Goal: Task Accomplishment & Management: Use online tool/utility

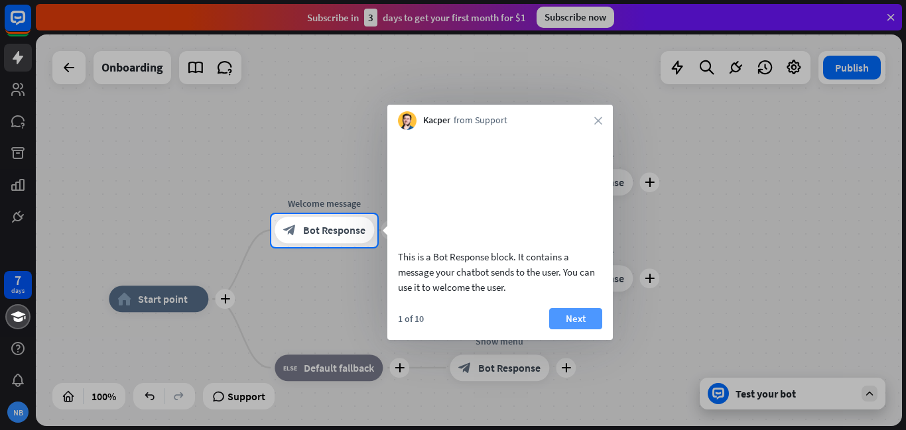
click at [571, 330] on button "Next" at bounding box center [575, 318] width 53 height 21
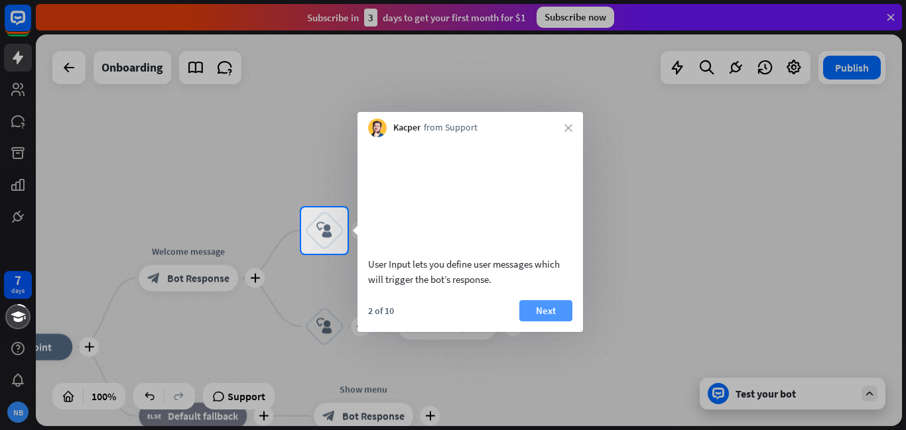
click at [556, 322] on button "Next" at bounding box center [545, 310] width 53 height 21
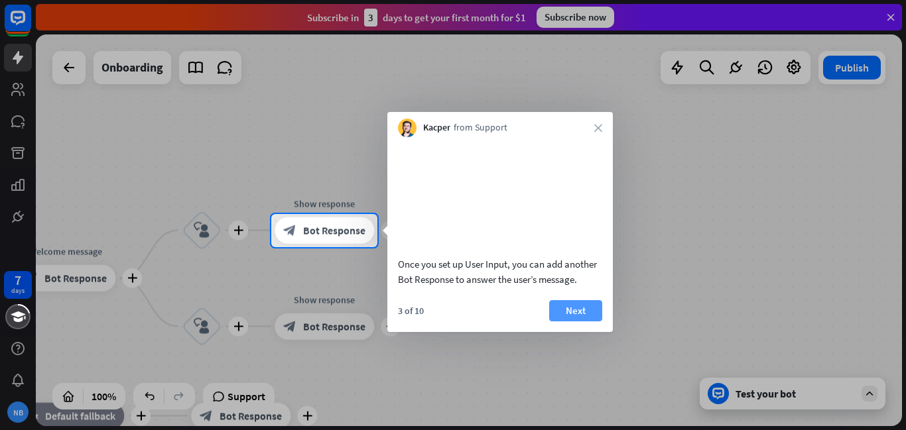
click at [576, 322] on button "Next" at bounding box center [575, 310] width 53 height 21
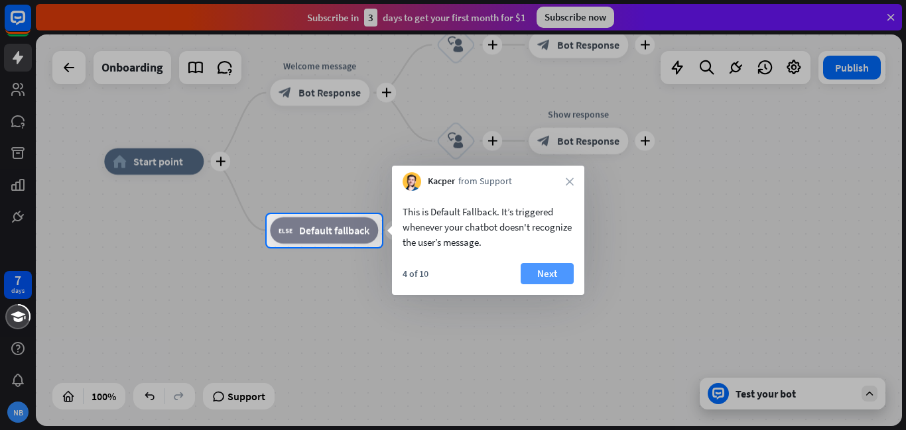
click at [538, 277] on button "Next" at bounding box center [547, 273] width 53 height 21
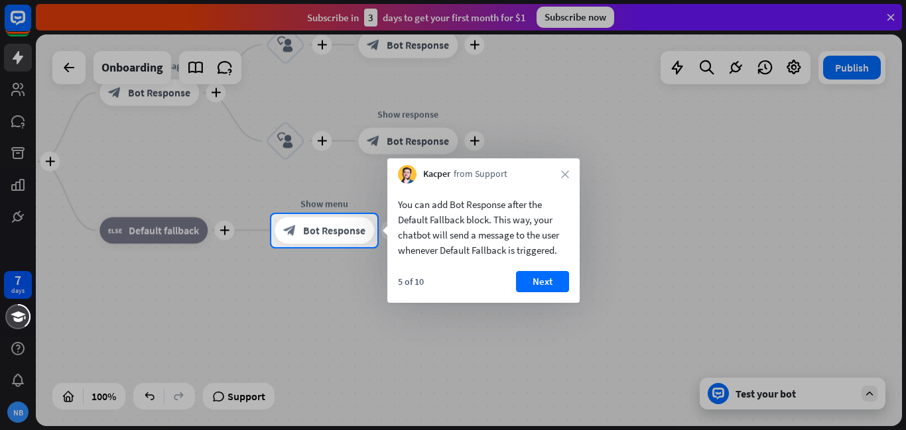
click at [538, 277] on button "Next" at bounding box center [542, 281] width 53 height 21
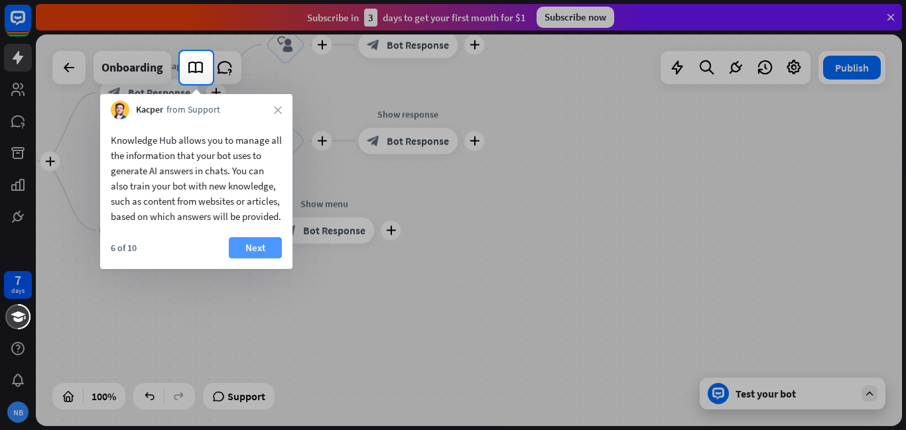
click at [253, 255] on button "Next" at bounding box center [255, 247] width 53 height 21
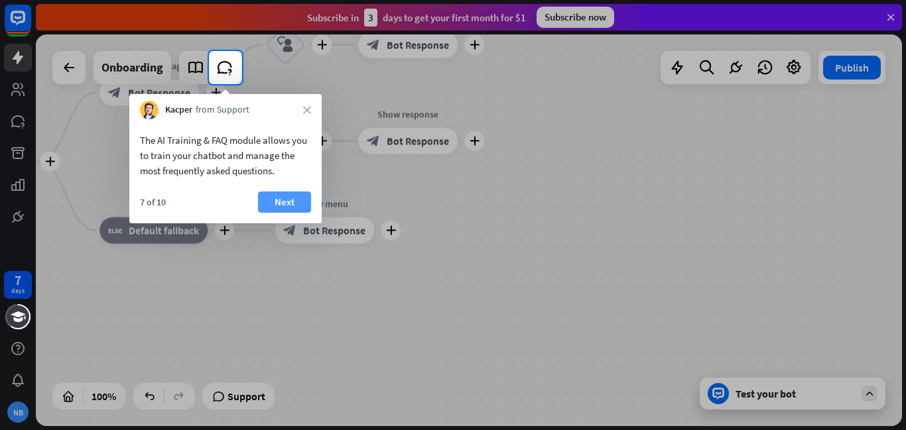
click at [277, 200] on button "Next" at bounding box center [284, 202] width 53 height 21
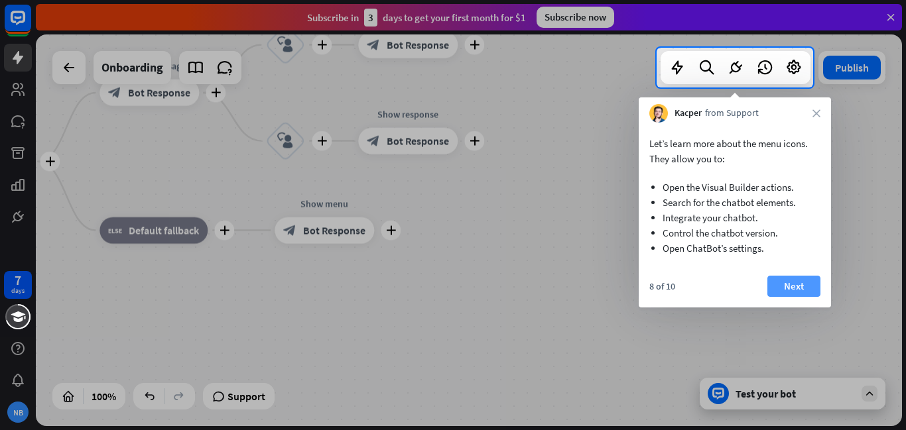
click at [796, 284] on button "Next" at bounding box center [793, 286] width 53 height 21
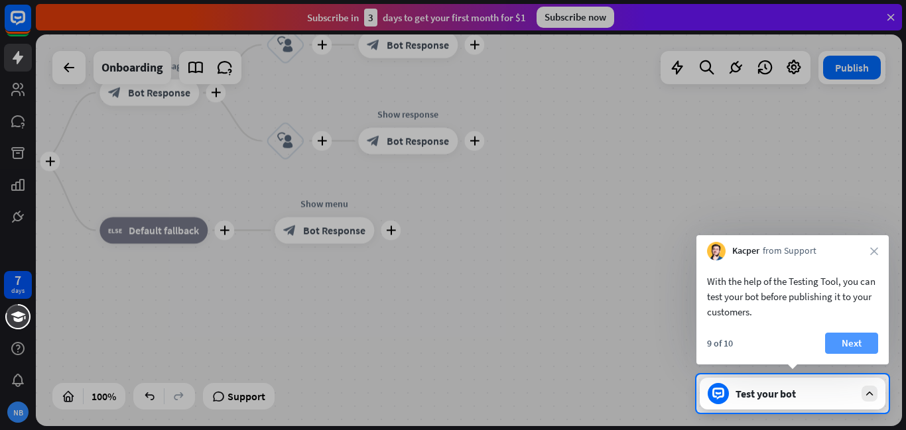
click at [838, 340] on button "Next" at bounding box center [851, 343] width 53 height 21
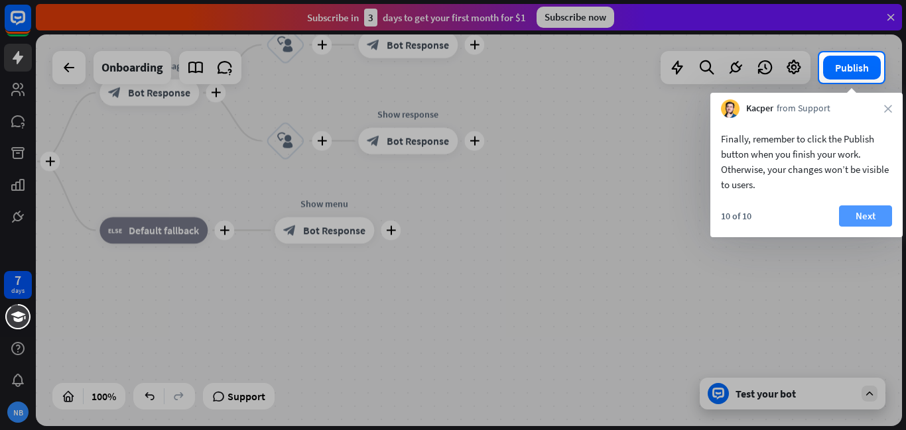
click at [868, 219] on button "Next" at bounding box center [865, 216] width 53 height 21
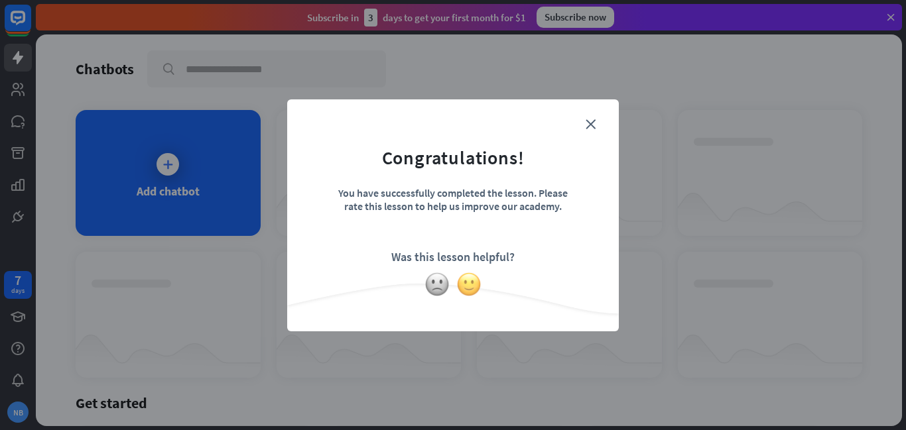
click at [464, 281] on img at bounding box center [468, 284] width 25 height 25
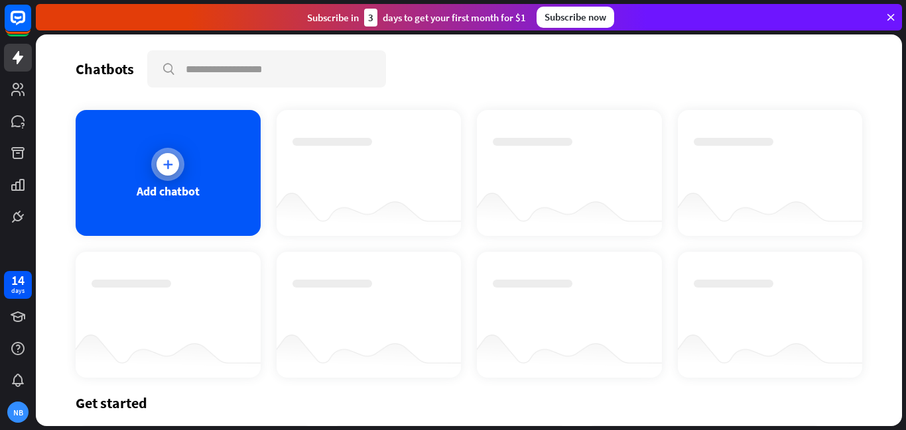
click at [170, 170] on icon at bounding box center [167, 164] width 13 height 13
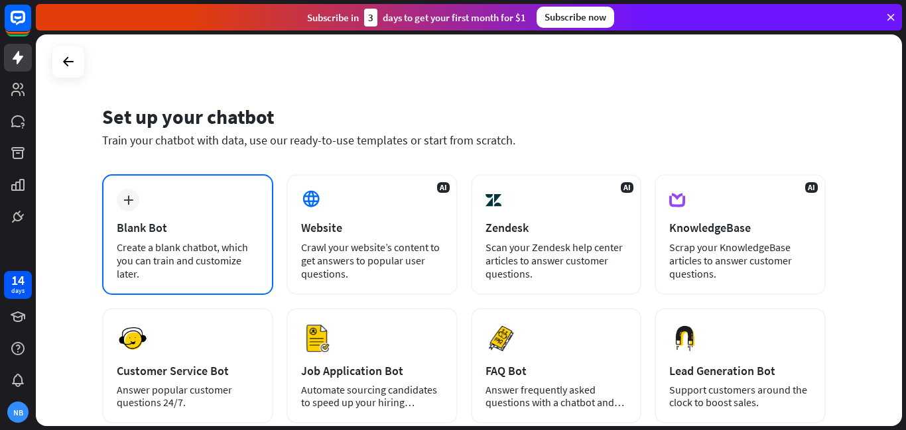
click at [207, 227] on div "Blank Bot" at bounding box center [188, 227] width 142 height 15
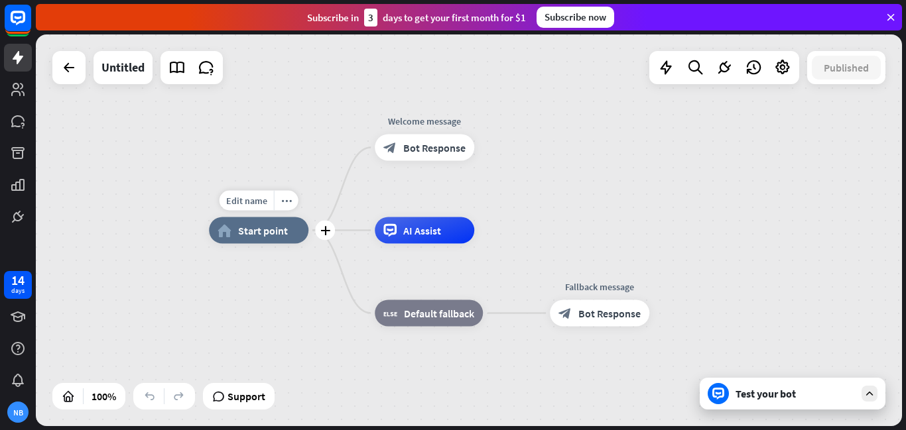
click at [244, 232] on span "Start point" at bounding box center [263, 230] width 50 height 13
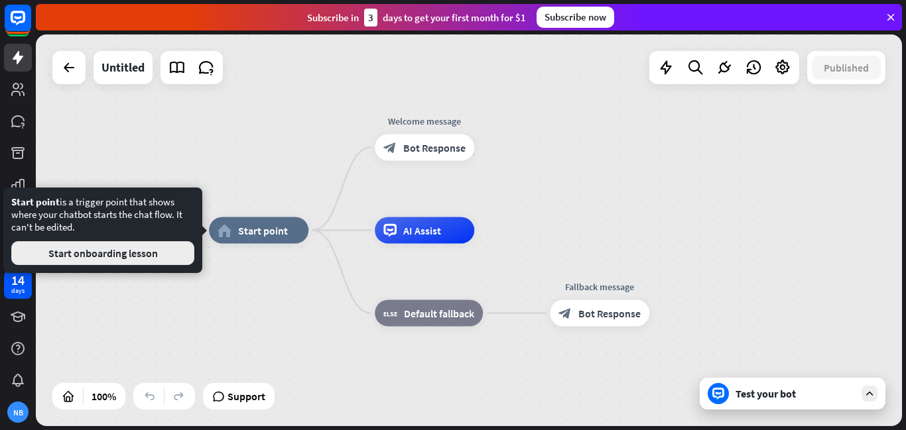
click at [172, 250] on button "Start onboarding lesson" at bounding box center [102, 253] width 183 height 24
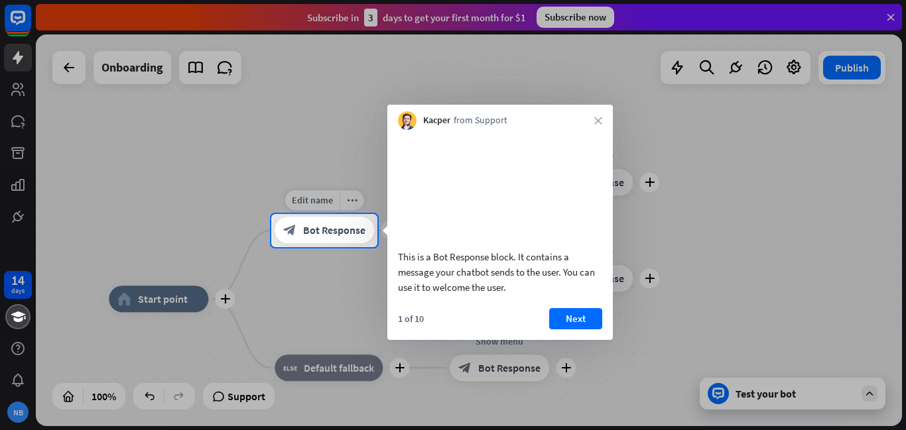
click at [316, 234] on span "Bot Response" at bounding box center [334, 230] width 62 height 13
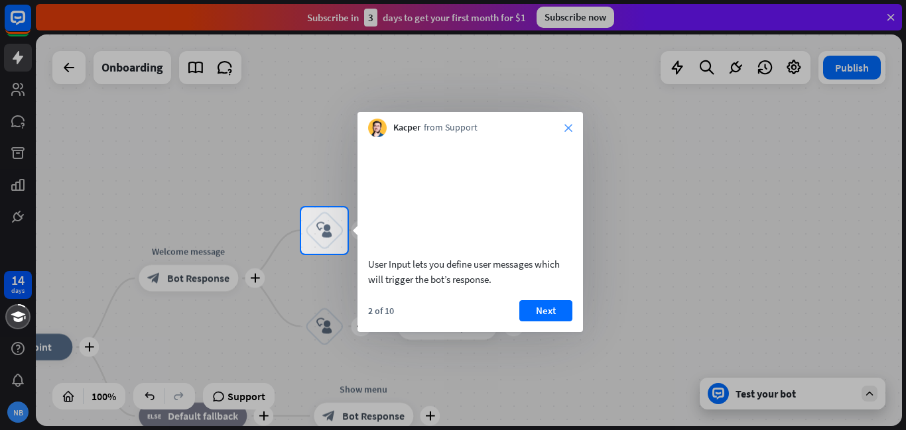
click at [567, 129] on icon "close" at bounding box center [568, 128] width 8 height 8
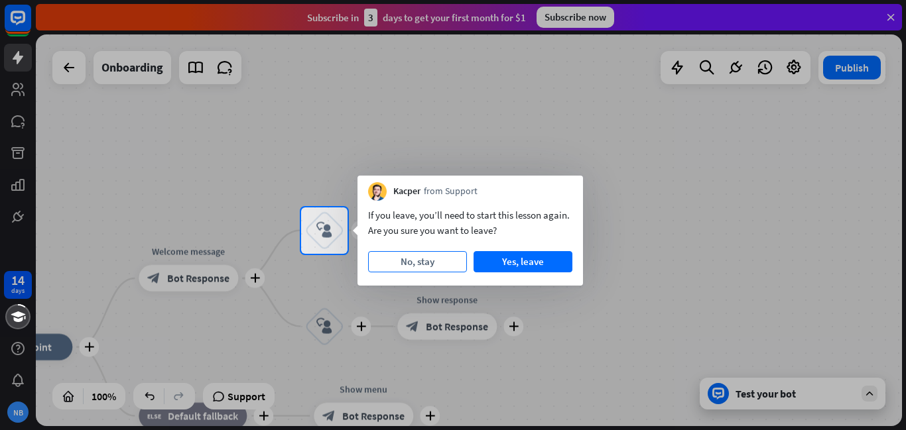
click at [453, 265] on button "No, stay" at bounding box center [417, 261] width 99 height 21
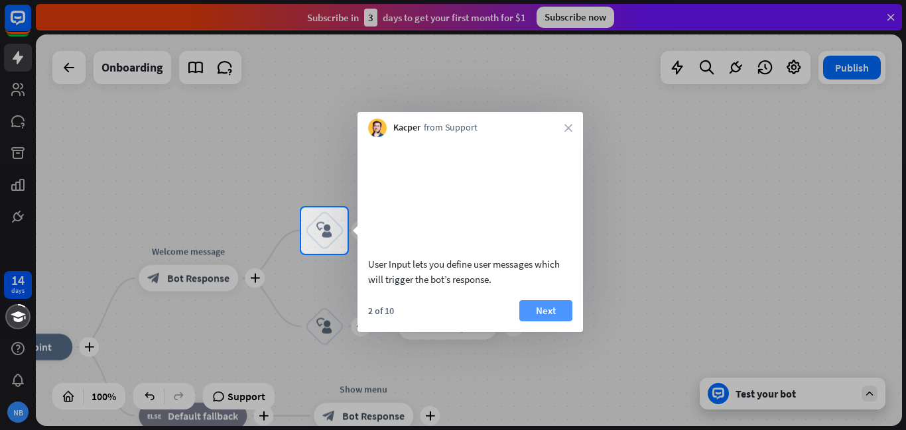
click at [542, 322] on button "Next" at bounding box center [545, 310] width 53 height 21
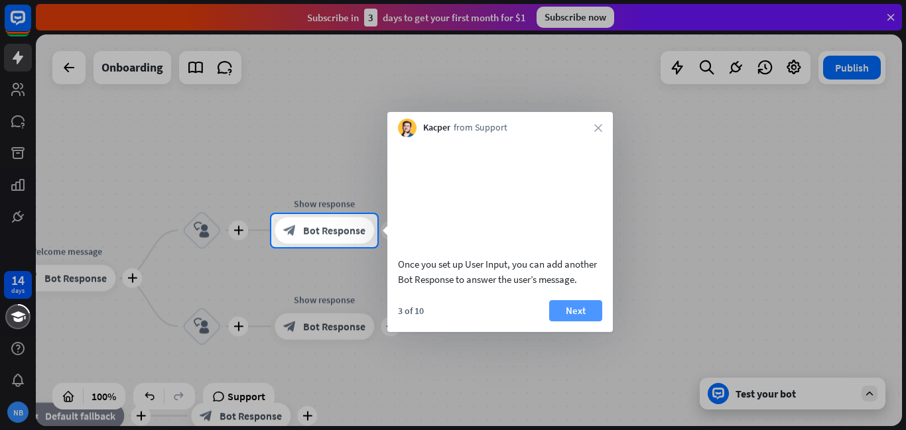
click at [554, 322] on button "Next" at bounding box center [575, 310] width 53 height 21
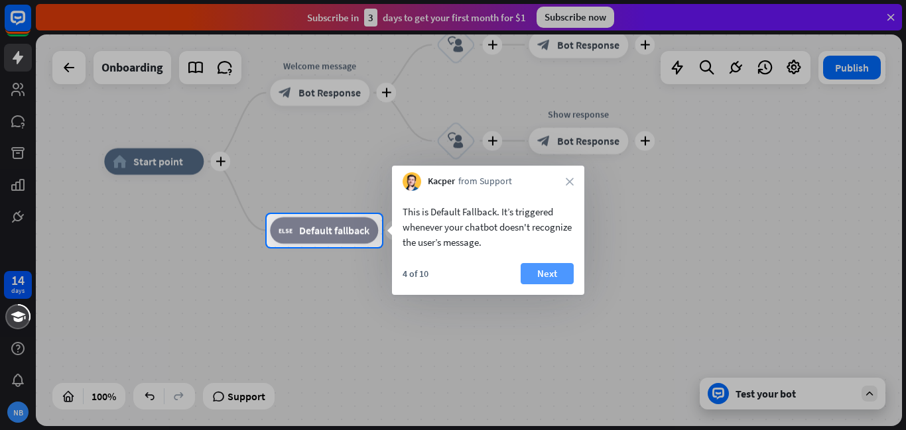
click at [560, 276] on button "Next" at bounding box center [547, 273] width 53 height 21
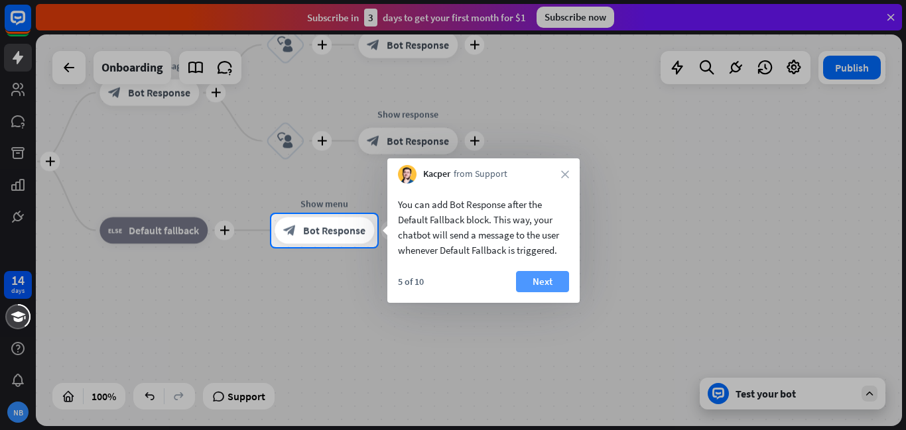
click at [554, 280] on button "Next" at bounding box center [542, 281] width 53 height 21
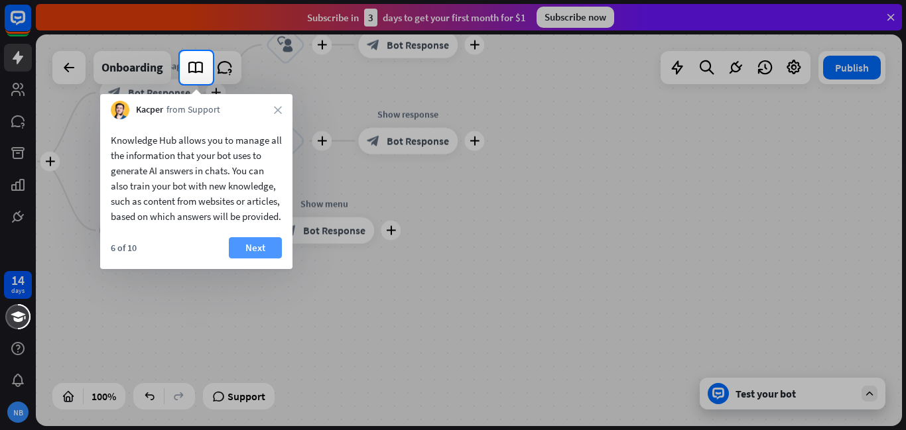
click at [256, 259] on button "Next" at bounding box center [255, 247] width 53 height 21
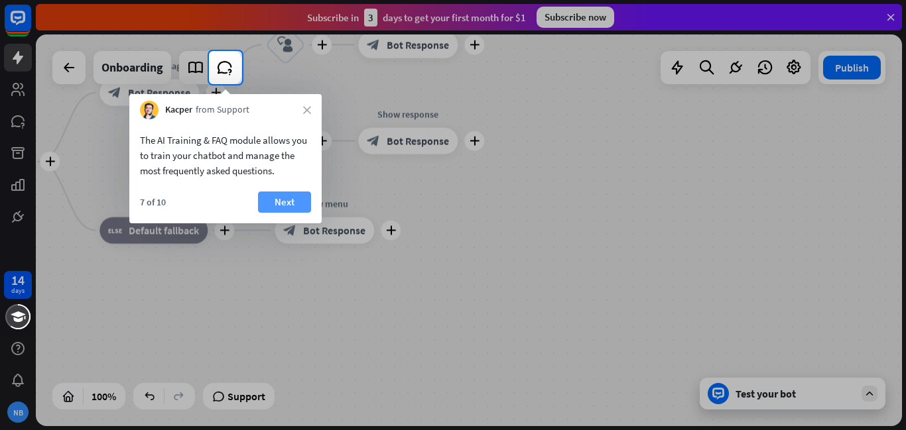
click at [279, 203] on button "Next" at bounding box center [284, 202] width 53 height 21
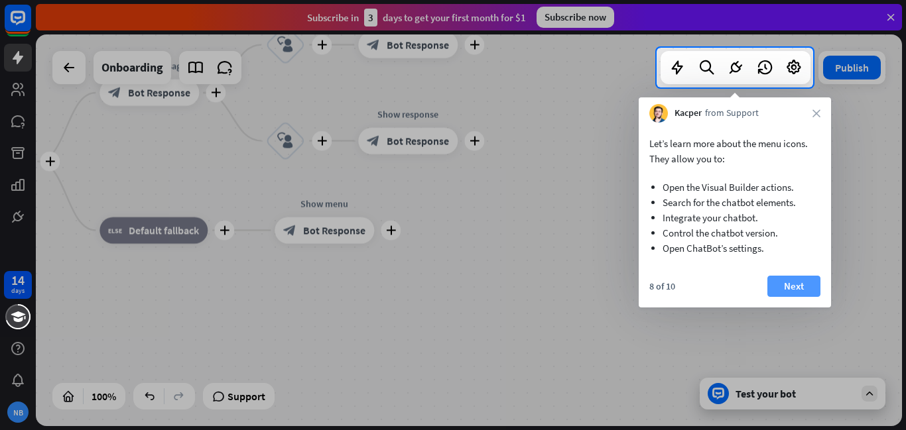
click at [799, 289] on button "Next" at bounding box center [793, 286] width 53 height 21
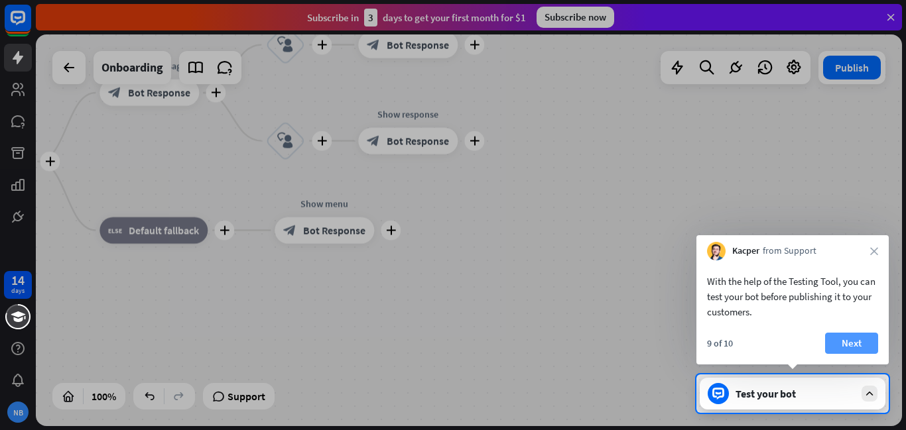
click at [855, 349] on button "Next" at bounding box center [851, 343] width 53 height 21
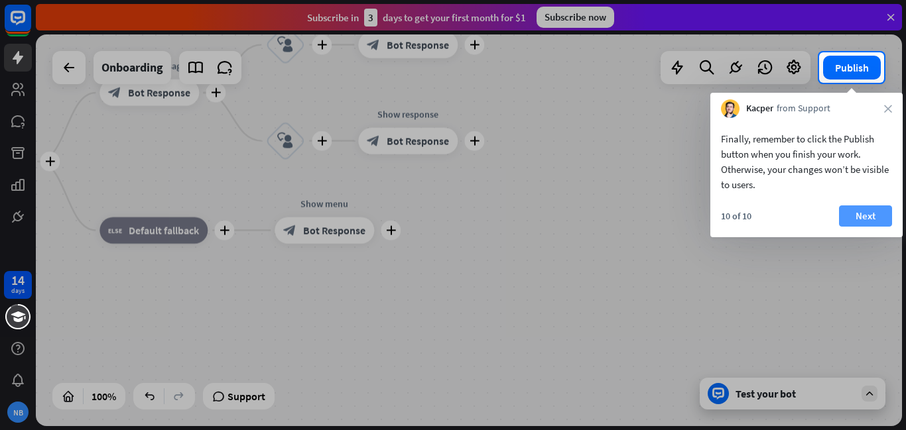
click at [863, 226] on button "Next" at bounding box center [865, 216] width 53 height 21
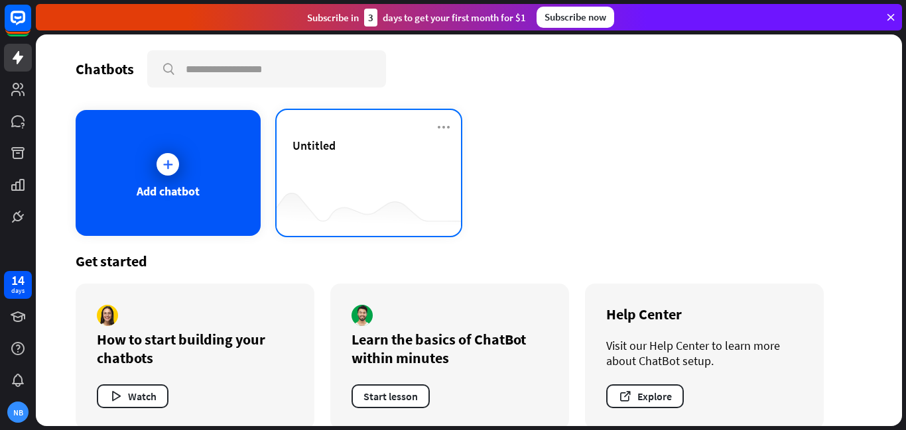
click at [343, 162] on div "Untitled" at bounding box center [368, 161] width 153 height 46
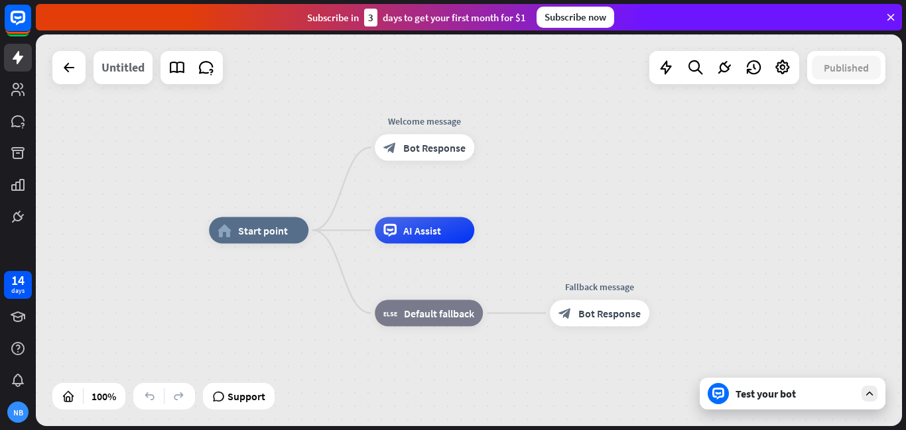
click at [105, 72] on div "Untitled" at bounding box center [122, 67] width 43 height 33
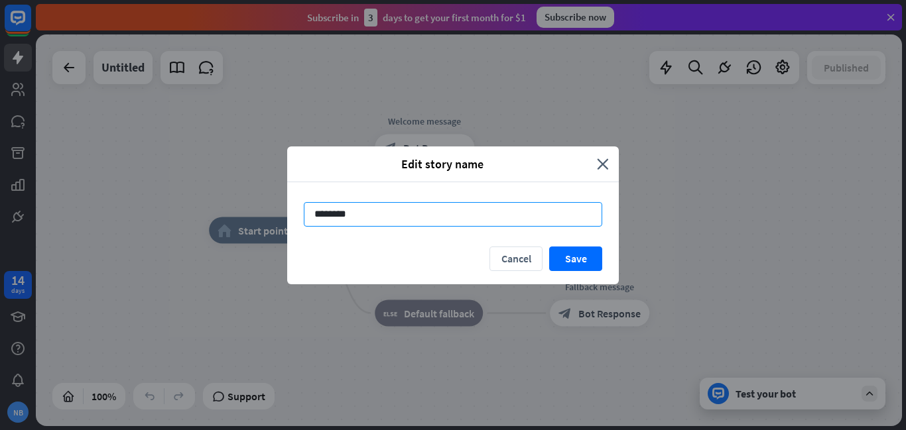
click at [401, 214] on input "********" at bounding box center [453, 214] width 298 height 25
type input "*"
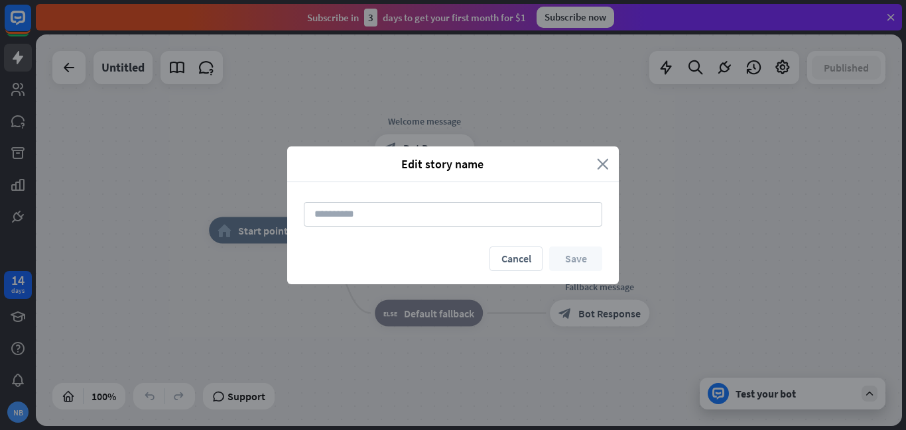
click at [608, 166] on icon "close" at bounding box center [603, 163] width 12 height 15
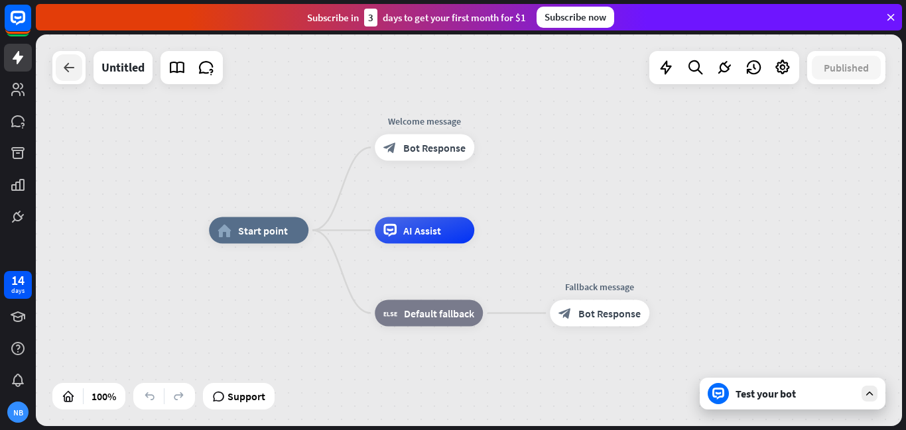
click at [65, 76] on div at bounding box center [69, 67] width 27 height 27
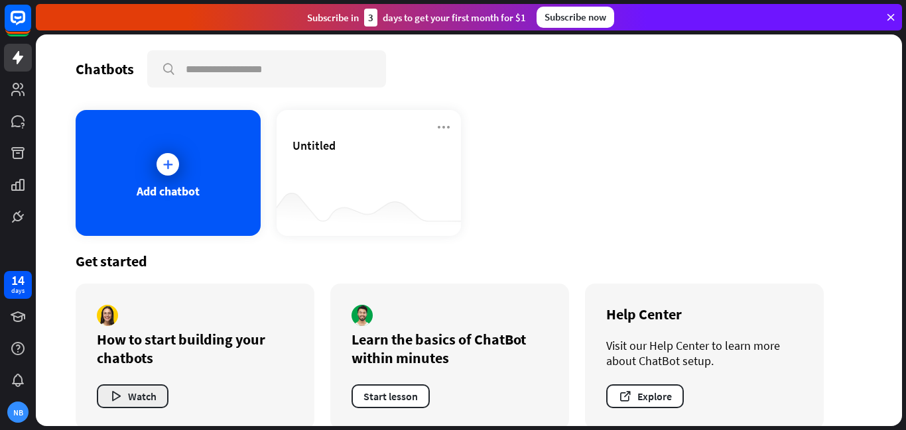
click at [148, 391] on button "Watch" at bounding box center [133, 397] width 72 height 24
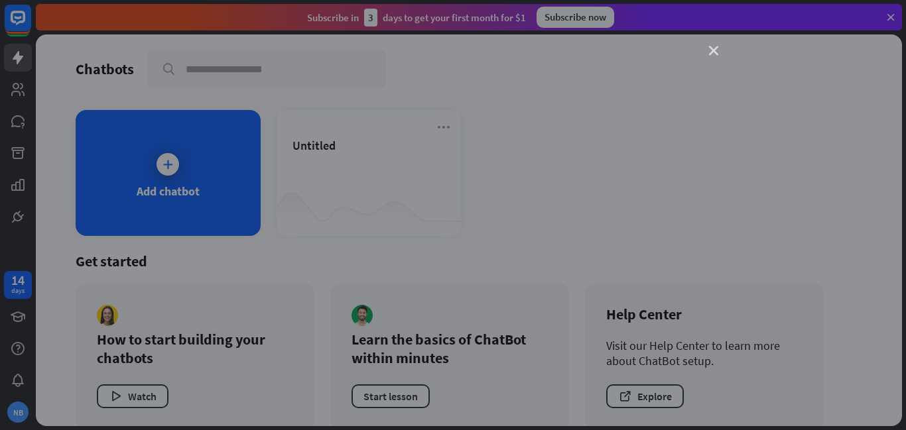
click at [711, 51] on icon "close" at bounding box center [713, 50] width 9 height 9
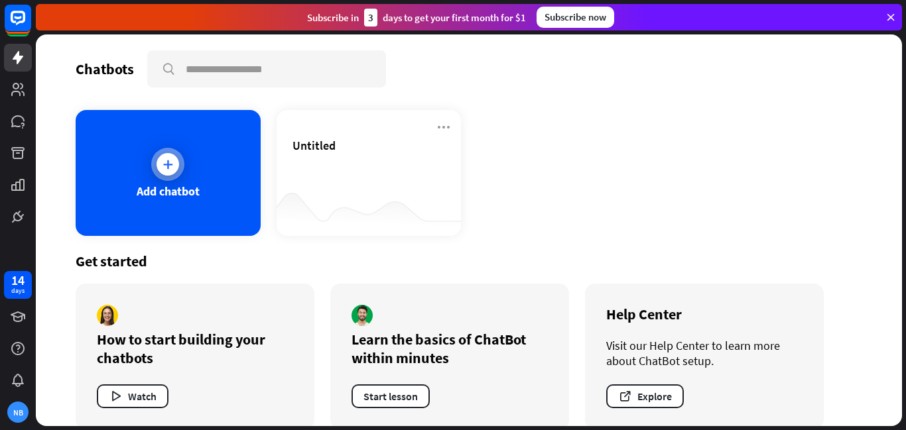
click at [168, 168] on icon at bounding box center [167, 164] width 13 height 13
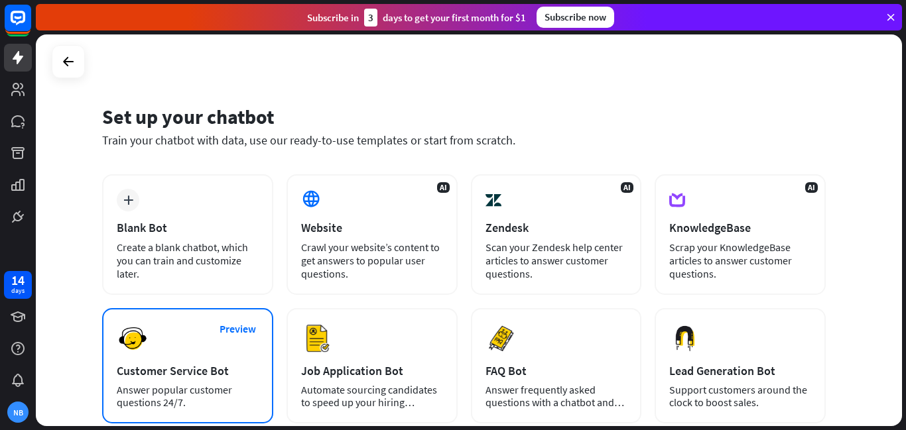
click at [146, 341] on img at bounding box center [133, 339] width 32 height 32
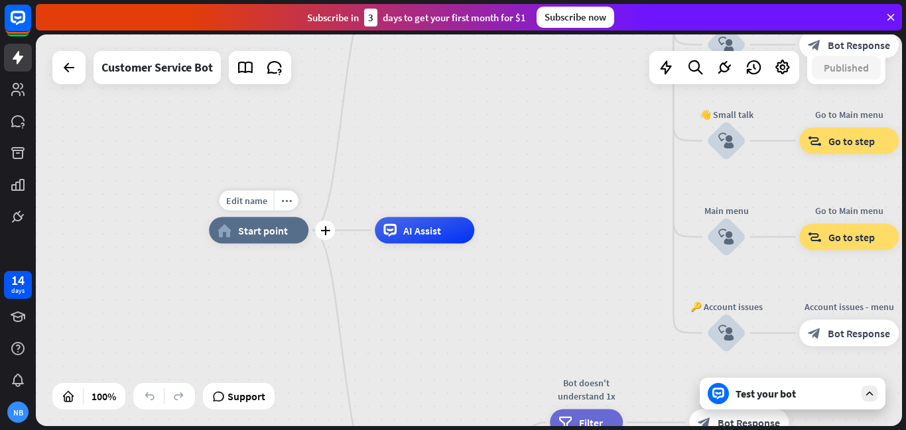
click at [260, 229] on span "Start point" at bounding box center [263, 230] width 50 height 13
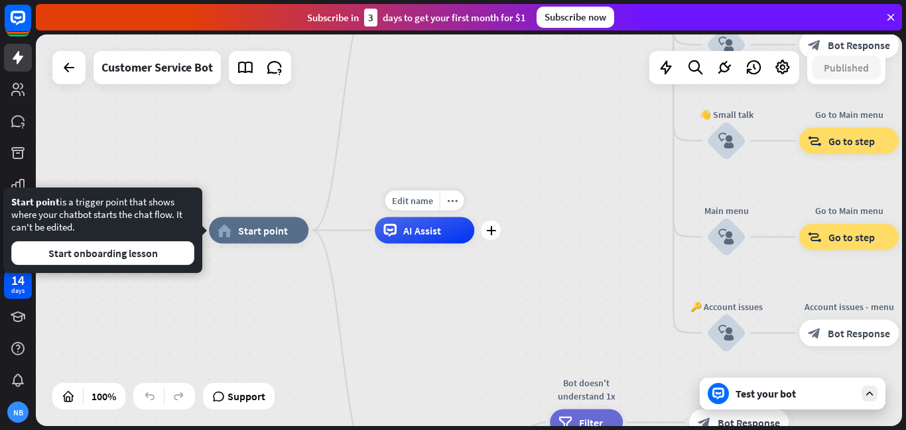
click at [401, 229] on div "AI Assist" at bounding box center [424, 230] width 99 height 27
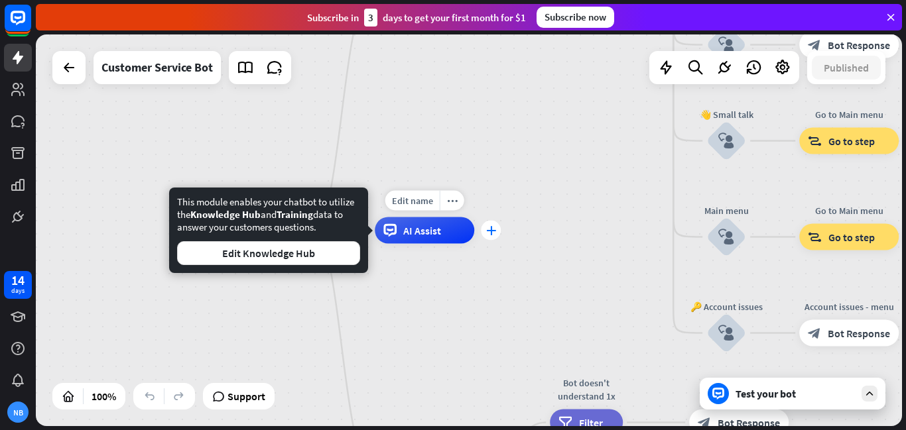
click at [489, 233] on icon "plus" at bounding box center [491, 230] width 10 height 9
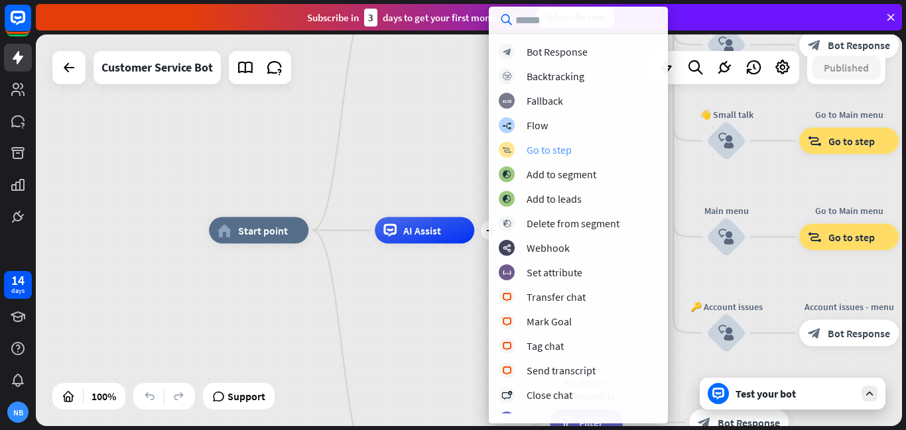
click at [568, 152] on div "Go to step" at bounding box center [549, 149] width 45 height 13
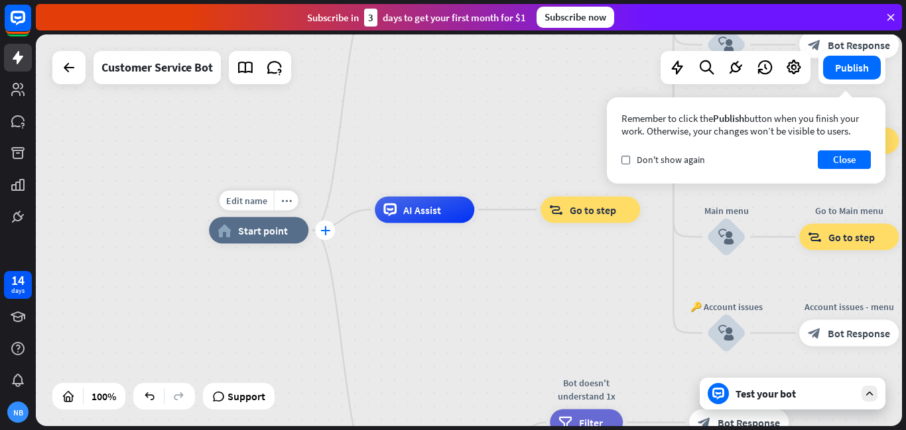
click at [324, 235] on div "plus" at bounding box center [325, 231] width 20 height 20
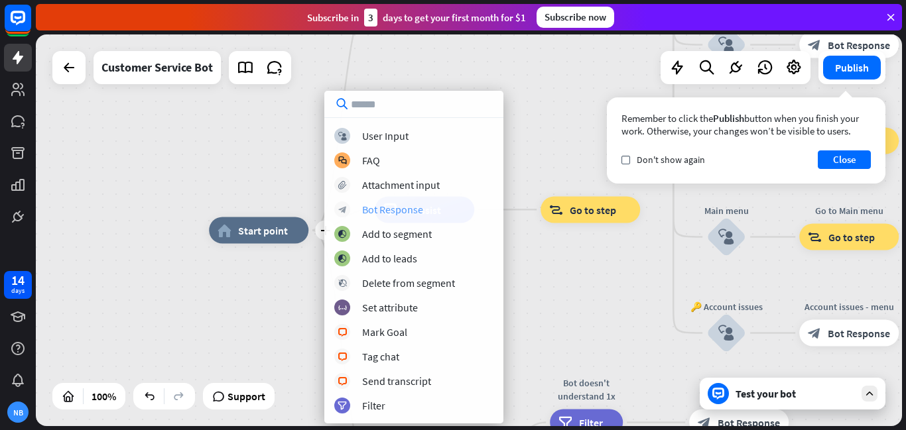
click at [393, 213] on div "Bot Response" at bounding box center [392, 209] width 61 height 13
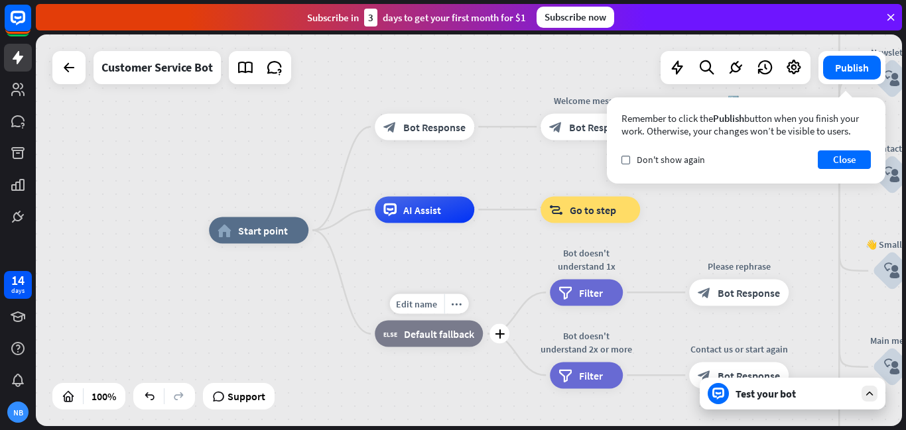
click at [430, 341] on div "block_fallback Default fallback" at bounding box center [429, 334] width 108 height 27
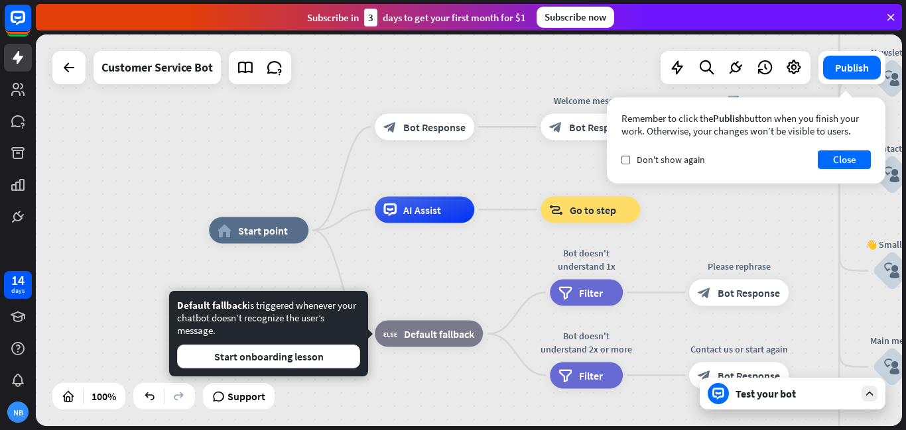
click at [442, 265] on div "home_2 Start point block_bot_response Bot Response Welcome message block_bot_re…" at bounding box center [642, 427] width 866 height 392
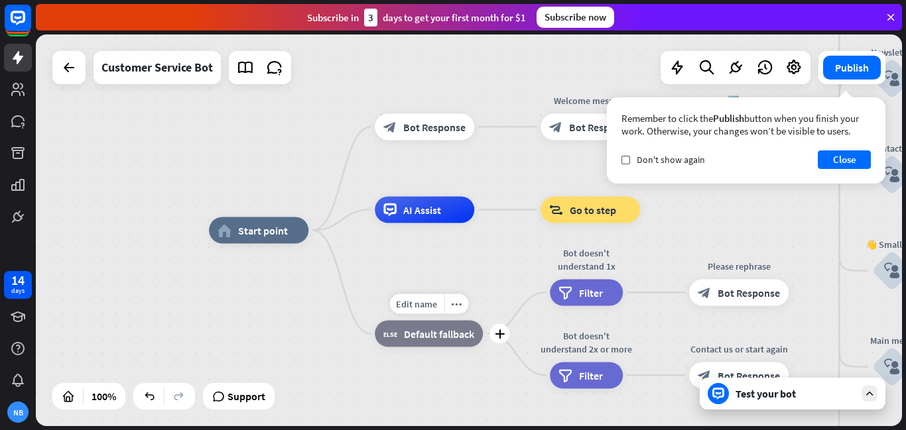
click at [423, 343] on div "block_fallback Default fallback" at bounding box center [429, 334] width 108 height 27
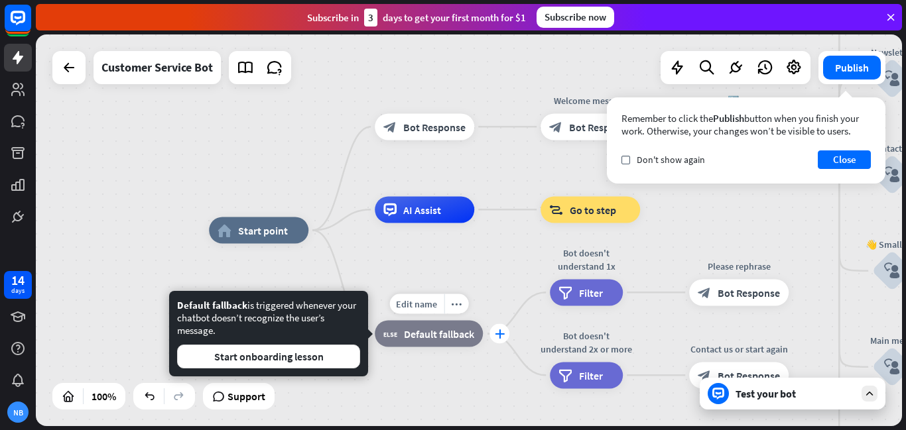
click at [497, 336] on icon "plus" at bounding box center [500, 334] width 10 height 9
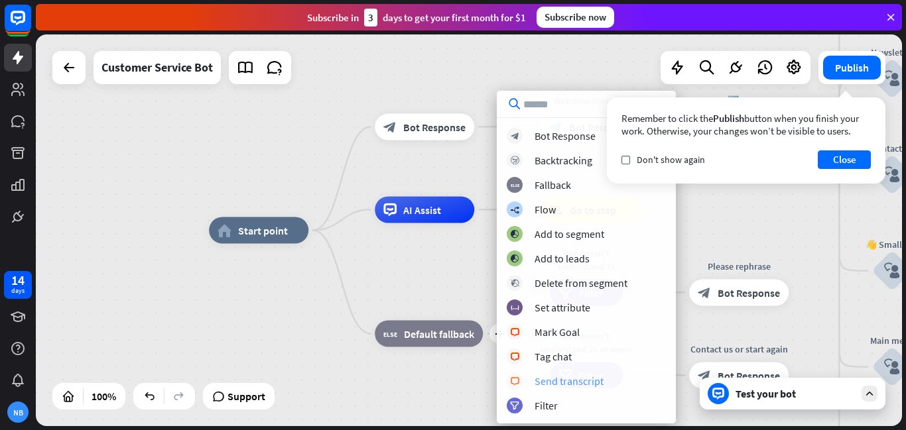
click at [580, 378] on div "Send transcript" at bounding box center [568, 381] width 69 height 13
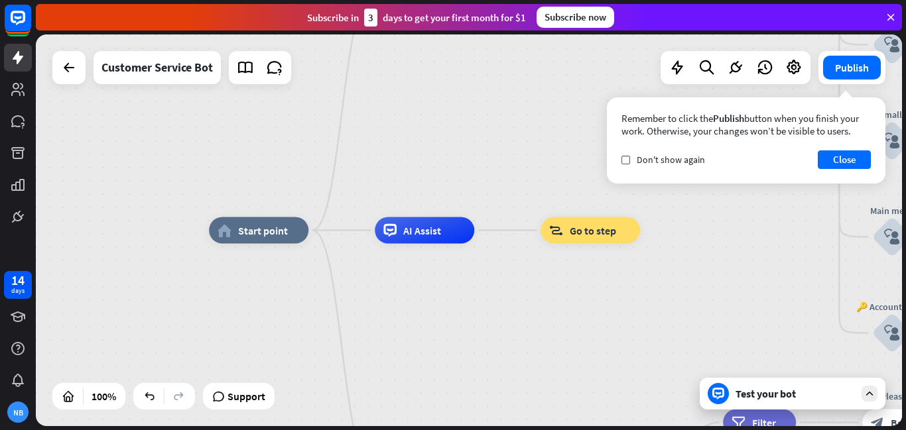
click at [867, 398] on icon at bounding box center [869, 394] width 12 height 12
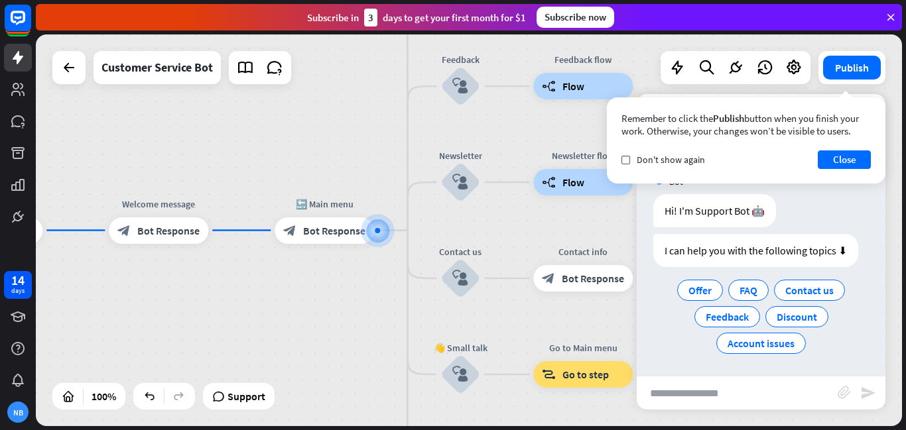
scroll to position [5, 0]
click at [708, 290] on span "Offer" at bounding box center [699, 289] width 23 height 13
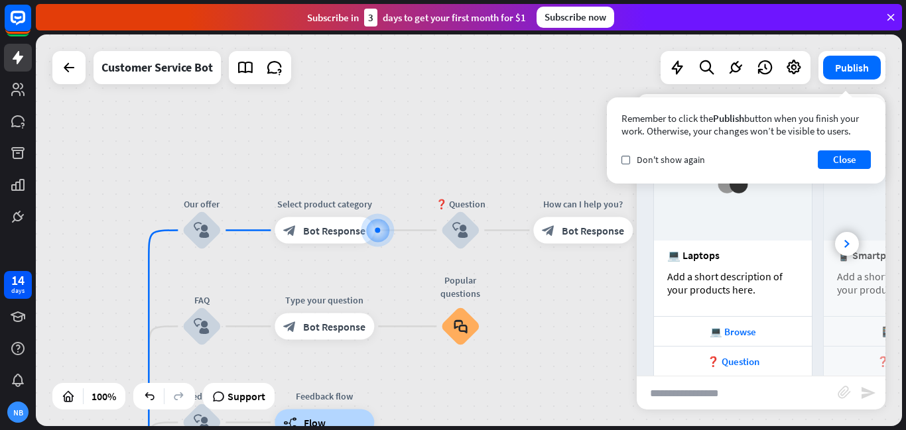
scroll to position [292, 0]
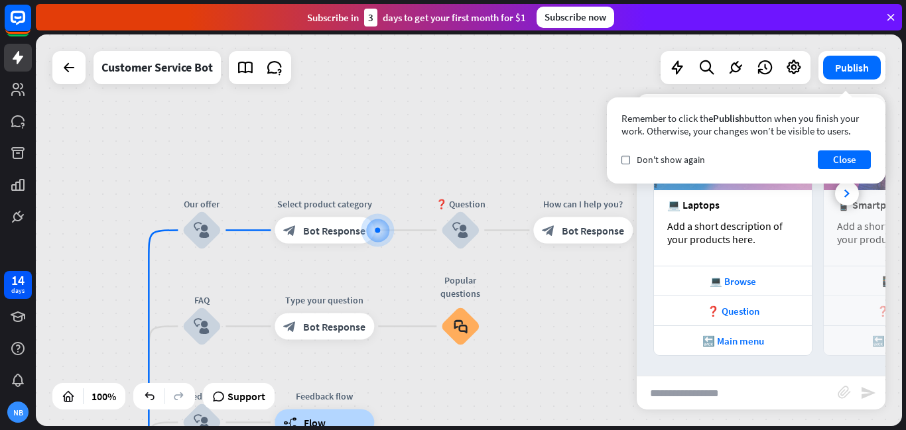
drag, startPoint x: 883, startPoint y: 349, endPoint x: 884, endPoint y: 301, distance: 48.4
click at [884, 301] on div "📱 Browse ❓ Question 🔙 Main menu" at bounding box center [903, 311] width 158 height 90
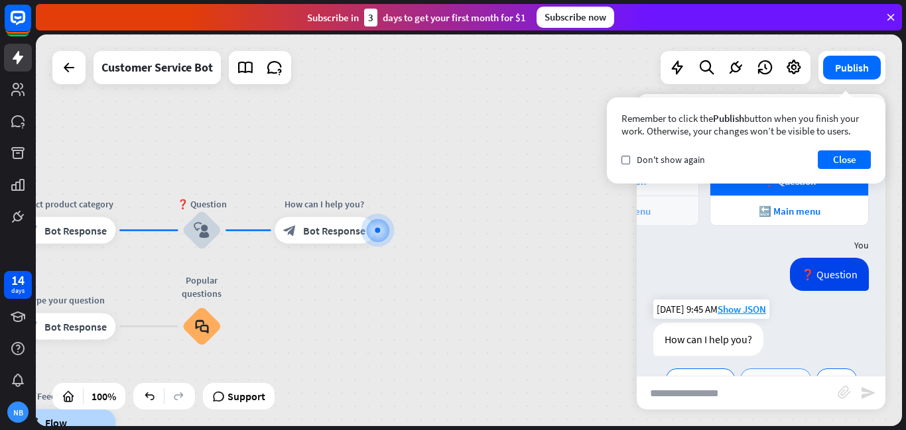
scroll to position [458, 0]
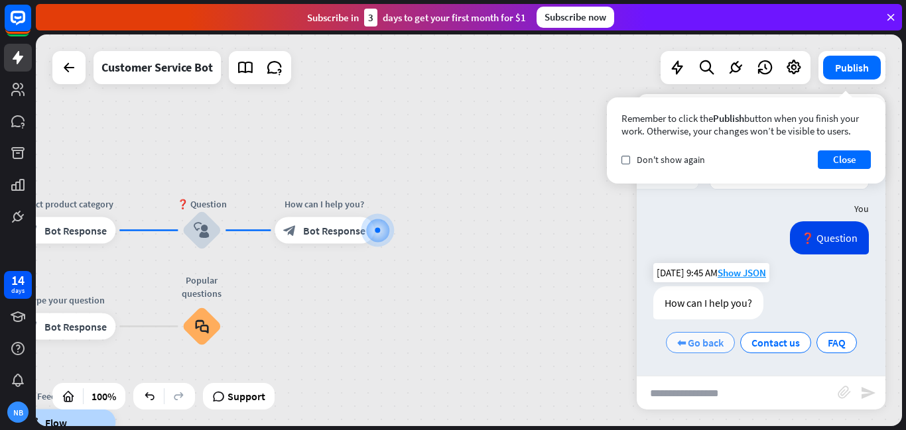
click at [722, 345] on span "⬅ Go back" at bounding box center [700, 342] width 46 height 13
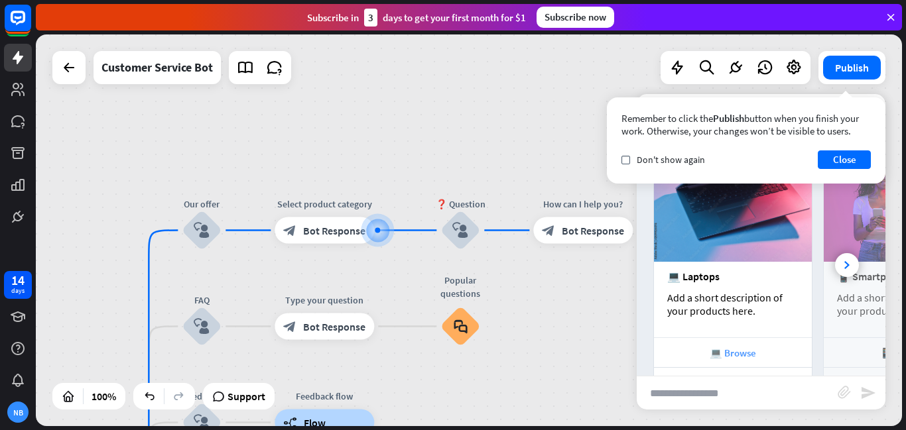
scroll to position [798, 0]
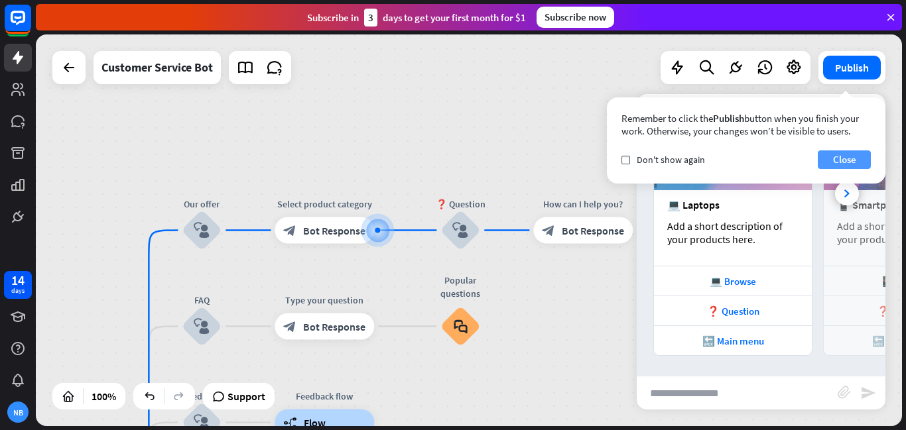
click at [858, 159] on button "Close" at bounding box center [844, 160] width 53 height 19
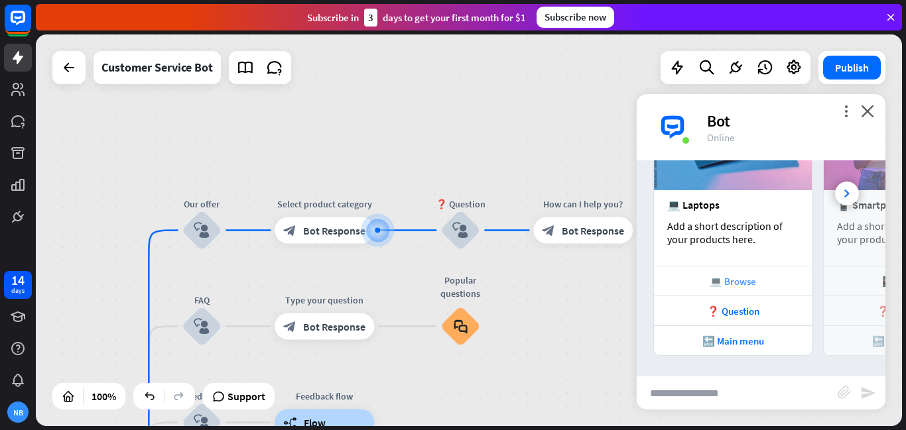
click at [754, 278] on div "💻 Browse" at bounding box center [732, 281] width 145 height 13
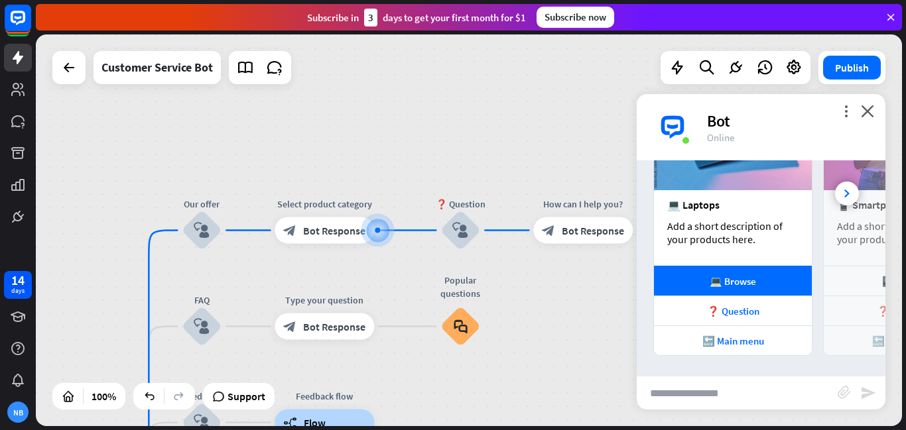
click at [710, 388] on input "text" at bounding box center [737, 393] width 201 height 33
type input "******"
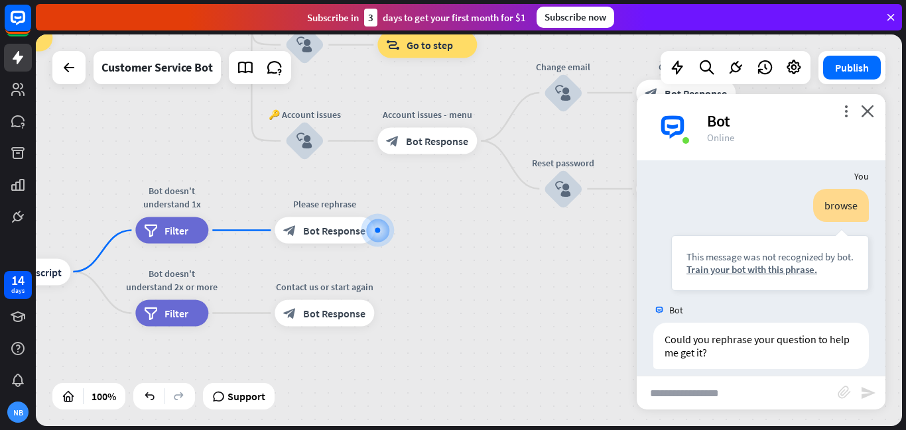
scroll to position [1010, 0]
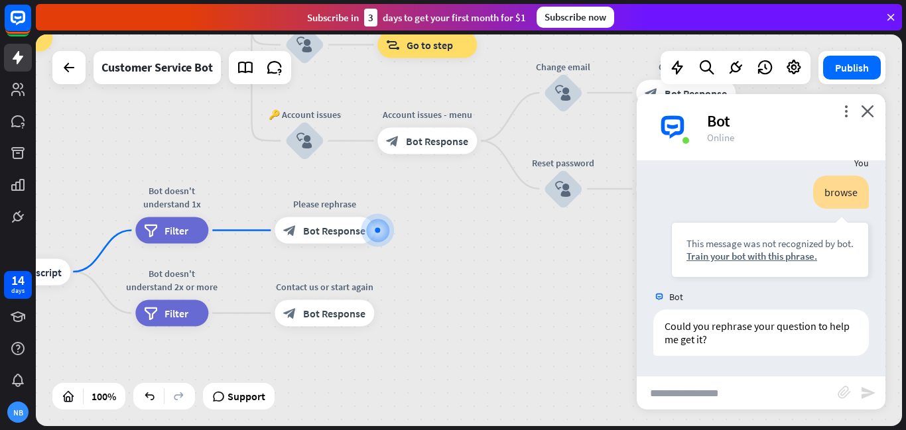
click at [687, 400] on input "text" at bounding box center [737, 393] width 201 height 33
type input "**********"
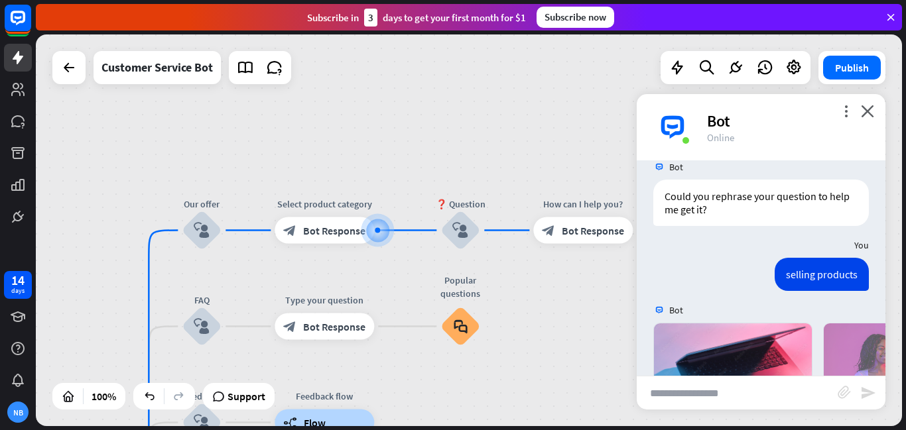
scroll to position [1386, 0]
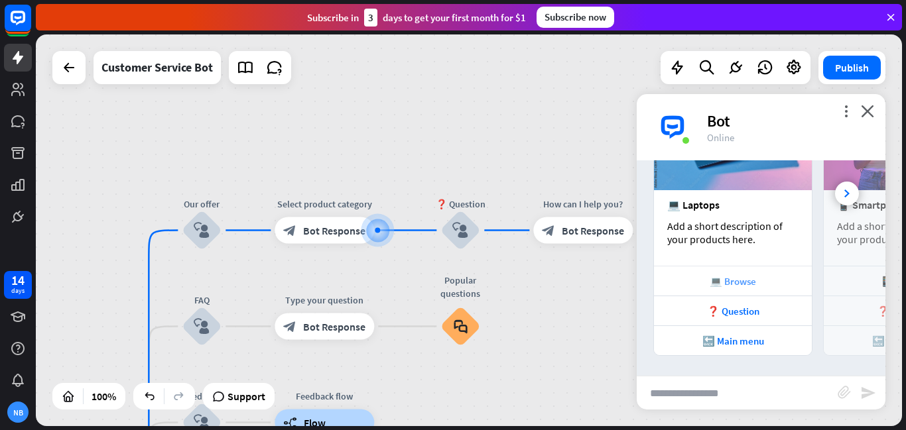
click at [746, 279] on div "💻 Browse" at bounding box center [732, 281] width 145 height 13
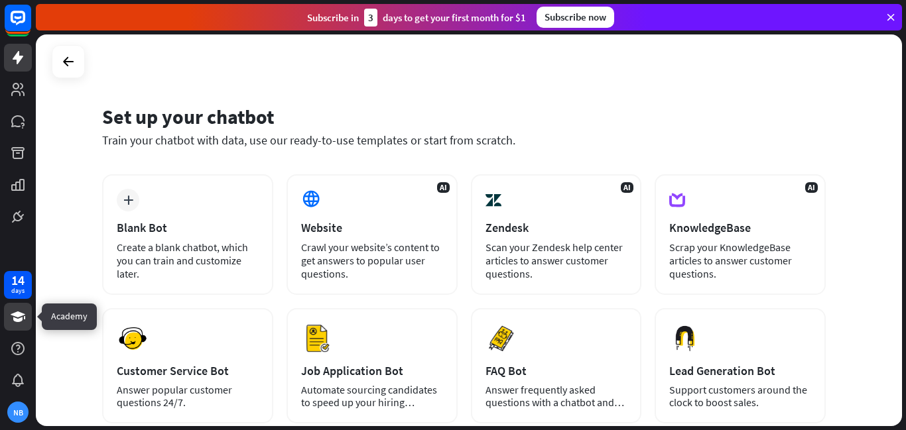
click at [16, 316] on icon at bounding box center [18, 317] width 15 height 11
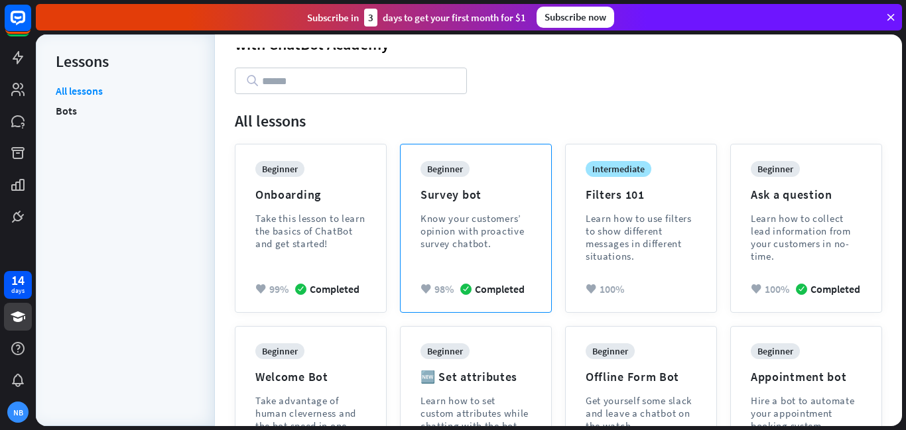
scroll to position [234, 0]
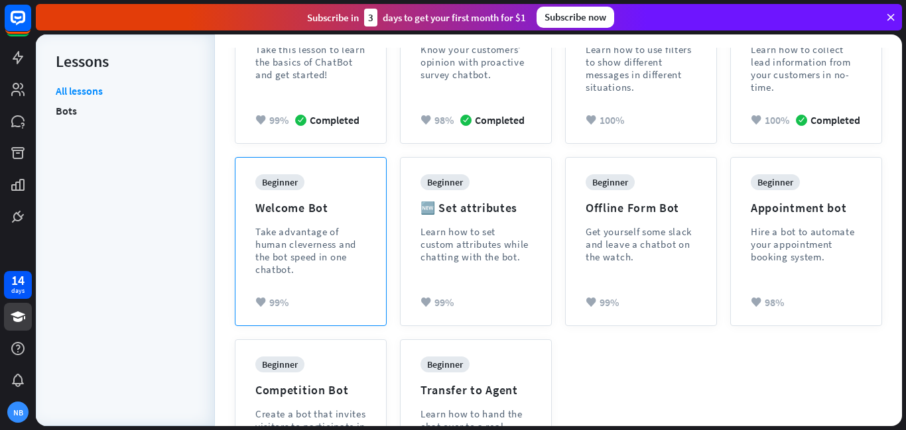
click at [308, 247] on div "Take advantage of human cleverness and the bot speed in one chatbot." at bounding box center [310, 250] width 111 height 50
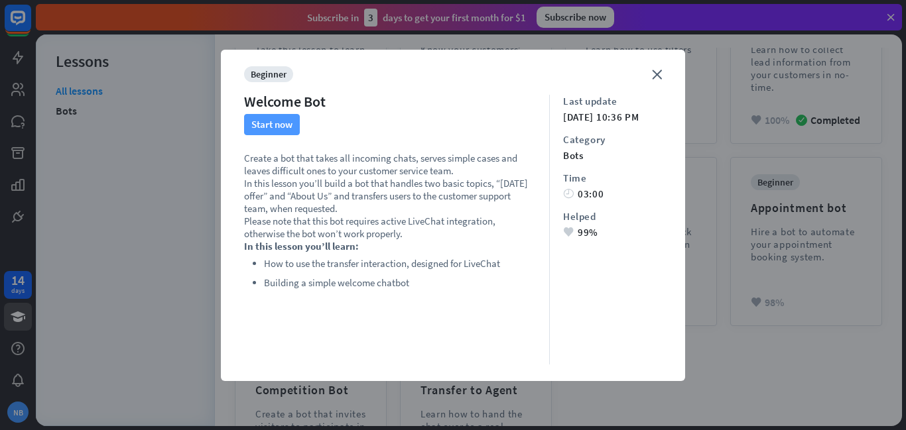
click at [268, 122] on button "Start now" at bounding box center [272, 124] width 56 height 21
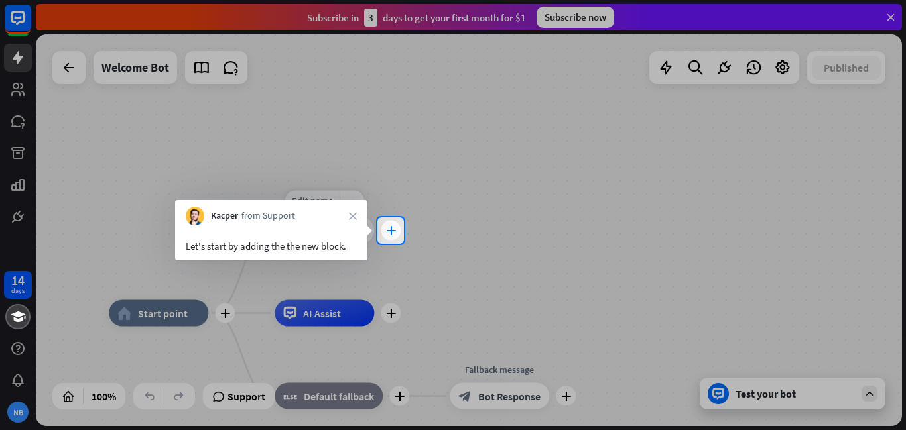
click at [393, 222] on div "plus" at bounding box center [391, 231] width 20 height 20
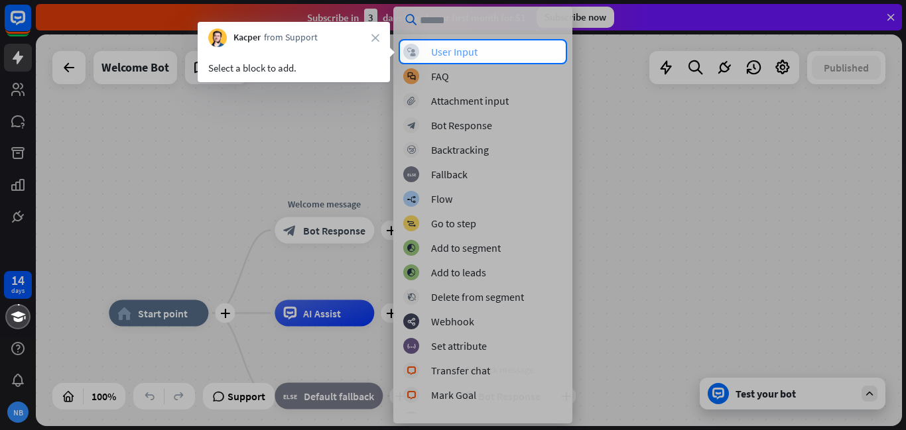
click at [514, 46] on div "block_user_input User Input" at bounding box center [482, 52] width 159 height 16
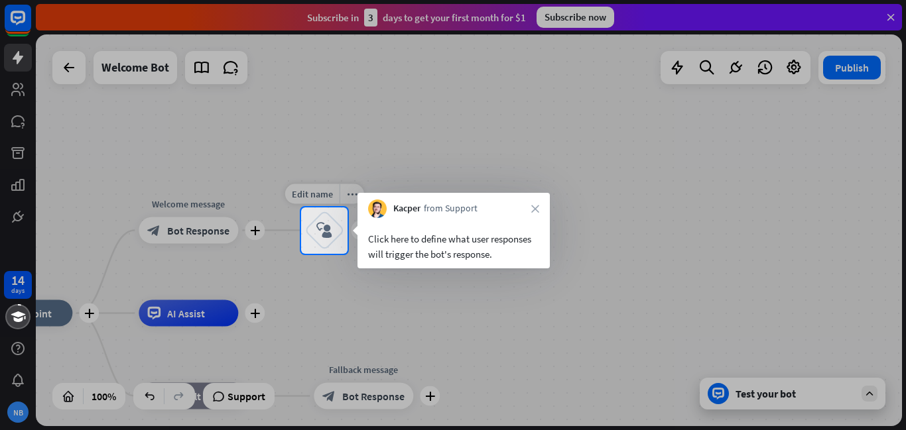
click at [325, 225] on icon "block_user_input" at bounding box center [324, 231] width 16 height 16
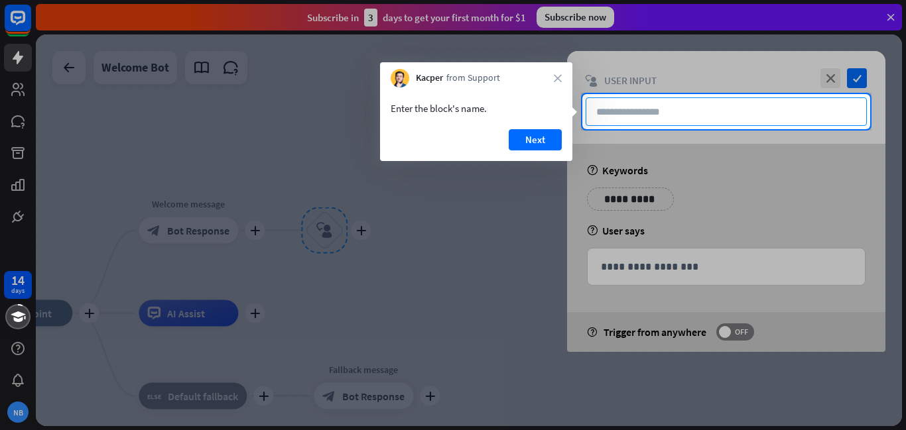
click at [637, 109] on input "text" at bounding box center [726, 111] width 281 height 29
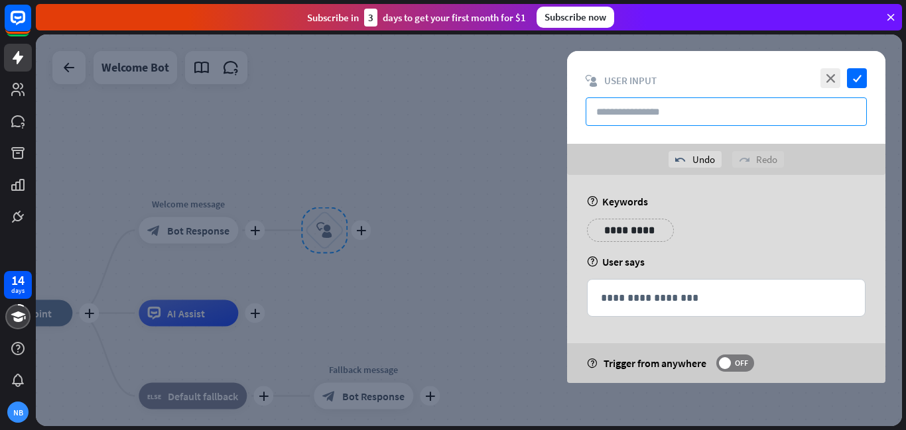
type input "**********"
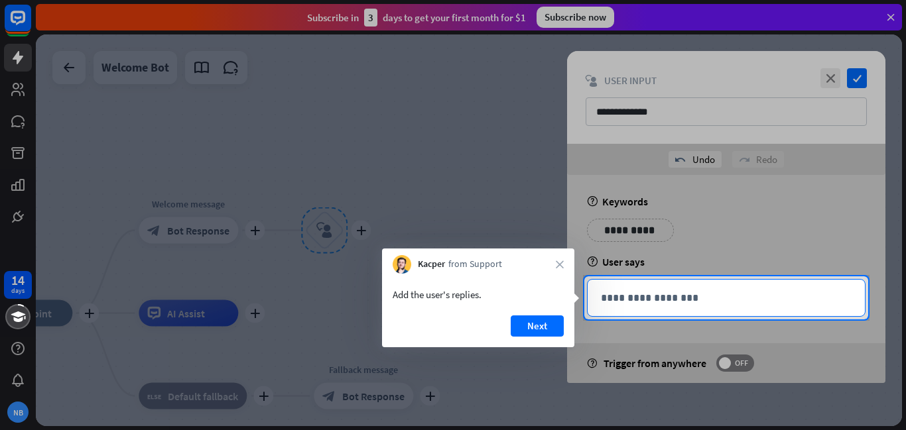
click at [688, 303] on p "**********" at bounding box center [726, 298] width 251 height 17
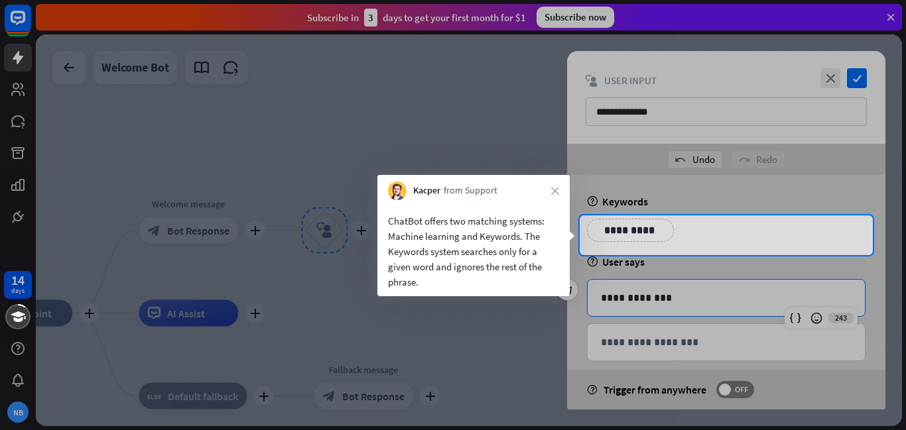
click at [668, 226] on div "**********" at bounding box center [630, 230] width 87 height 23
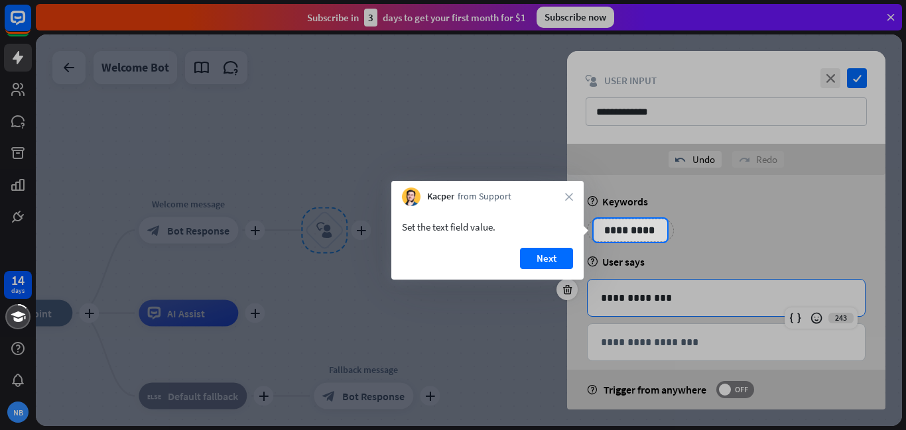
click at [650, 223] on p "**********" at bounding box center [630, 230] width 67 height 17
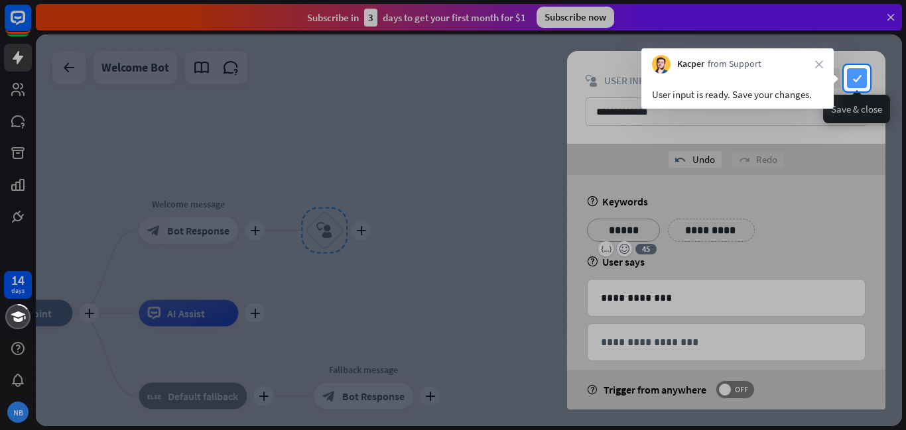
click at [859, 82] on icon "check" at bounding box center [857, 78] width 20 height 20
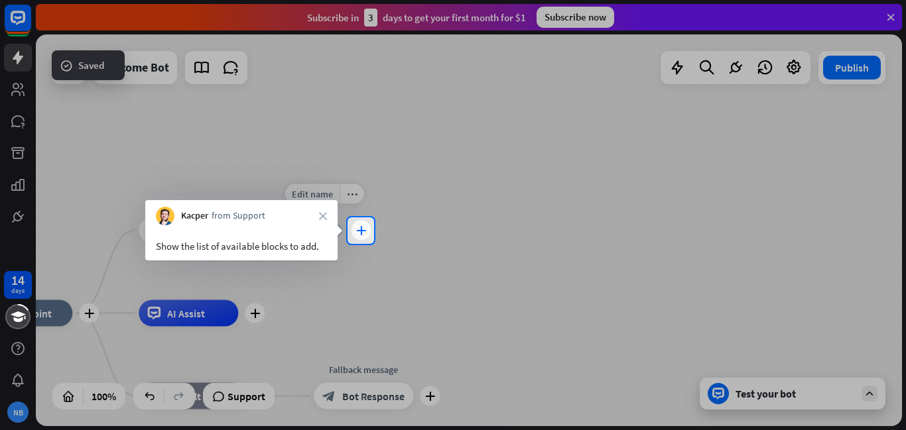
click at [369, 225] on div "plus" at bounding box center [361, 231] width 20 height 20
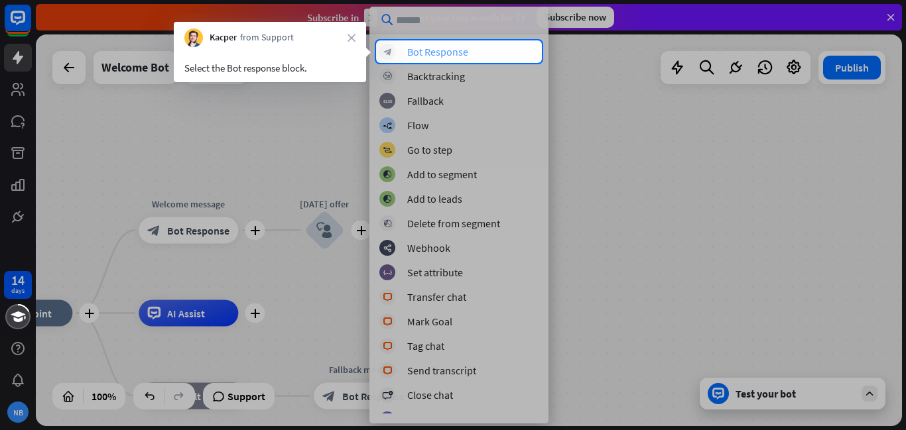
click at [471, 54] on div "block_bot_response Bot Response" at bounding box center [458, 52] width 159 height 16
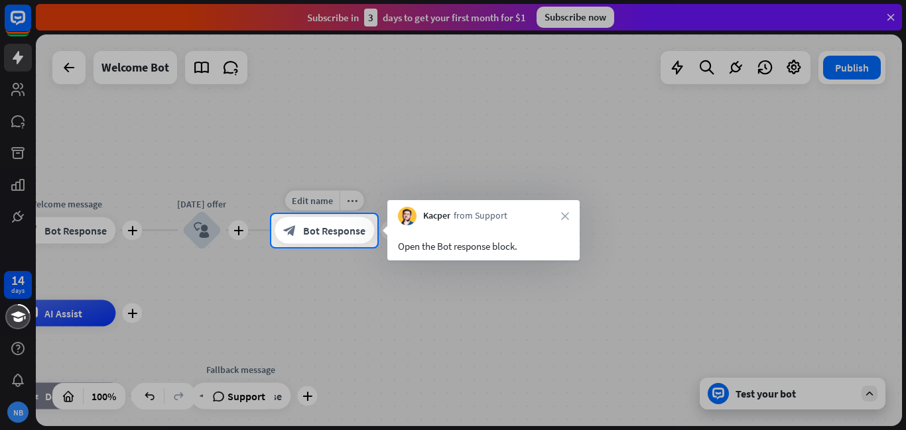
click at [351, 229] on span "Bot Response" at bounding box center [334, 230] width 62 height 13
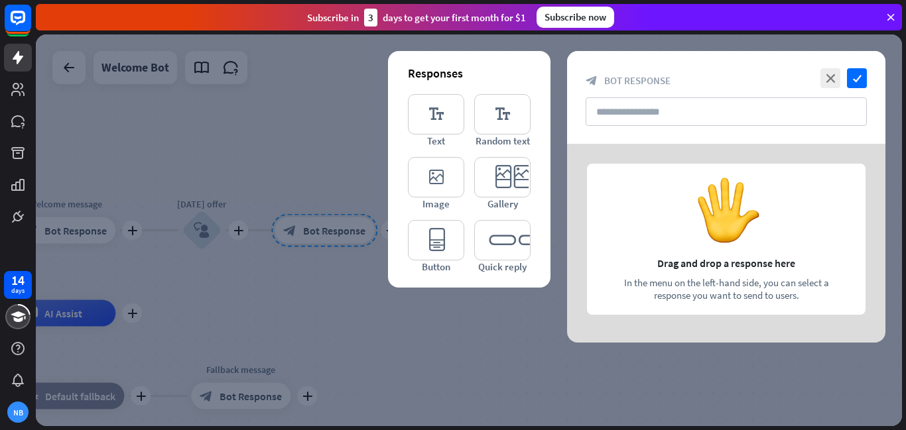
type input "**********"
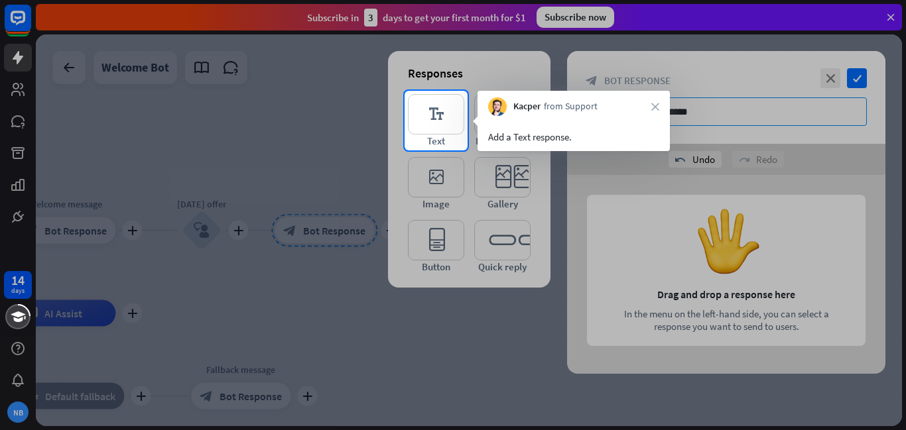
click at [718, 123] on div at bounding box center [686, 121] width 438 height 60
click at [449, 137] on div "editor_text Text" at bounding box center [436, 120] width 56 height 53
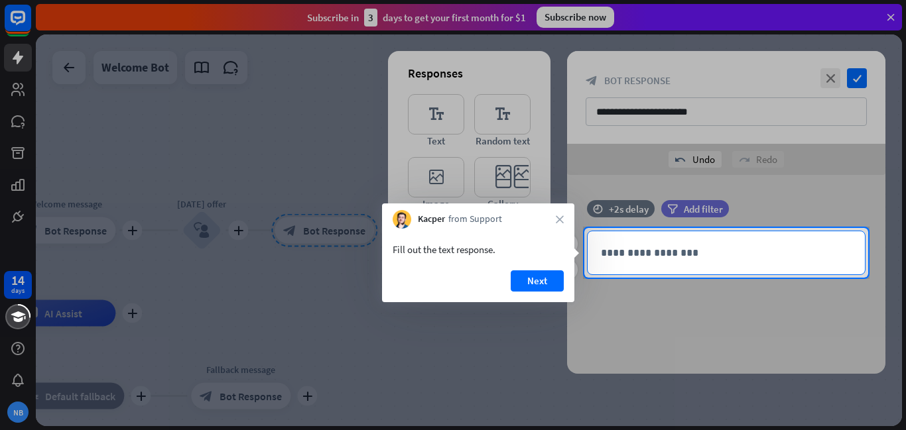
click at [724, 250] on p "**********" at bounding box center [726, 253] width 251 height 17
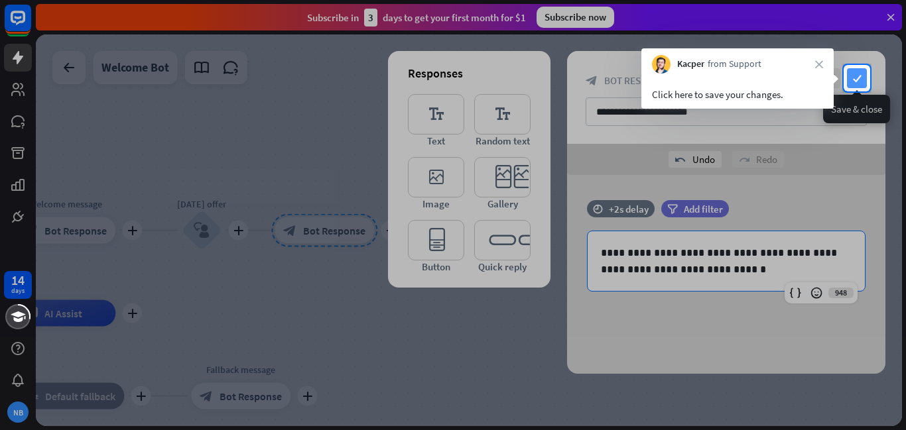
click at [858, 76] on icon "check" at bounding box center [857, 78] width 20 height 20
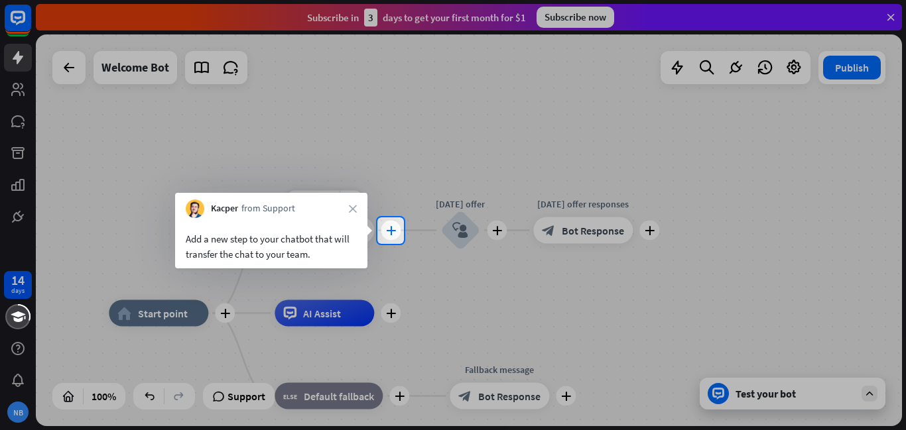
click at [385, 231] on div "plus" at bounding box center [391, 231] width 20 height 20
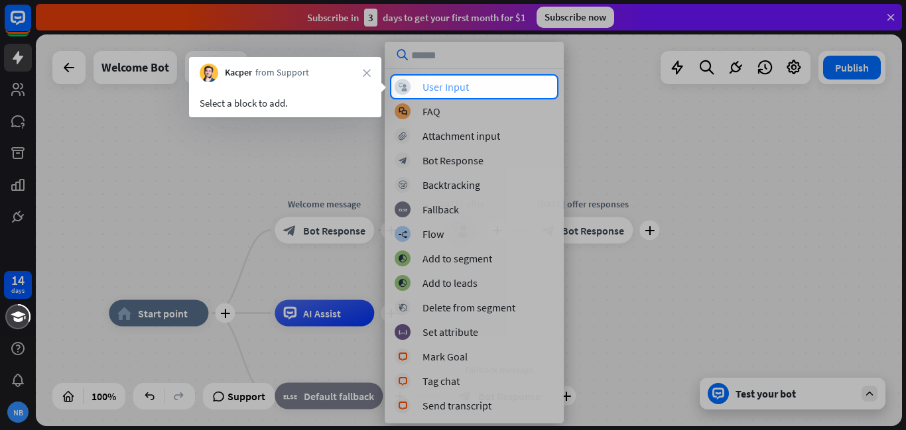
click at [481, 87] on div "block_user_input User Input" at bounding box center [474, 87] width 159 height 16
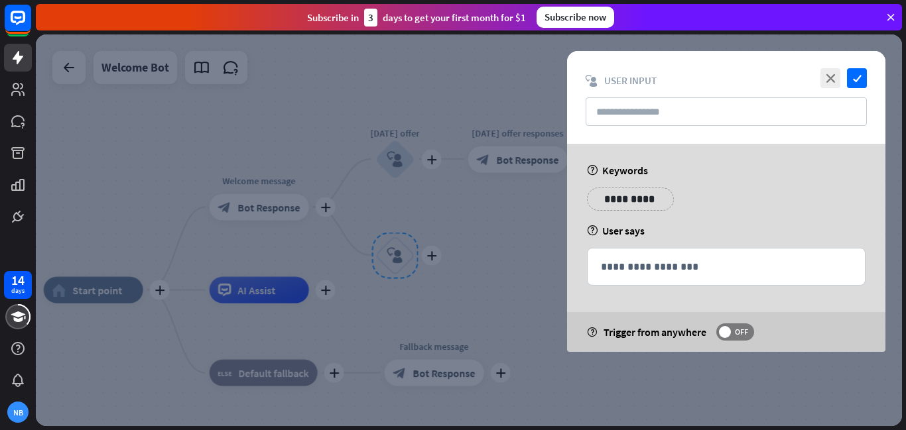
type input "********"
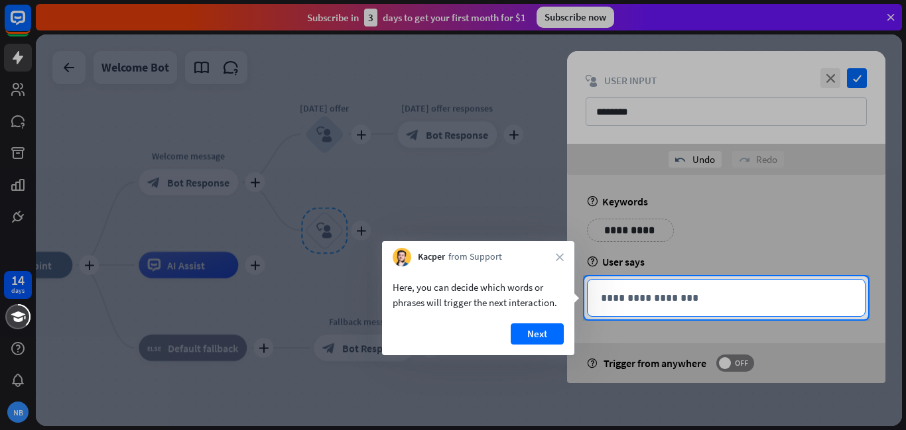
click at [637, 297] on p "**********" at bounding box center [726, 298] width 251 height 17
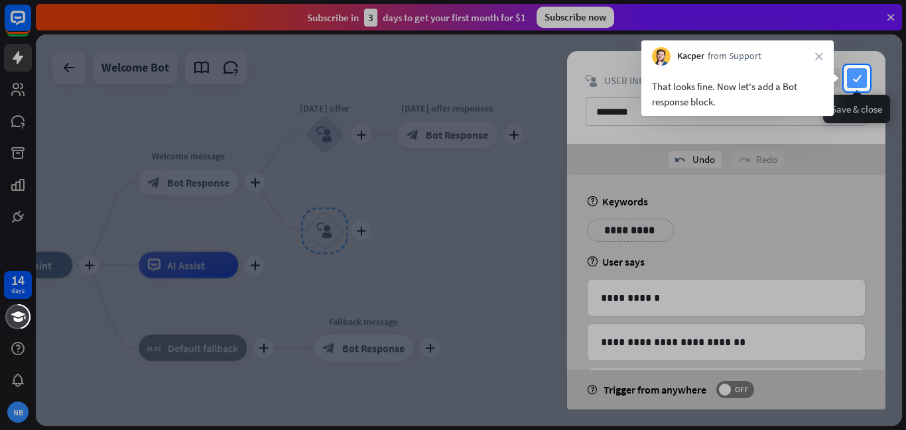
click at [853, 72] on icon "check" at bounding box center [857, 78] width 20 height 20
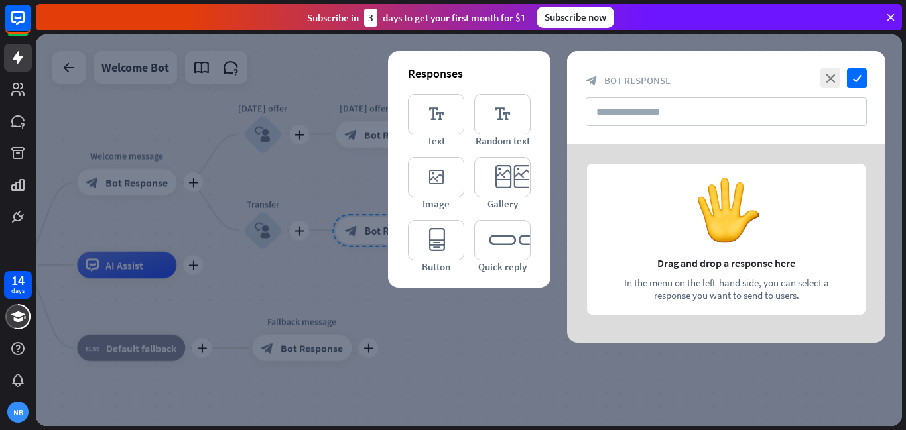
type input "**********"
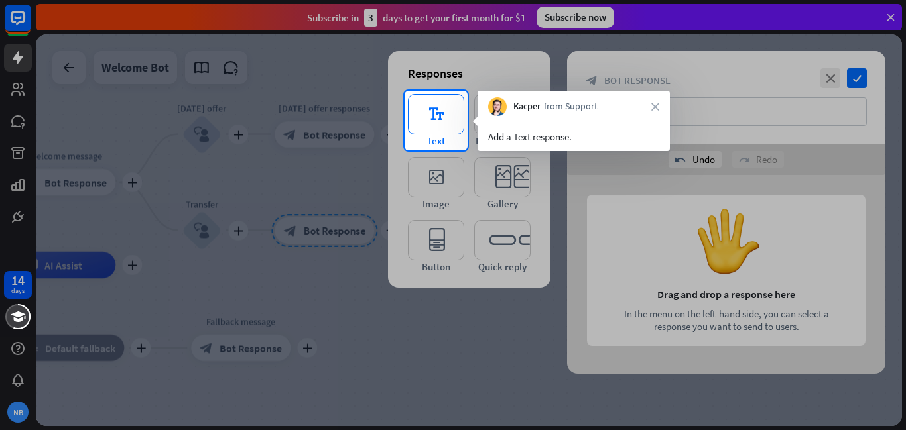
click at [426, 115] on icon "editor_text" at bounding box center [436, 114] width 56 height 40
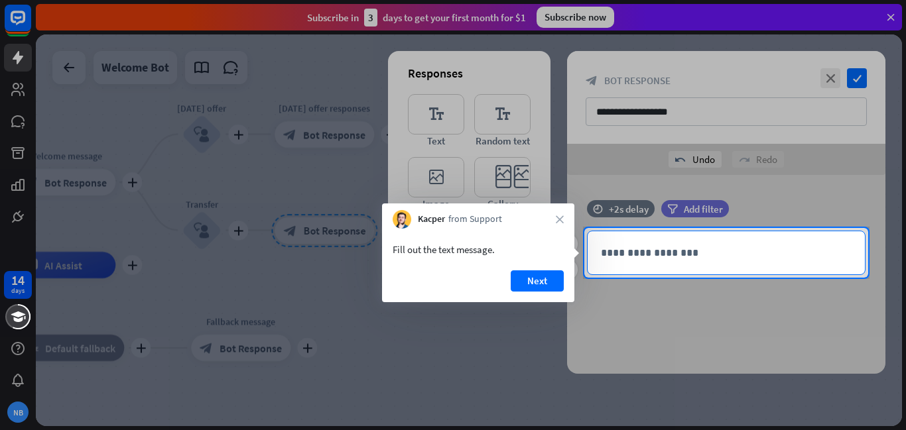
click at [719, 249] on p "**********" at bounding box center [726, 253] width 251 height 17
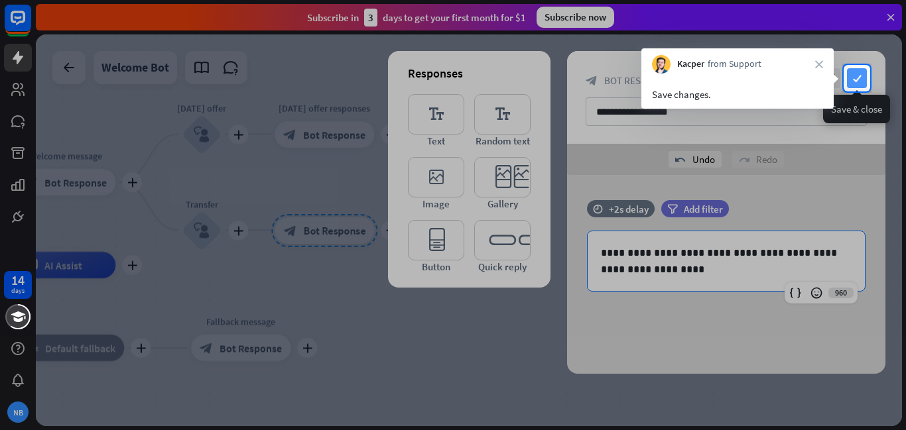
click at [857, 79] on icon "check" at bounding box center [857, 78] width 20 height 20
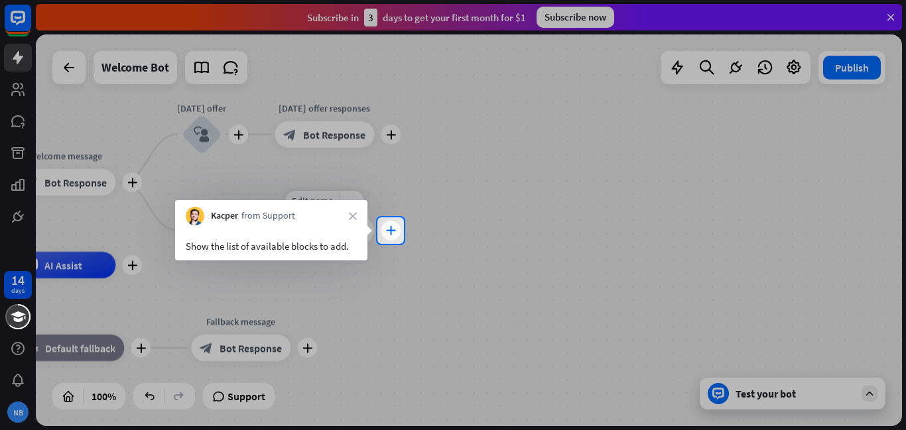
click at [391, 231] on icon "plus" at bounding box center [391, 230] width 10 height 9
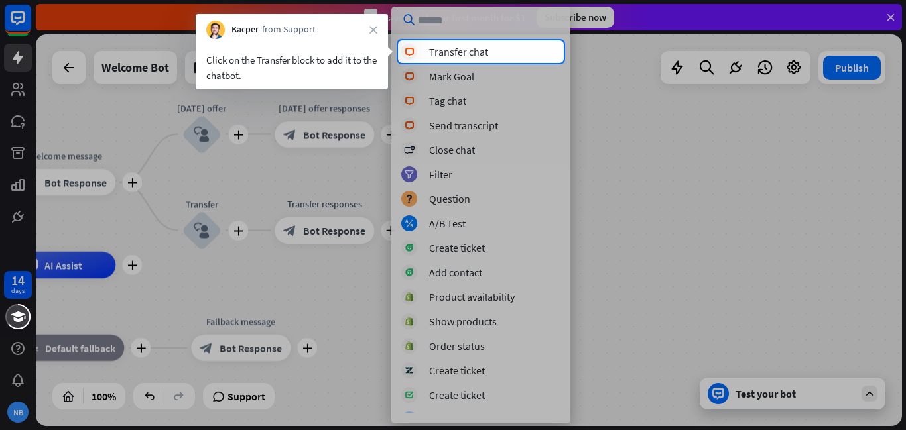
scroll to position [319, 0]
click at [533, 49] on div "block_livechat Transfer chat" at bounding box center [480, 52] width 159 height 16
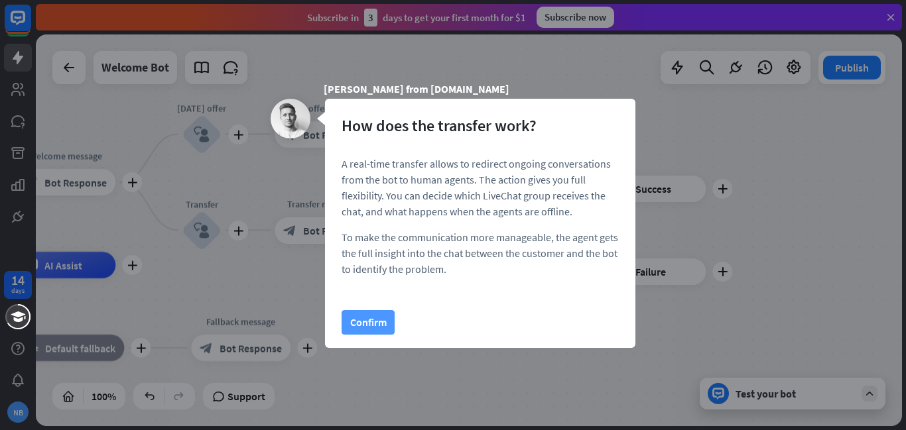
click at [358, 319] on button "Confirm" at bounding box center [367, 322] width 53 height 25
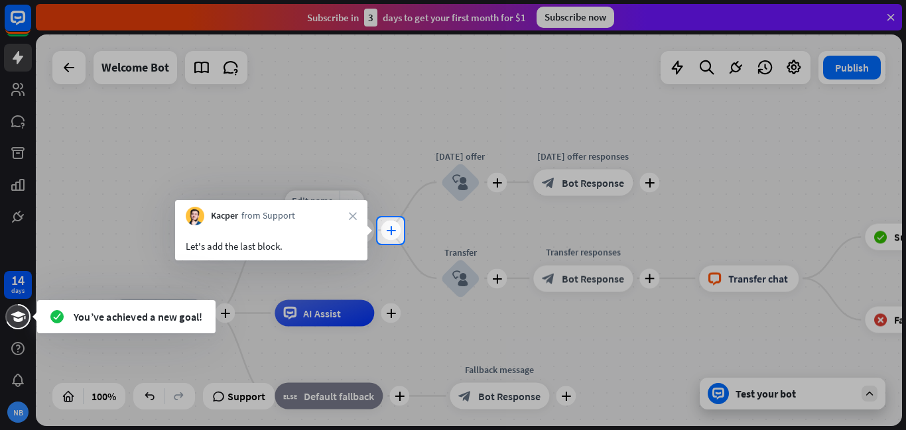
click at [398, 225] on div "plus" at bounding box center [391, 231] width 20 height 20
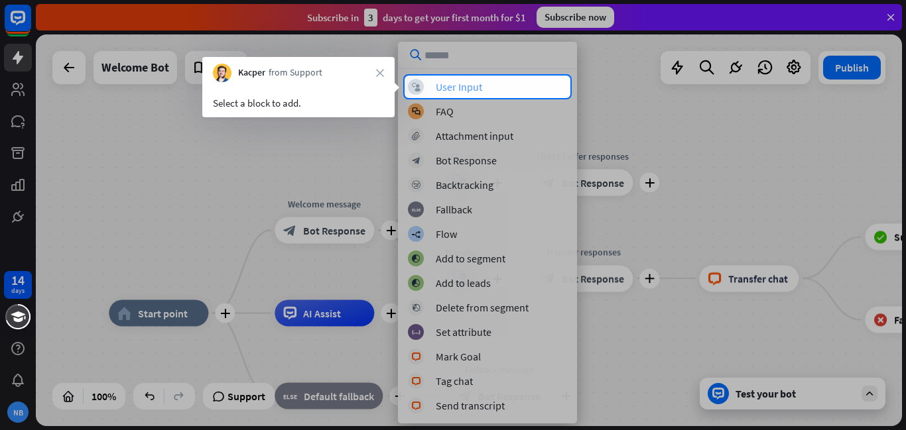
click at [481, 84] on div "User Input" at bounding box center [459, 86] width 46 height 13
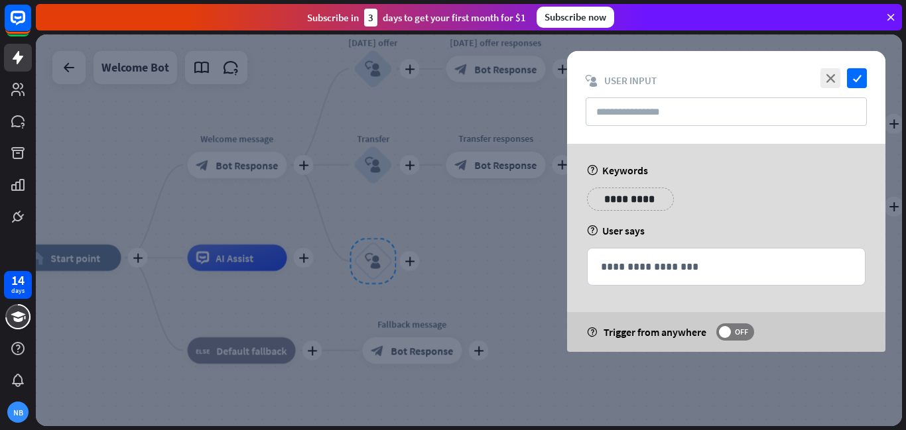
type input "********"
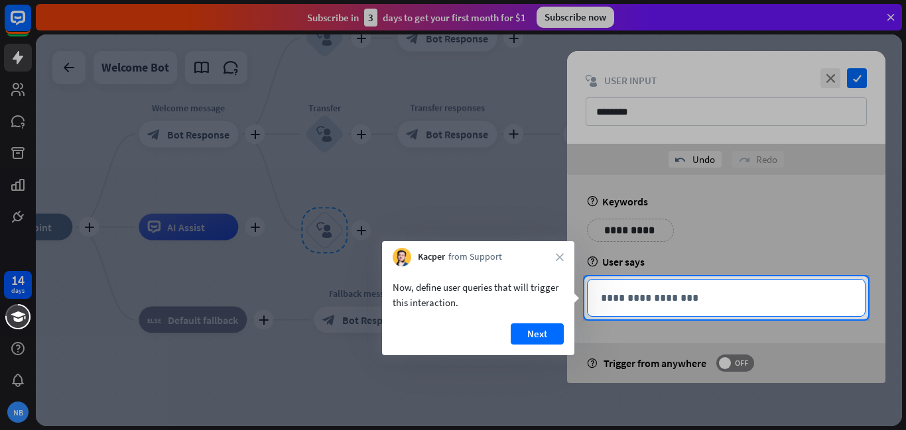
click at [726, 300] on p "**********" at bounding box center [726, 298] width 251 height 17
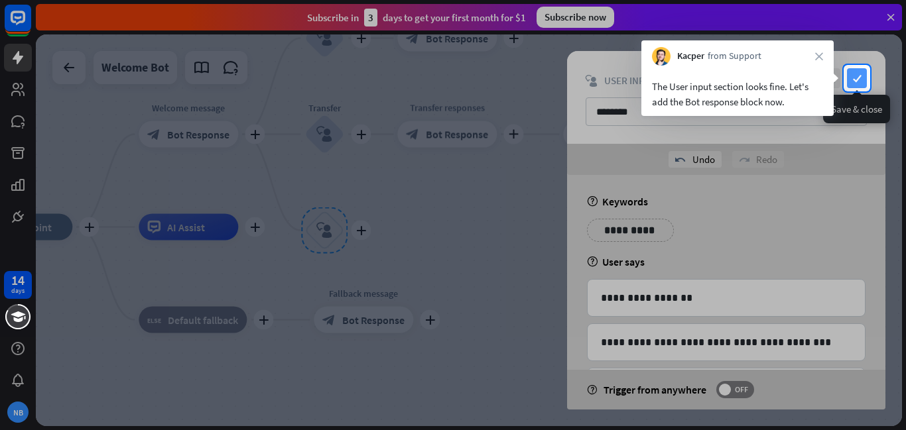
click at [863, 79] on icon "check" at bounding box center [857, 78] width 20 height 20
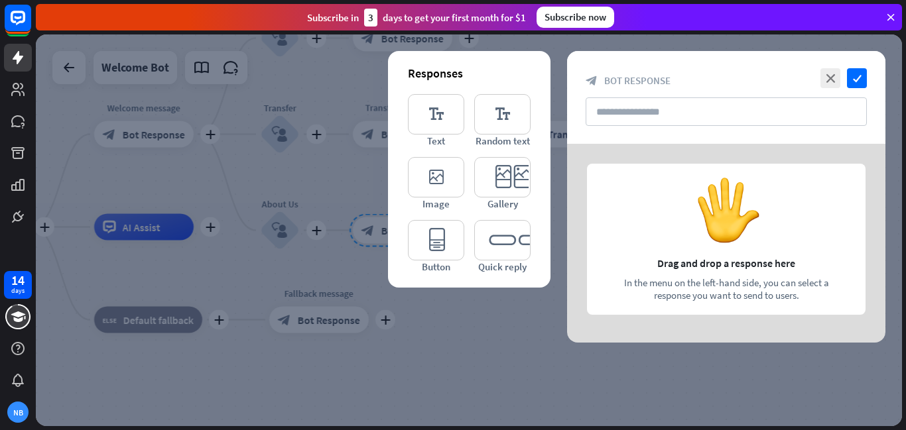
type input "**********"
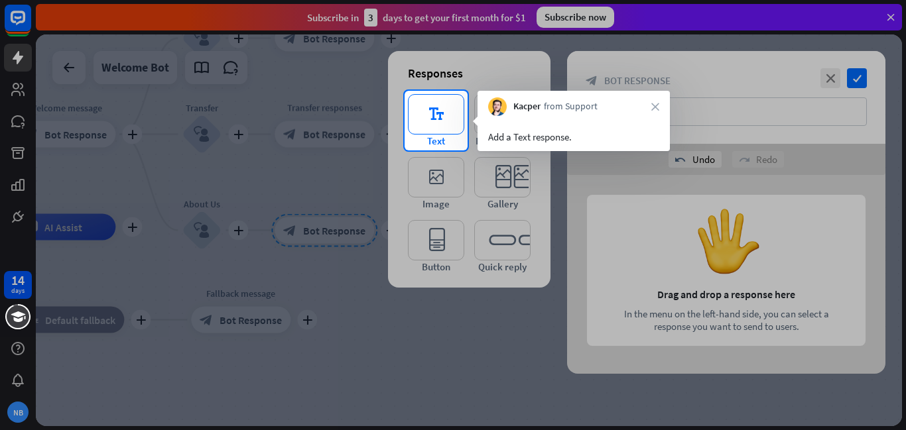
click at [446, 121] on icon "editor_text" at bounding box center [436, 114] width 56 height 40
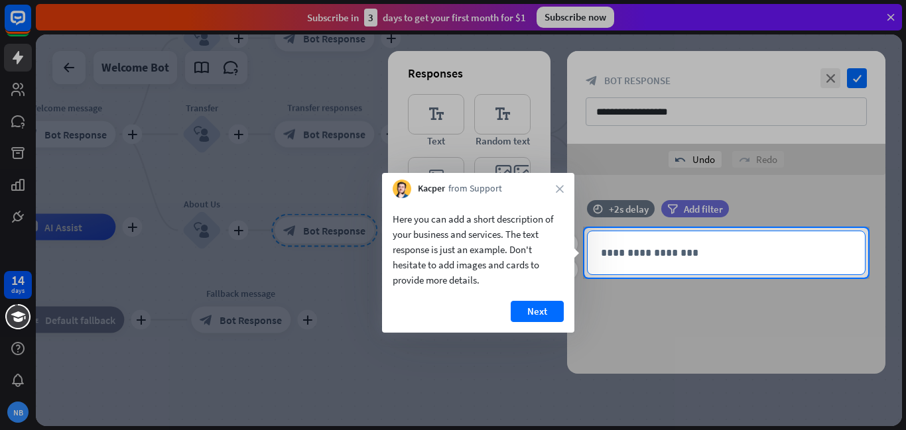
click at [647, 255] on p "**********" at bounding box center [726, 253] width 251 height 17
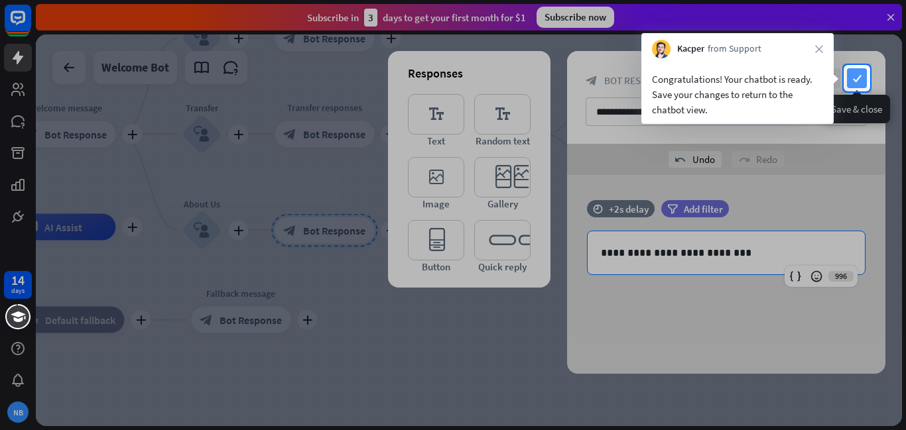
click at [861, 82] on icon "check" at bounding box center [857, 78] width 20 height 20
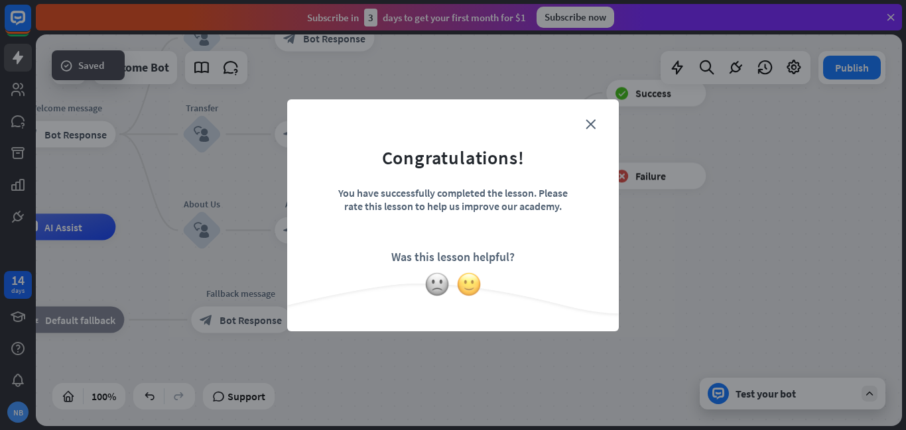
click at [466, 280] on img at bounding box center [468, 284] width 25 height 25
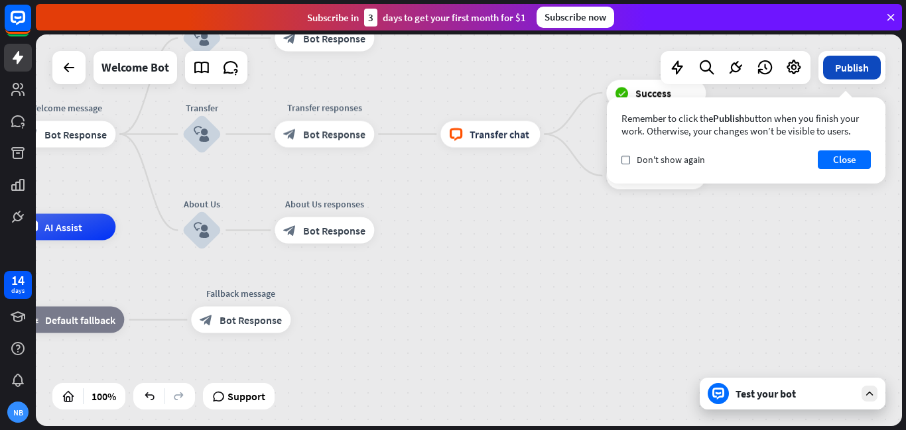
click at [861, 66] on button "Publish" at bounding box center [852, 68] width 58 height 24
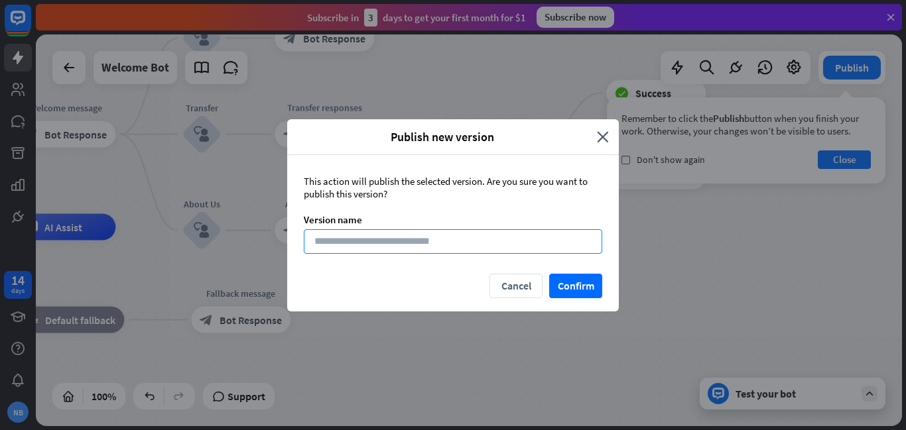
click at [550, 241] on input at bounding box center [453, 241] width 298 height 25
type input "**********"
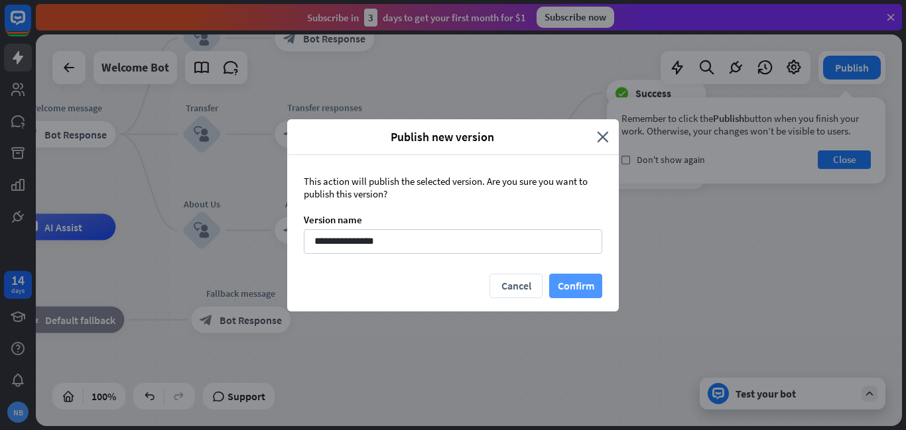
click at [568, 286] on button "Confirm" at bounding box center [575, 286] width 53 height 25
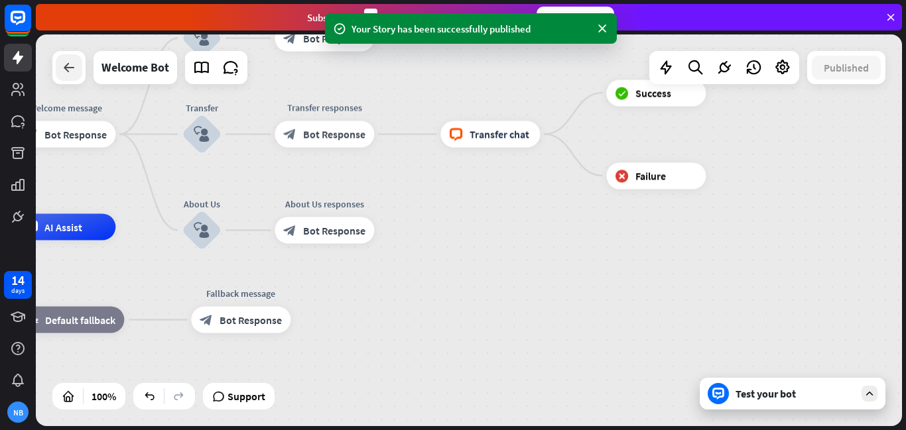
click at [66, 68] on icon at bounding box center [69, 68] width 16 height 16
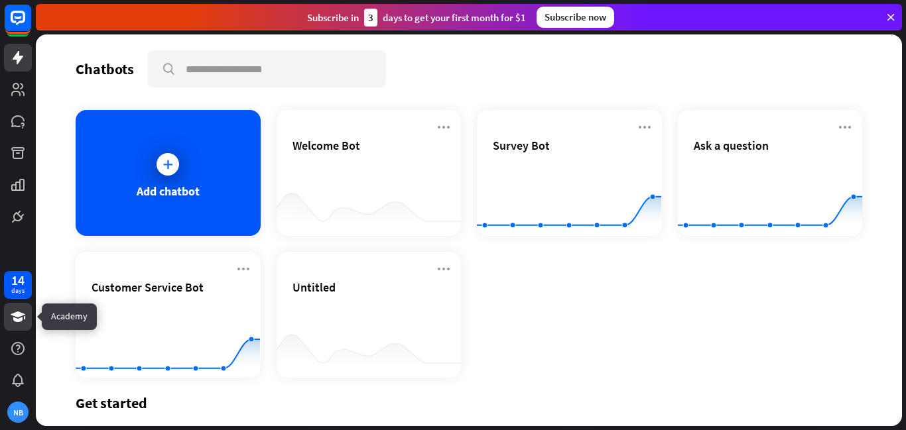
click at [16, 317] on icon at bounding box center [18, 317] width 15 height 11
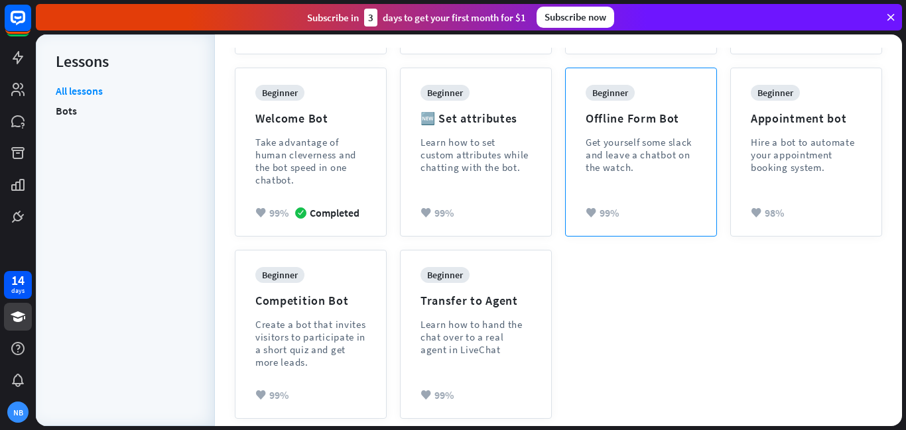
scroll to position [330, 0]
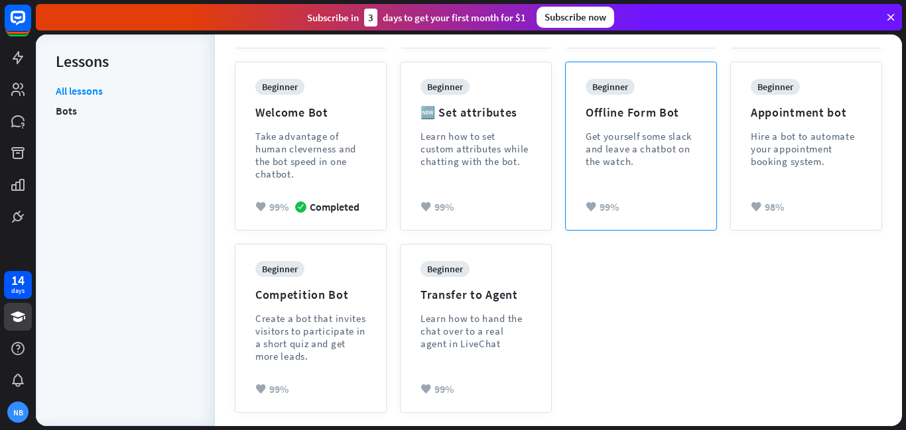
click at [626, 138] on div "Get yourself some slack and leave a chatbot on the watch." at bounding box center [641, 149] width 111 height 38
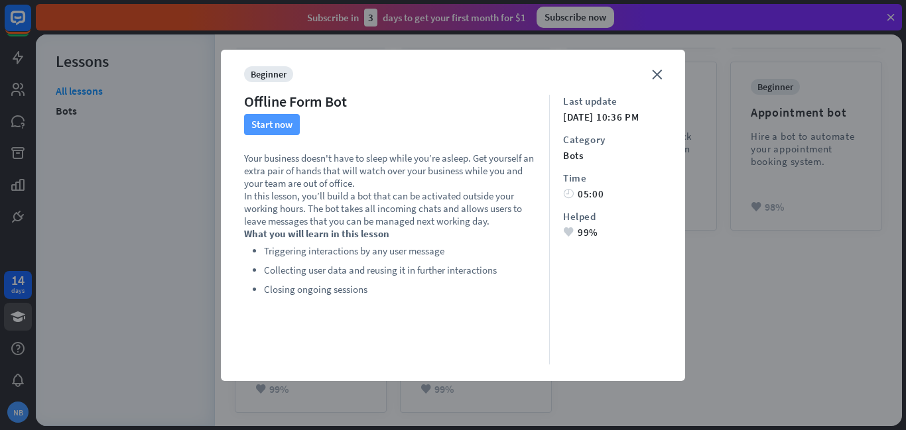
click at [271, 122] on button "Start now" at bounding box center [272, 124] width 56 height 21
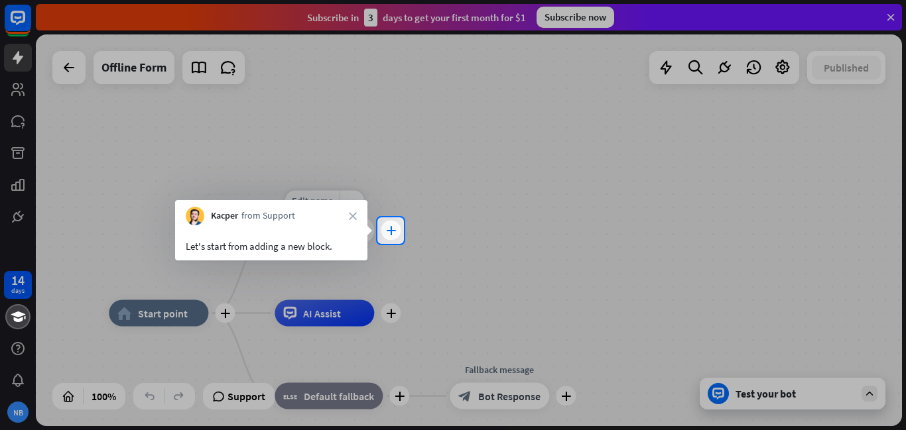
click at [383, 235] on div "plus" at bounding box center [391, 231] width 20 height 20
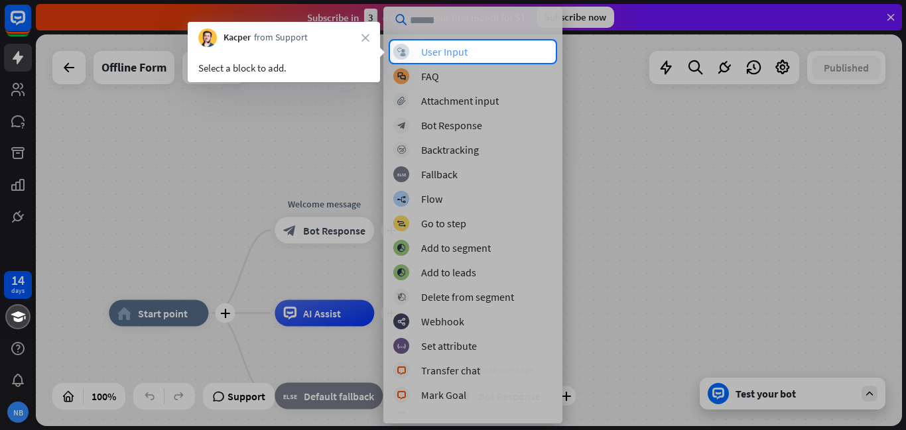
click at [480, 50] on div "block_user_input User Input" at bounding box center [472, 52] width 159 height 16
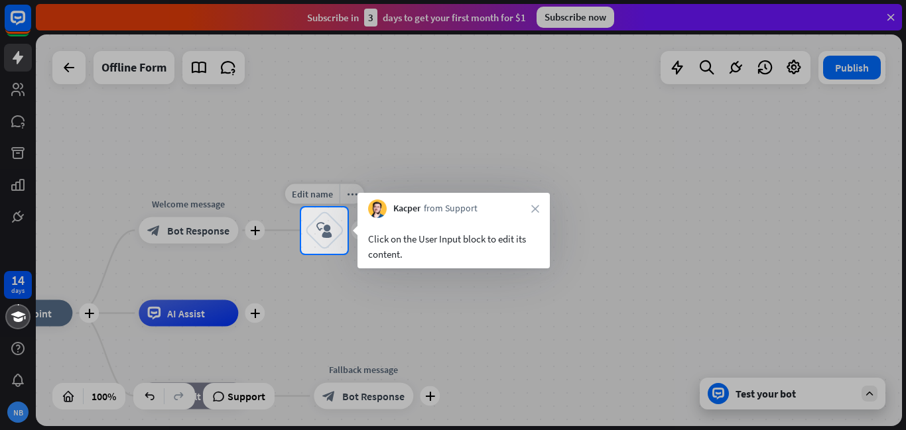
click at [328, 221] on div "block_user_input" at bounding box center [324, 231] width 40 height 40
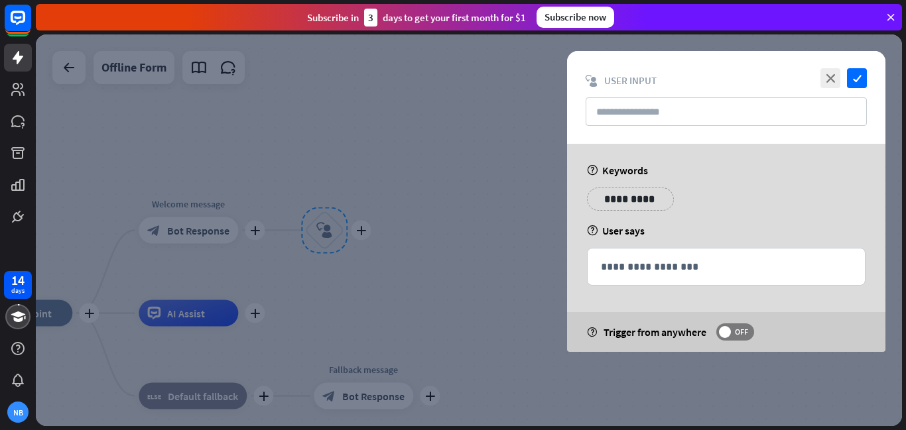
type input "**********"
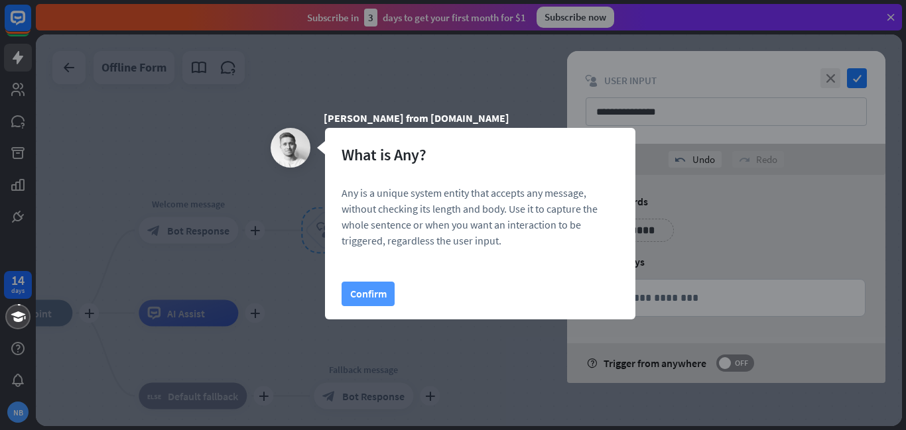
click at [353, 296] on button "Confirm" at bounding box center [367, 294] width 53 height 25
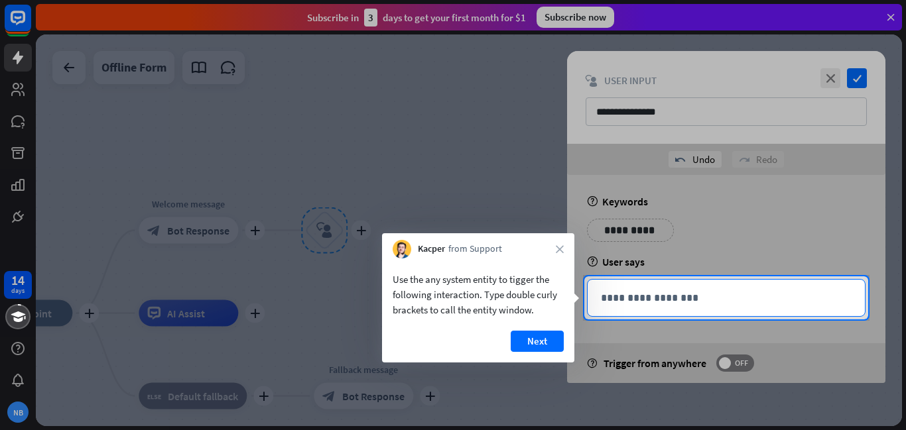
click at [700, 290] on p "**********" at bounding box center [726, 298] width 251 height 17
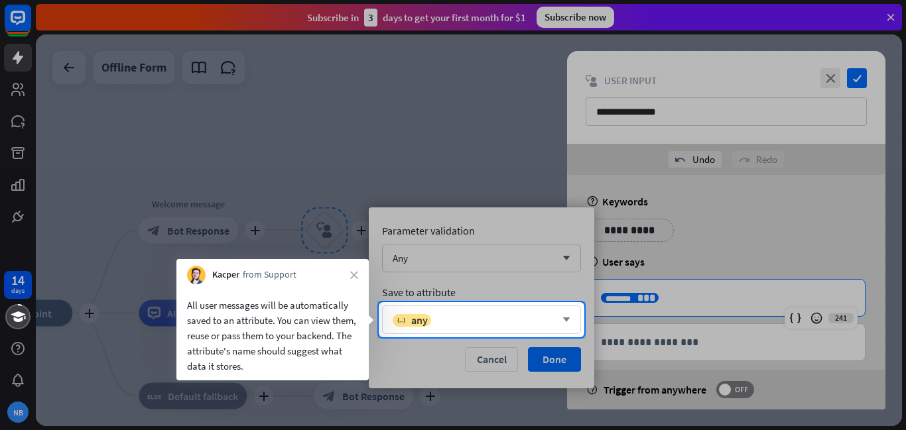
click at [473, 316] on div "variable any" at bounding box center [474, 320] width 163 height 13
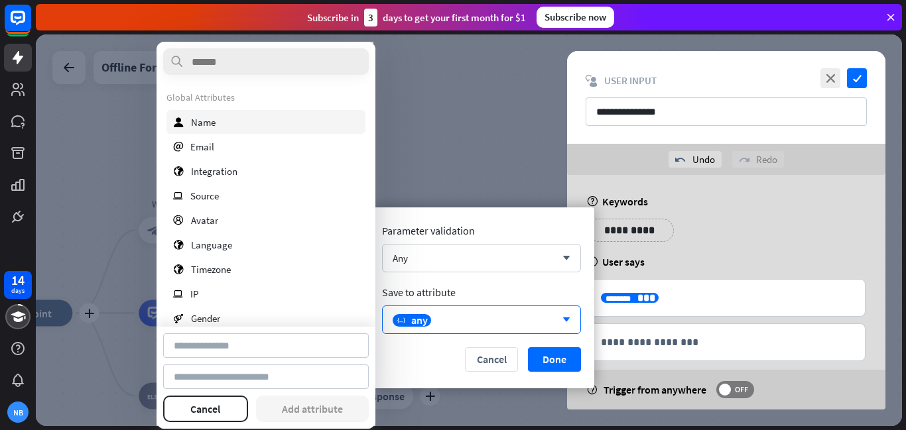
type input "**********"
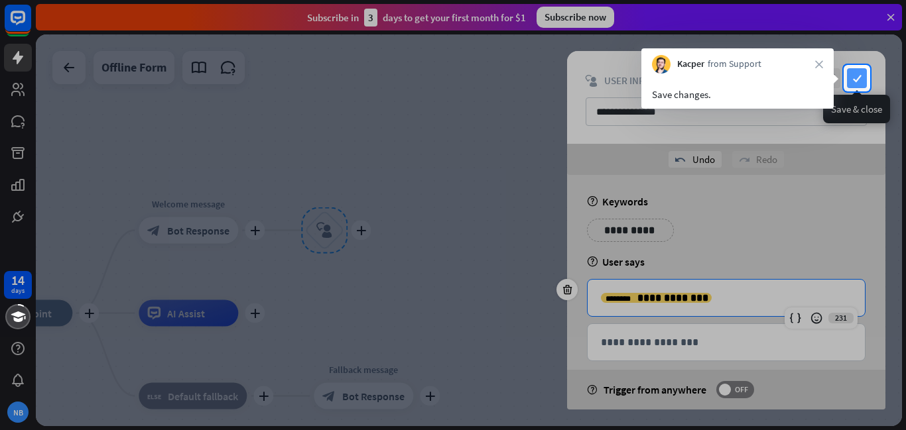
click at [857, 79] on icon "check" at bounding box center [857, 78] width 20 height 20
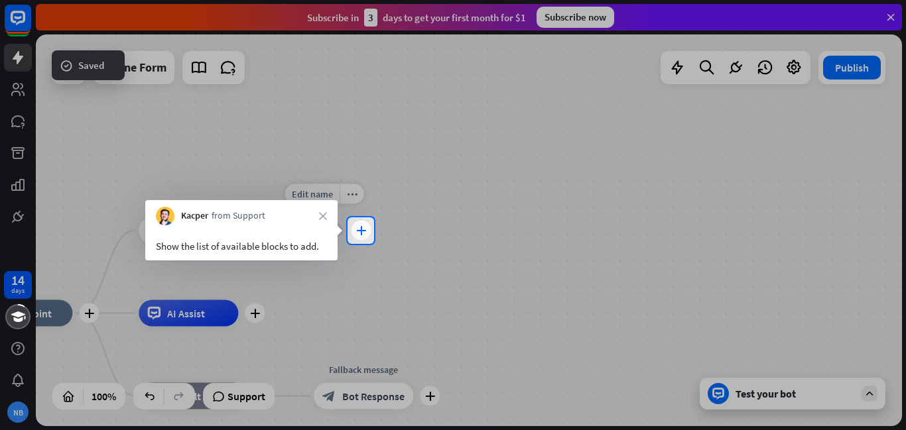
click at [357, 225] on div "plus" at bounding box center [361, 231] width 20 height 20
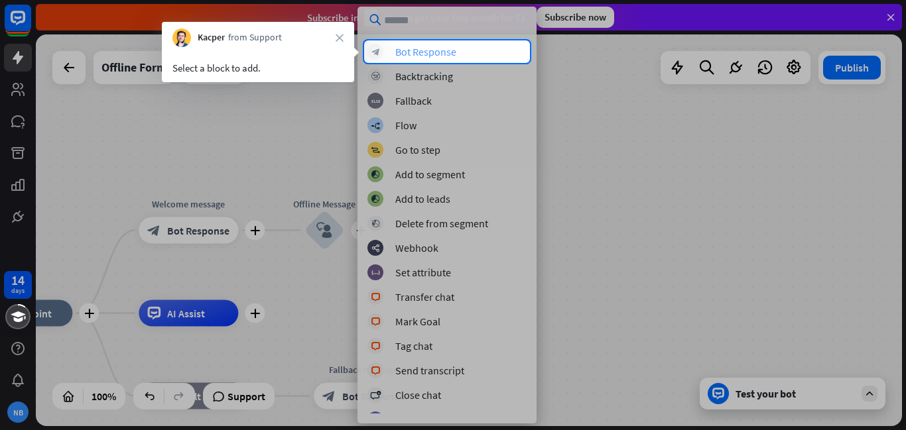
click at [501, 47] on div "block_bot_response Bot Response" at bounding box center [446, 52] width 159 height 16
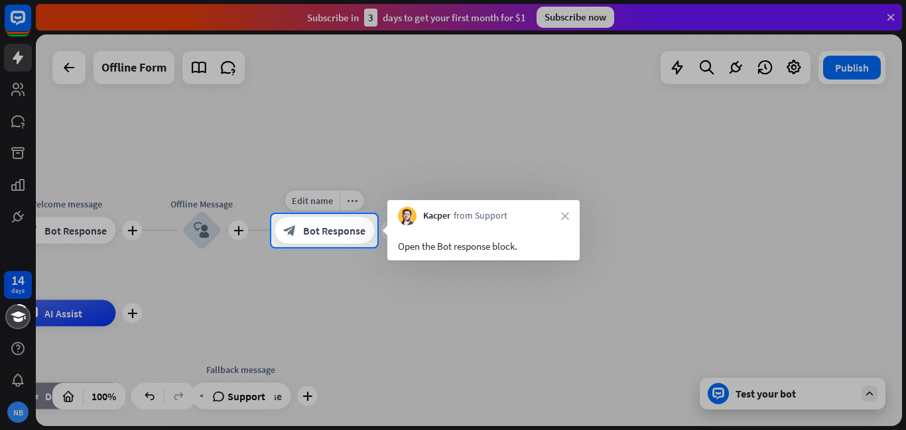
click at [333, 241] on div "block_bot_response Bot Response" at bounding box center [324, 230] width 99 height 27
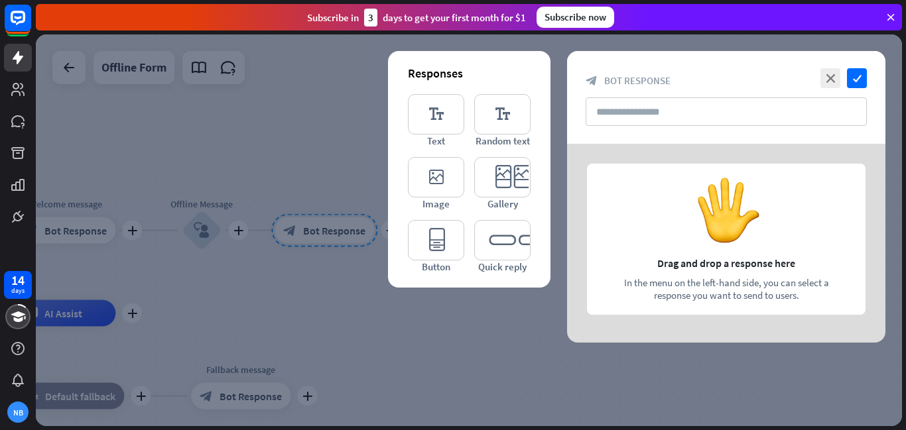
type input "**********"
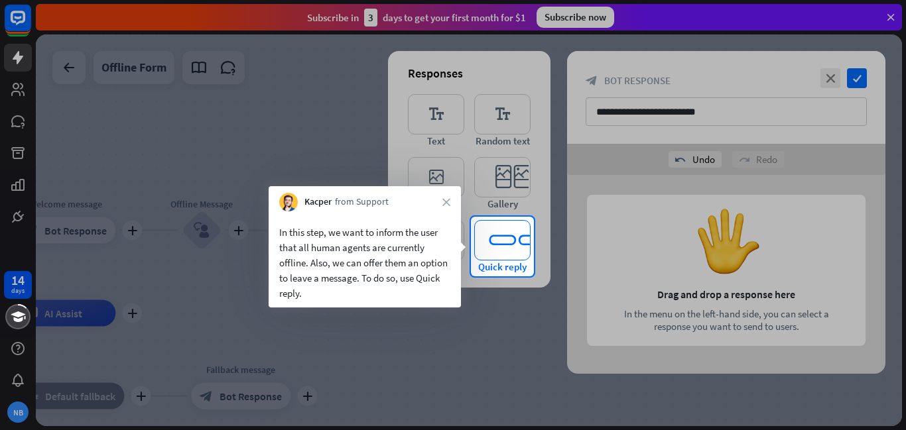
click at [506, 249] on icon "editor_quick_replies" at bounding box center [502, 240] width 56 height 40
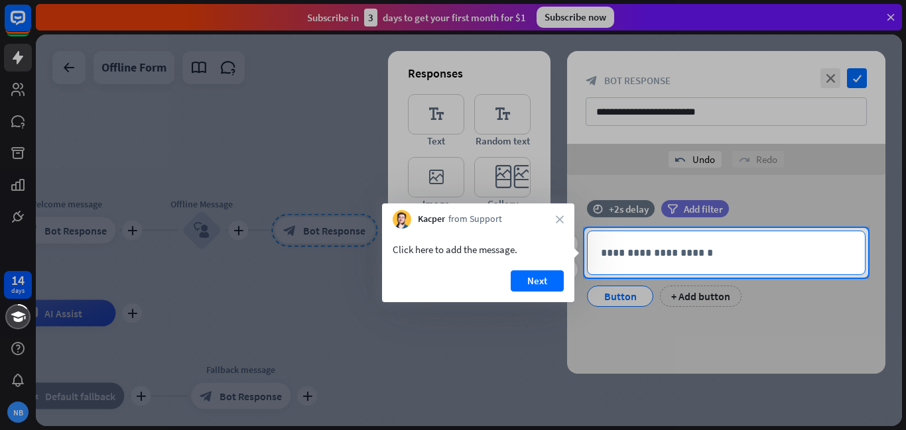
click at [636, 262] on div "**********" at bounding box center [726, 252] width 277 height 43
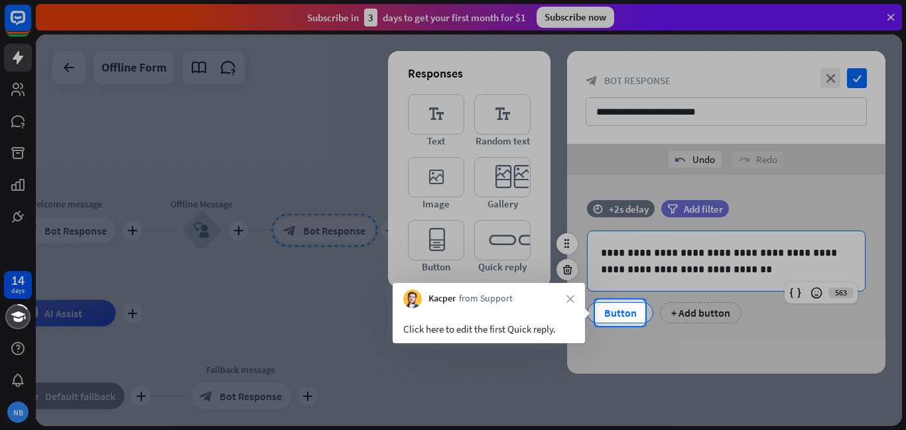
click at [609, 309] on div "Button" at bounding box center [620, 313] width 44 height 20
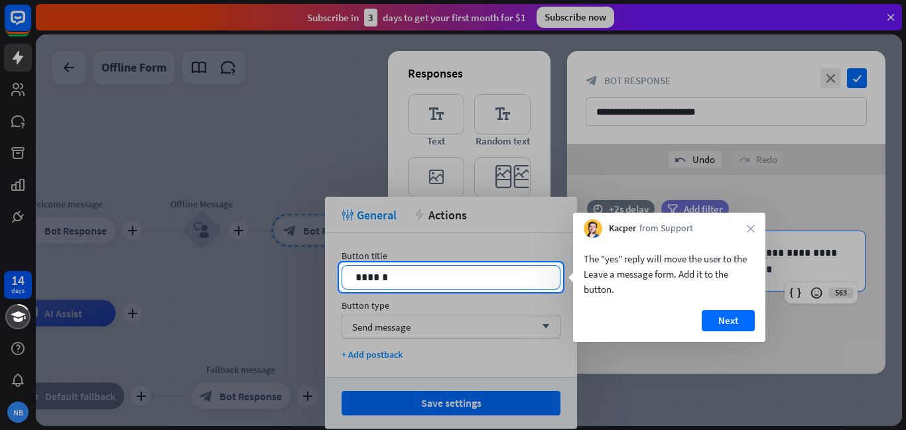
click at [510, 273] on p "******" at bounding box center [450, 277] width 191 height 17
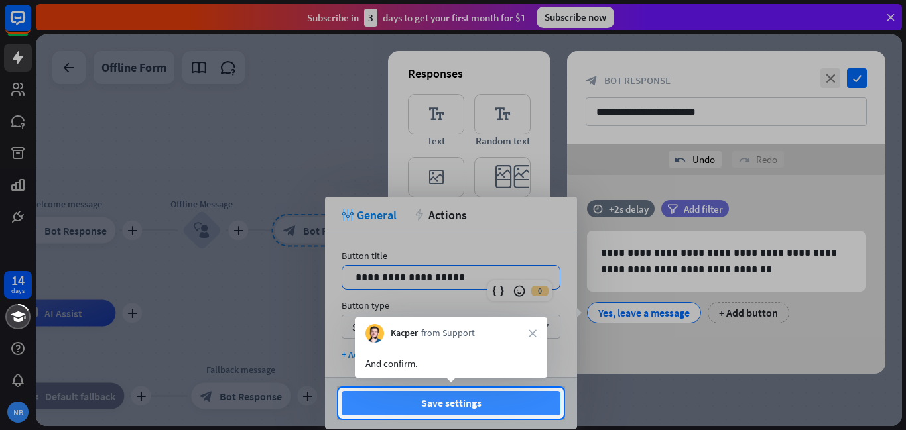
click at [520, 402] on button "Save settings" at bounding box center [450, 403] width 219 height 25
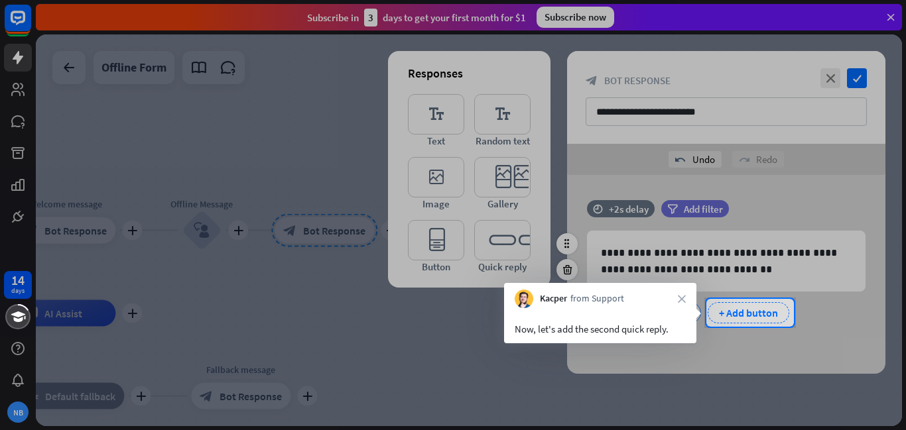
click at [729, 312] on div "+ Add button" at bounding box center [749, 312] width 82 height 21
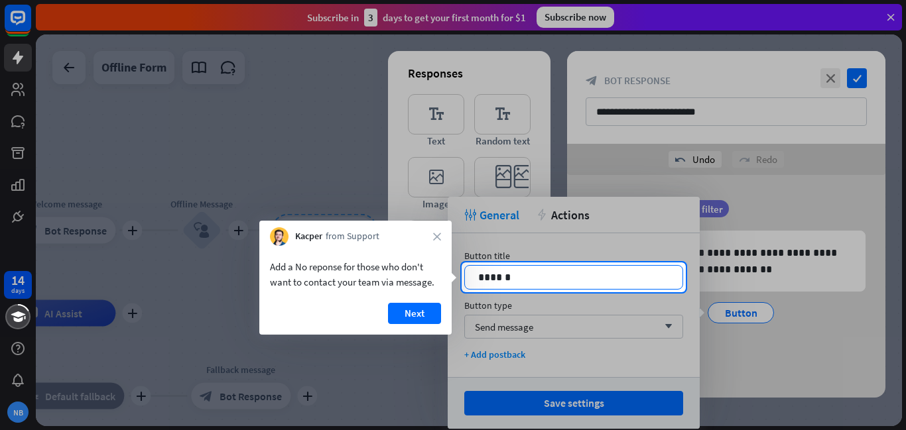
click at [566, 271] on p "******" at bounding box center [573, 277] width 191 height 17
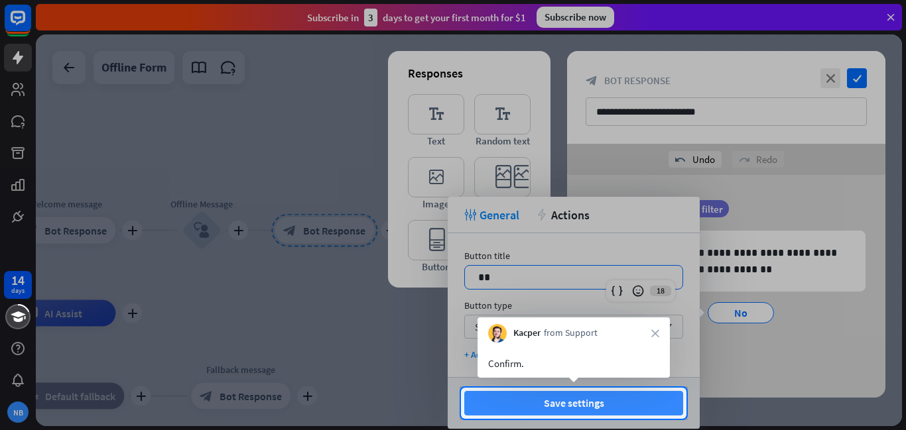
click at [619, 408] on button "Save settings" at bounding box center [573, 403] width 219 height 25
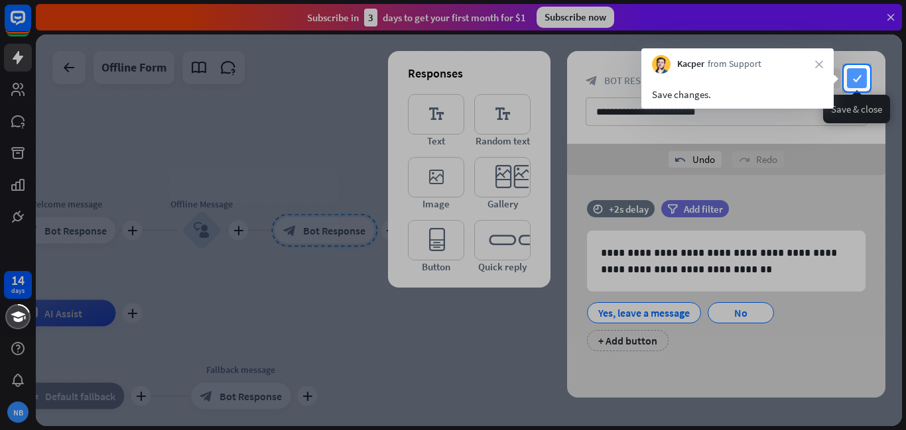
click at [854, 75] on icon "check" at bounding box center [857, 78] width 20 height 20
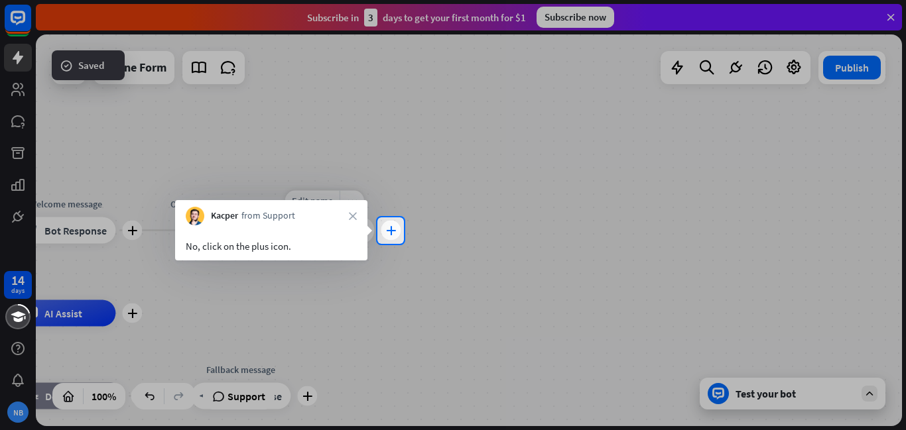
click at [394, 233] on icon "plus" at bounding box center [391, 230] width 10 height 9
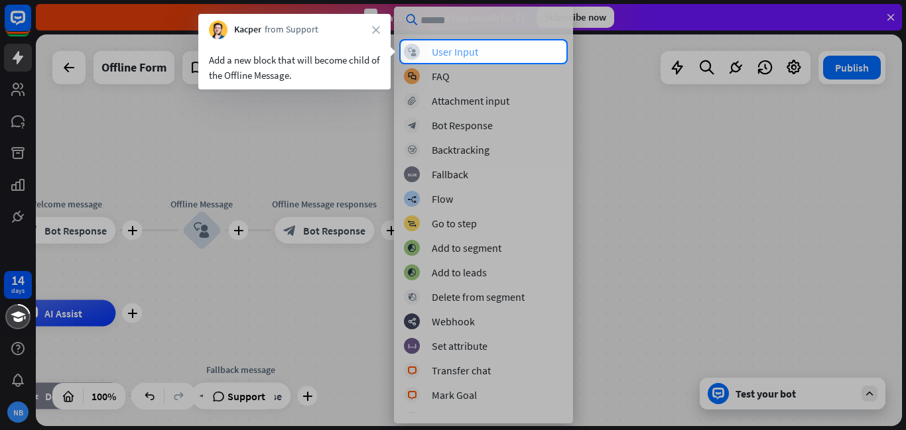
click at [483, 45] on div "block_user_input User Input" at bounding box center [483, 52] width 159 height 16
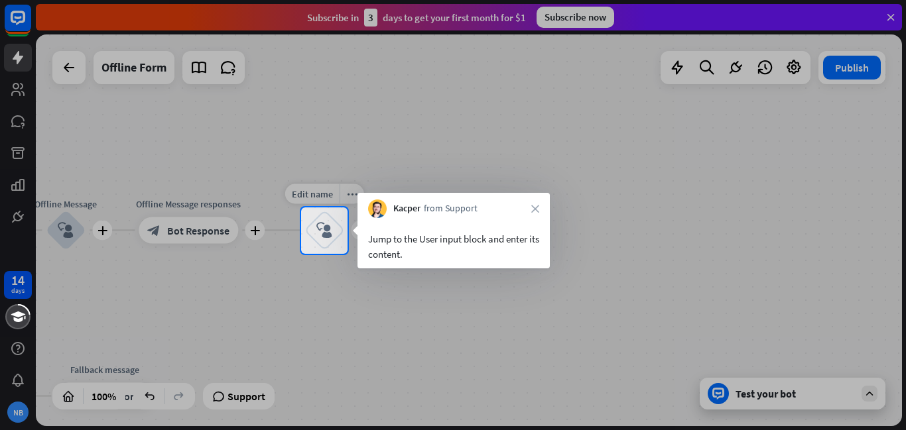
click at [314, 225] on div "block_user_input" at bounding box center [324, 231] width 40 height 40
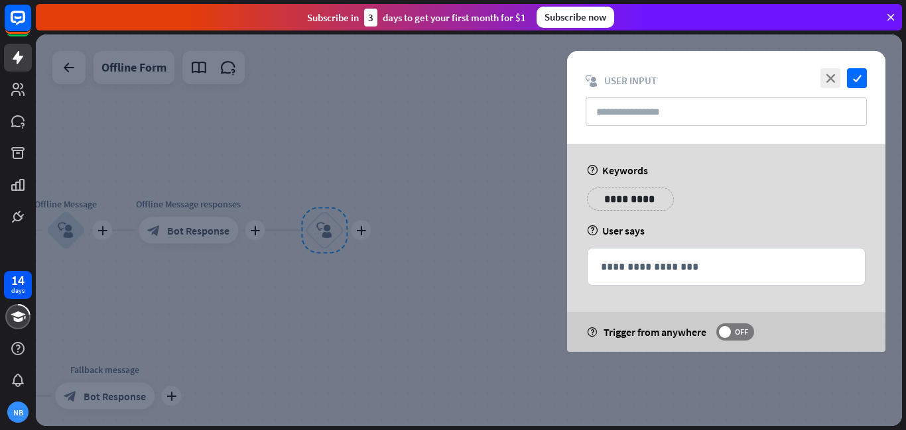
type input "**********"
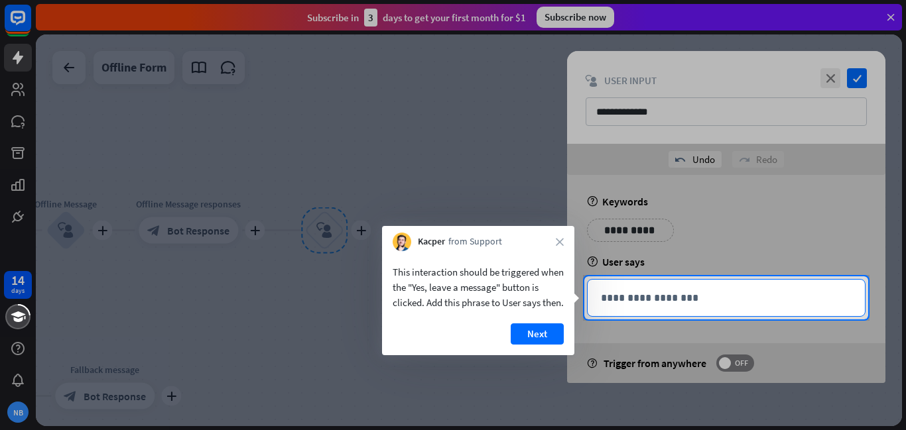
click at [653, 292] on p "**********" at bounding box center [726, 298] width 251 height 17
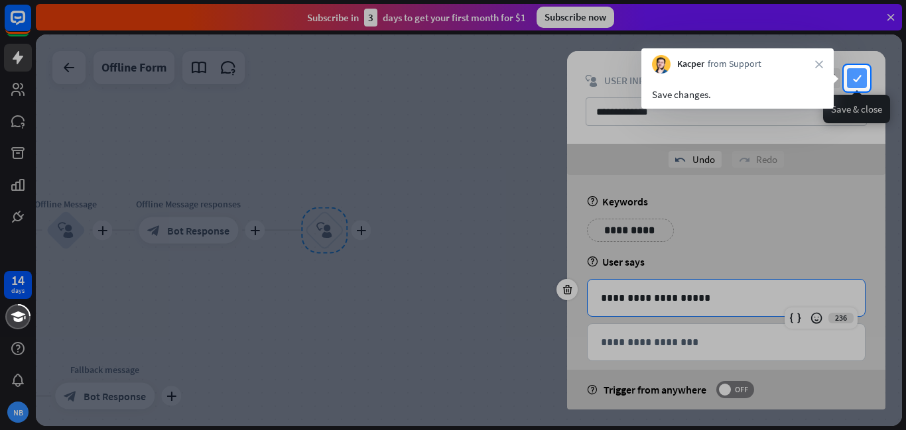
click at [861, 80] on icon "check" at bounding box center [857, 78] width 20 height 20
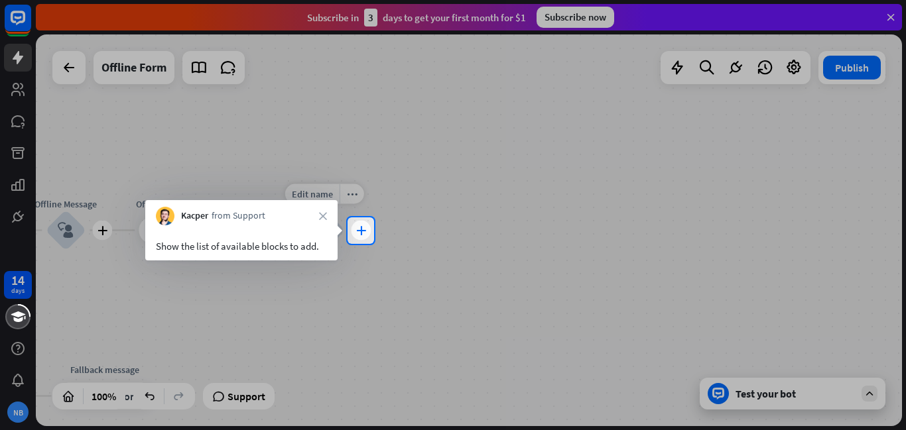
click at [366, 229] on div "plus" at bounding box center [361, 231] width 20 height 20
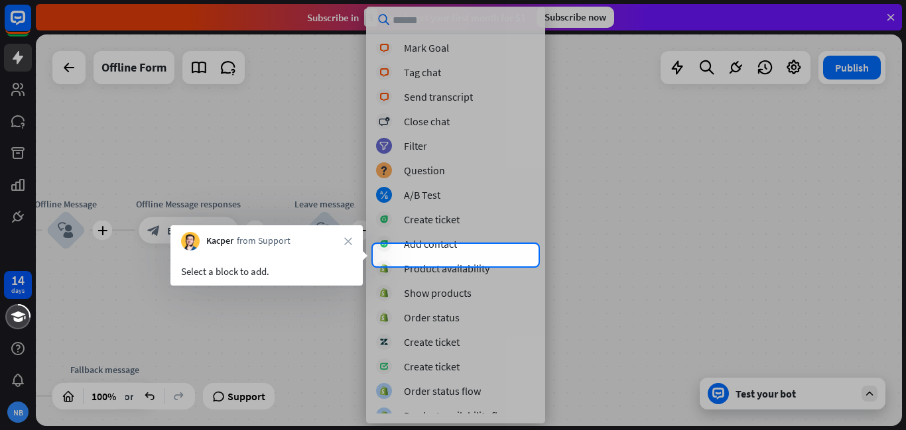
scroll to position [284, 0]
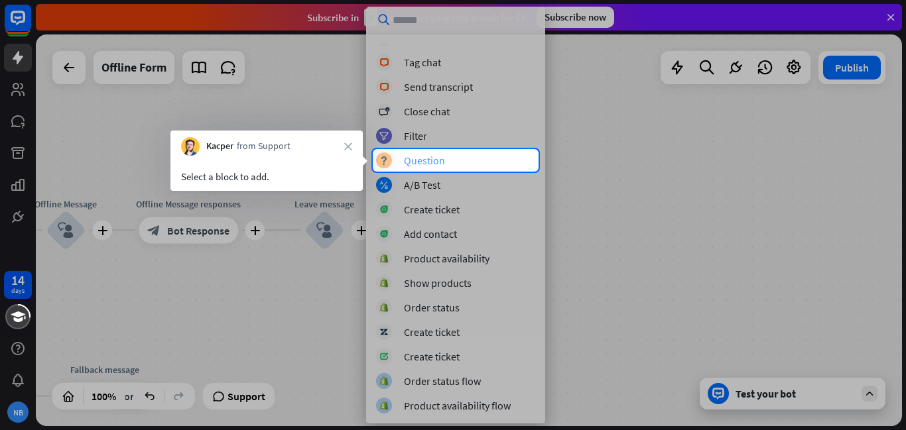
click at [446, 160] on div "block_question Question" at bounding box center [455, 161] width 159 height 16
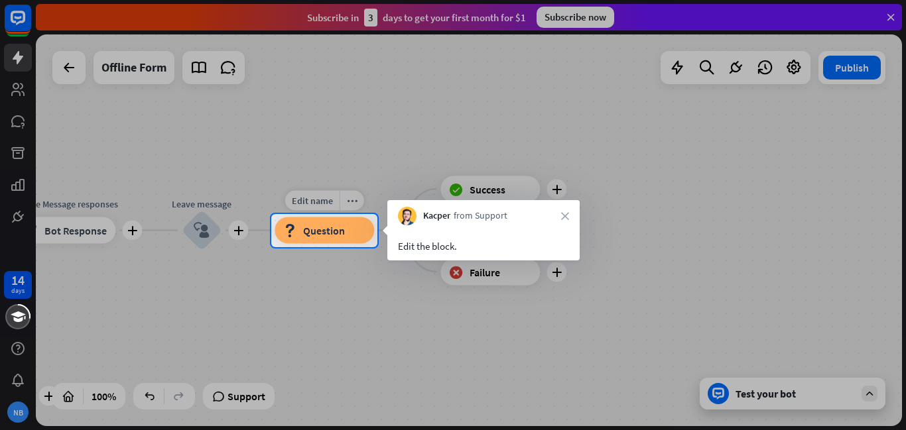
click at [318, 224] on span "Question" at bounding box center [324, 230] width 42 height 13
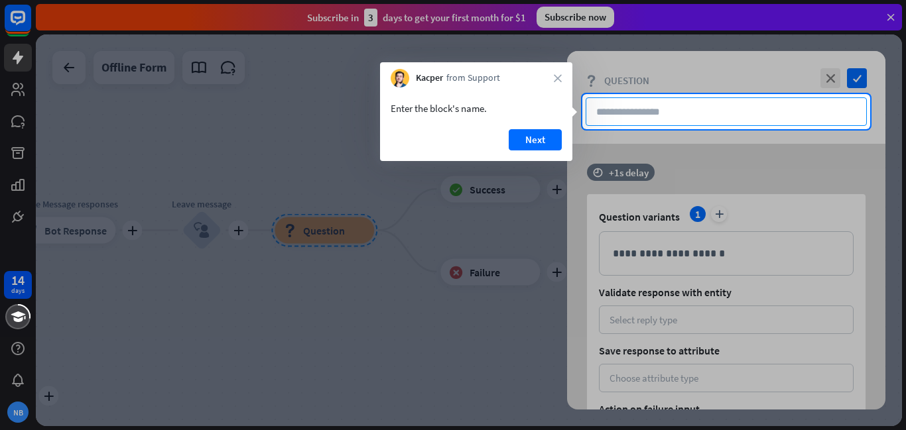
click at [695, 105] on input "text" at bounding box center [726, 111] width 281 height 29
type input "**********"
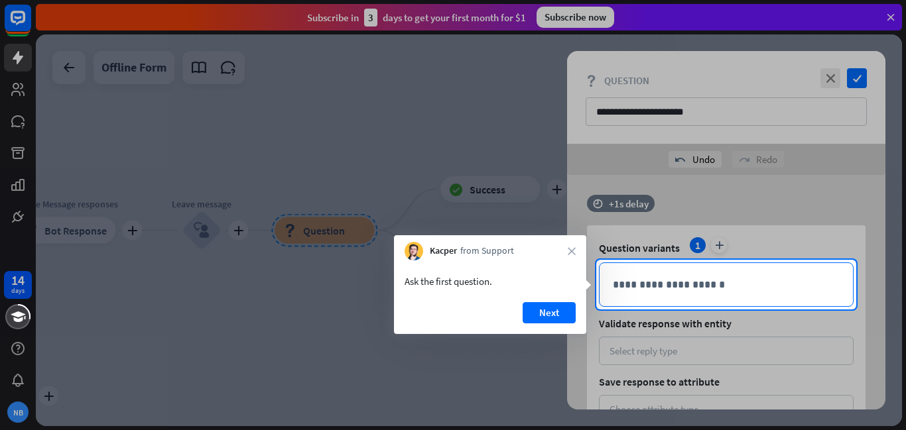
click at [675, 299] on div "**********" at bounding box center [725, 284] width 253 height 43
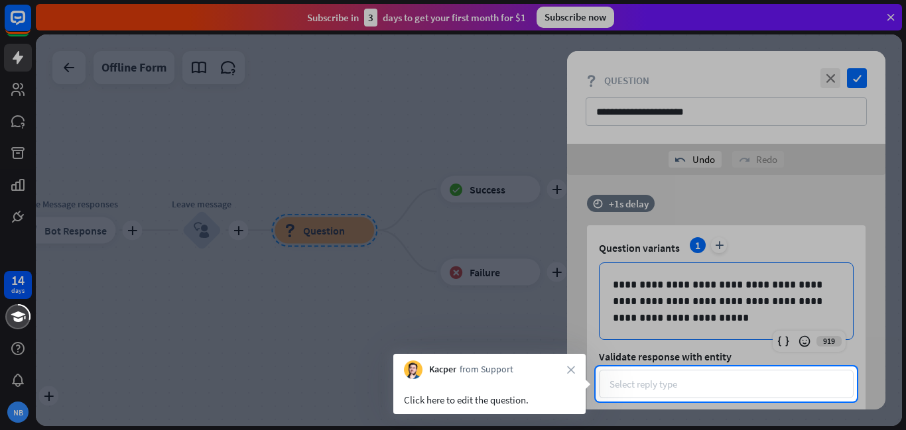
click at [655, 385] on div "Select reply type" at bounding box center [643, 384] width 68 height 13
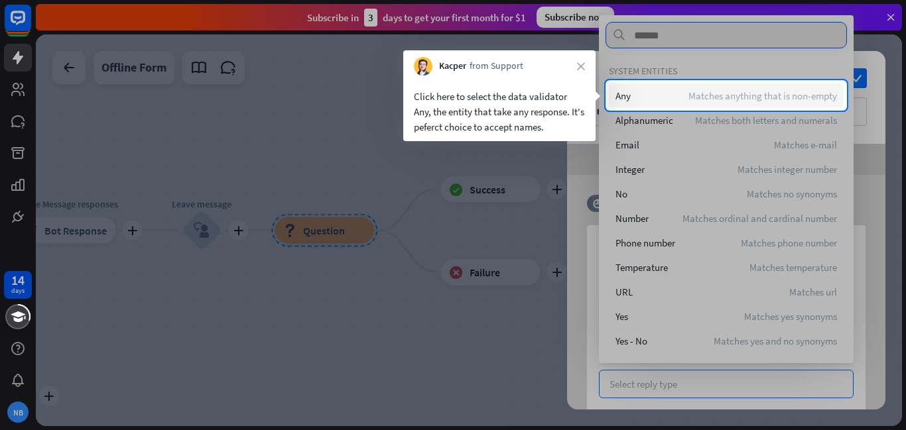
click at [623, 101] on span "Any" at bounding box center [622, 96] width 15 height 13
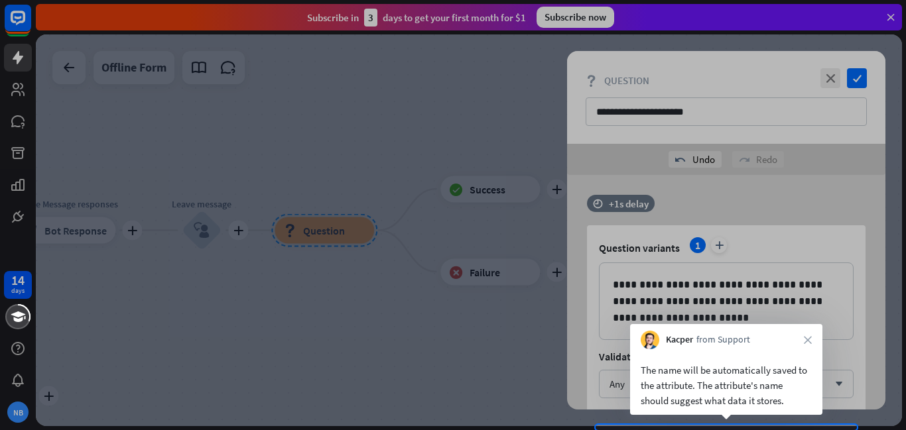
click at [726, 420] on div at bounding box center [453, 212] width 906 height 425
click at [724, 351] on div "The name will be automatically saved to the attribute. The attribute's name sho…" at bounding box center [726, 382] width 192 height 66
click at [721, 393] on div "The name will be automatically saved to the attribute. The attribute's name sho…" at bounding box center [726, 386] width 171 height 46
click at [737, 426] on div "plus home_2 Start point plus Welcome message block_bot_response Bot Response pl…" at bounding box center [471, 232] width 870 height 396
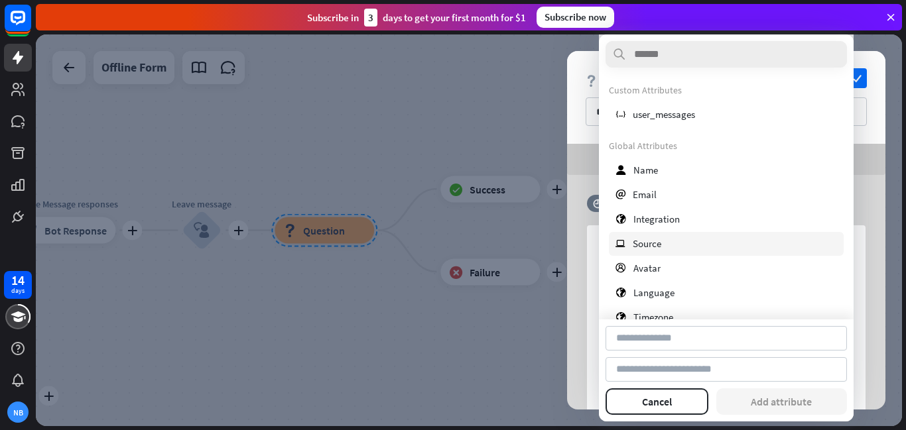
type input "****"
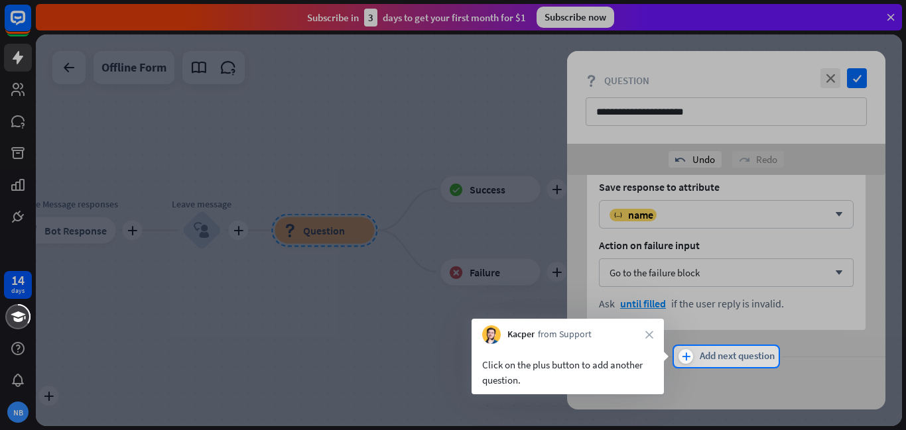
scroll to position [228, 0]
click at [705, 354] on span "Add next question" at bounding box center [737, 356] width 75 height 15
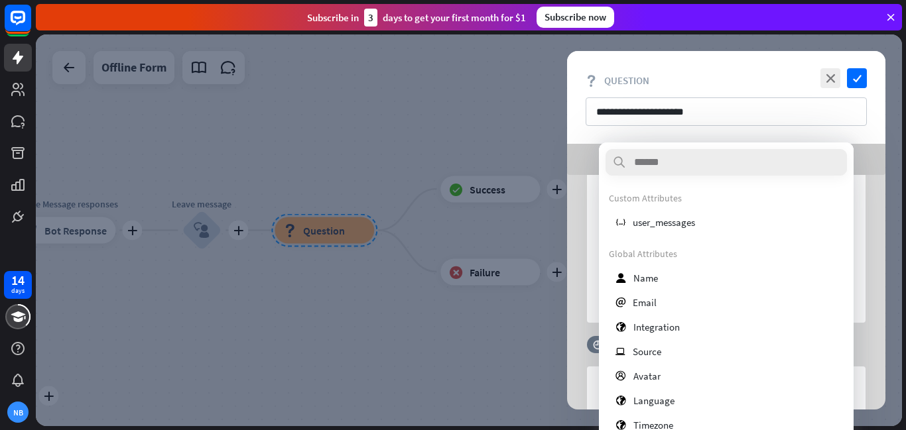
scroll to position [99, 0]
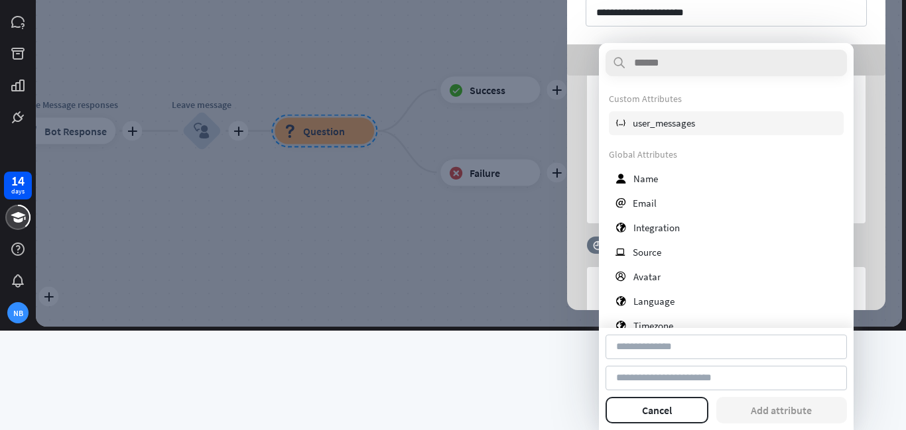
type input "*****"
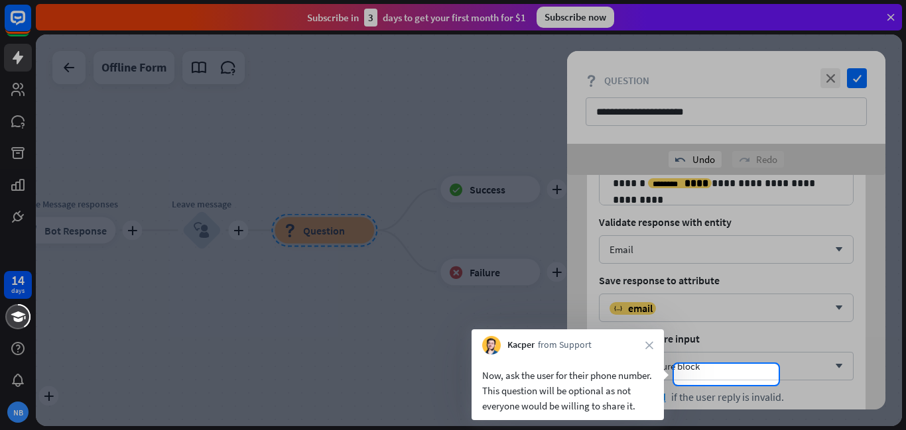
scroll to position [572, 0]
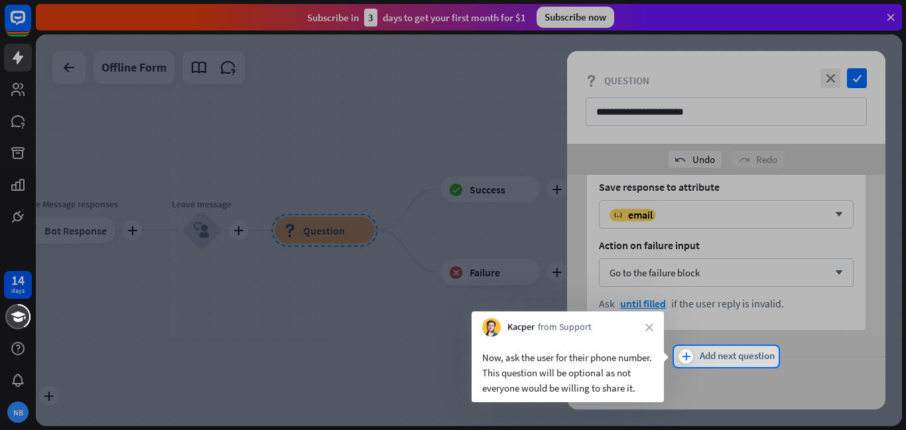
click at [718, 357] on span "Add next question" at bounding box center [737, 356] width 75 height 15
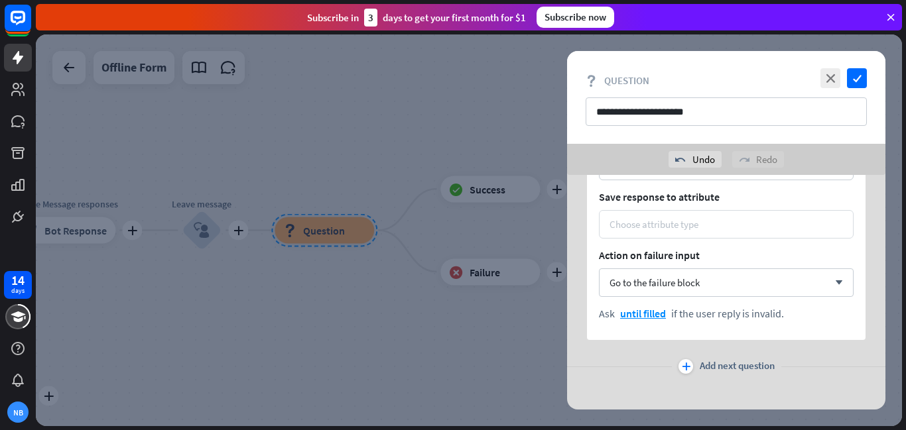
scroll to position [915, 0]
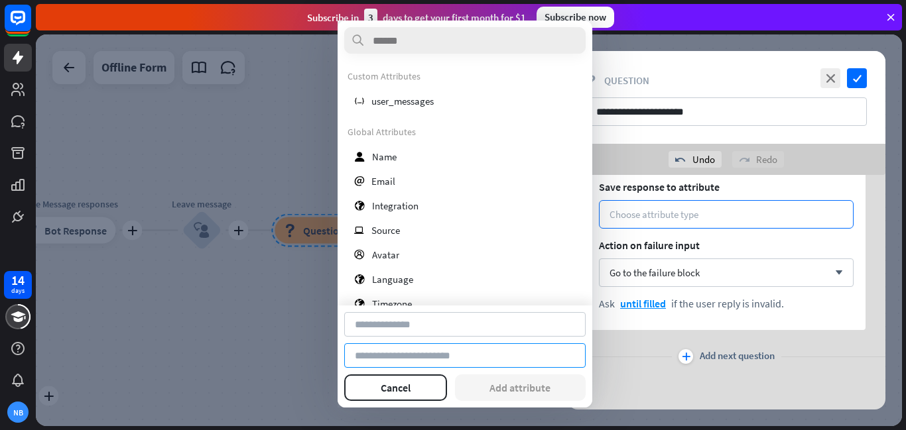
type input "*****"
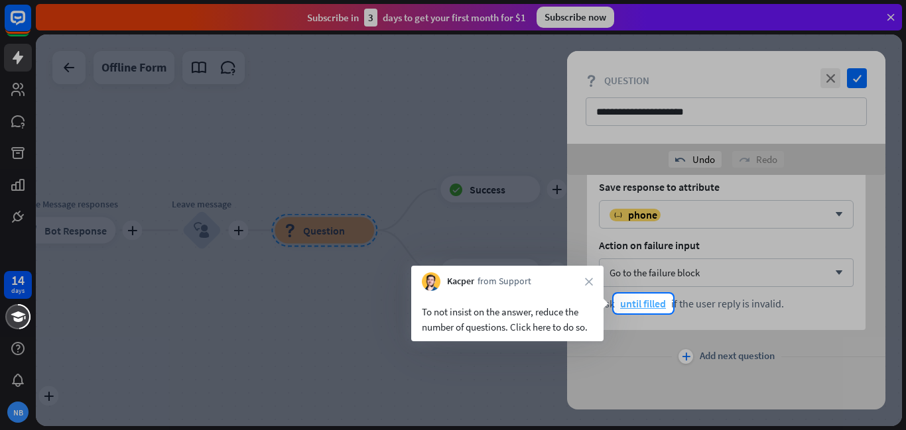
click at [627, 304] on span "until filled" at bounding box center [643, 303] width 46 height 13
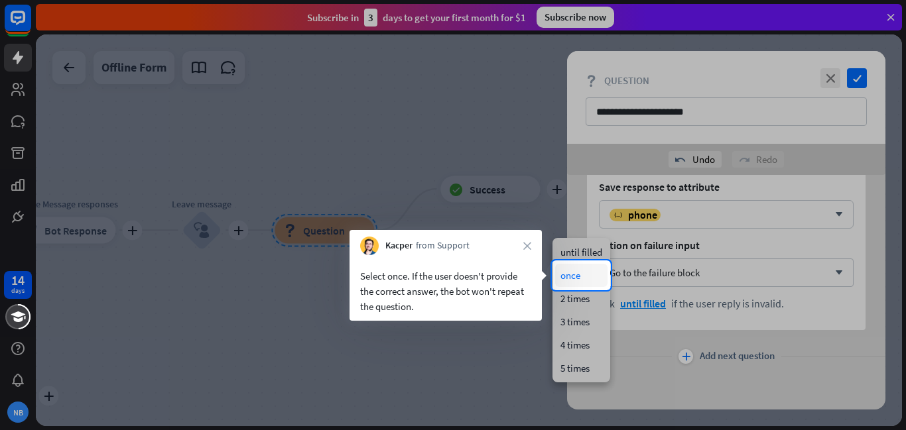
click at [597, 273] on div "once" at bounding box center [581, 275] width 52 height 23
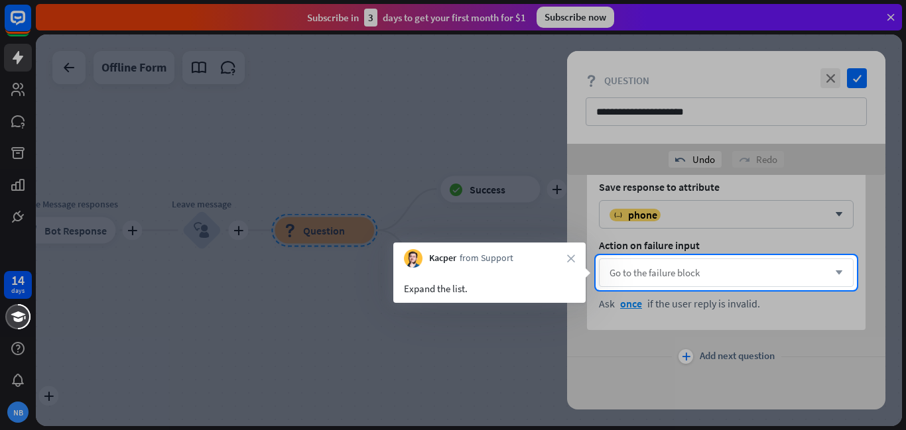
click at [685, 269] on span "Go to the failure block" at bounding box center [654, 273] width 90 height 13
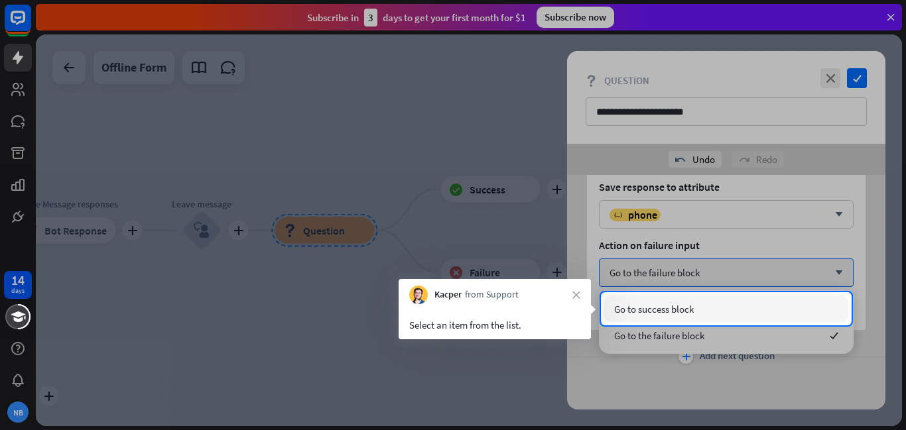
click at [763, 306] on div "Go to success block" at bounding box center [726, 309] width 244 height 27
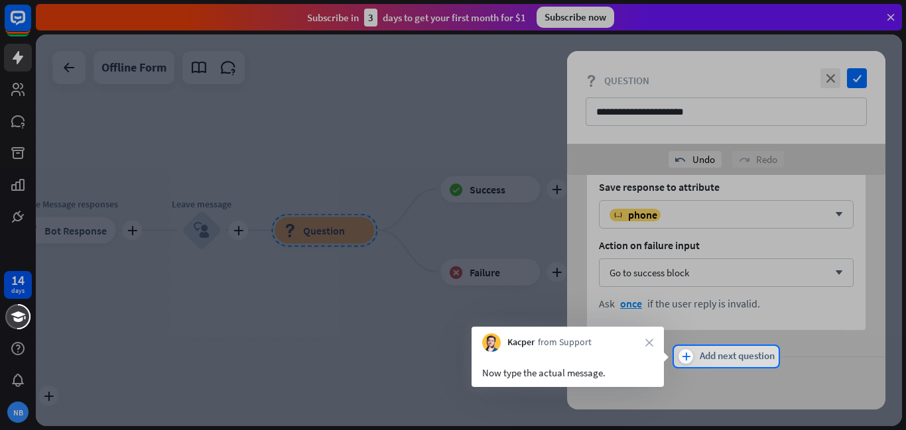
click at [737, 349] on span "Add next question" at bounding box center [737, 356] width 75 height 15
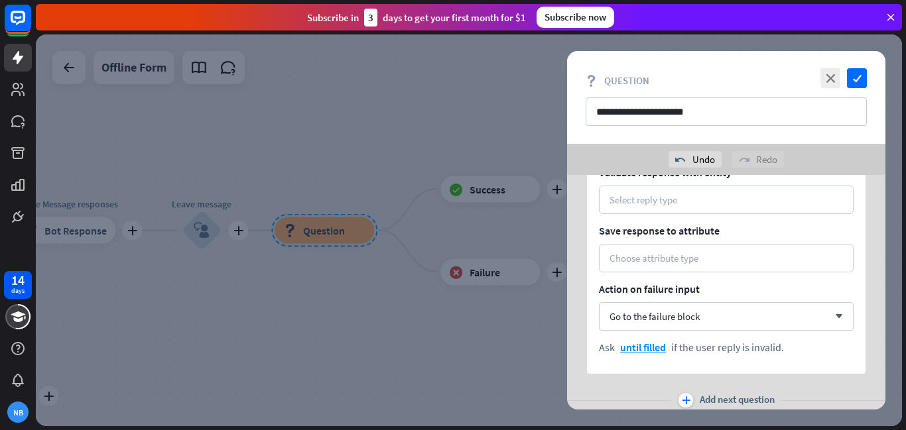
scroll to position [1259, 0]
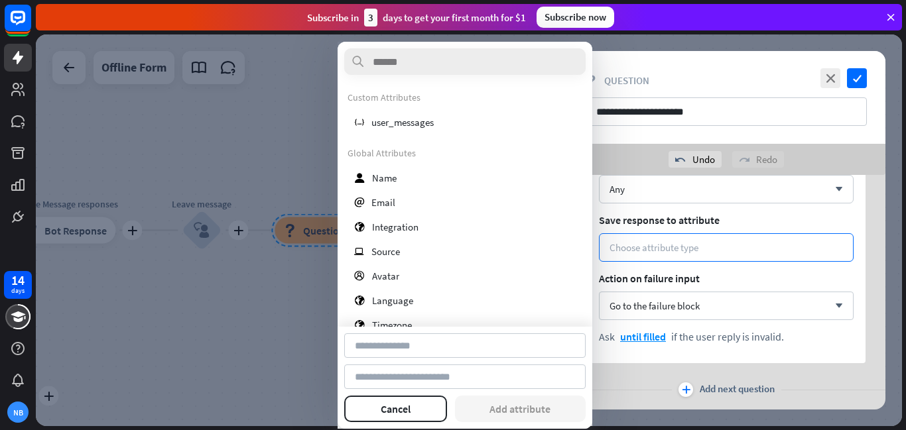
type input "*******"
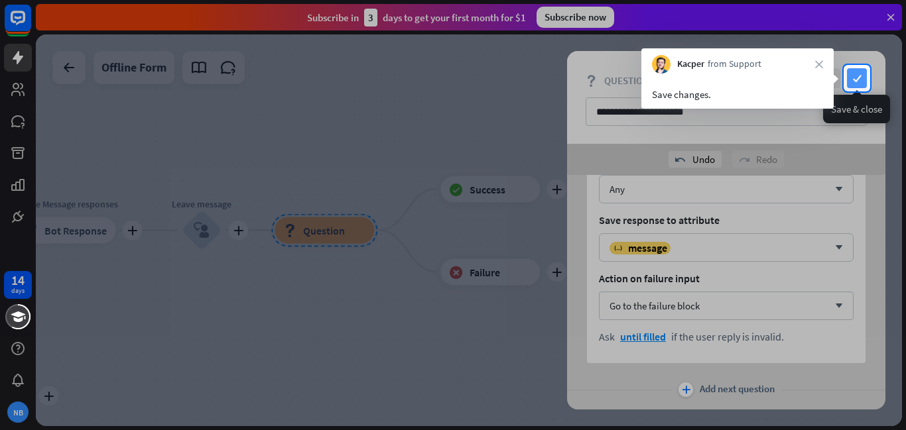
click at [858, 80] on icon "check" at bounding box center [857, 78] width 20 height 20
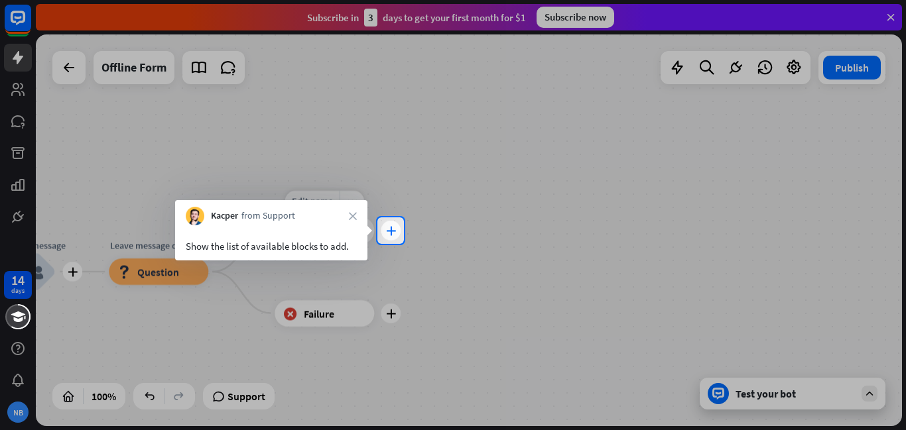
click at [387, 229] on icon "plus" at bounding box center [391, 230] width 10 height 9
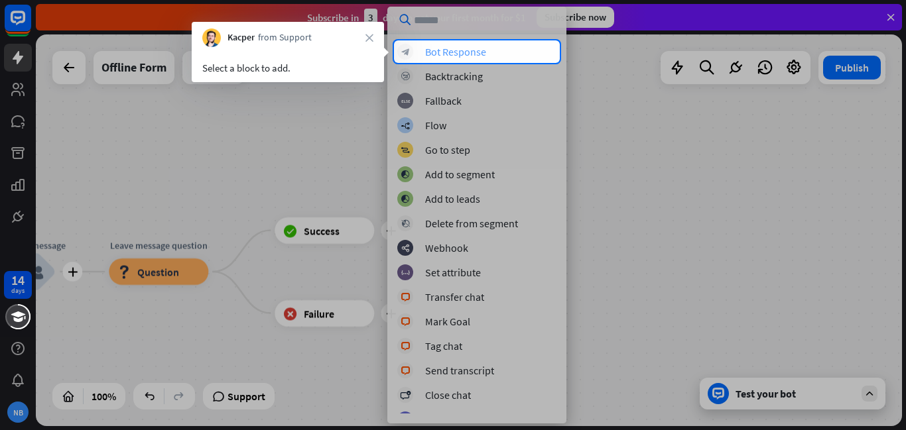
click at [515, 52] on div "block_bot_response Bot Response" at bounding box center [476, 52] width 159 height 16
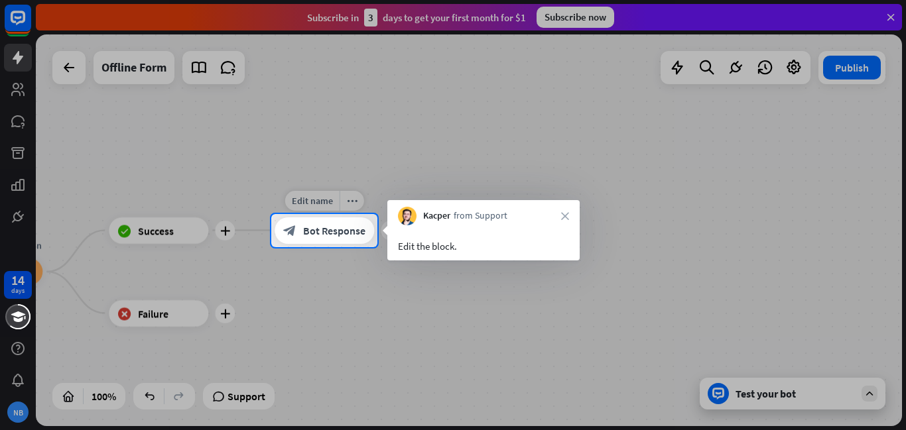
click at [353, 227] on span "Bot Response" at bounding box center [334, 230] width 62 height 13
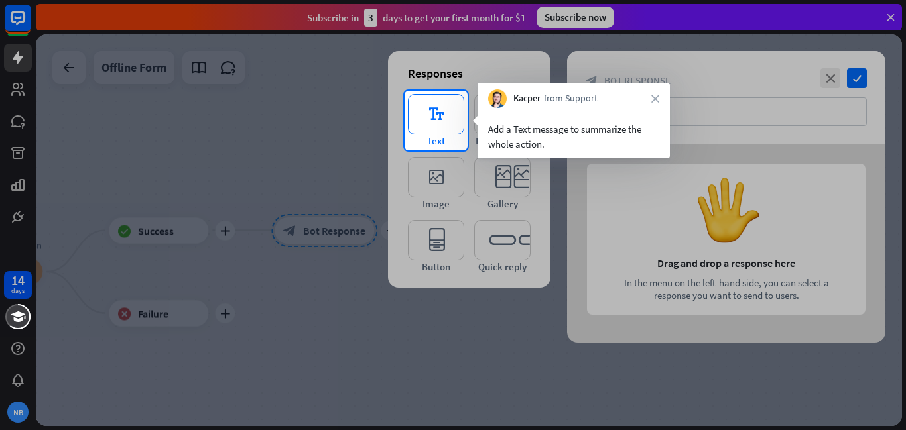
click at [436, 128] on icon "editor_text" at bounding box center [436, 114] width 56 height 40
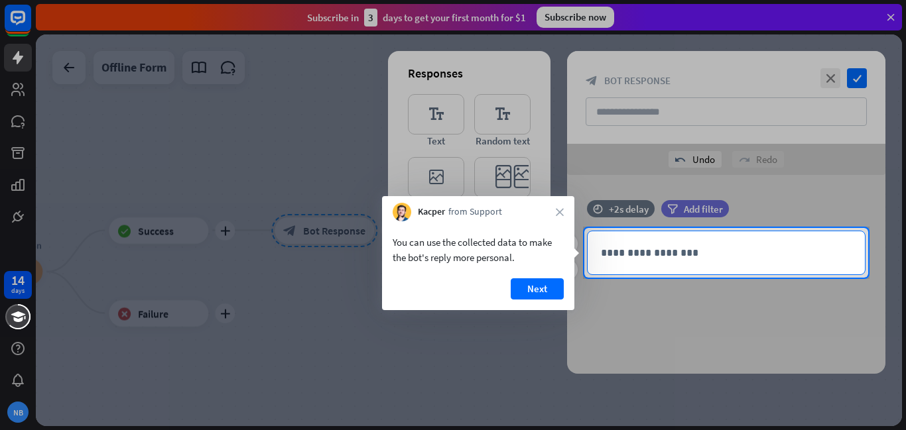
click at [679, 255] on p "**********" at bounding box center [726, 253] width 251 height 17
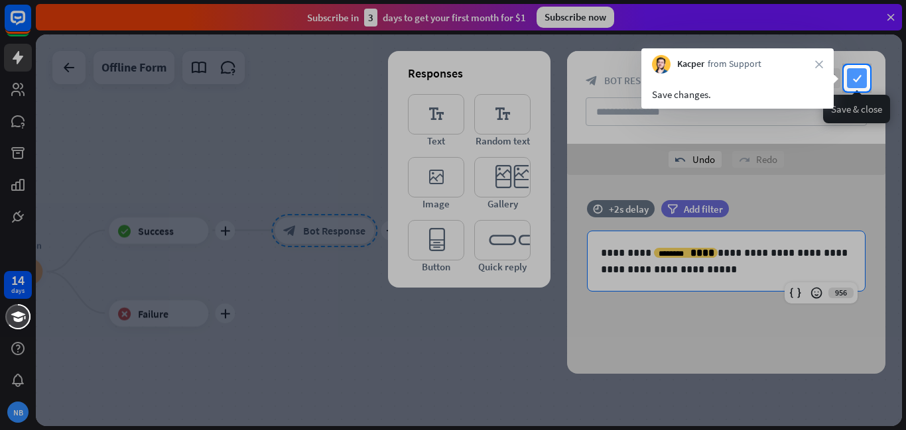
click at [859, 73] on icon "check" at bounding box center [857, 78] width 20 height 20
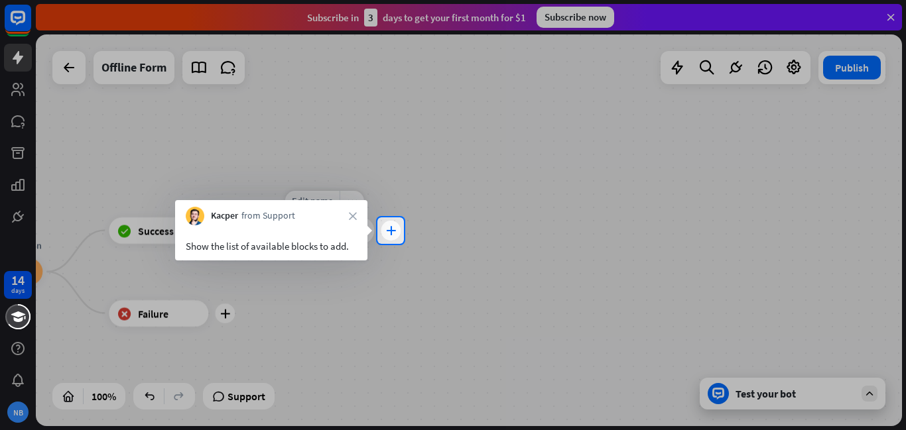
click at [387, 235] on div "plus" at bounding box center [391, 231] width 20 height 20
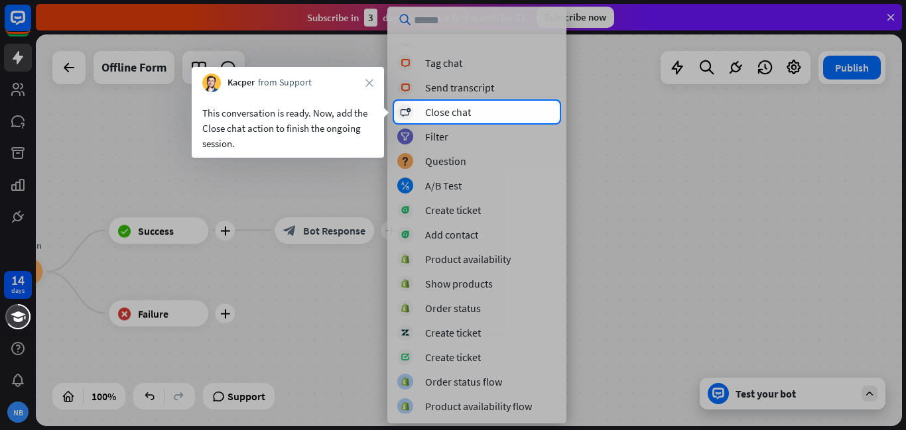
scroll to position [357, 0]
click at [498, 106] on div "block_close_chat Close chat" at bounding box center [476, 111] width 159 height 16
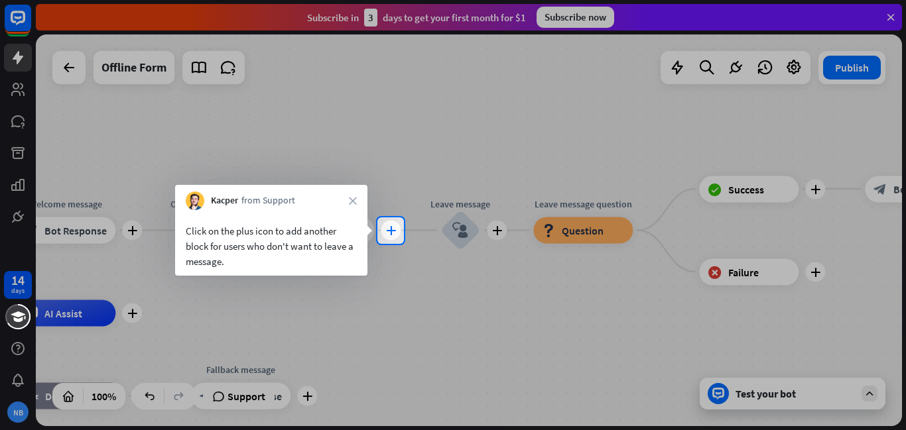
click at [390, 231] on icon "plus" at bounding box center [391, 230] width 10 height 9
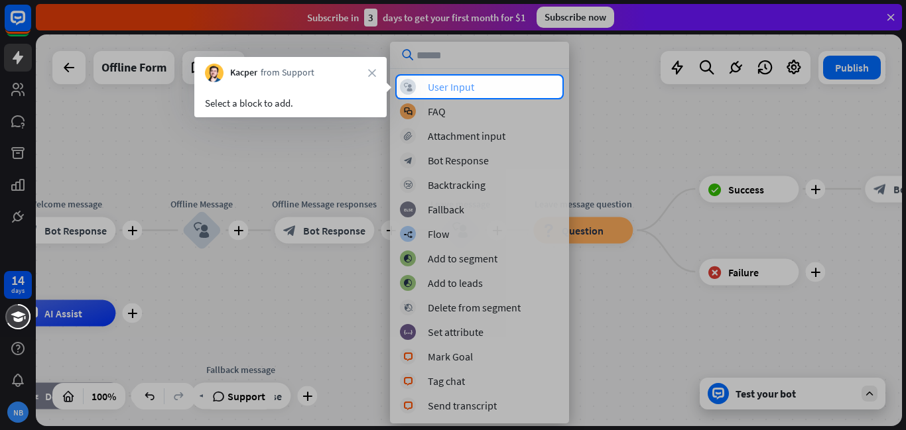
click at [482, 87] on div "block_user_input User Input" at bounding box center [479, 87] width 159 height 16
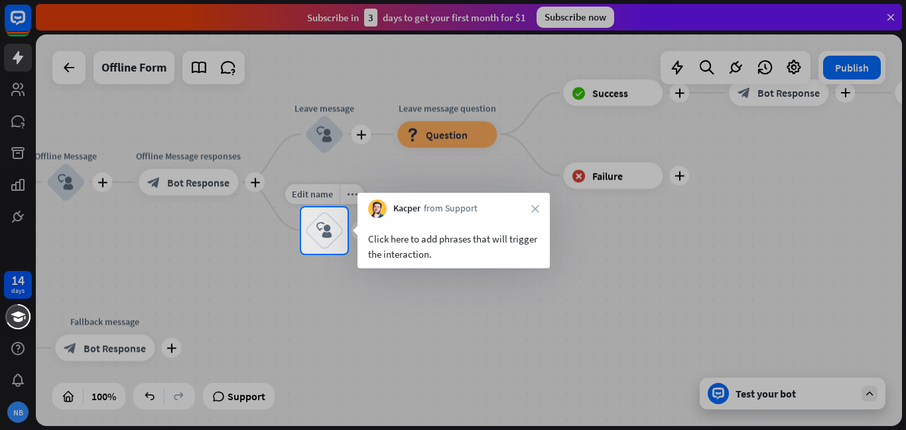
click at [328, 228] on icon "block_user_input" at bounding box center [324, 231] width 16 height 16
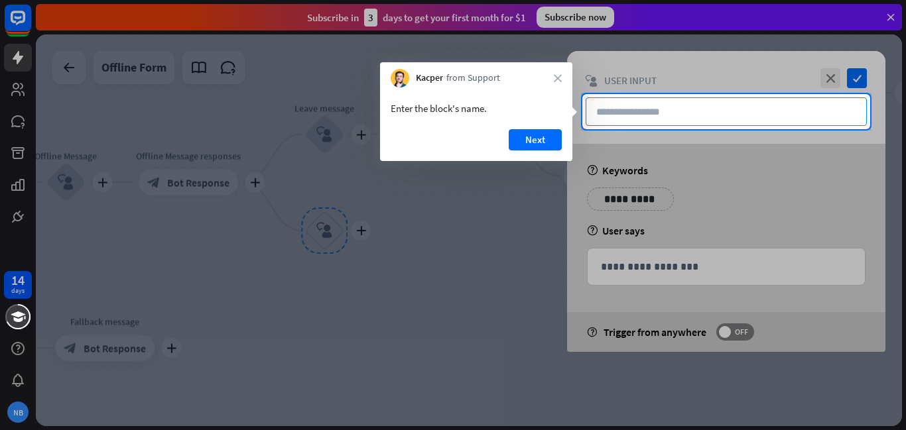
click at [631, 116] on input "text" at bounding box center [726, 111] width 281 height 29
type input "**********"
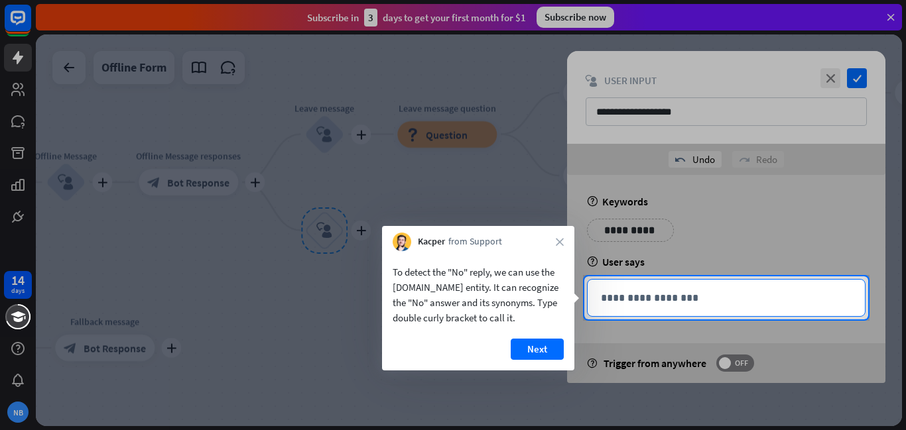
click at [607, 297] on p "**********" at bounding box center [726, 298] width 251 height 17
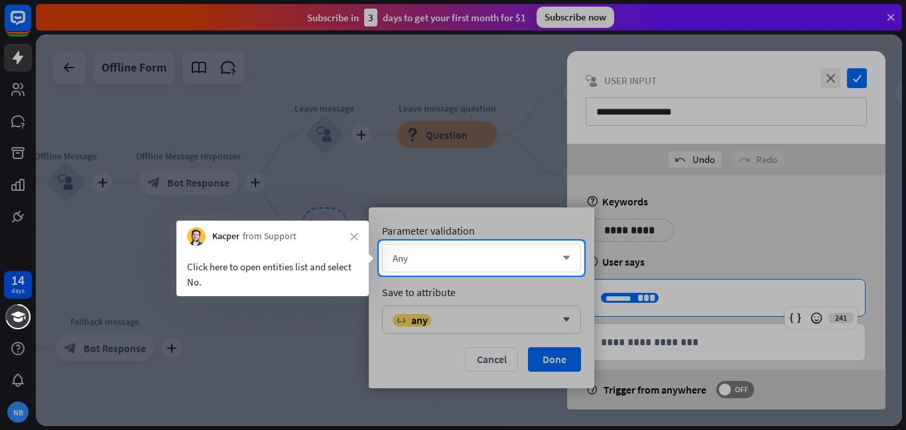
click at [515, 261] on div "Any" at bounding box center [474, 258] width 163 height 13
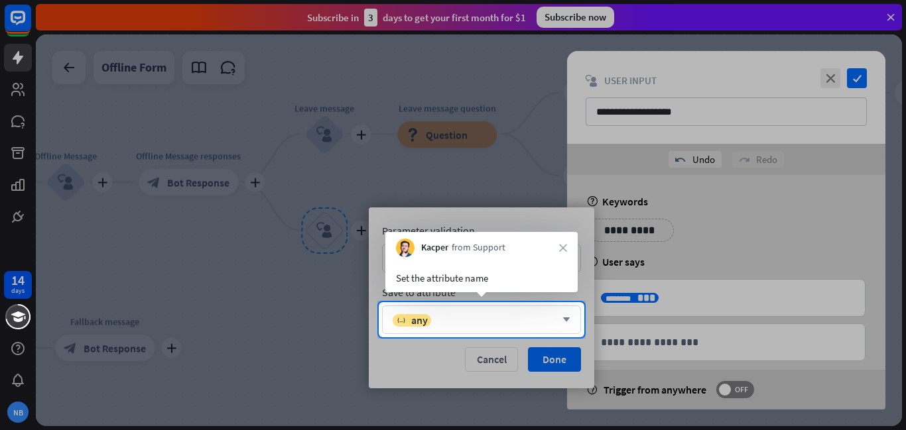
click at [516, 314] on div "variable any" at bounding box center [474, 320] width 163 height 13
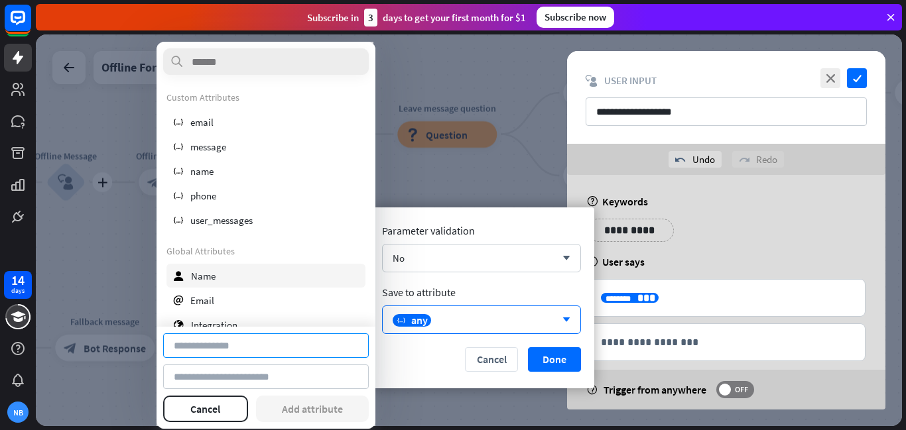
type input "**"
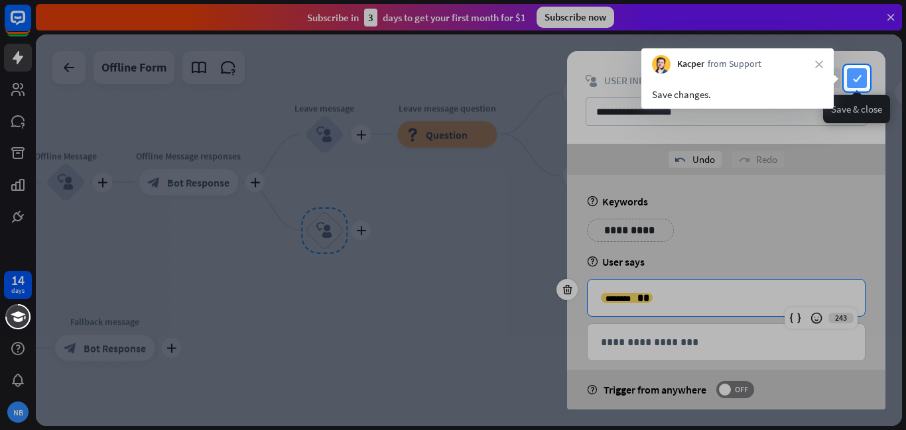
click at [851, 70] on icon "check" at bounding box center [857, 78] width 20 height 20
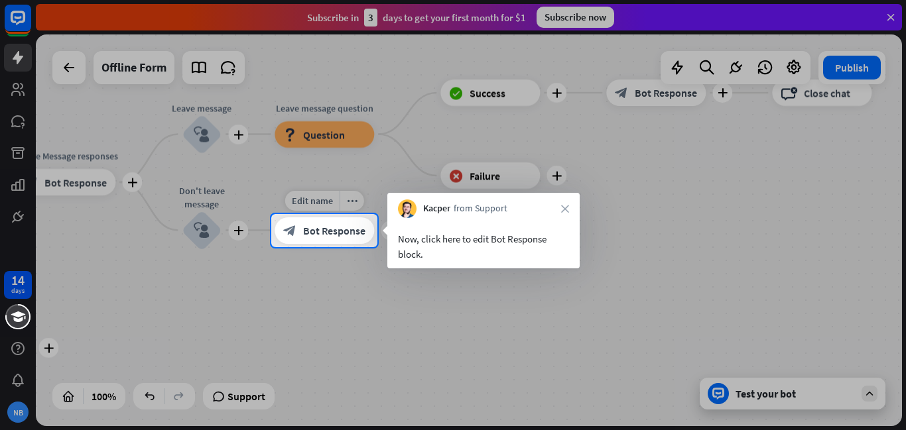
click at [343, 223] on div "block_bot_response Bot Response" at bounding box center [324, 230] width 99 height 27
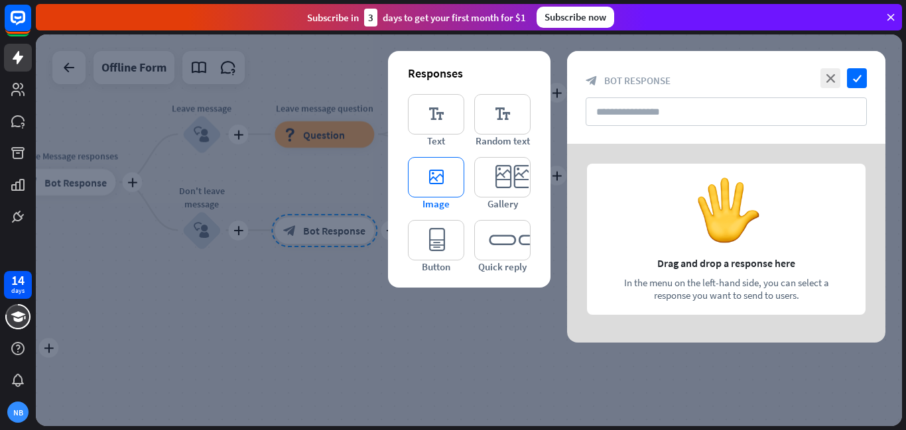
type input "**********"
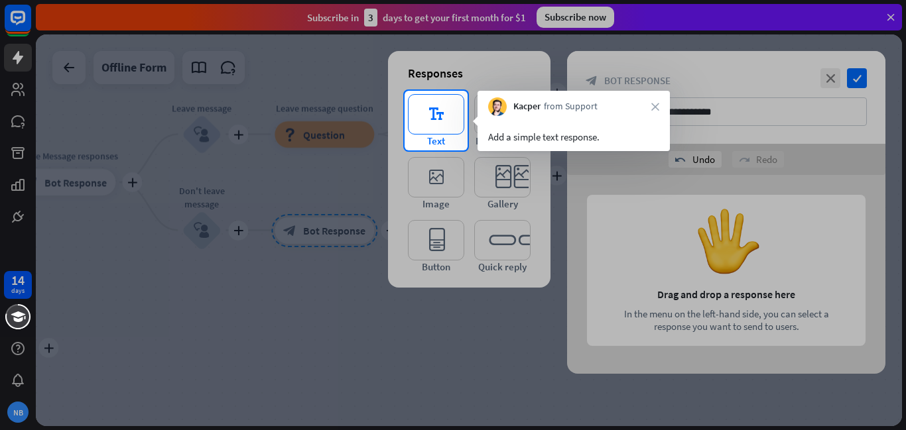
click at [435, 123] on icon "editor_text" at bounding box center [436, 114] width 56 height 40
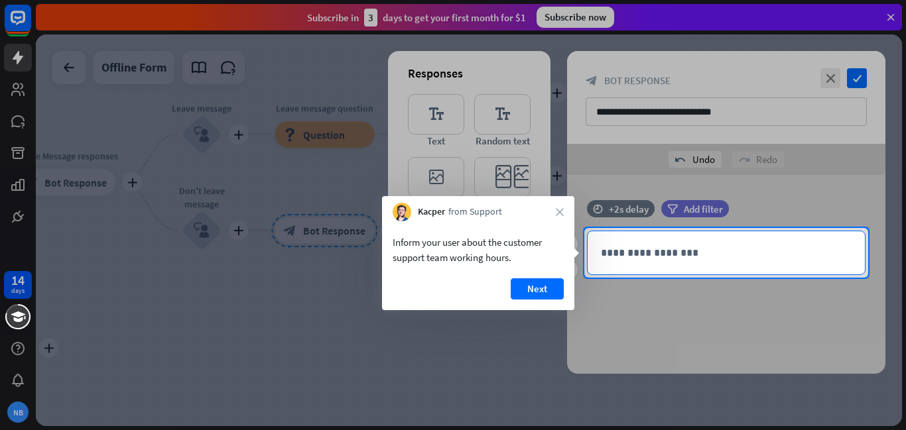
click at [642, 254] on p "**********" at bounding box center [726, 253] width 251 height 17
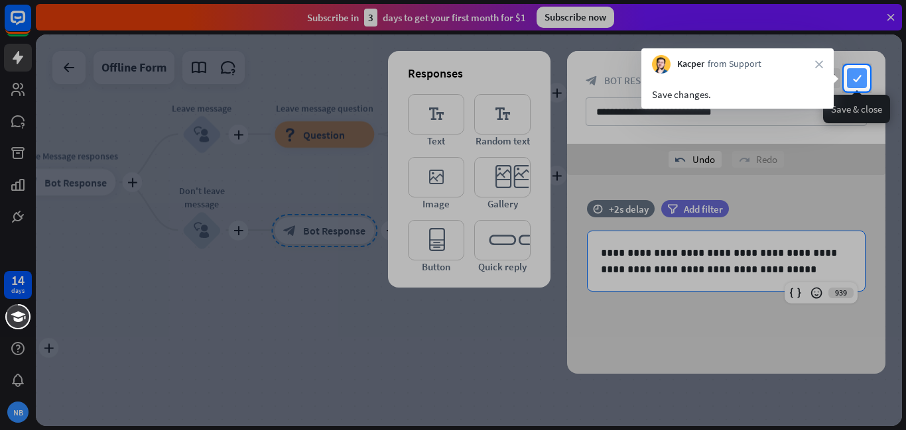
click at [861, 73] on icon "check" at bounding box center [857, 78] width 20 height 20
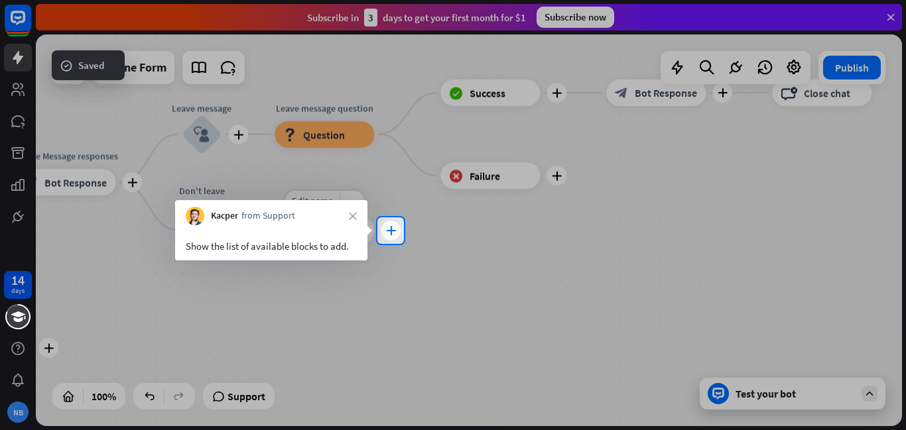
click at [396, 225] on div "plus" at bounding box center [391, 231] width 20 height 20
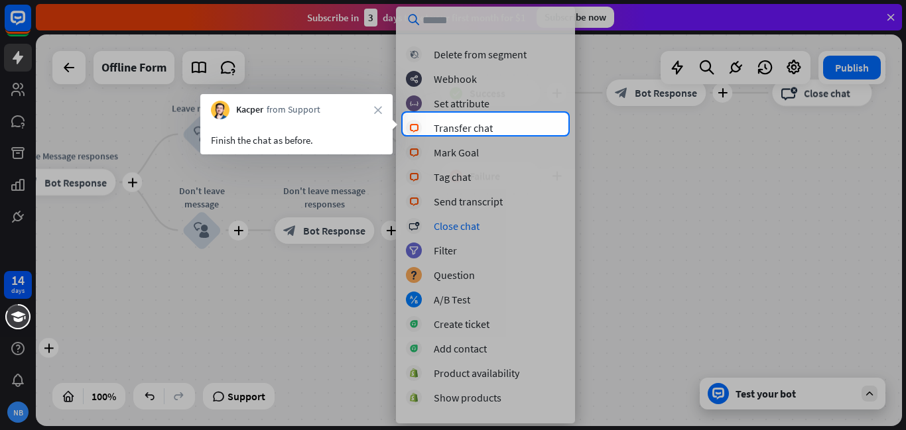
scroll to position [357, 0]
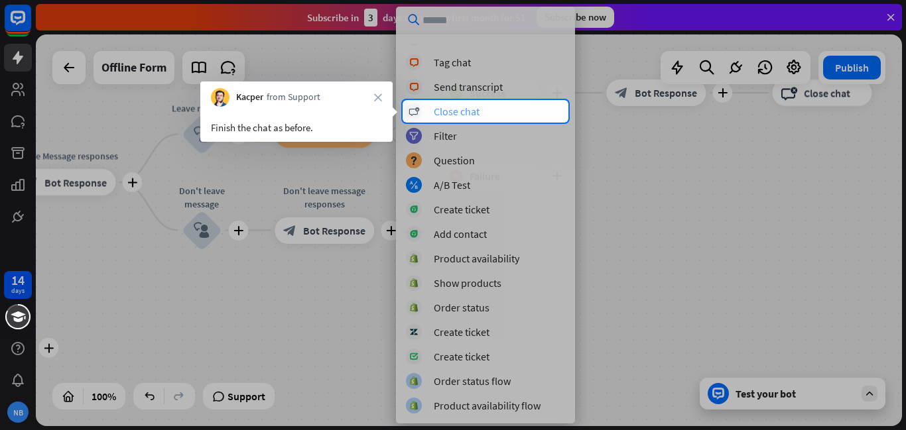
click at [500, 107] on div "block_close_chat Close chat" at bounding box center [485, 111] width 159 height 16
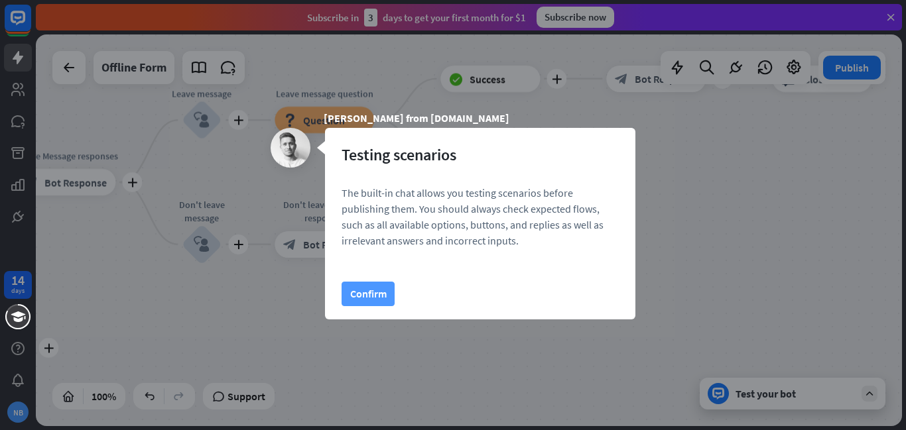
click at [377, 302] on button "Confirm" at bounding box center [367, 294] width 53 height 25
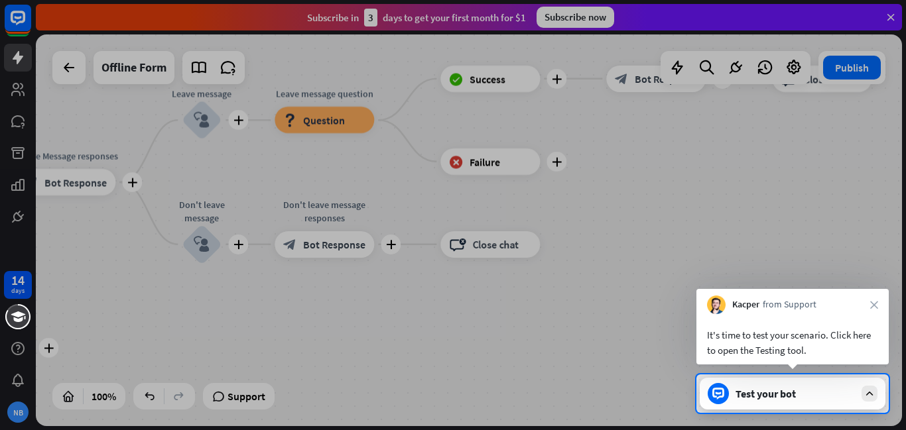
click at [795, 392] on div "Test your bot" at bounding box center [794, 393] width 119 height 13
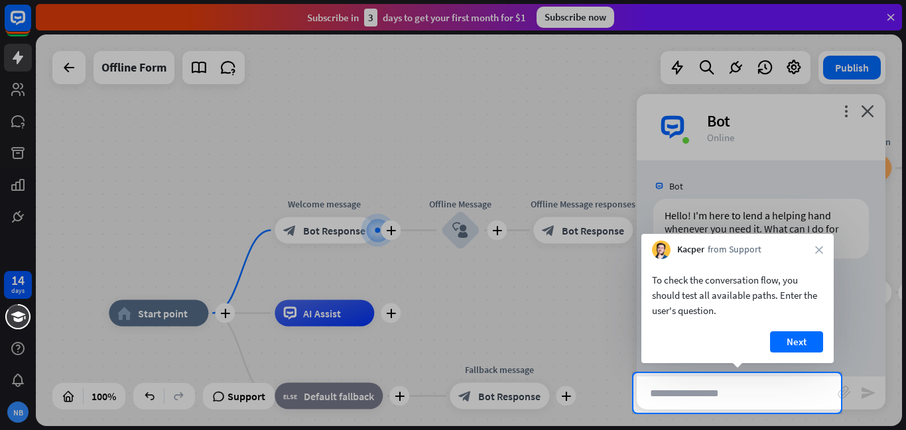
click at [755, 394] on input "text" at bounding box center [737, 393] width 201 height 33
type input "**********"
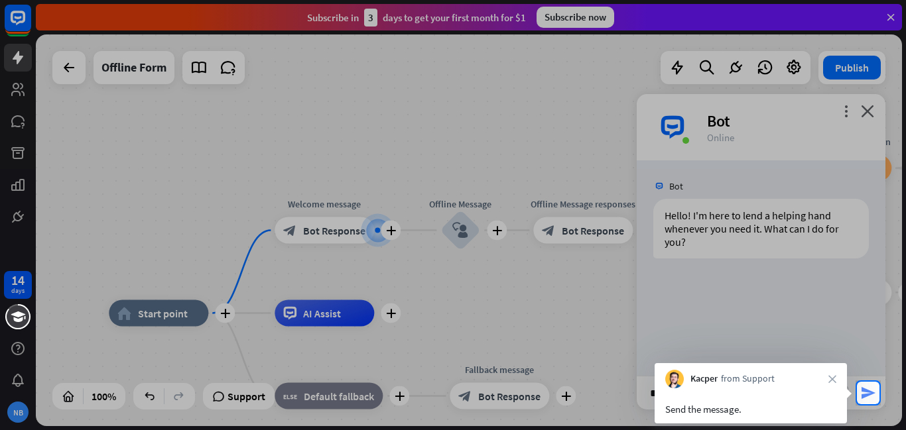
click at [869, 392] on icon "send" at bounding box center [868, 393] width 16 height 16
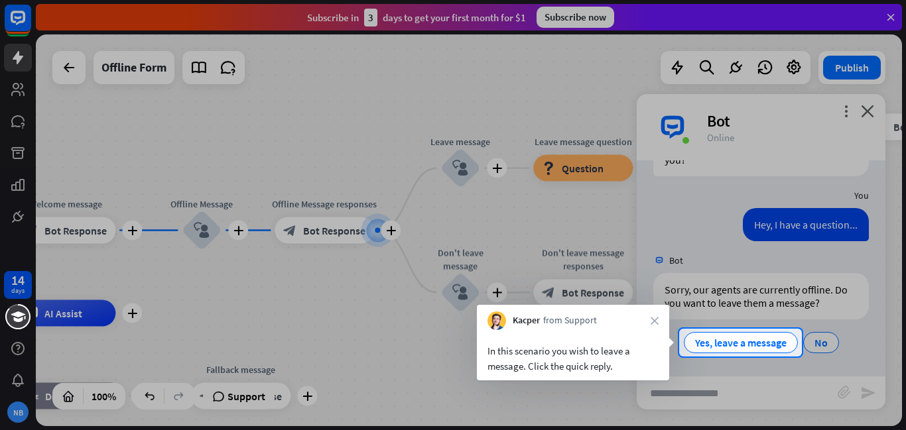
scroll to position [82, 0]
click at [717, 345] on span "Yes, leave a message" at bounding box center [741, 342] width 92 height 13
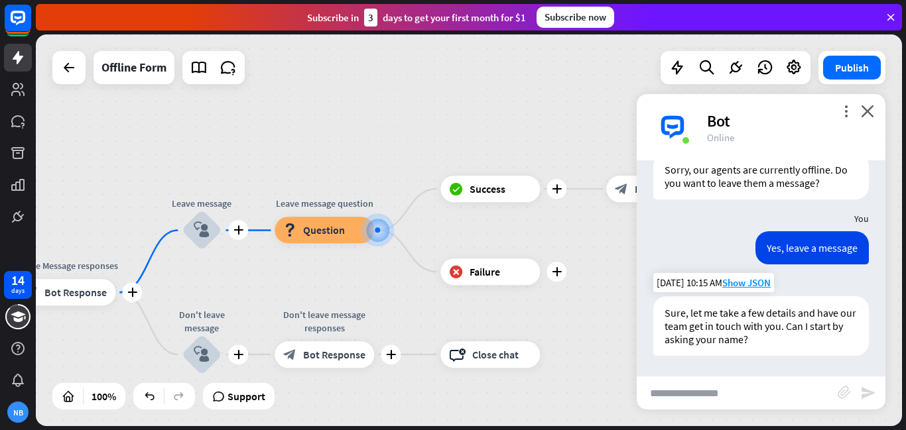
scroll to position [202, 0]
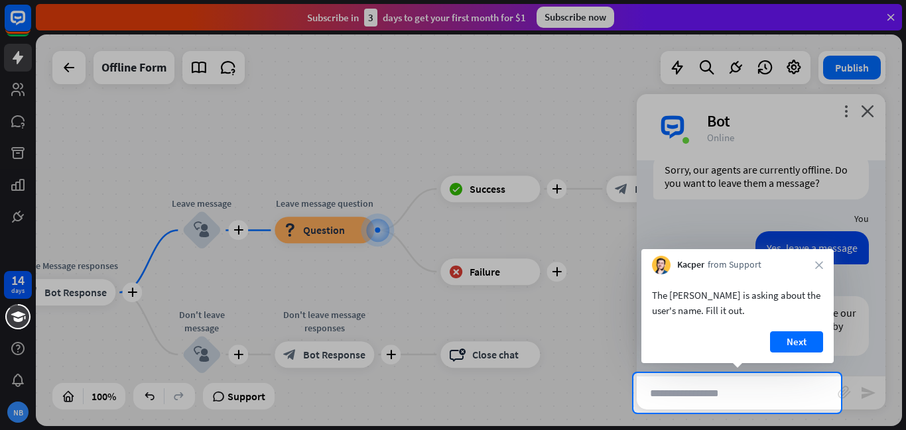
click at [702, 396] on input "text" at bounding box center [737, 393] width 201 height 33
type input "*****"
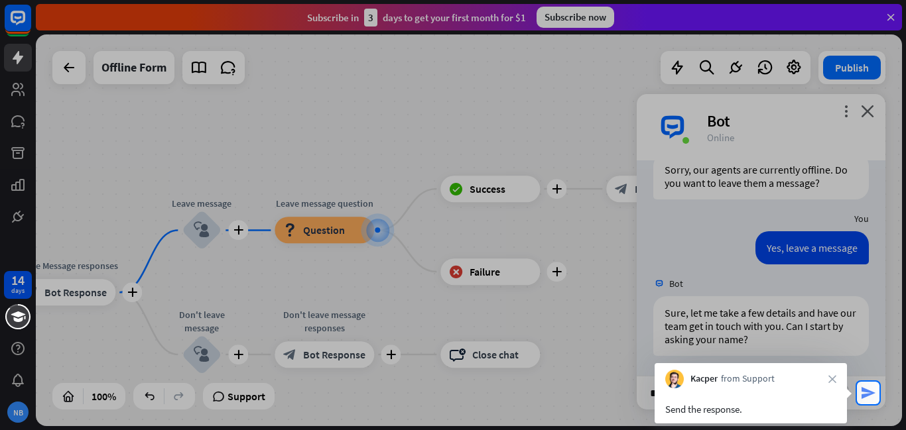
click at [867, 397] on icon "send" at bounding box center [868, 393] width 16 height 16
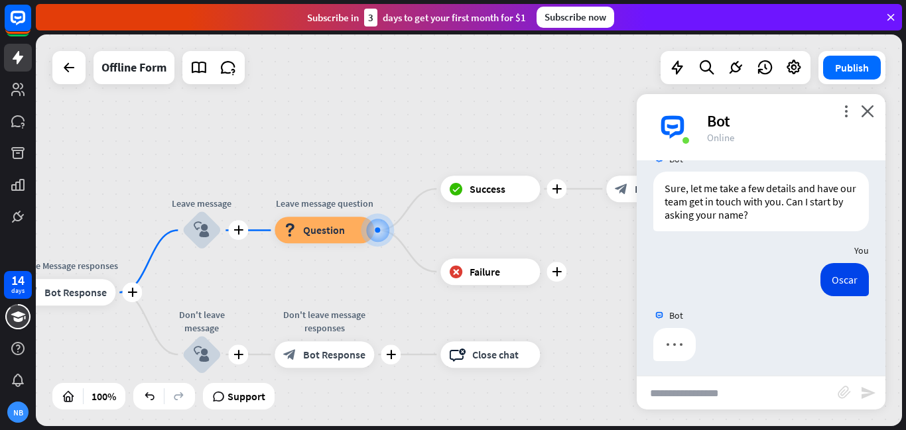
scroll to position [332, 0]
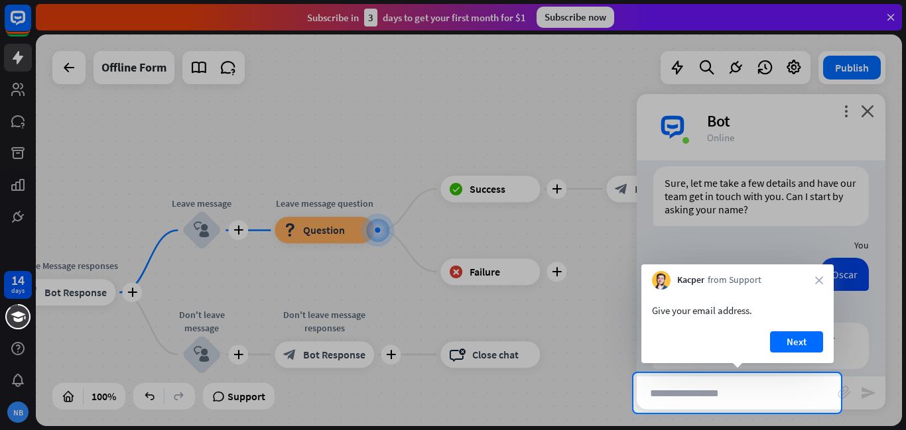
click at [705, 393] on input "text" at bounding box center [737, 393] width 201 height 33
type input "**********"
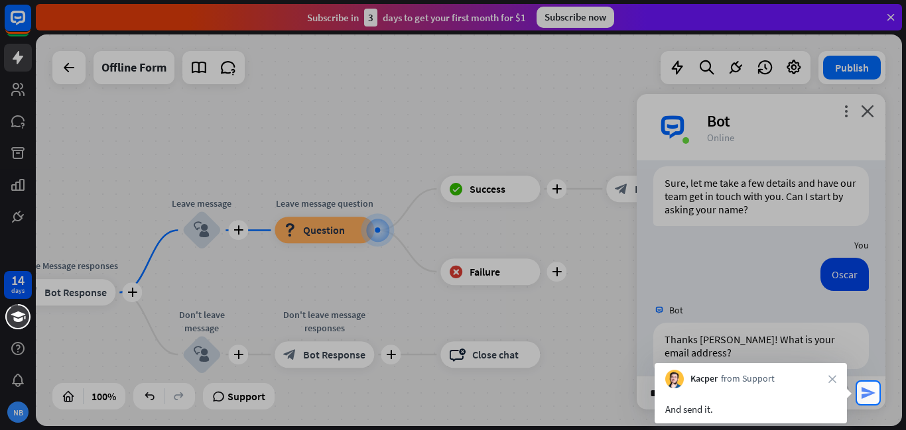
click at [870, 397] on icon "send" at bounding box center [868, 393] width 16 height 16
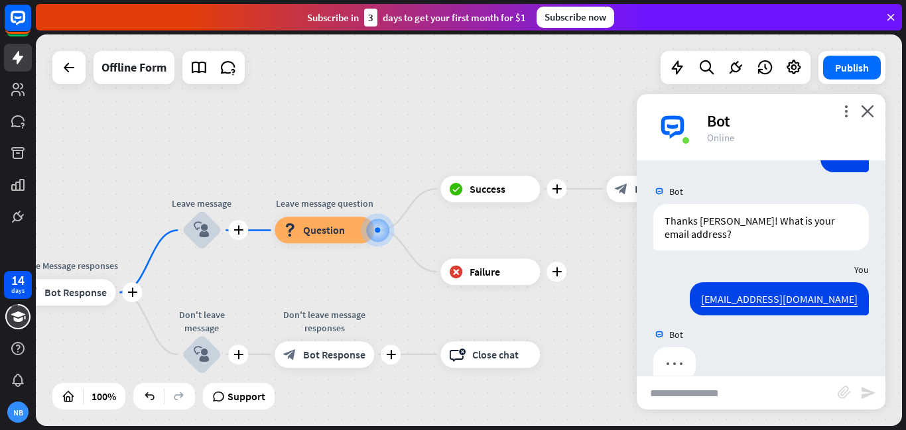
scroll to position [462, 0]
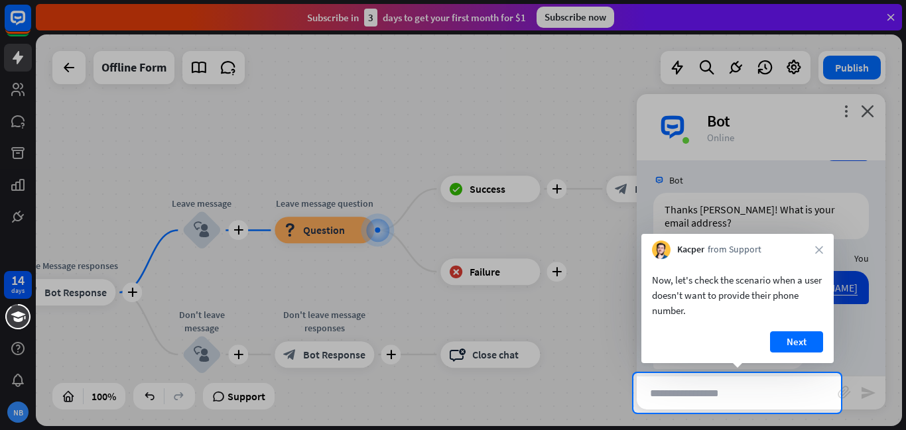
click at [707, 393] on input "text" at bounding box center [737, 393] width 201 height 33
type input "**********"
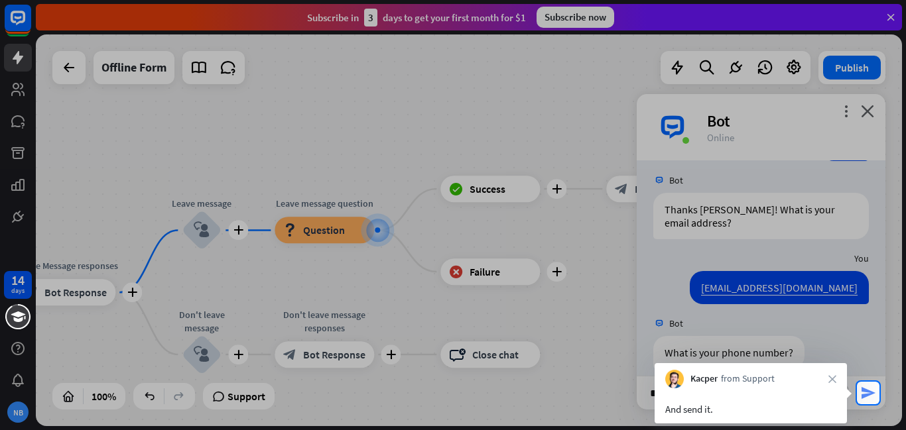
click at [870, 388] on icon "send" at bounding box center [868, 393] width 16 height 16
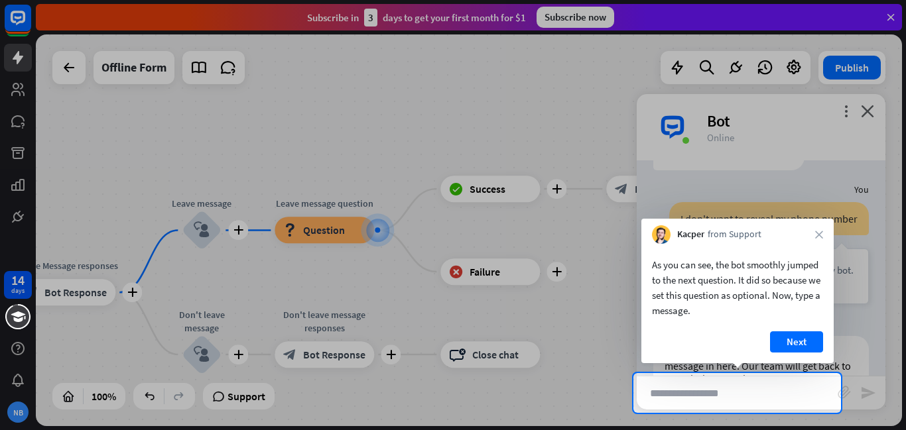
scroll to position [688, 0]
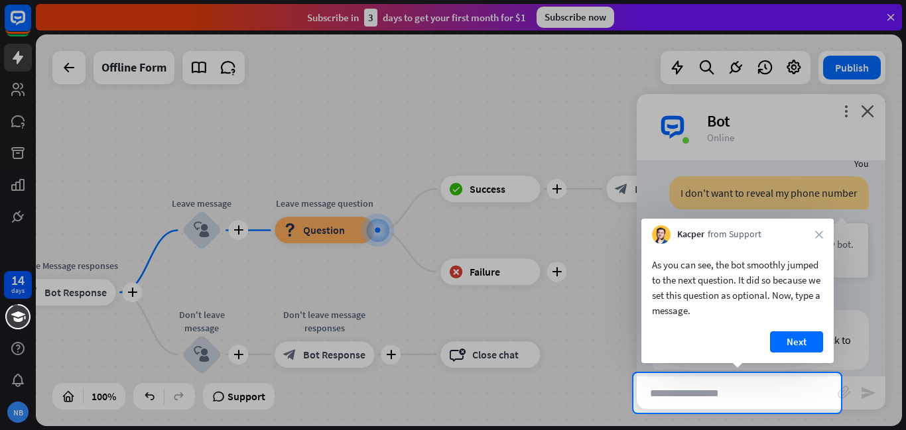
click at [692, 396] on input "text" at bounding box center [737, 393] width 201 height 33
type input "**********"
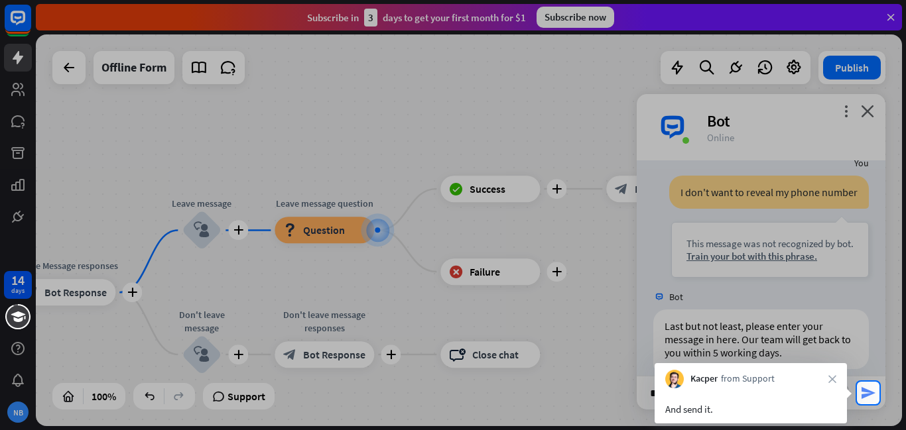
click at [869, 388] on icon "send" at bounding box center [868, 393] width 16 height 16
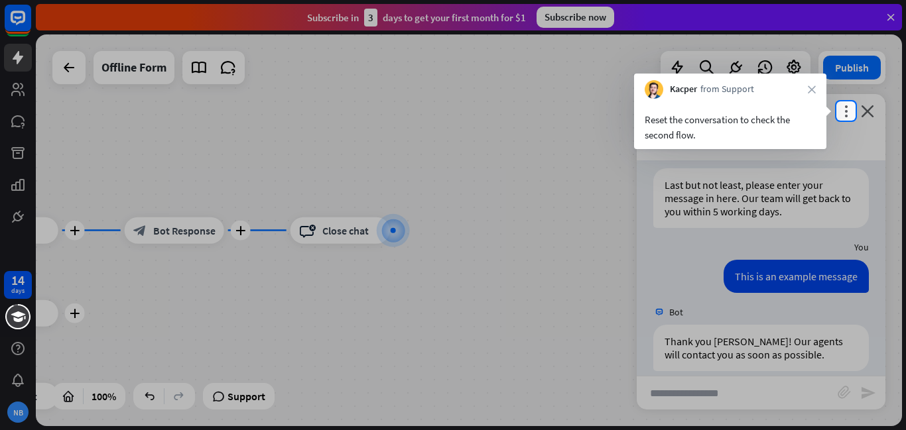
scroll to position [831, 0]
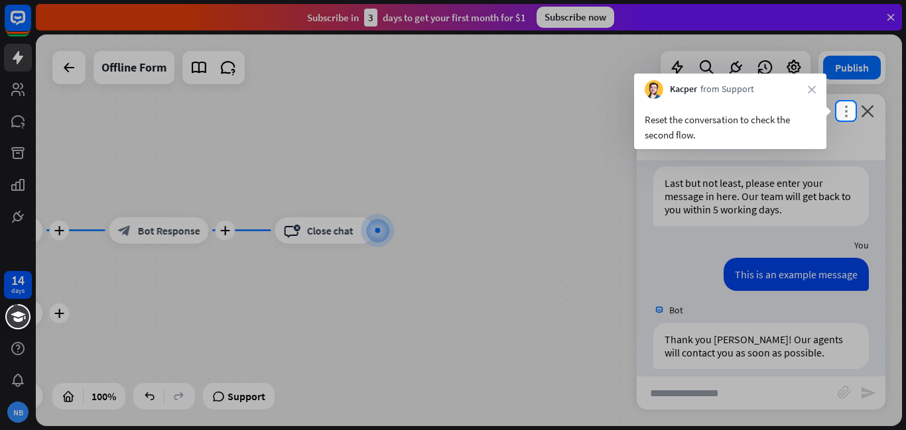
click at [849, 113] on icon "more_vert" at bounding box center [845, 111] width 13 height 13
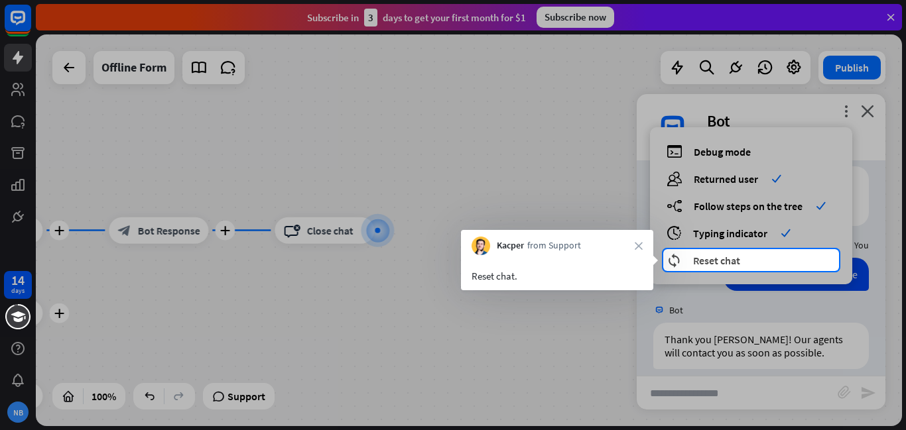
click at [759, 265] on div "reset_chat Reset chat" at bounding box center [750, 260] width 169 height 15
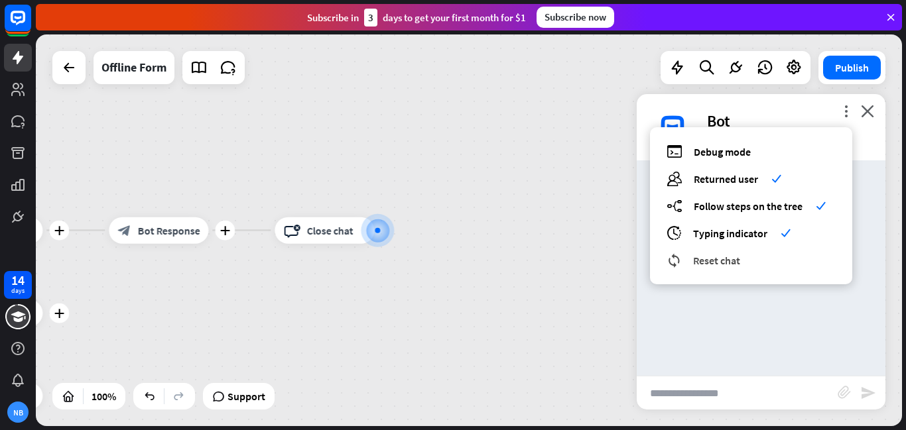
scroll to position [0, 0]
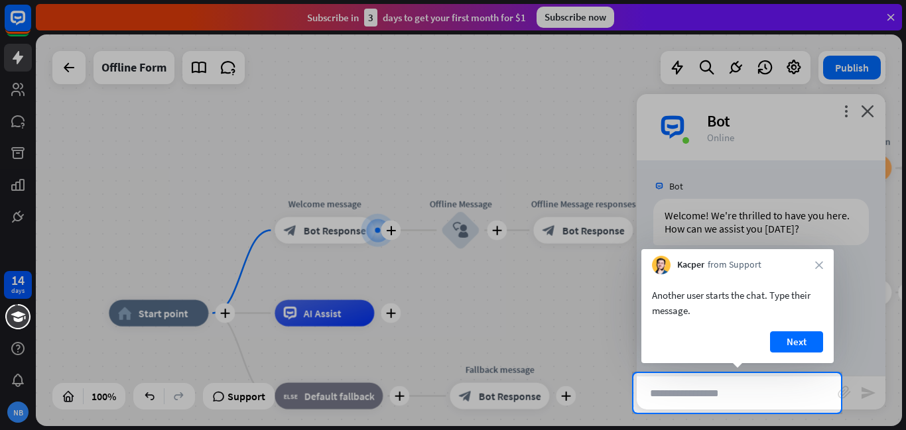
click at [776, 395] on input "text" at bounding box center [737, 393] width 201 height 33
type input "**********"
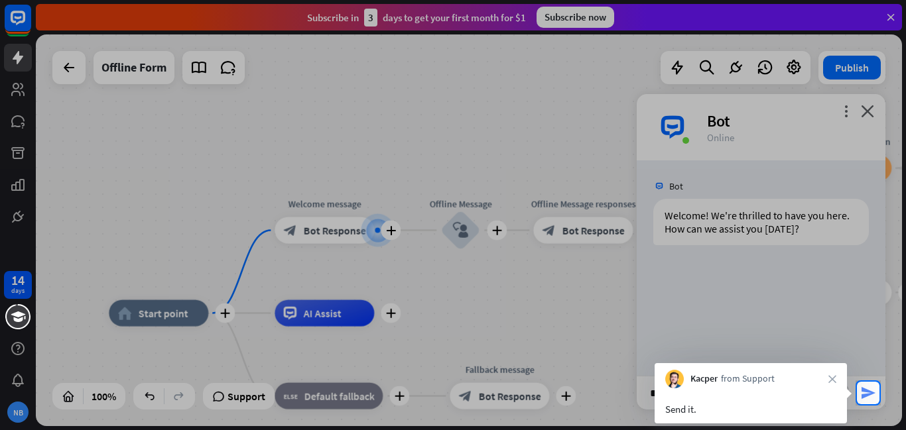
click at [861, 395] on icon "send" at bounding box center [868, 393] width 16 height 16
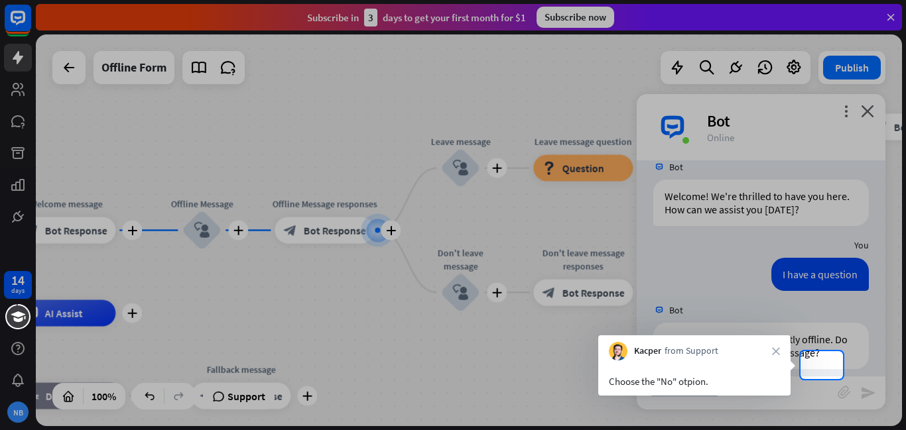
scroll to position [69, 0]
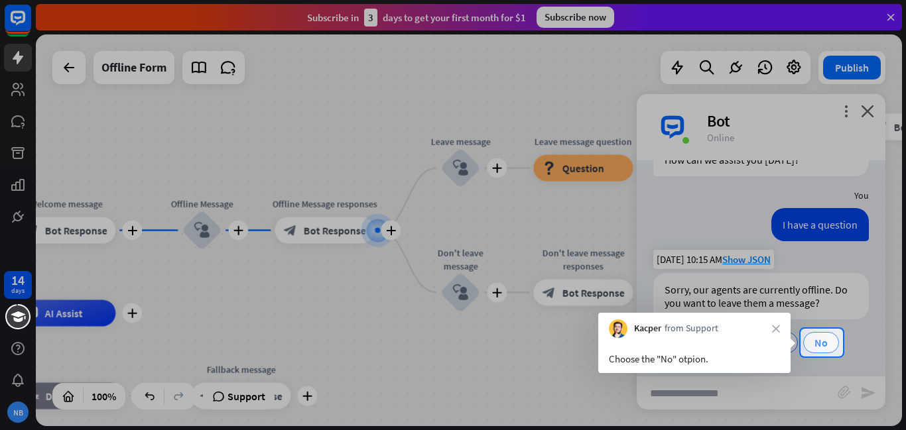
click at [822, 340] on span "No" at bounding box center [820, 342] width 13 height 13
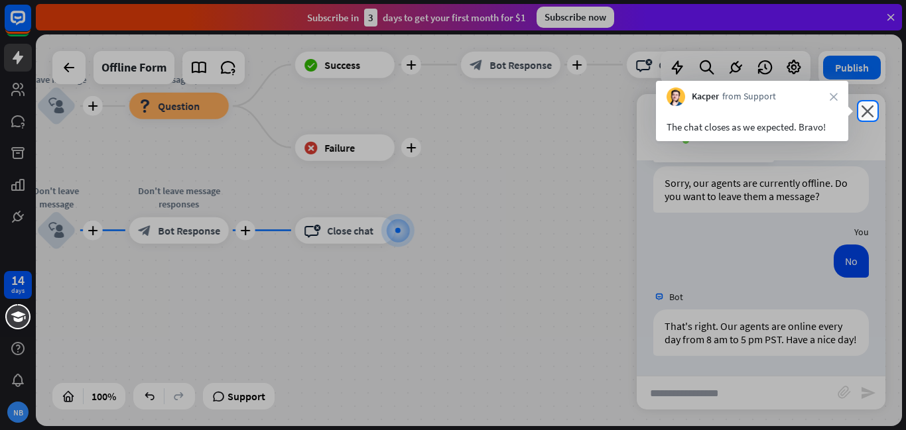
scroll to position [189, 0]
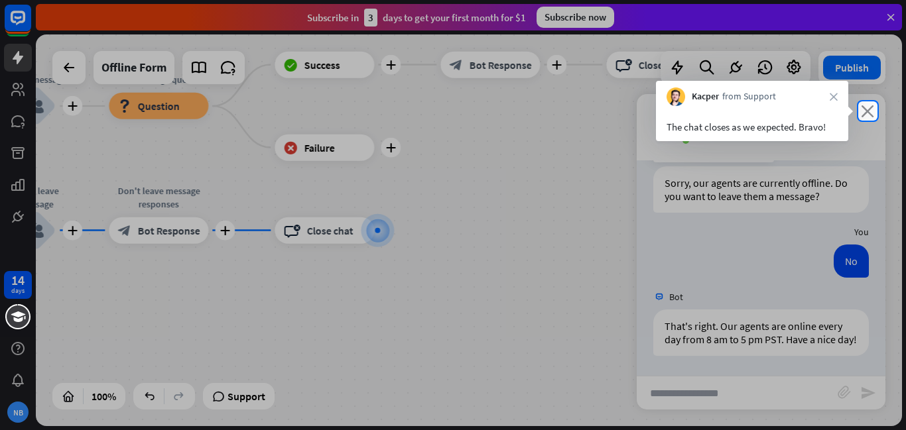
click at [870, 113] on icon "close" at bounding box center [867, 111] width 13 height 13
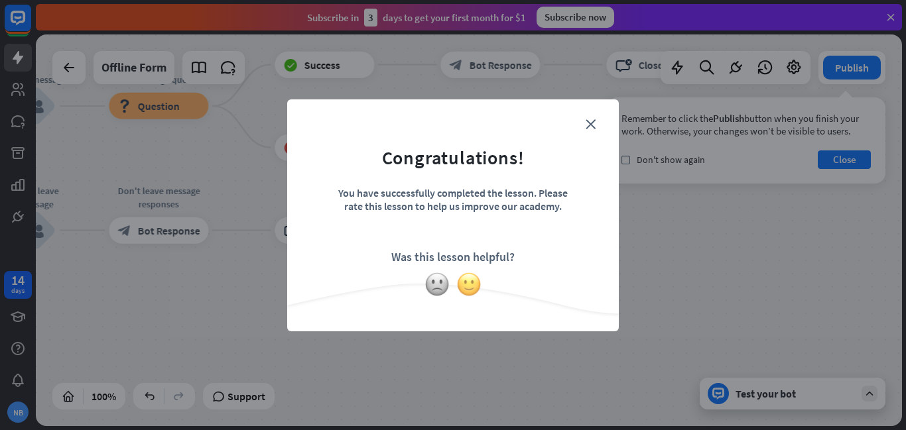
click at [469, 292] on img at bounding box center [468, 284] width 25 height 25
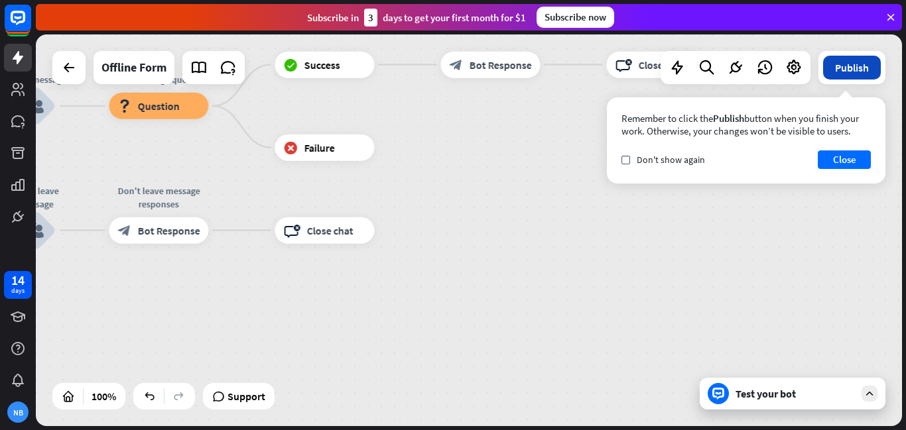
click at [864, 65] on button "Publish" at bounding box center [852, 68] width 58 height 24
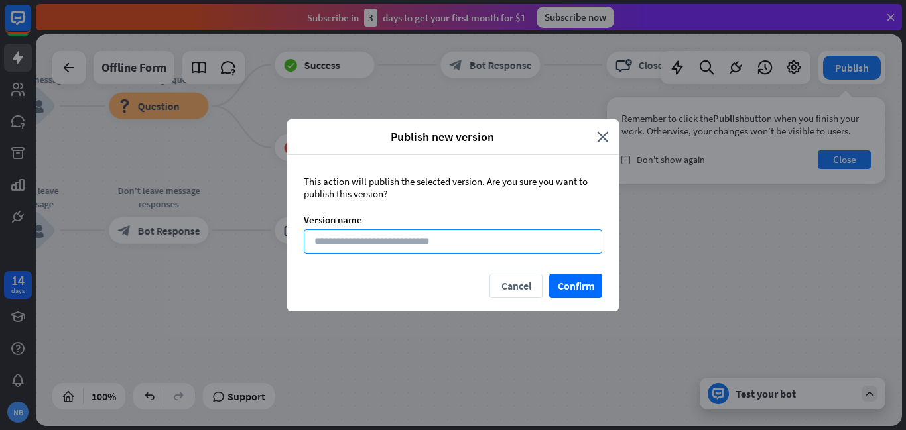
click at [505, 244] on input at bounding box center [453, 241] width 298 height 25
type input "**********"
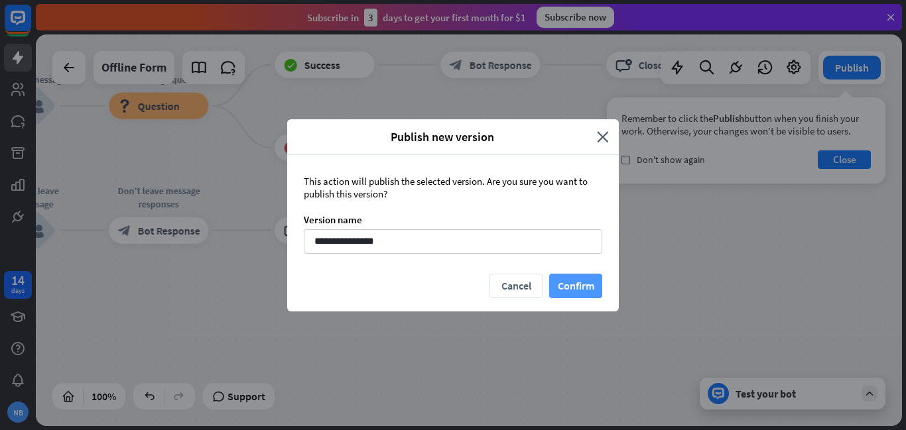
click at [583, 290] on button "Confirm" at bounding box center [575, 286] width 53 height 25
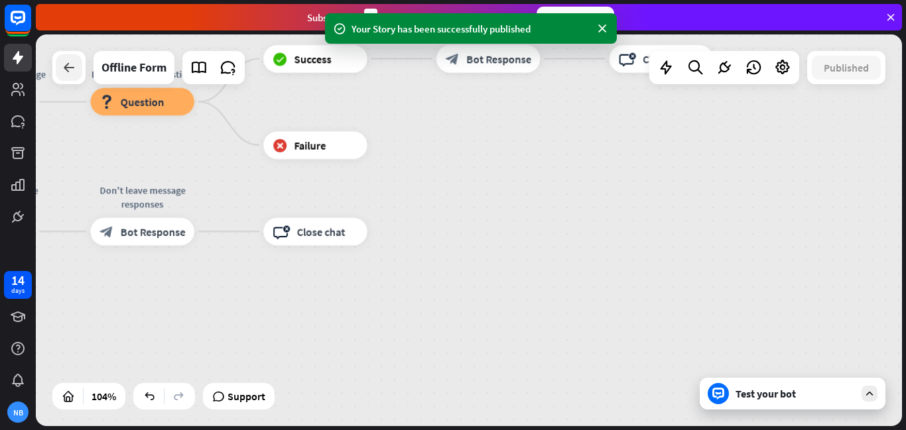
click at [73, 60] on icon at bounding box center [69, 68] width 16 height 16
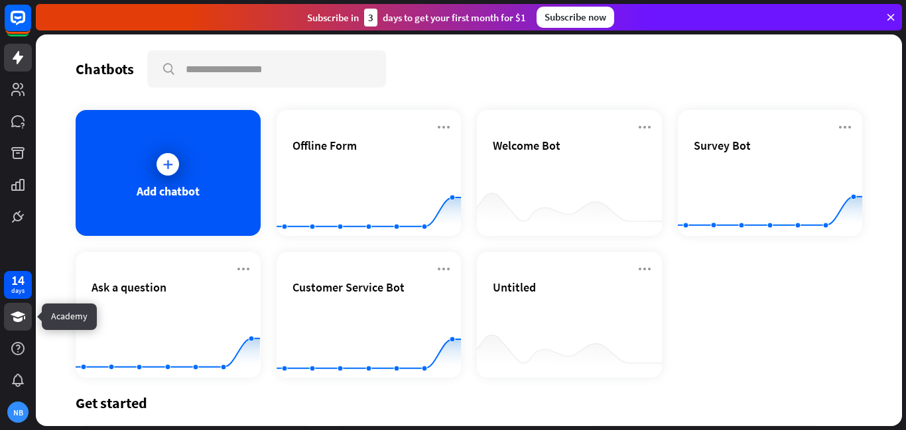
click at [19, 317] on icon at bounding box center [18, 317] width 16 height 16
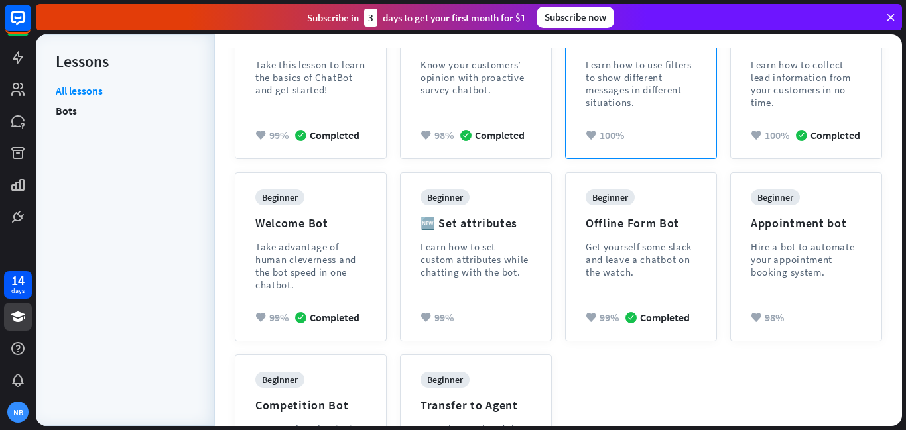
scroll to position [196, 0]
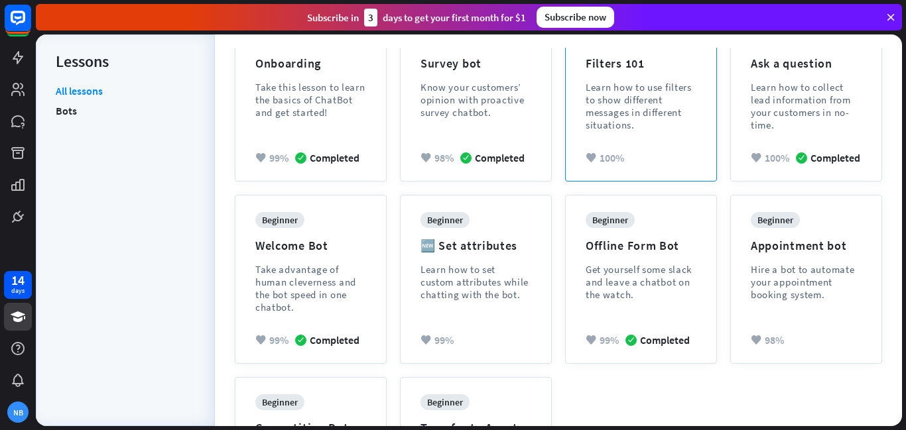
click at [637, 127] on div "Learn how to use filters to show different messages in different situations." at bounding box center [641, 106] width 111 height 50
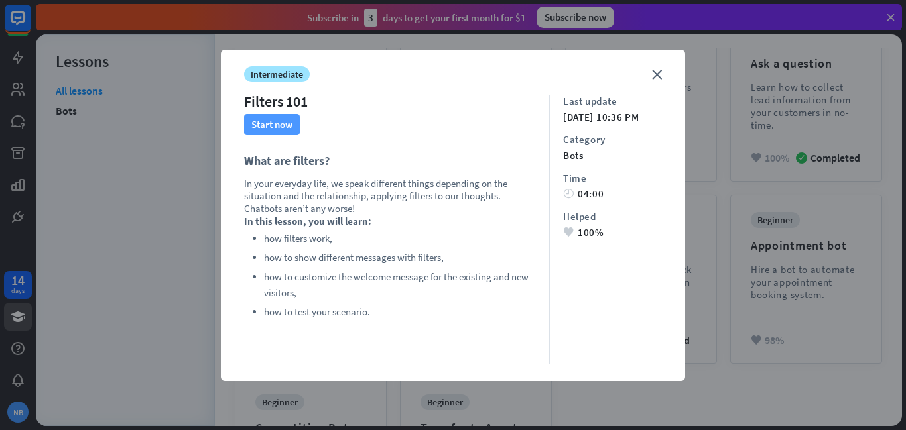
click at [274, 123] on button "Start now" at bounding box center [272, 124] width 56 height 21
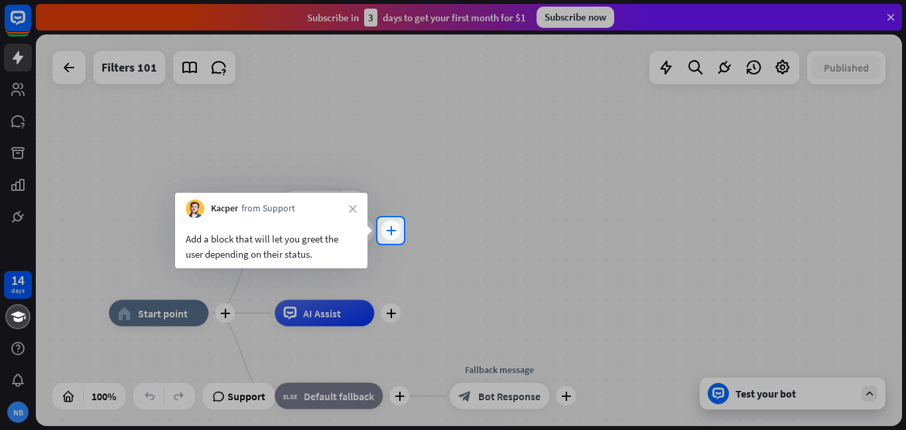
click at [398, 233] on div "plus" at bounding box center [391, 231] width 20 height 20
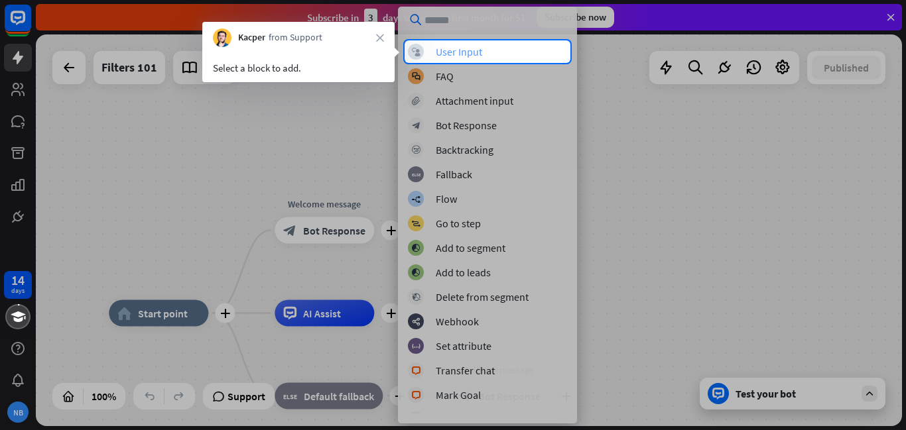
click at [499, 51] on div "block_user_input User Input" at bounding box center [487, 52] width 159 height 16
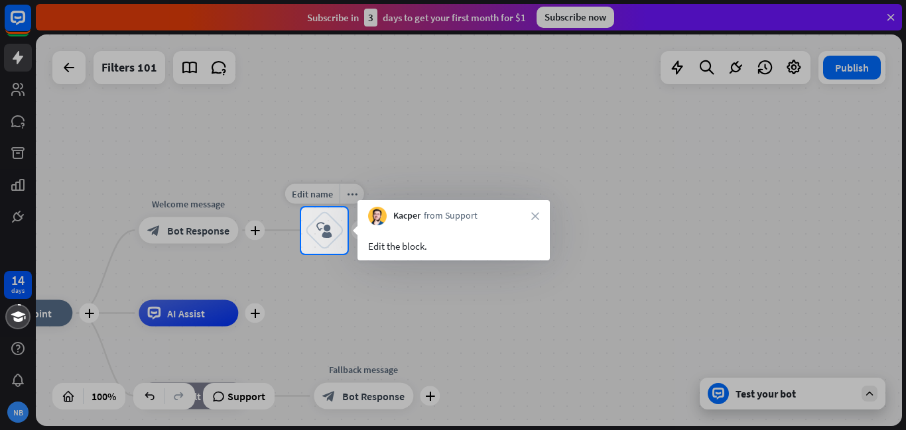
click at [322, 226] on icon "block_user_input" at bounding box center [324, 231] width 16 height 16
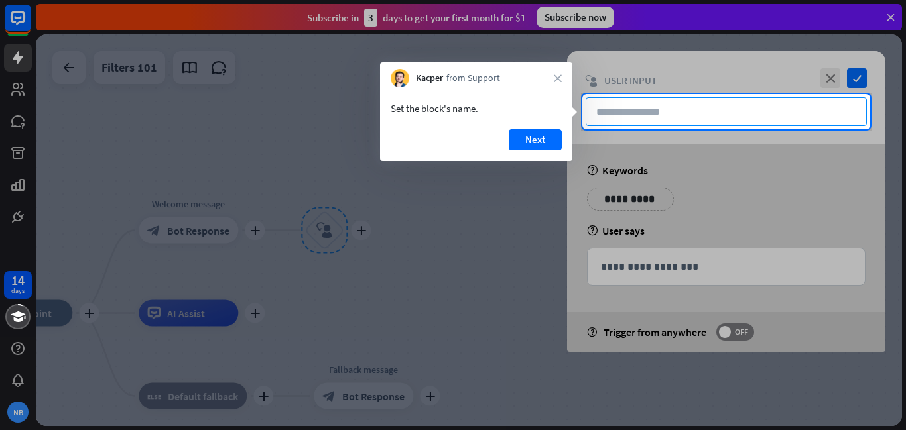
click at [725, 117] on input "text" at bounding box center [726, 111] width 281 height 29
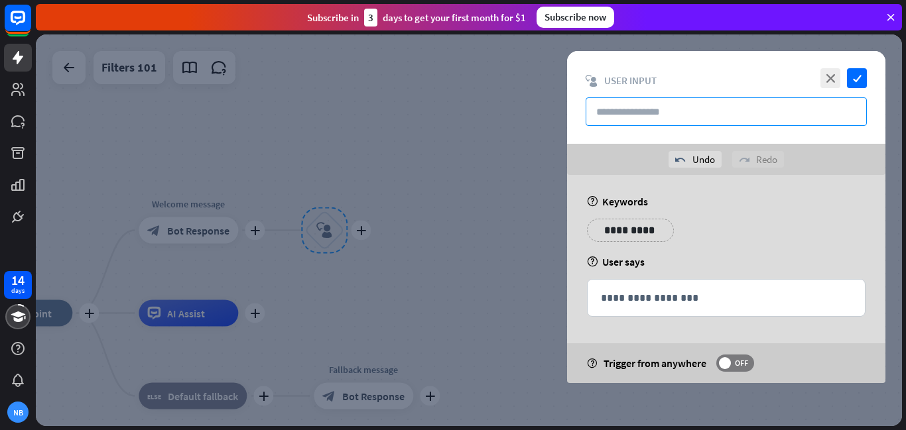
type input "**********"
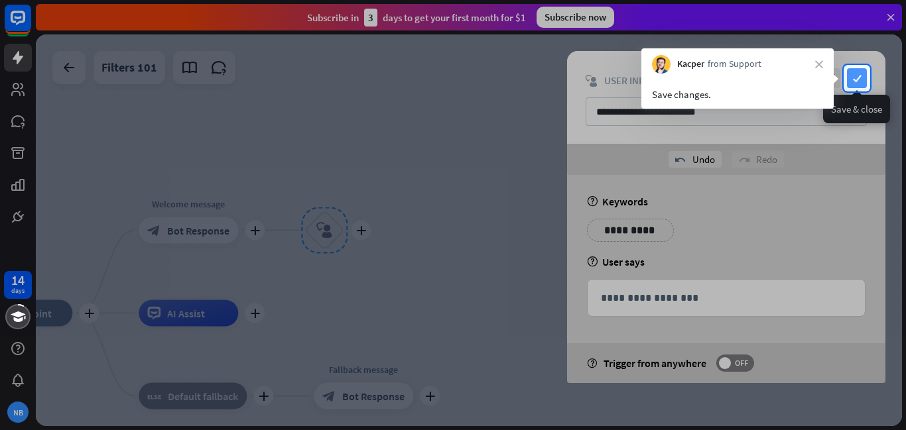
click at [850, 78] on icon "check" at bounding box center [857, 78] width 20 height 20
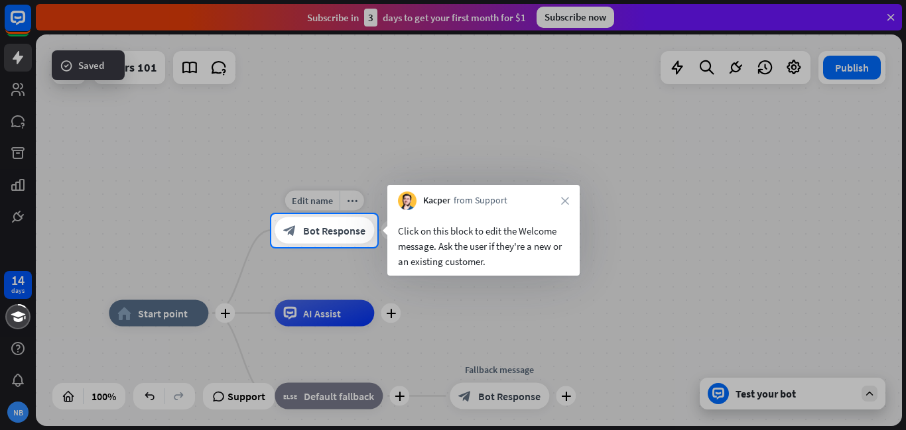
click at [349, 233] on span "Bot Response" at bounding box center [334, 230] width 62 height 13
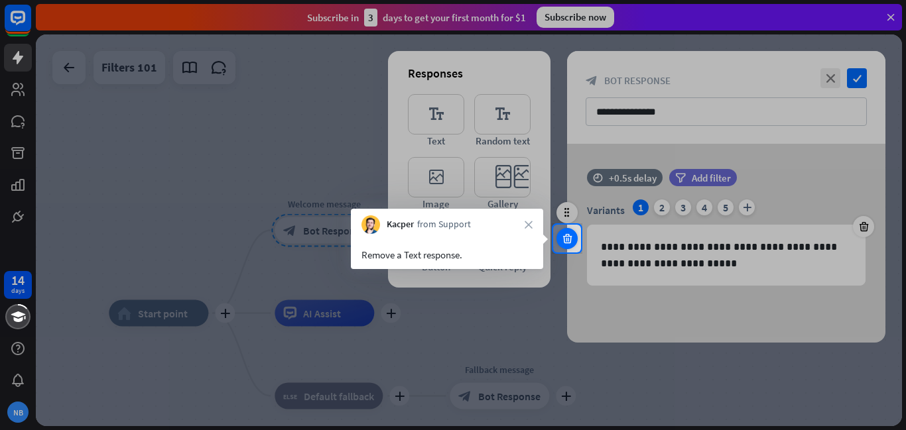
click at [562, 243] on icon at bounding box center [567, 239] width 13 height 12
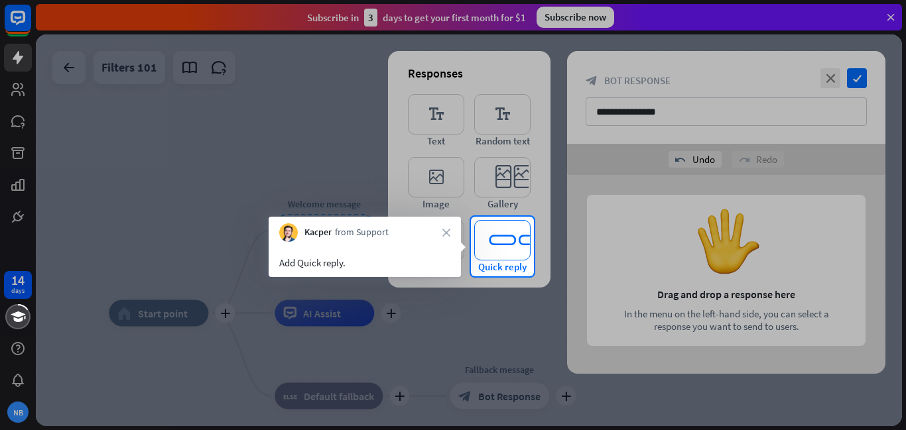
click at [509, 245] on icon "editor_quick_replies" at bounding box center [502, 240] width 56 height 40
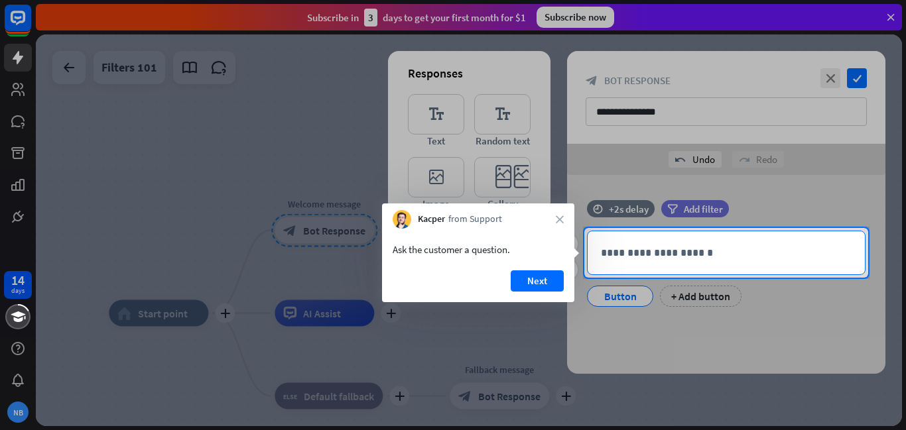
click at [622, 249] on p "**********" at bounding box center [726, 253] width 251 height 17
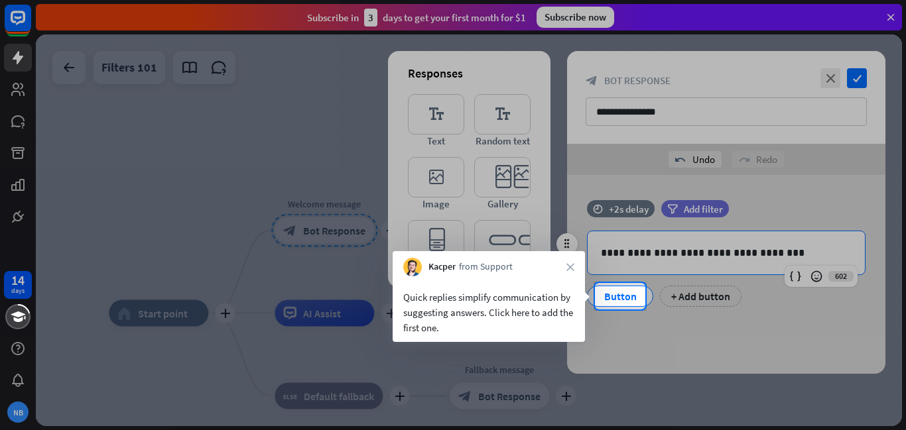
click at [621, 292] on div "Button" at bounding box center [620, 296] width 44 height 20
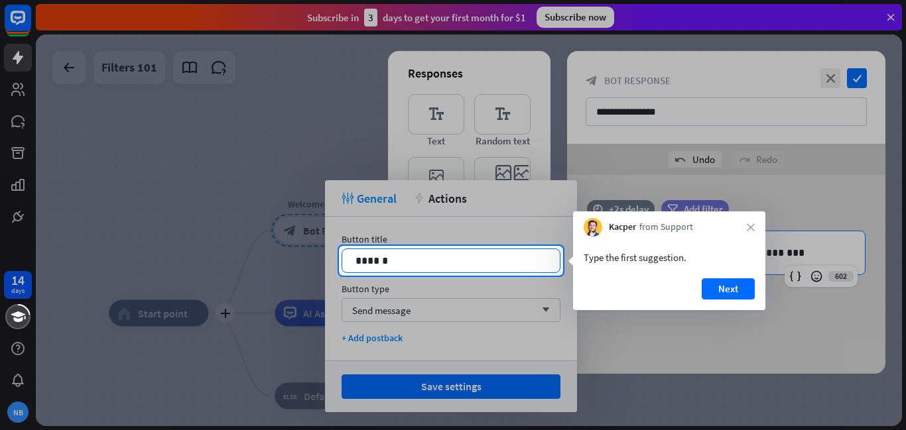
click at [487, 259] on p "******" at bounding box center [450, 261] width 191 height 17
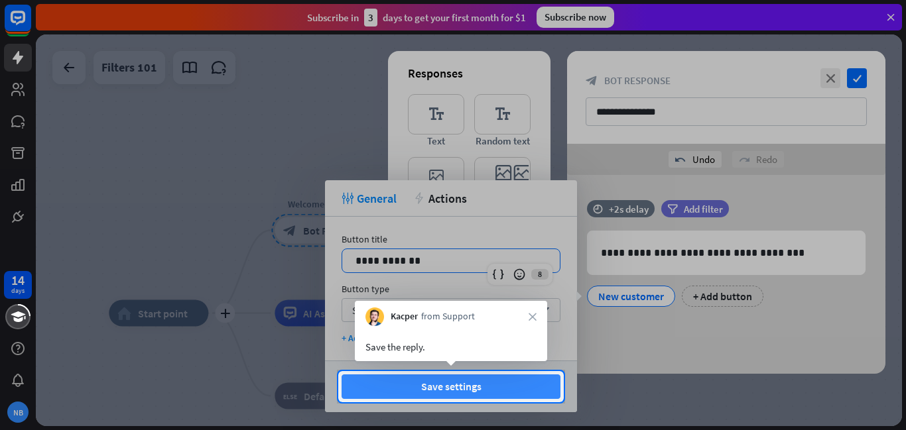
click at [511, 391] on button "Save settings" at bounding box center [450, 387] width 219 height 25
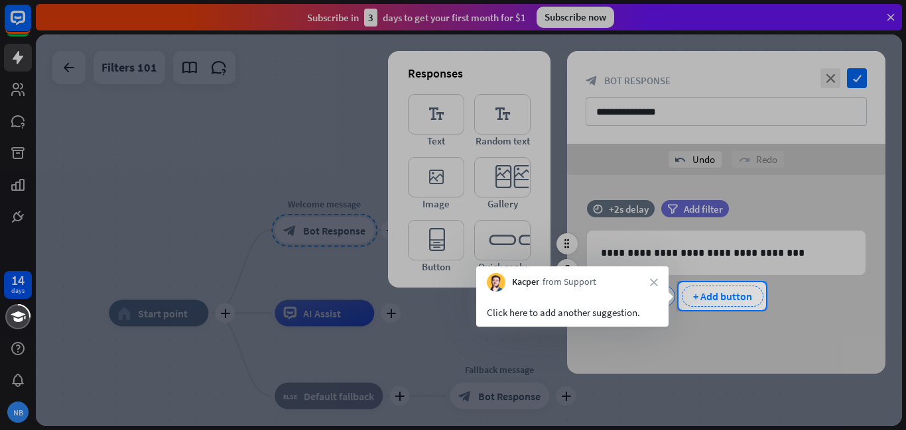
click at [706, 300] on div "+ Add button" at bounding box center [723, 296] width 82 height 21
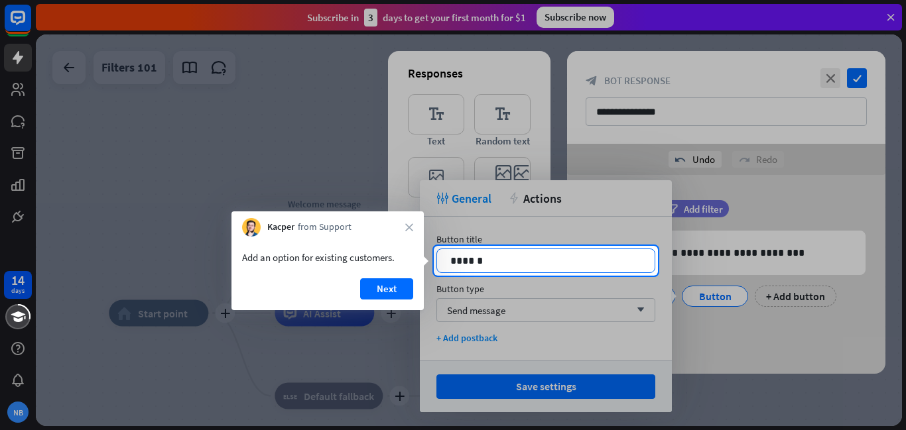
click at [609, 254] on p "******" at bounding box center [545, 261] width 191 height 17
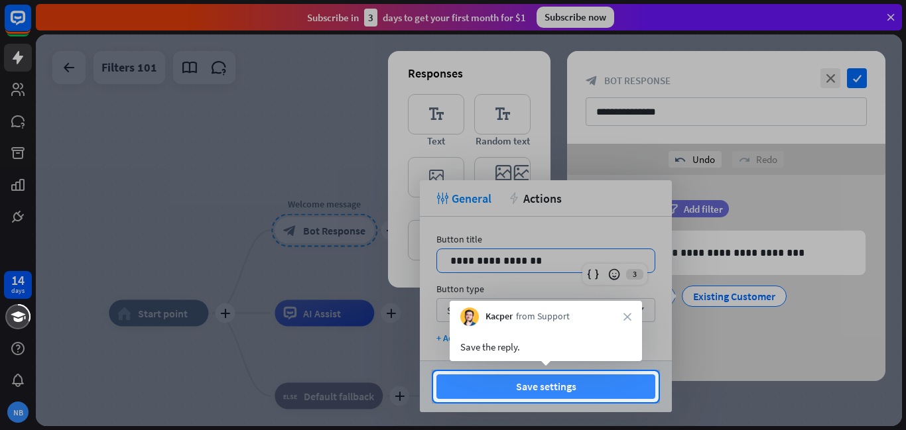
click at [559, 387] on button "Save settings" at bounding box center [545, 387] width 219 height 25
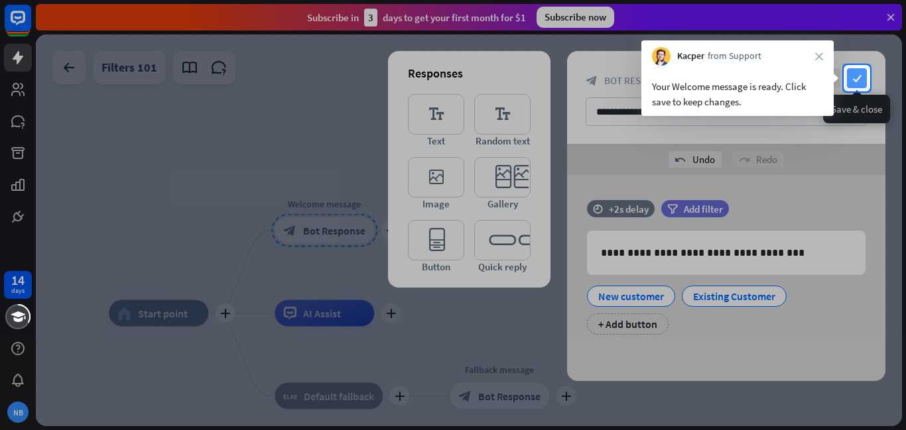
click at [849, 84] on icon "check" at bounding box center [857, 78] width 20 height 20
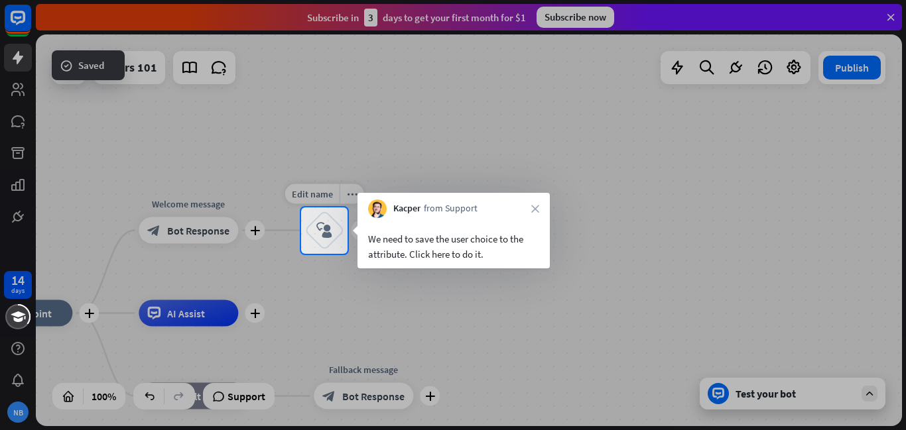
click at [324, 232] on icon "block_user_input" at bounding box center [324, 231] width 16 height 16
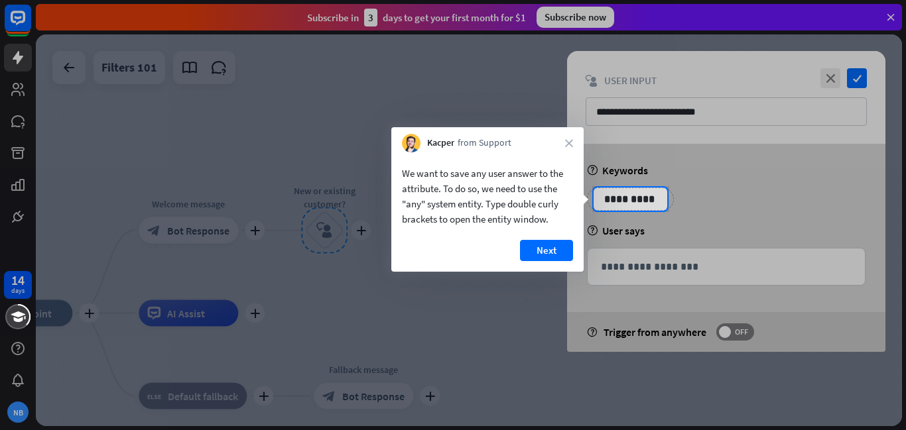
click at [636, 196] on p "**********" at bounding box center [630, 199] width 67 height 17
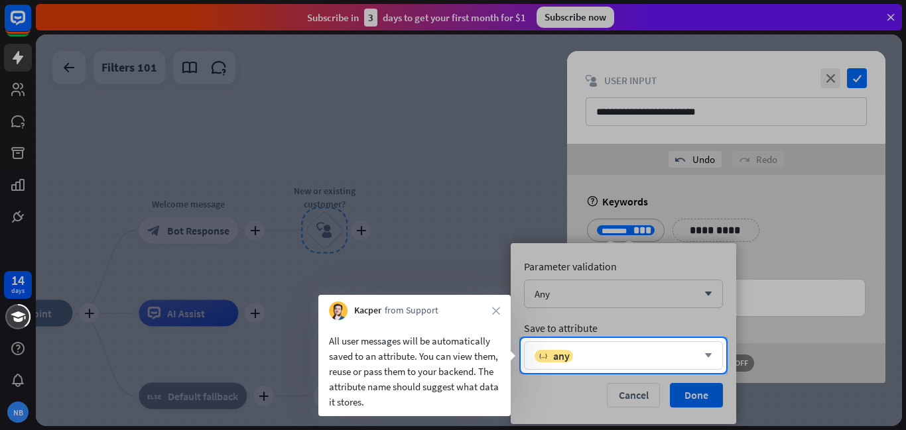
click at [607, 357] on div "variable any" at bounding box center [615, 355] width 163 height 13
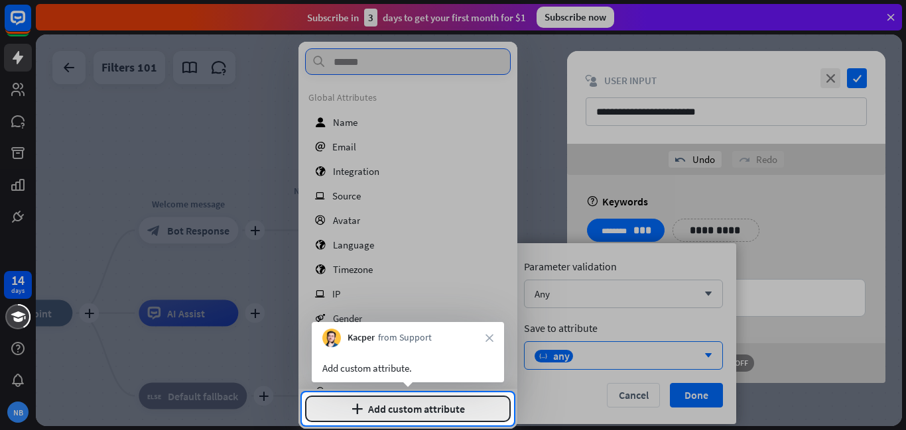
click at [456, 403] on button "plus Add custom attribute" at bounding box center [408, 409] width 206 height 27
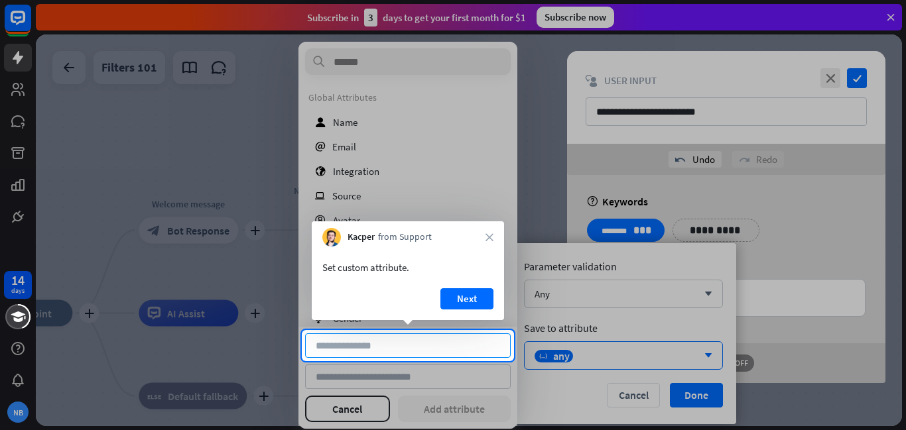
click at [443, 343] on input at bounding box center [408, 346] width 206 height 25
type input "**********"
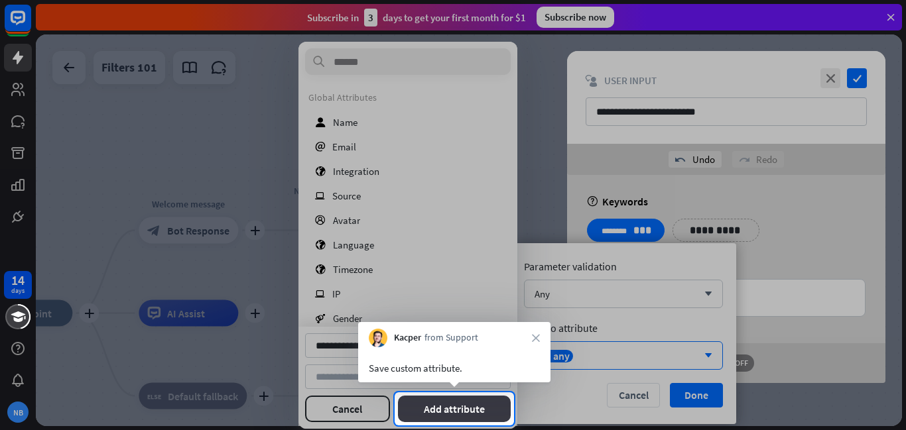
click at [432, 409] on button "Add attribute" at bounding box center [454, 409] width 113 height 27
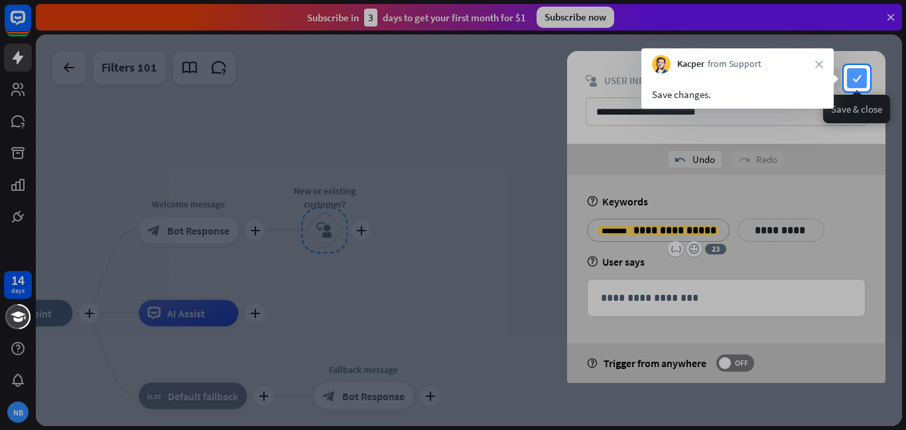
click at [861, 80] on icon "check" at bounding box center [857, 78] width 20 height 20
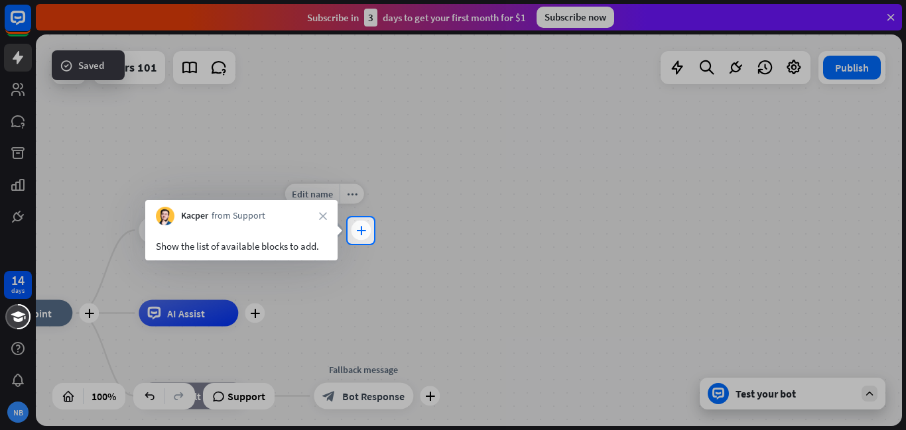
click at [357, 235] on div "plus" at bounding box center [361, 231] width 20 height 20
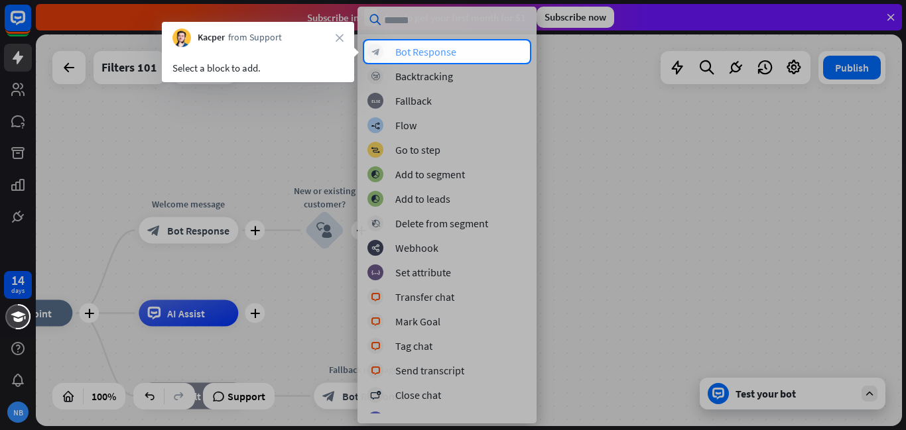
click at [487, 46] on div "block_bot_response Bot Response" at bounding box center [446, 52] width 159 height 16
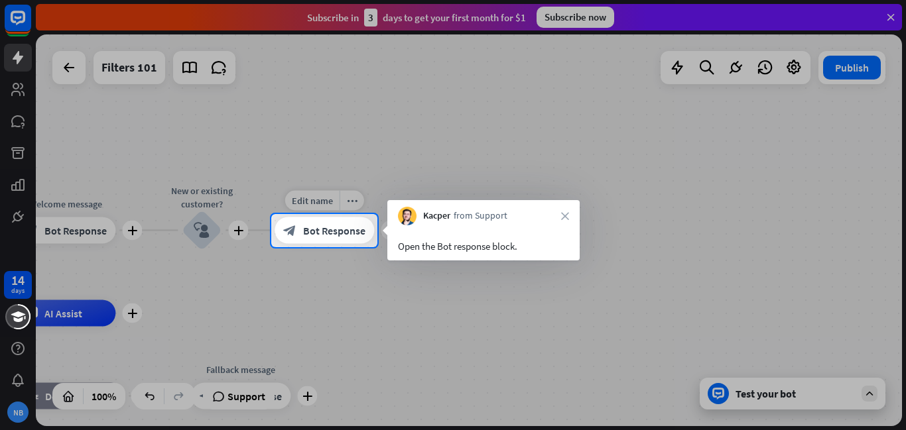
click at [347, 227] on span "Bot Response" at bounding box center [334, 230] width 62 height 13
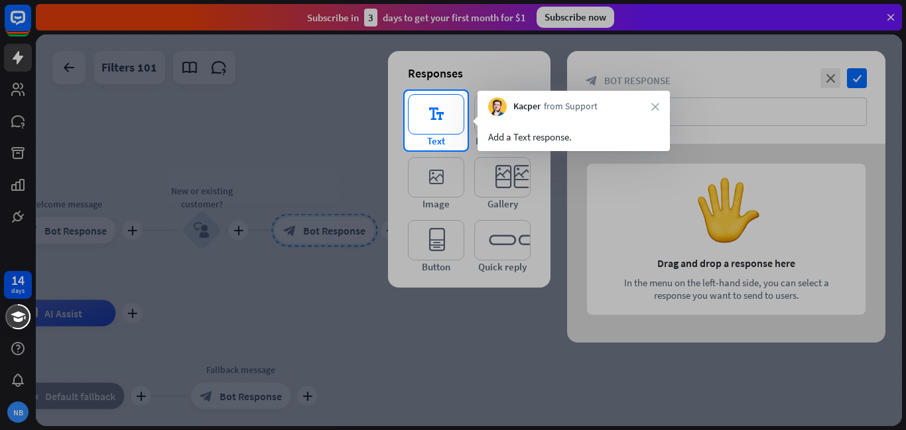
click at [438, 123] on icon "editor_text" at bounding box center [436, 114] width 56 height 40
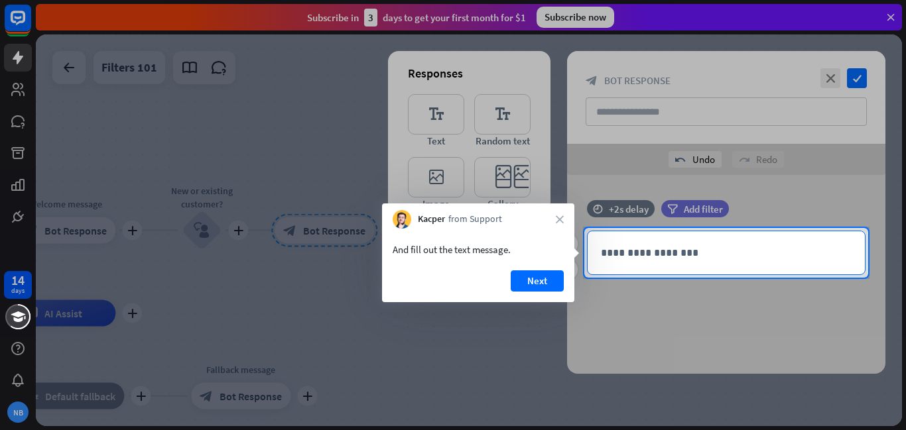
click at [706, 253] on p "**********" at bounding box center [726, 253] width 251 height 17
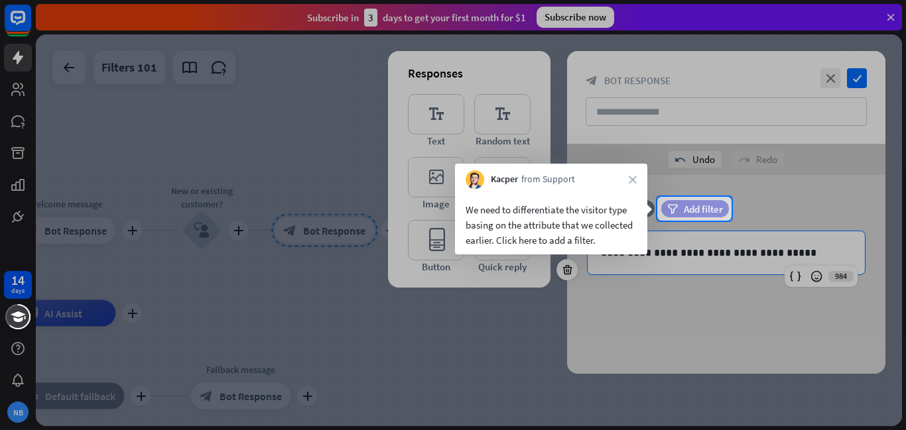
click at [710, 206] on span "Add filter" at bounding box center [703, 209] width 39 height 13
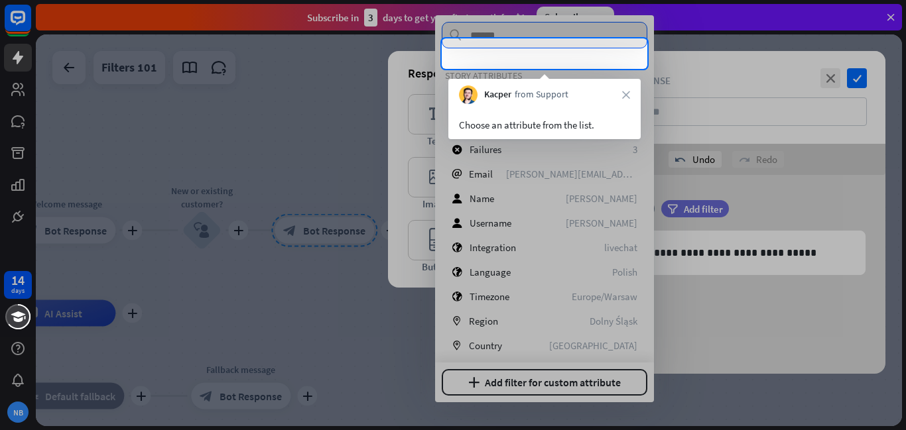
scroll to position [68, 0]
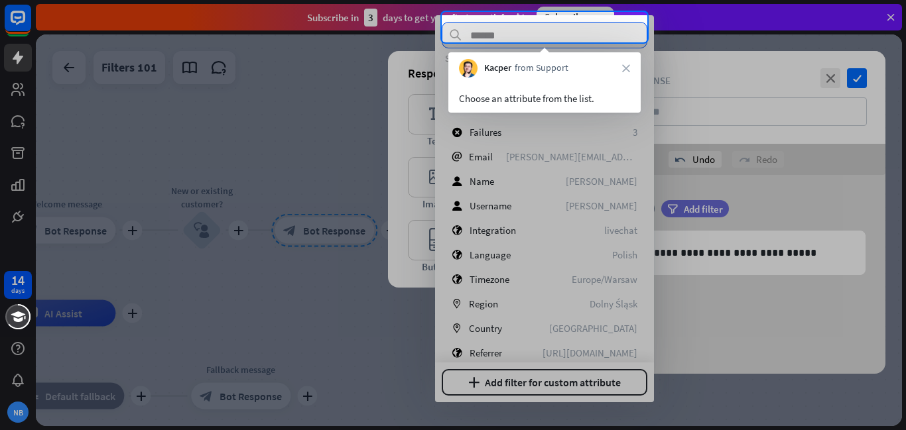
click at [556, 31] on input "text" at bounding box center [545, 35] width 206 height 27
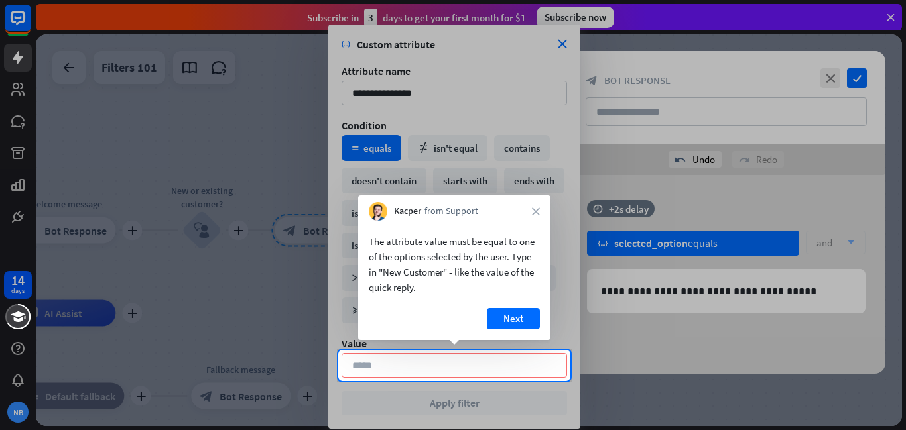
click at [484, 367] on input at bounding box center [453, 365] width 225 height 25
type input "**********"
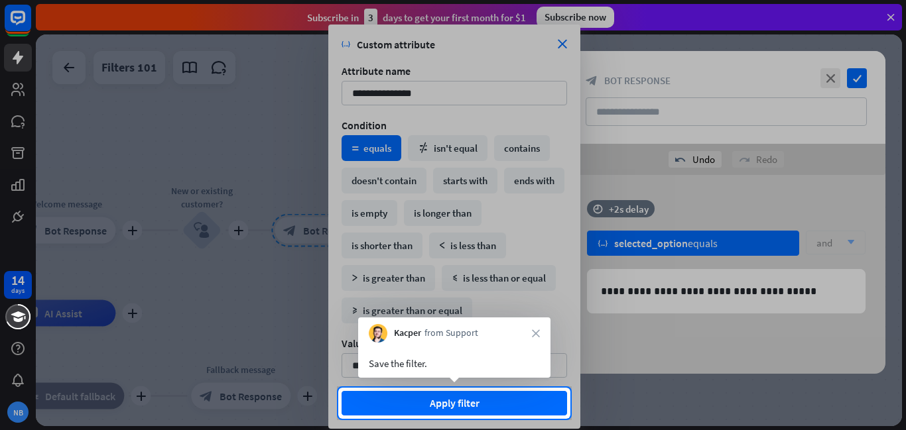
click at [465, 407] on button "Apply filter" at bounding box center [453, 403] width 225 height 25
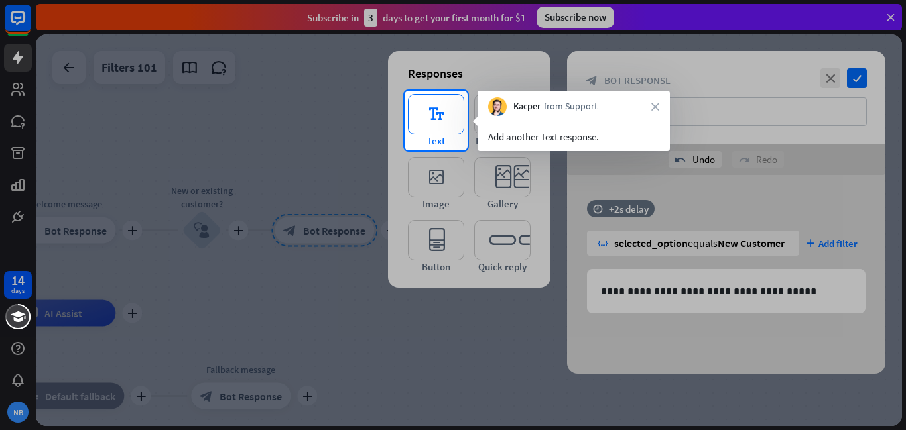
click at [442, 127] on icon "editor_text" at bounding box center [436, 114] width 56 height 40
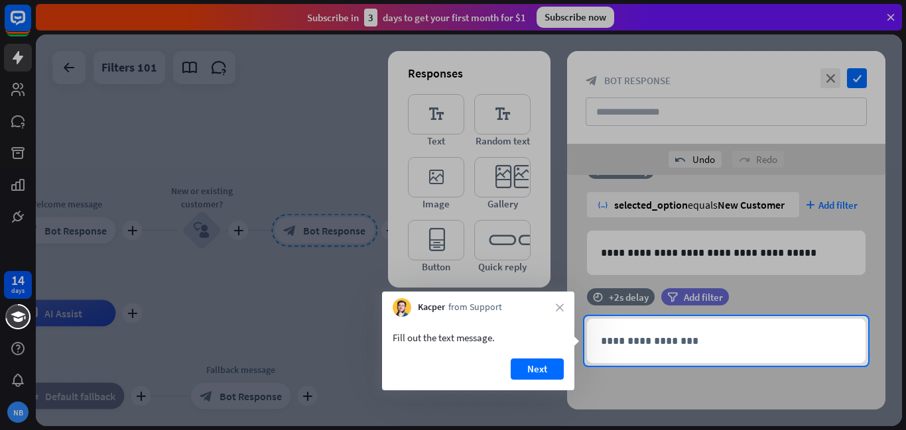
scroll to position [38, 0]
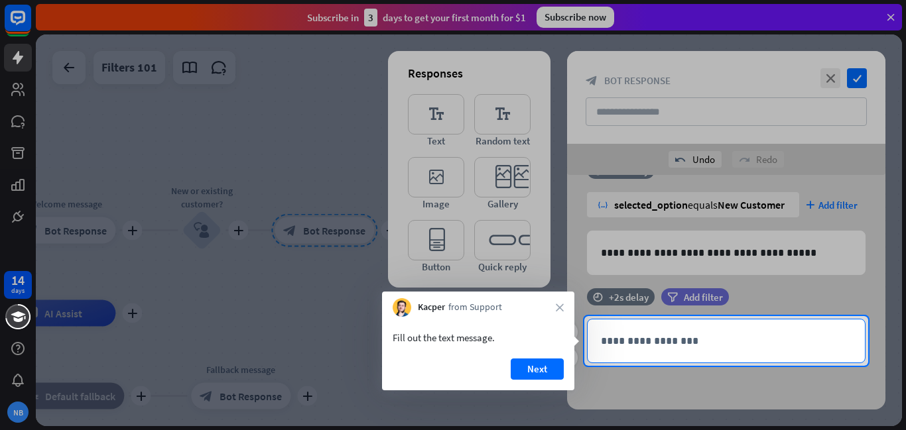
click at [663, 341] on p "**********" at bounding box center [726, 341] width 251 height 17
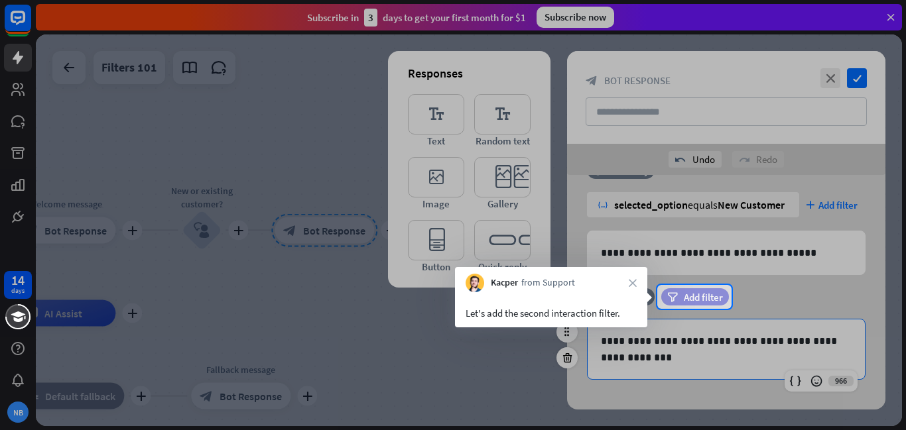
click at [691, 296] on span "Add filter" at bounding box center [703, 297] width 39 height 13
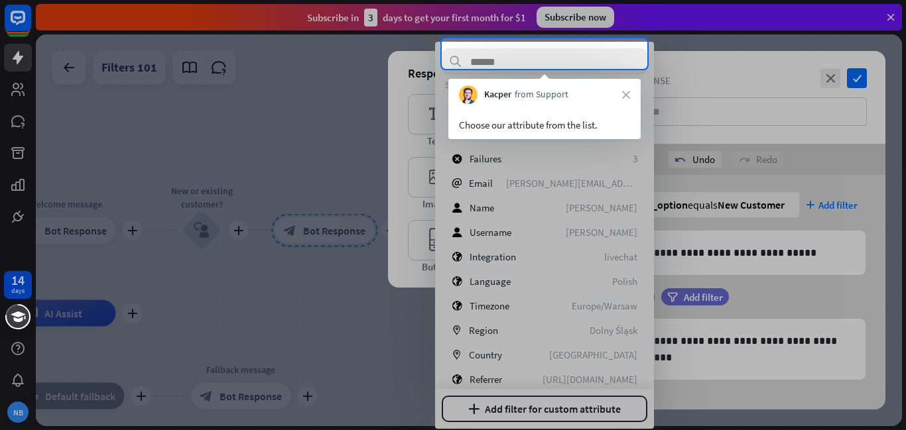
scroll to position [68, 0]
click at [566, 61] on input "text" at bounding box center [545, 61] width 206 height 27
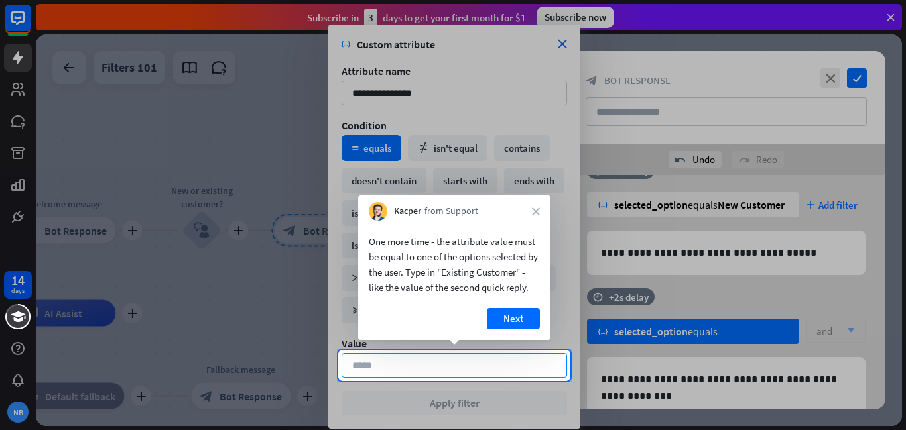
click at [519, 367] on input at bounding box center [453, 365] width 225 height 25
type input "**********"
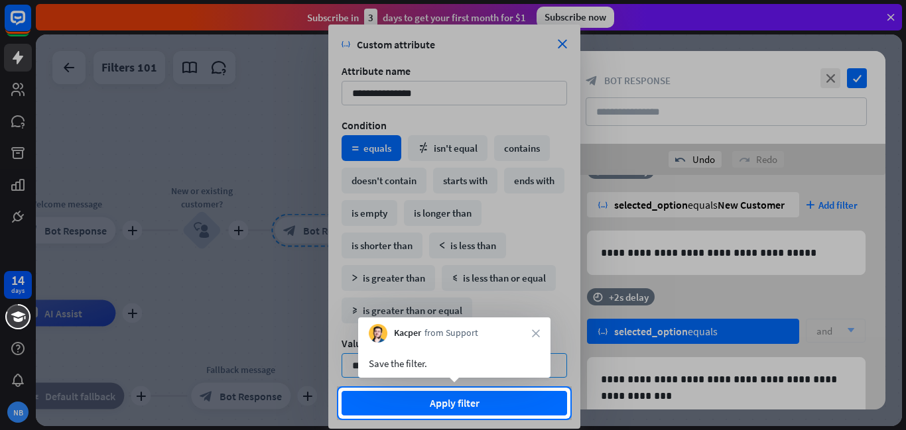
click at [499, 403] on button "Apply filter" at bounding box center [453, 403] width 225 height 25
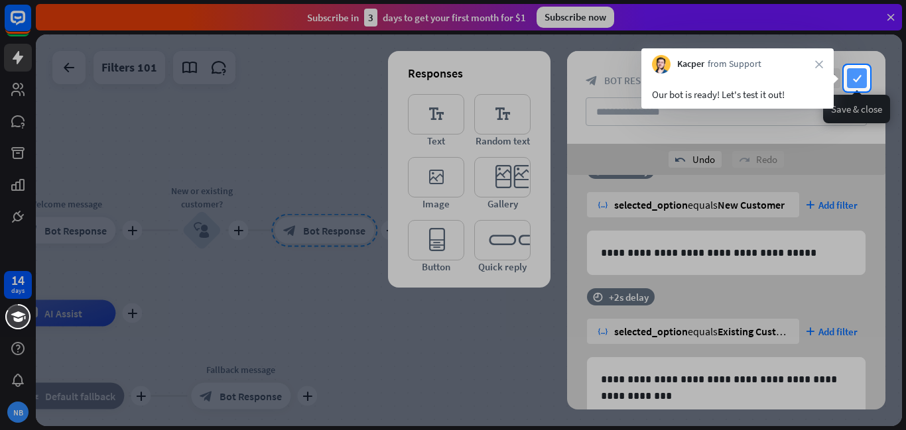
click at [852, 74] on icon "check" at bounding box center [857, 78] width 20 height 20
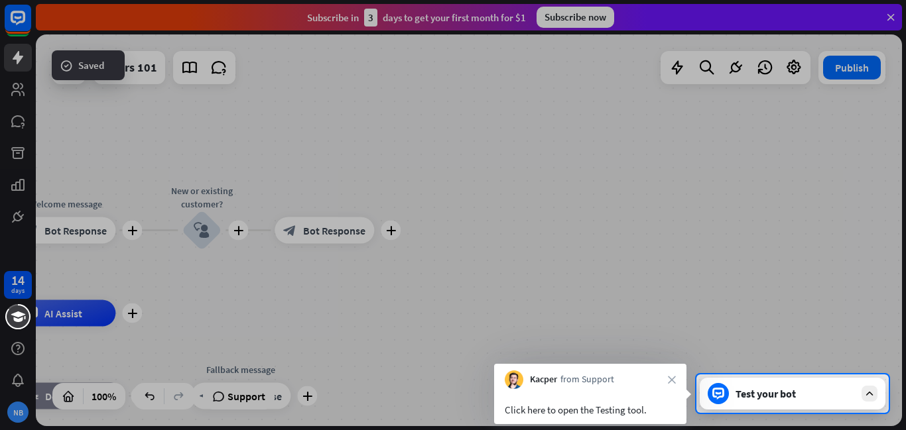
click at [775, 401] on div "Test your bot" at bounding box center [793, 394] width 186 height 32
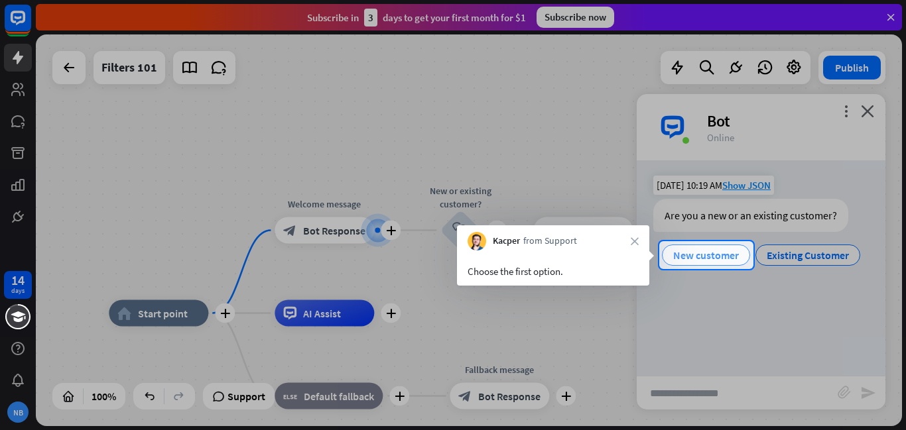
click at [678, 260] on span "New customer" at bounding box center [706, 255] width 66 height 13
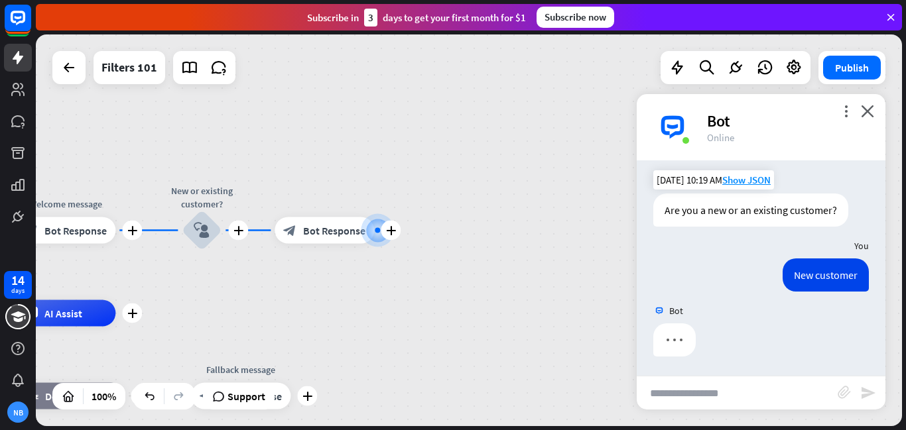
scroll to position [6, 0]
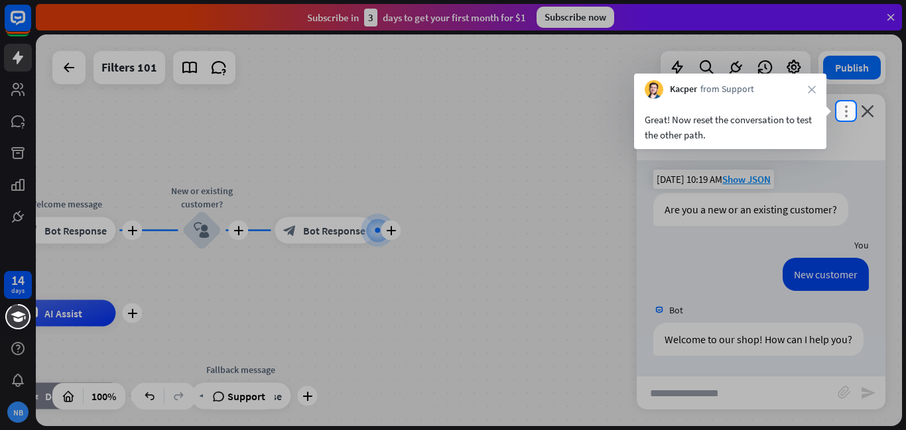
click at [848, 105] on icon "more_vert" at bounding box center [845, 111] width 13 height 13
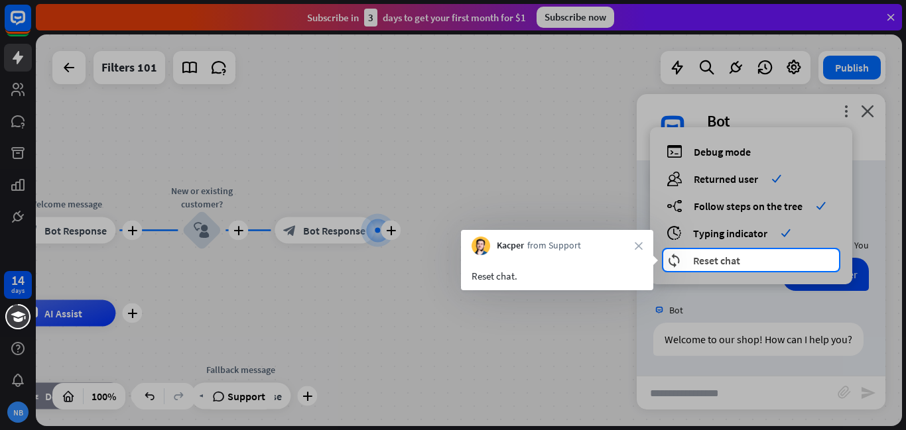
click at [732, 265] on span "Reset chat" at bounding box center [716, 260] width 47 height 13
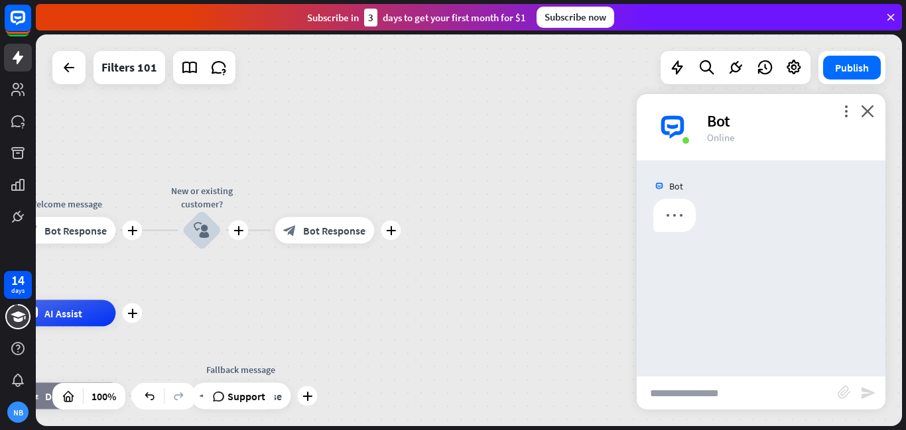
scroll to position [0, 0]
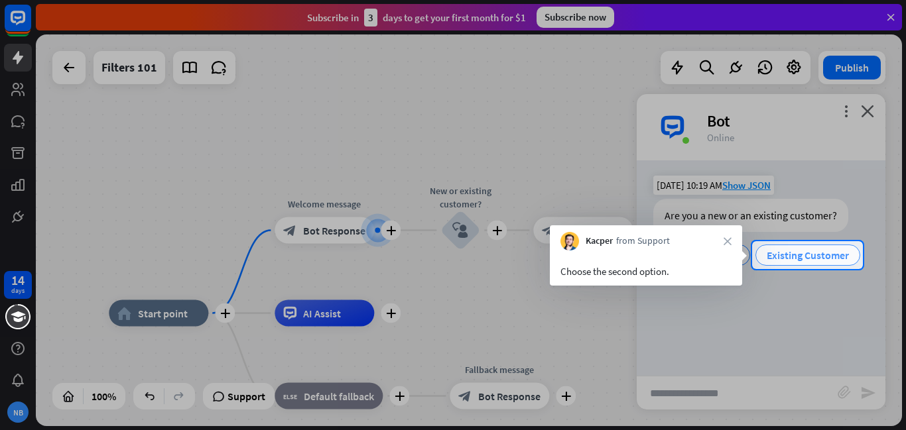
click at [804, 254] on span "Existing Customer" at bounding box center [808, 255] width 82 height 13
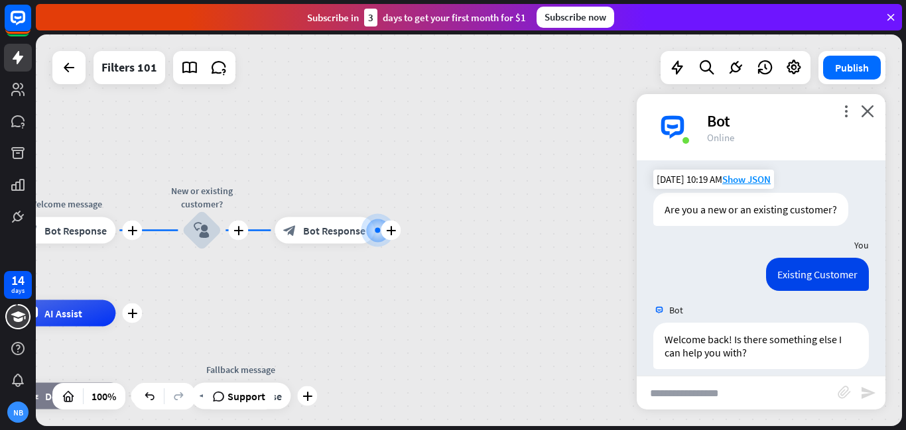
scroll to position [19, 0]
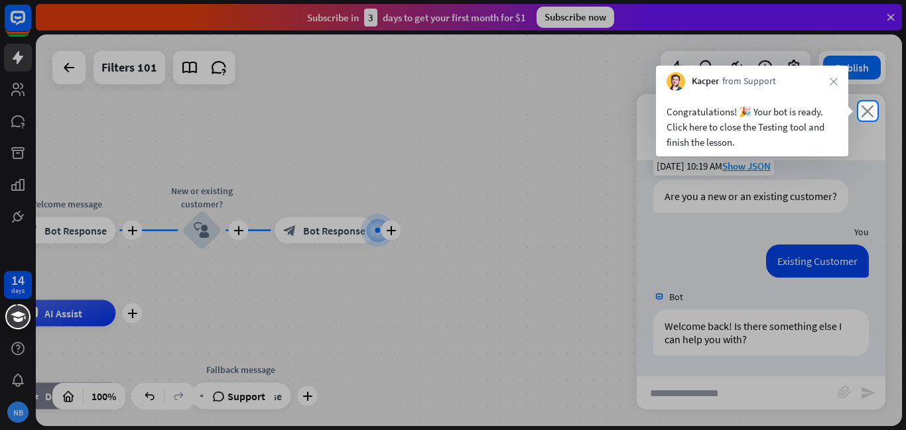
click at [866, 111] on icon "close" at bounding box center [867, 111] width 13 height 13
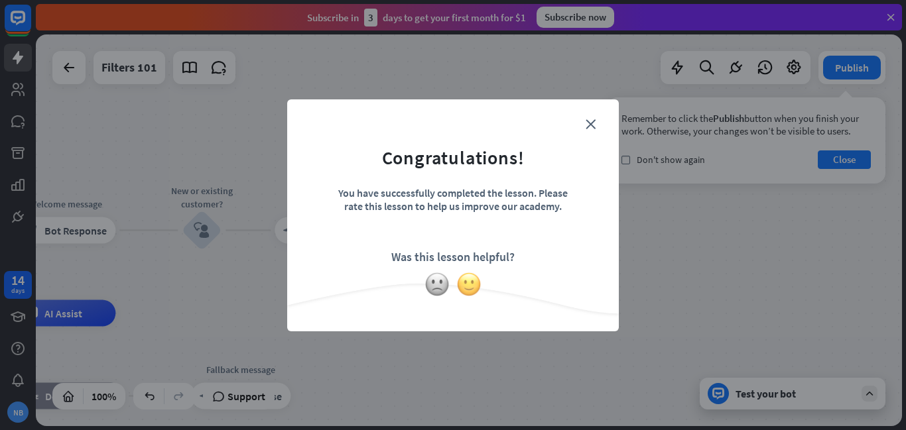
click at [473, 282] on img at bounding box center [468, 284] width 25 height 25
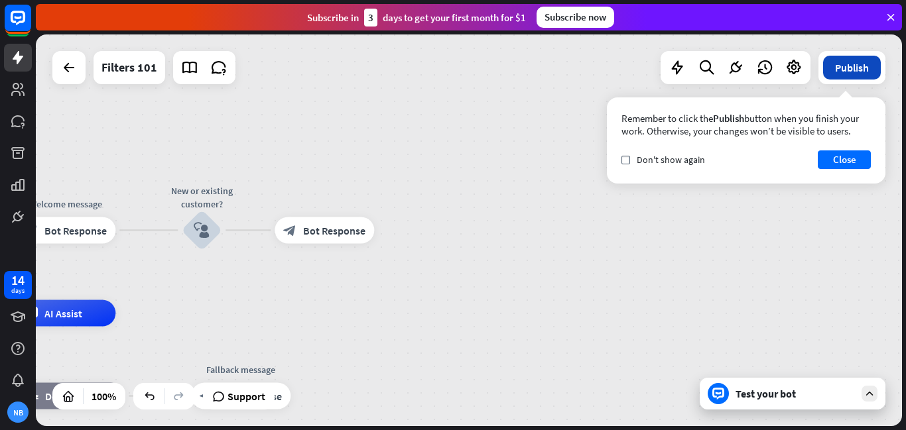
click at [853, 68] on button "Publish" at bounding box center [852, 68] width 58 height 24
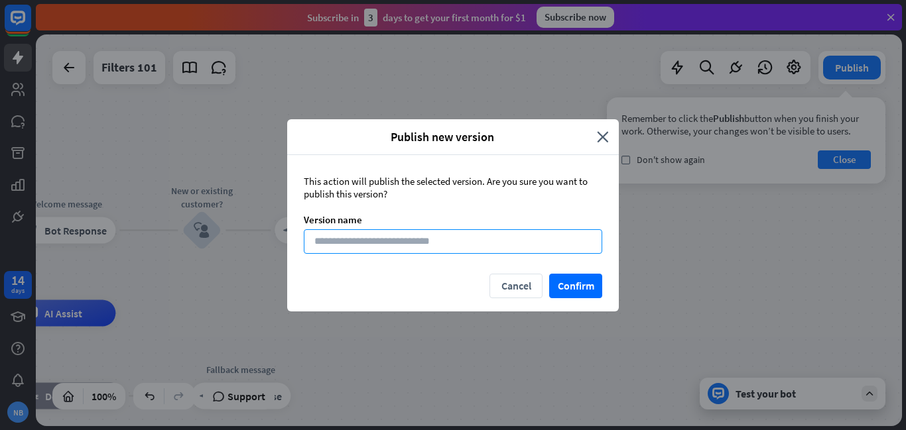
drag, startPoint x: 501, startPoint y: 241, endPoint x: 523, endPoint y: 229, distance: 24.3
click at [501, 233] on input at bounding box center [453, 241] width 298 height 25
type input "**********"
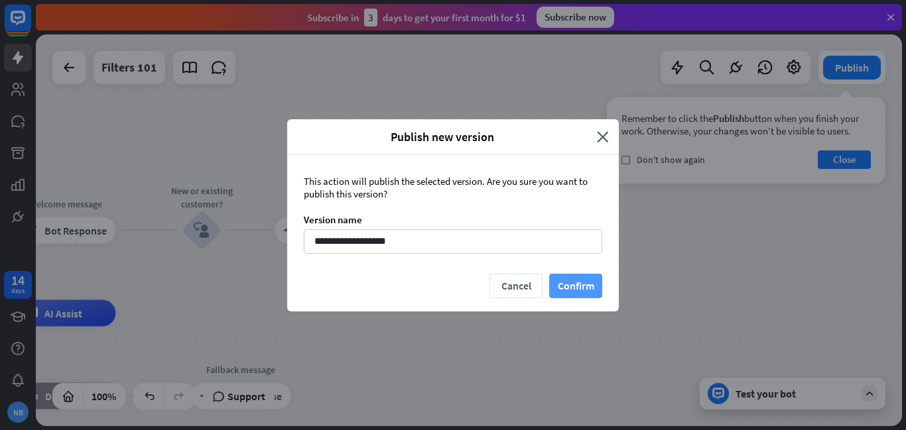
click at [588, 283] on button "Confirm" at bounding box center [575, 286] width 53 height 25
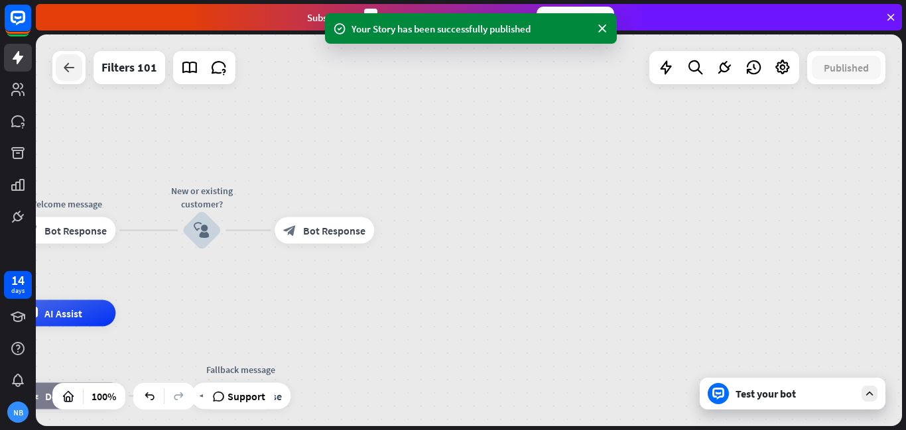
click at [71, 69] on icon at bounding box center [69, 68] width 16 height 16
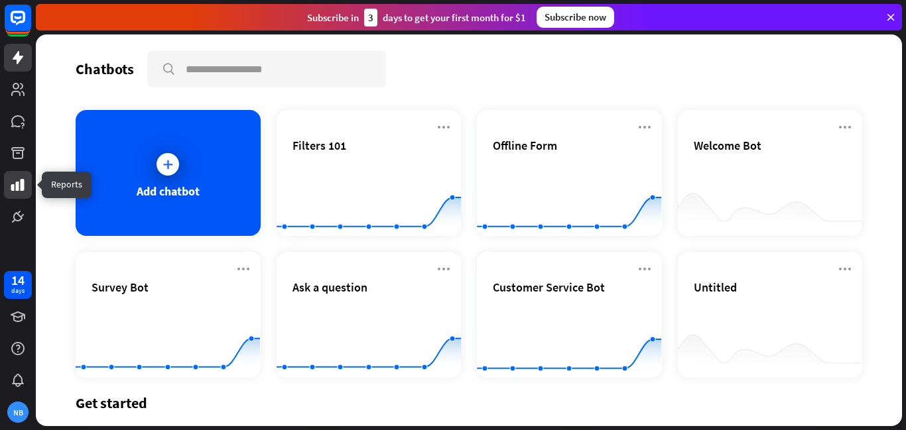
click at [17, 178] on icon at bounding box center [18, 185] width 16 height 16
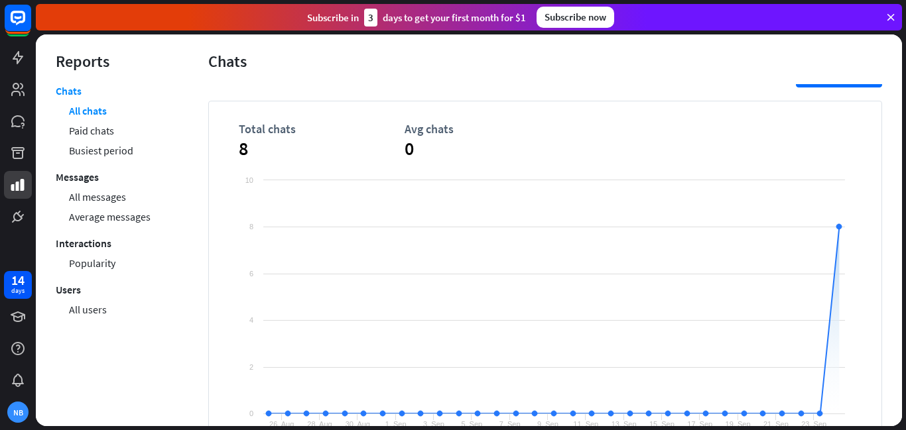
scroll to position [99, 0]
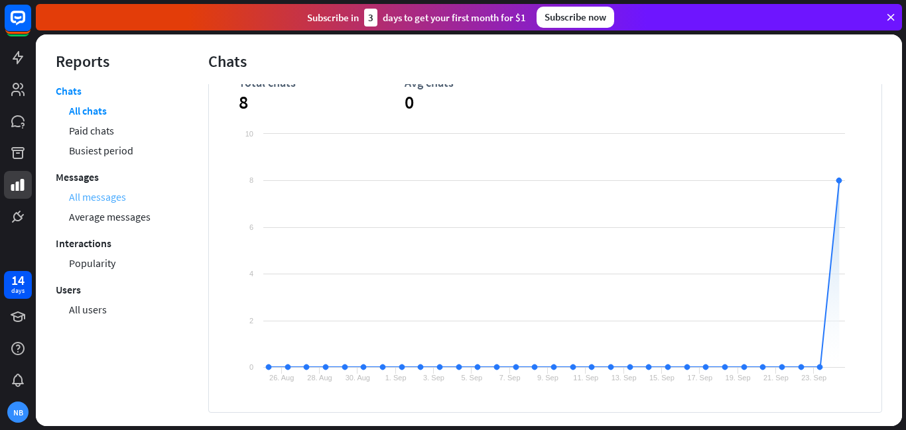
click at [125, 194] on link "All messages" at bounding box center [97, 197] width 57 height 20
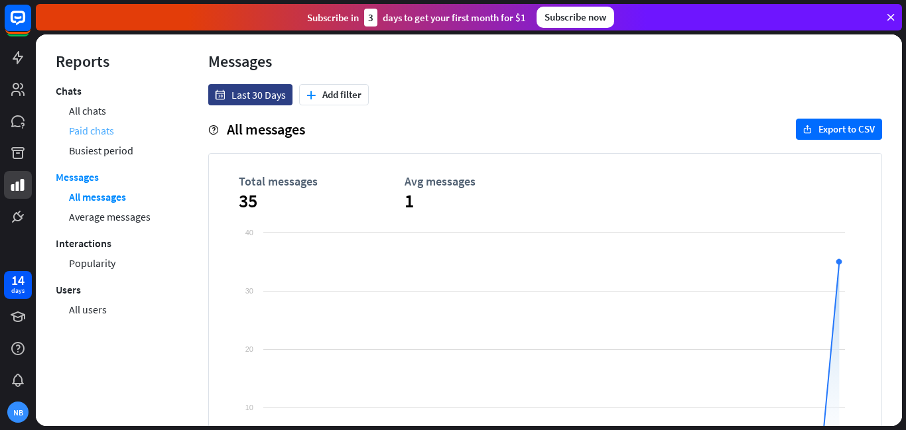
click at [103, 129] on link "Paid chats" at bounding box center [91, 131] width 45 height 20
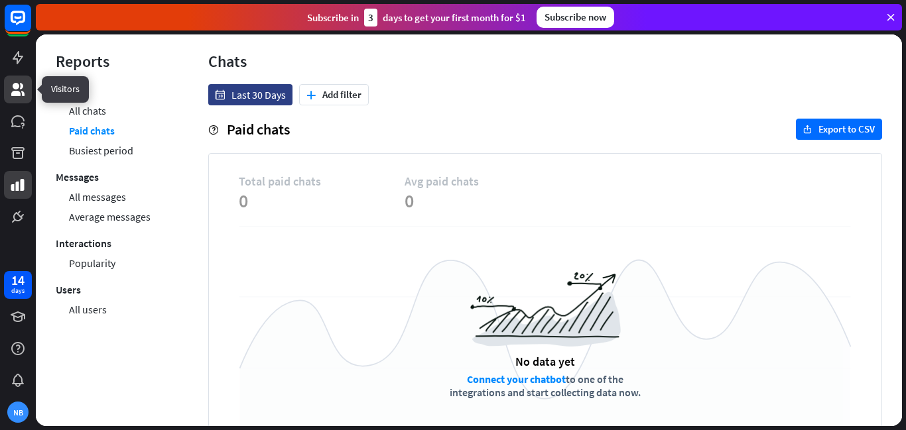
click at [15, 96] on icon at bounding box center [18, 90] width 16 height 16
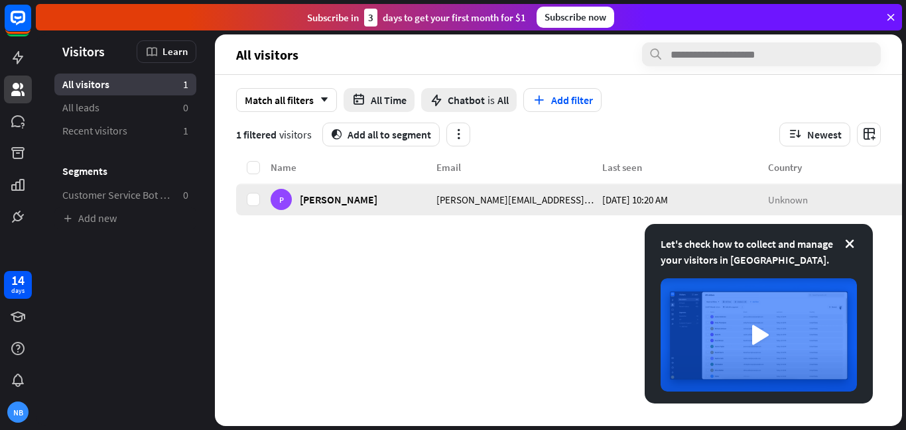
click at [656, 193] on span "Today 10:20 AM" at bounding box center [635, 199] width 66 height 13
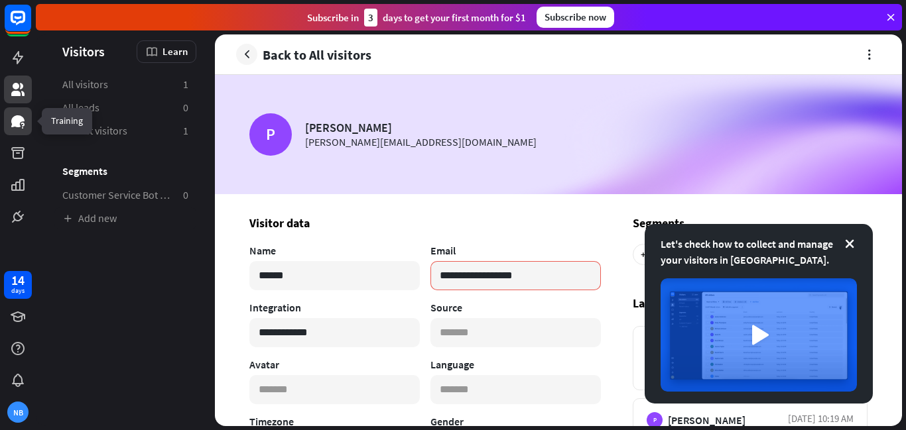
click at [21, 123] on icon at bounding box center [18, 121] width 16 height 16
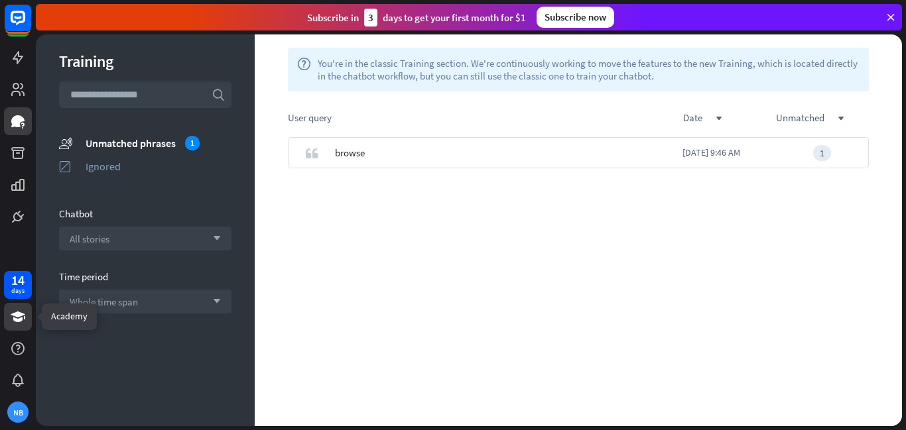
click at [22, 318] on icon at bounding box center [18, 317] width 16 height 16
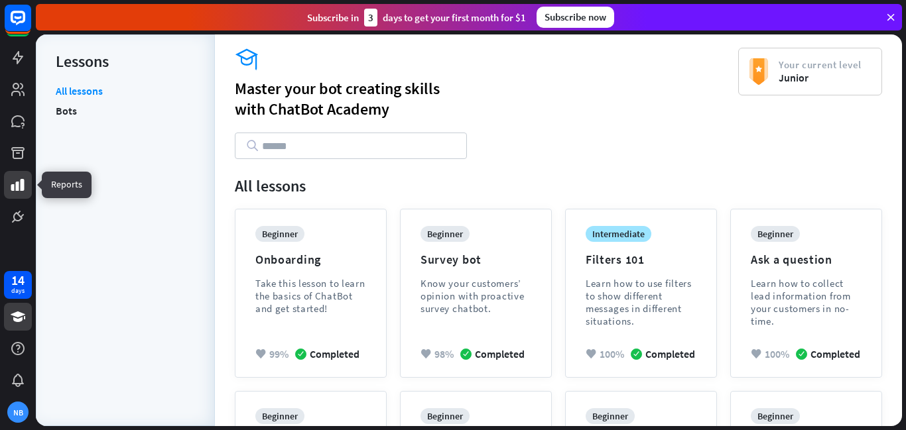
click at [18, 178] on icon at bounding box center [18, 185] width 16 height 16
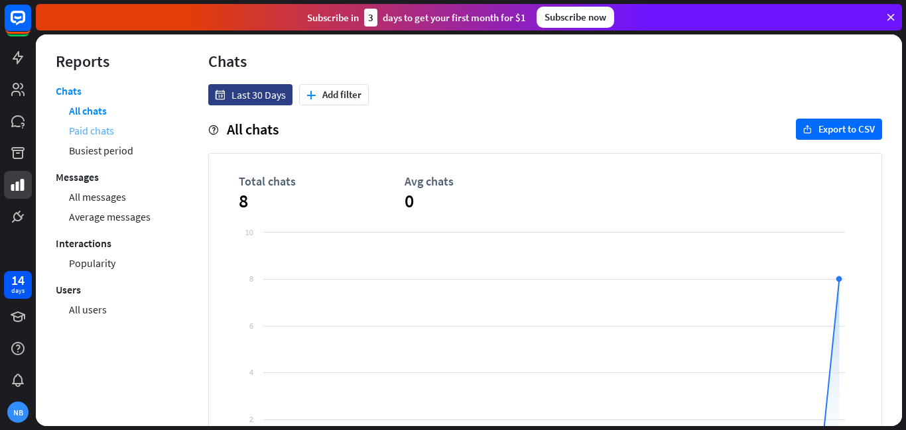
click at [113, 137] on link "Paid chats" at bounding box center [91, 131] width 45 height 20
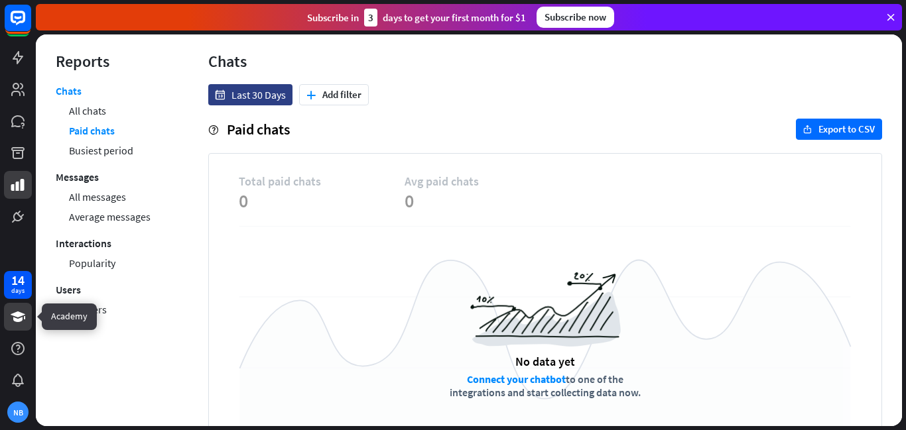
click at [15, 323] on icon at bounding box center [18, 317] width 16 height 16
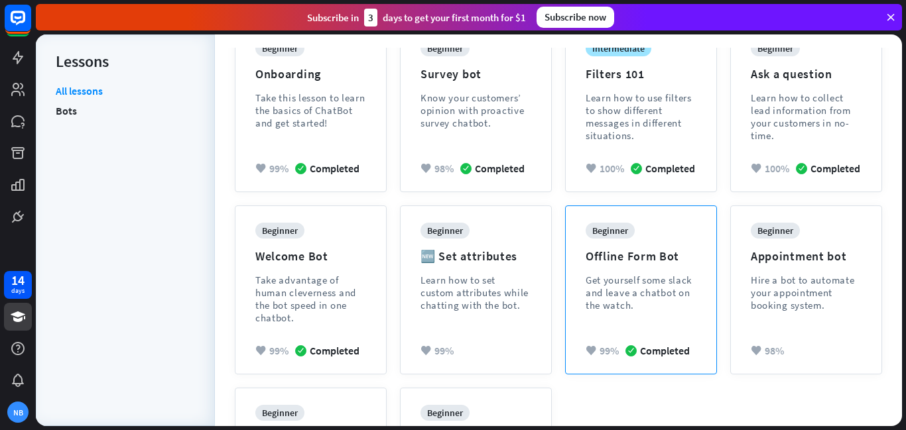
scroll to position [205, 0]
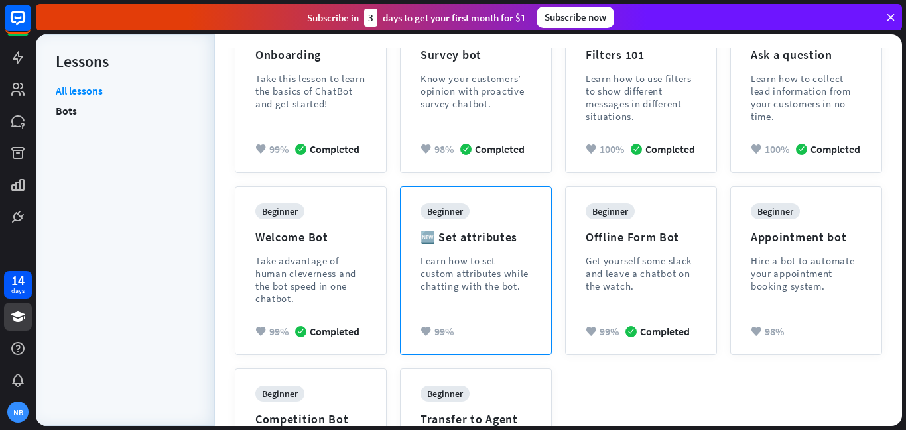
click at [487, 253] on div "beginner 🆕 Set attributes Learn how to set custom attributes while chatting wit…" at bounding box center [475, 258] width 111 height 109
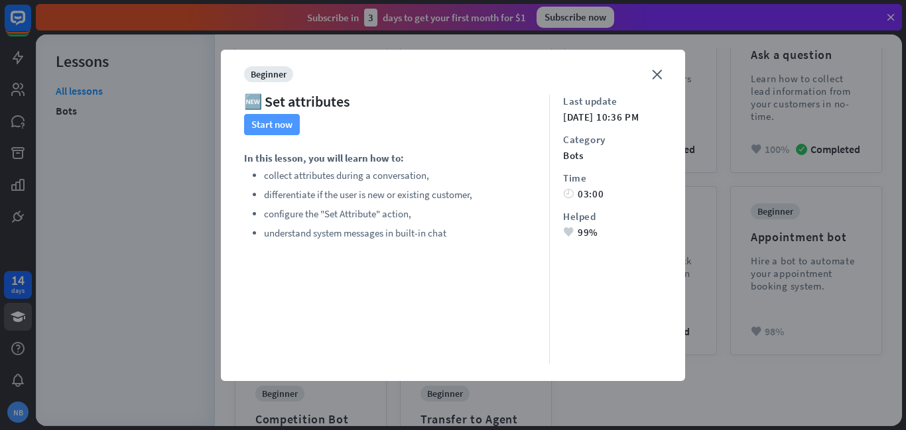
click at [287, 127] on button "Start now" at bounding box center [272, 124] width 56 height 21
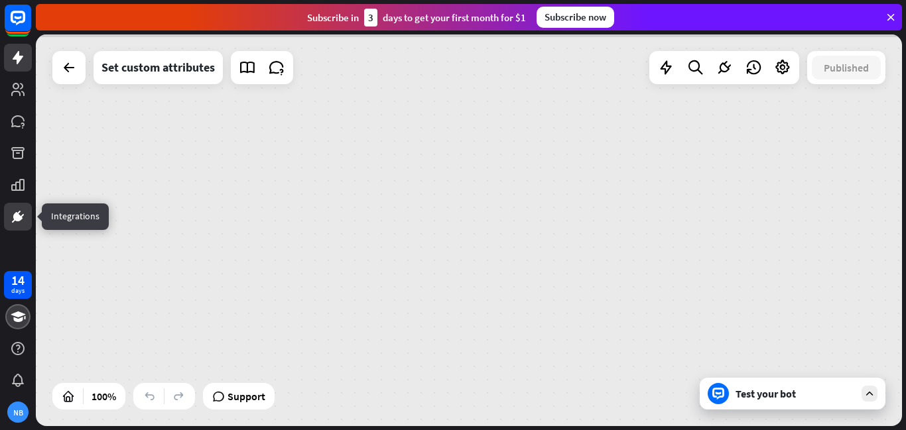
click at [20, 214] on icon at bounding box center [18, 217] width 16 height 16
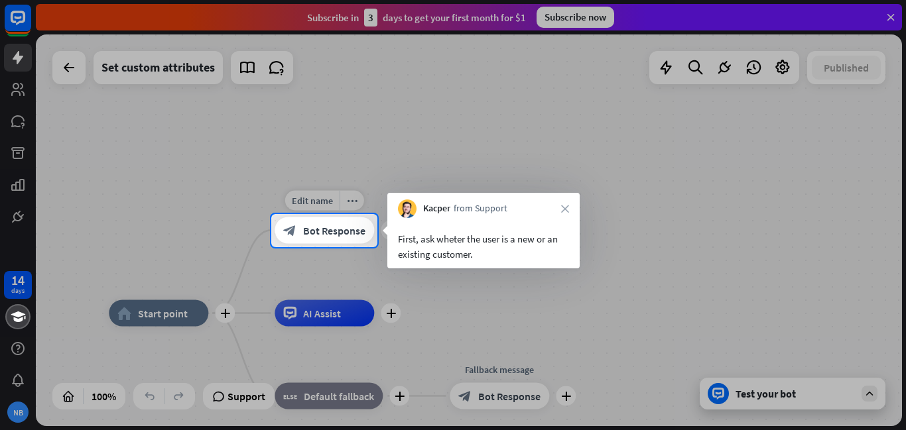
click at [341, 232] on span "Bot Response" at bounding box center [334, 230] width 62 height 13
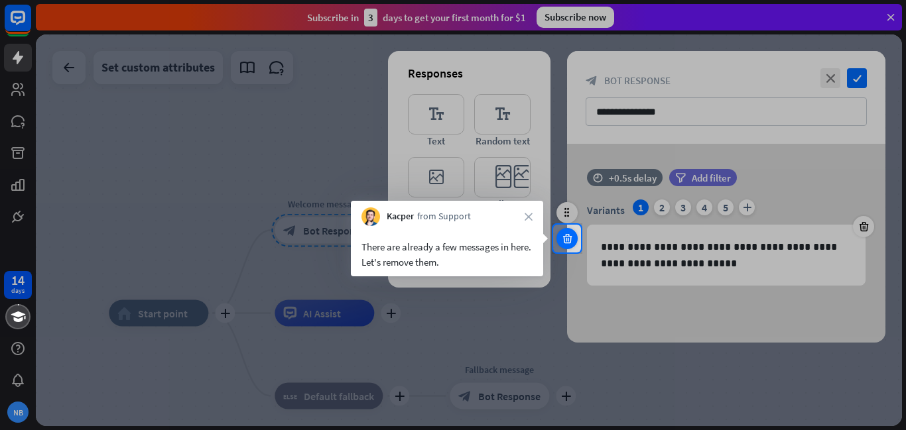
click at [570, 244] on icon at bounding box center [567, 239] width 13 height 12
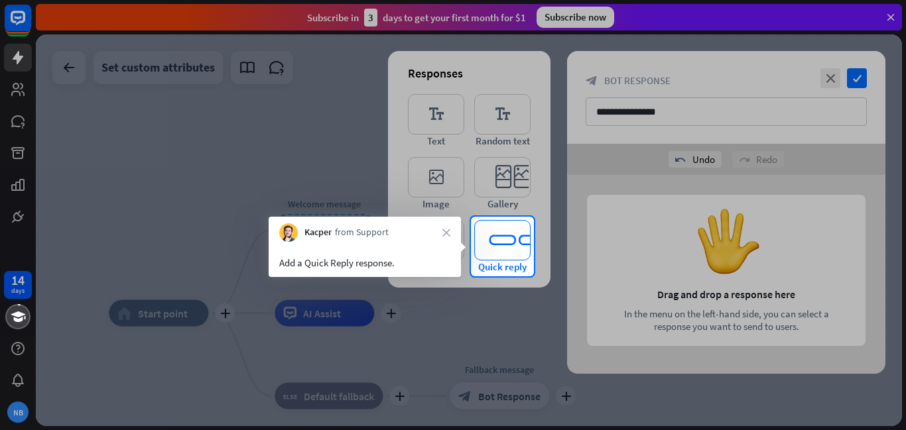
click at [513, 232] on icon "editor_quick_replies" at bounding box center [502, 240] width 56 height 40
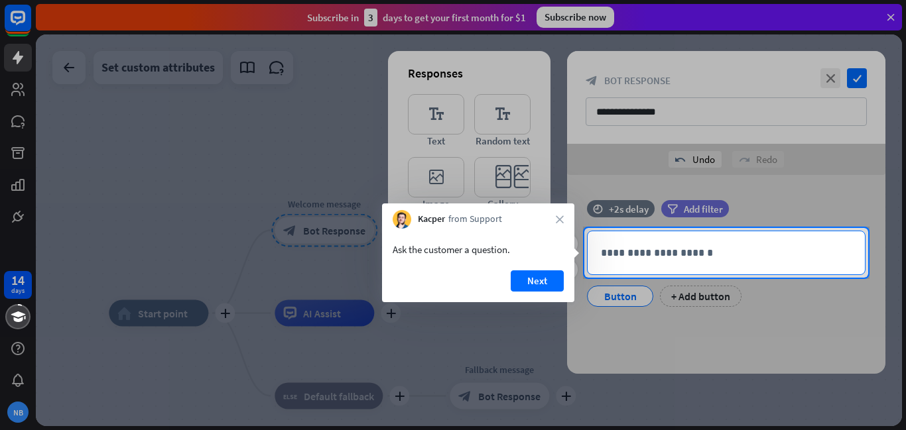
click at [670, 259] on p "**********" at bounding box center [726, 253] width 251 height 17
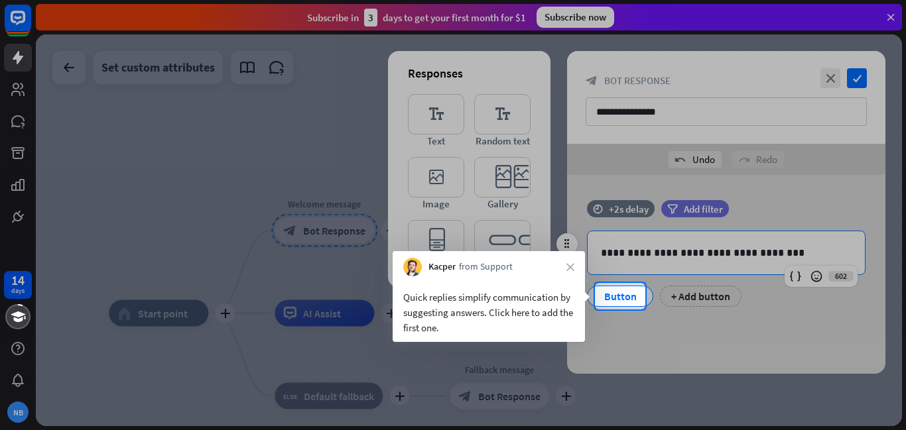
click at [623, 298] on div "Button" at bounding box center [620, 296] width 44 height 20
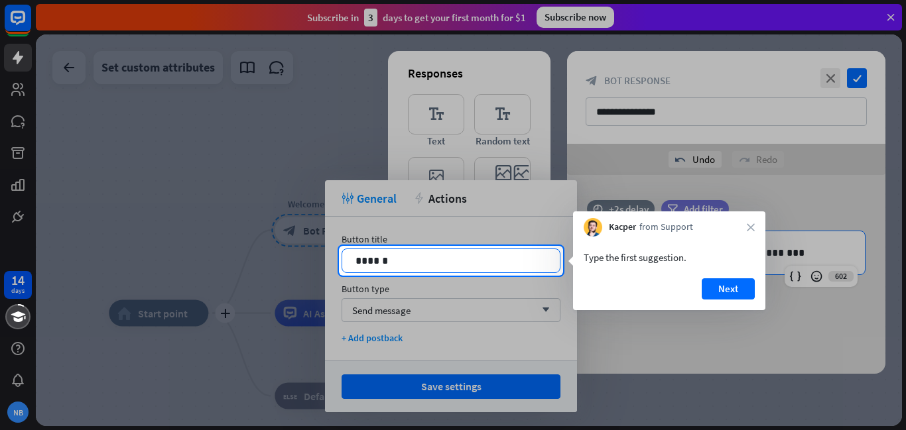
click at [458, 259] on p "******" at bounding box center [450, 261] width 191 height 17
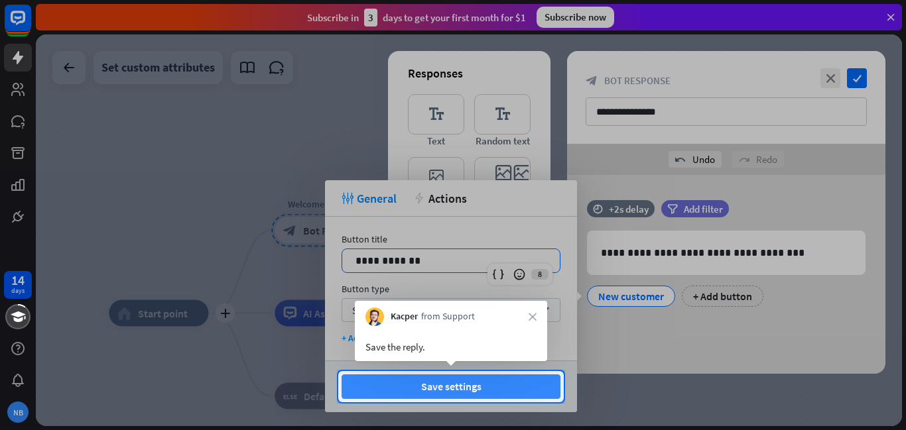
click at [487, 385] on button "Save settings" at bounding box center [450, 387] width 219 height 25
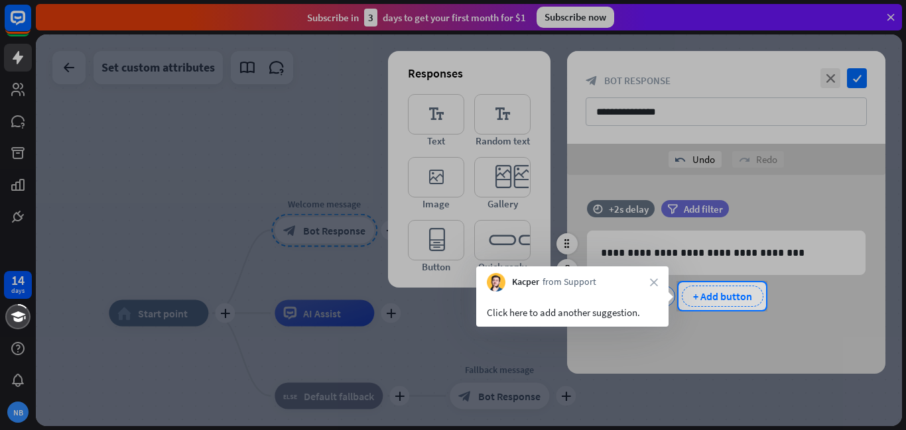
click at [700, 296] on div "+ Add button" at bounding box center [723, 296] width 82 height 21
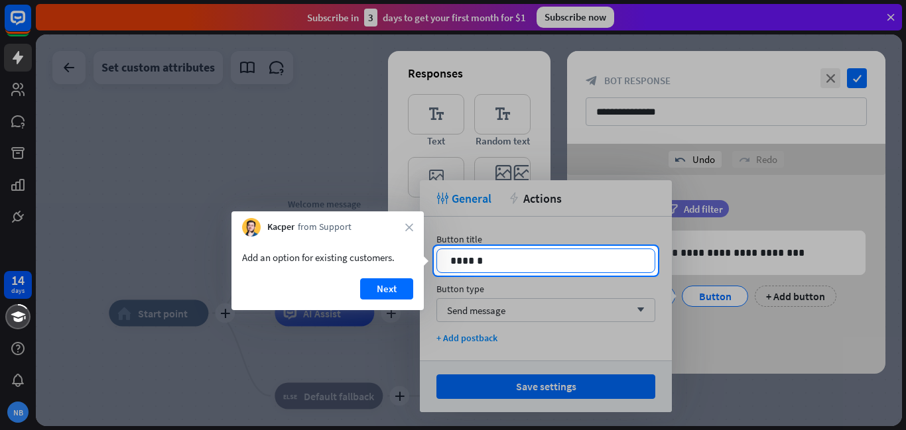
click at [629, 265] on p "******" at bounding box center [545, 261] width 191 height 17
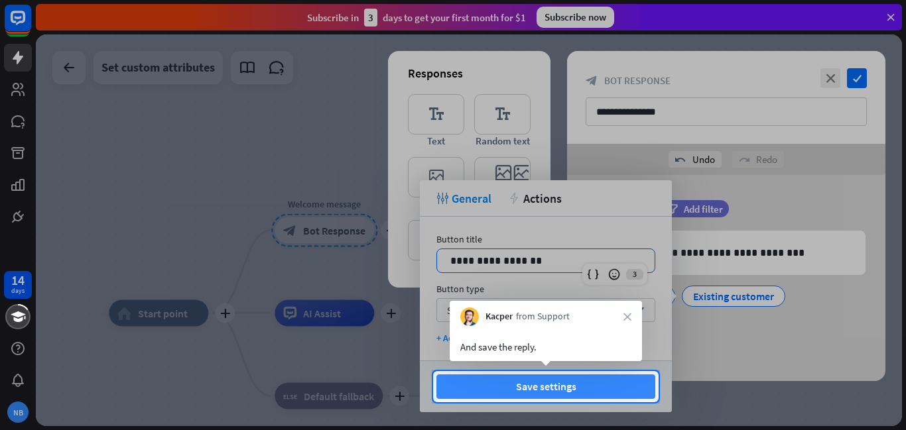
click at [550, 391] on button "Save settings" at bounding box center [545, 387] width 219 height 25
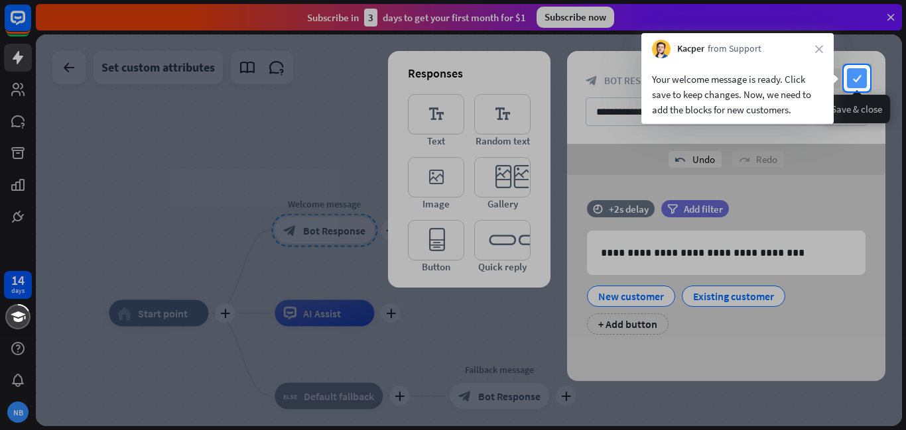
click at [856, 82] on icon "check" at bounding box center [857, 78] width 20 height 20
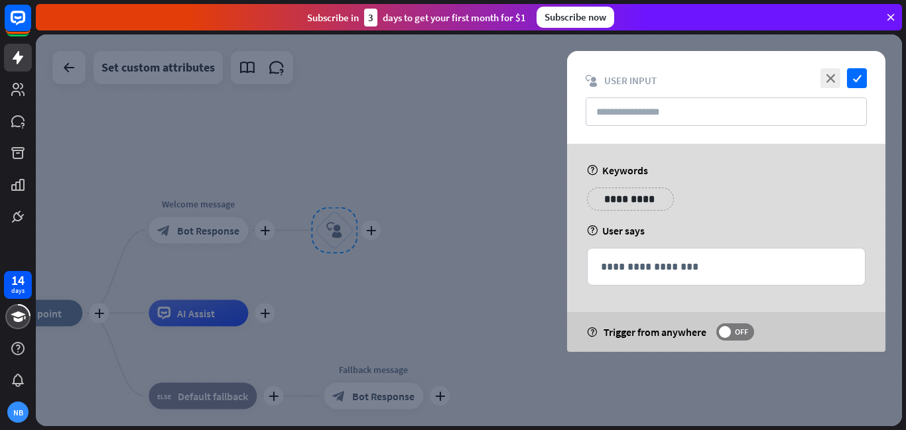
type input "**********"
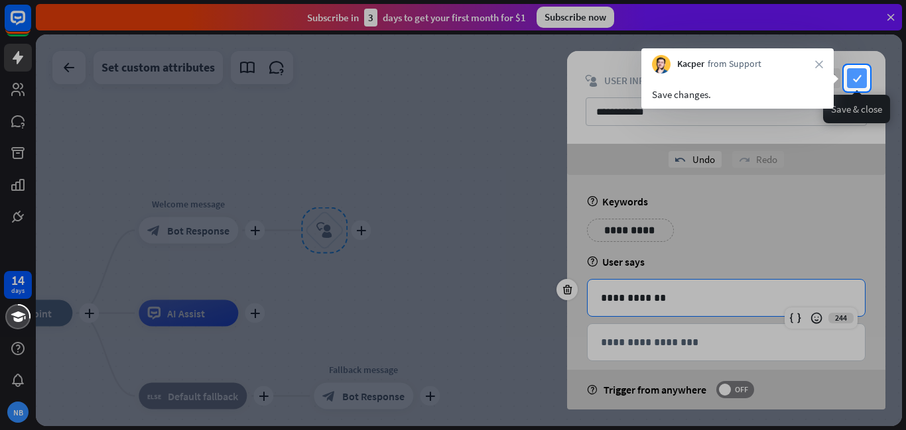
click at [850, 78] on icon "check" at bounding box center [857, 78] width 20 height 20
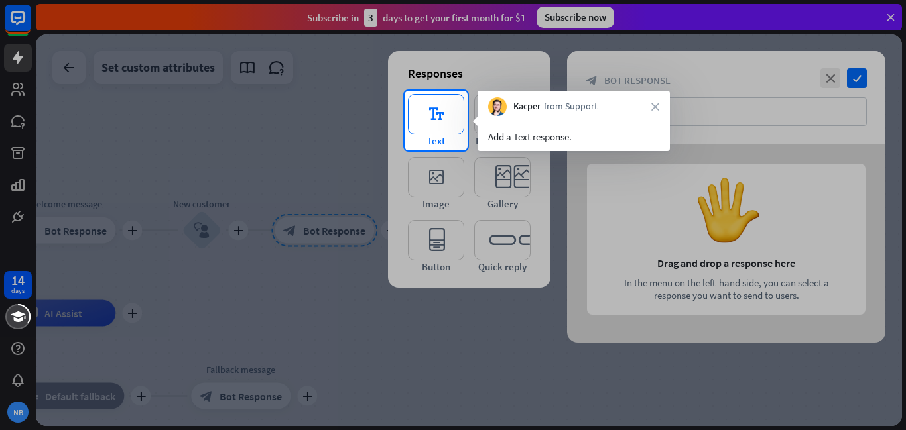
click at [432, 123] on icon "editor_text" at bounding box center [436, 114] width 56 height 40
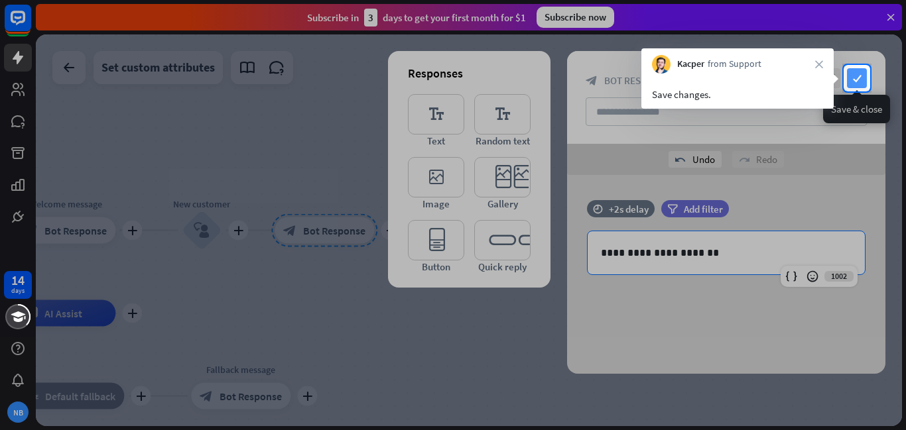
click at [856, 80] on icon "check" at bounding box center [857, 78] width 20 height 20
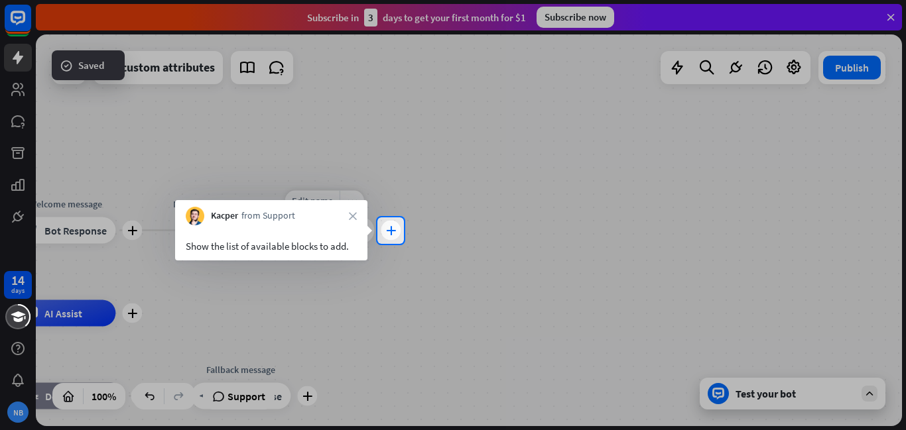
click at [387, 226] on icon "plus" at bounding box center [391, 230] width 10 height 9
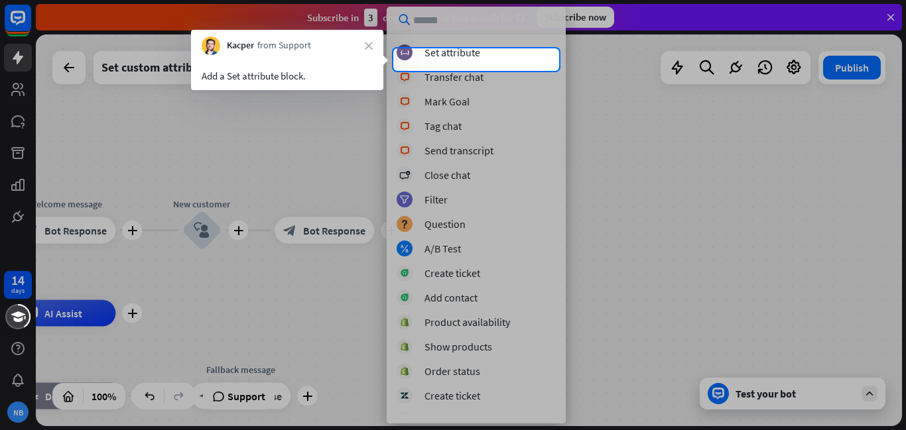
scroll to position [294, 0]
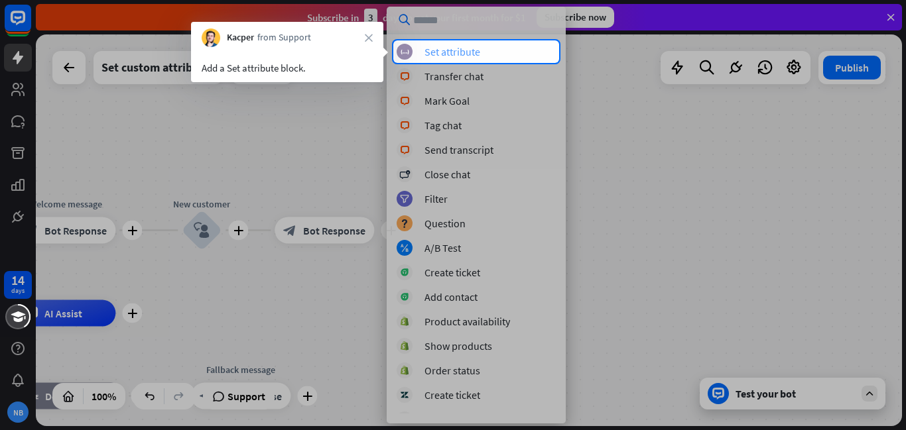
click at [543, 49] on div "block_set_attribute Set attribute" at bounding box center [476, 52] width 159 height 16
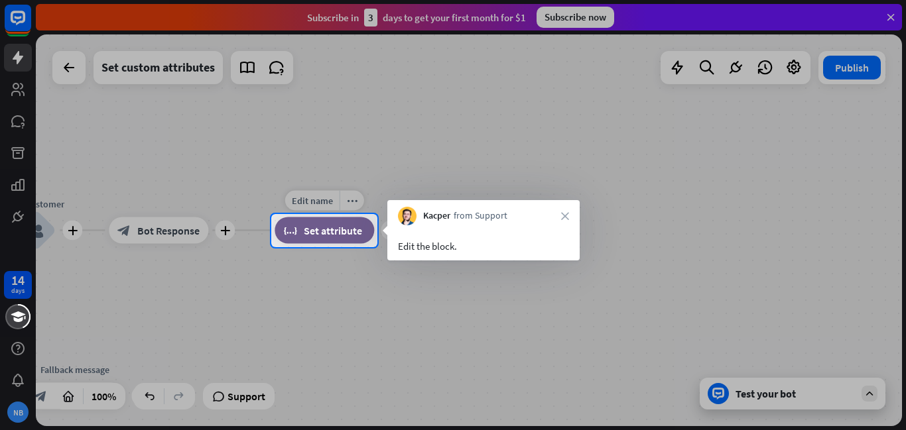
click at [355, 239] on div "block_set_attribute Set attribute" at bounding box center [324, 230] width 99 height 27
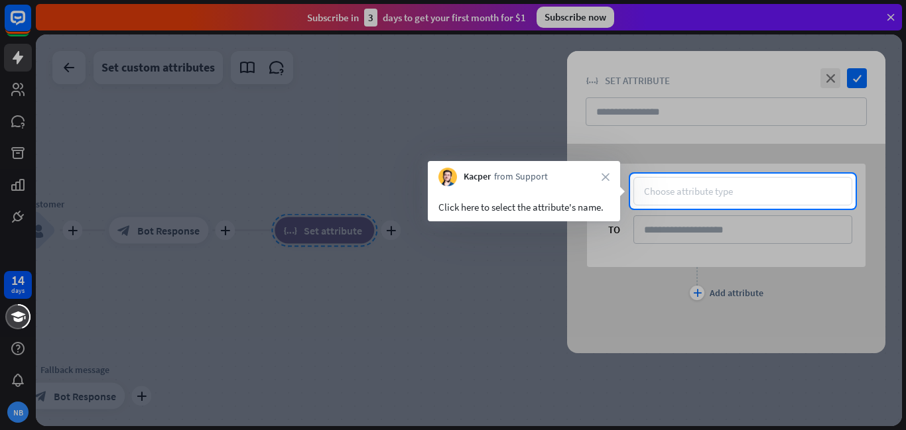
click at [725, 192] on div "Choose attribute type" at bounding box center [688, 191] width 89 height 13
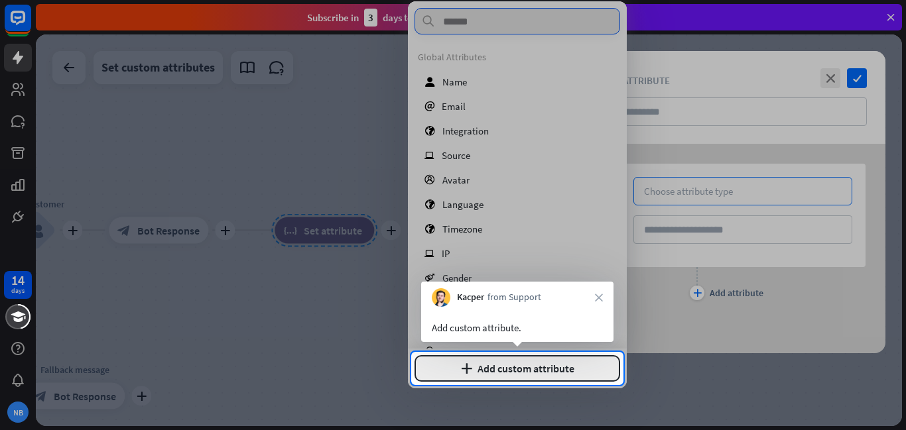
click at [509, 367] on button "plus Add custom attribute" at bounding box center [517, 368] width 206 height 27
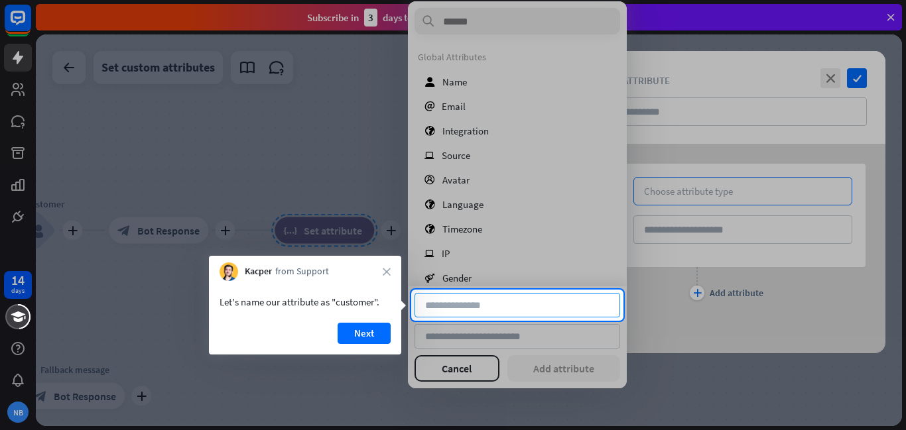
click at [519, 298] on input at bounding box center [517, 305] width 206 height 25
type input "********"
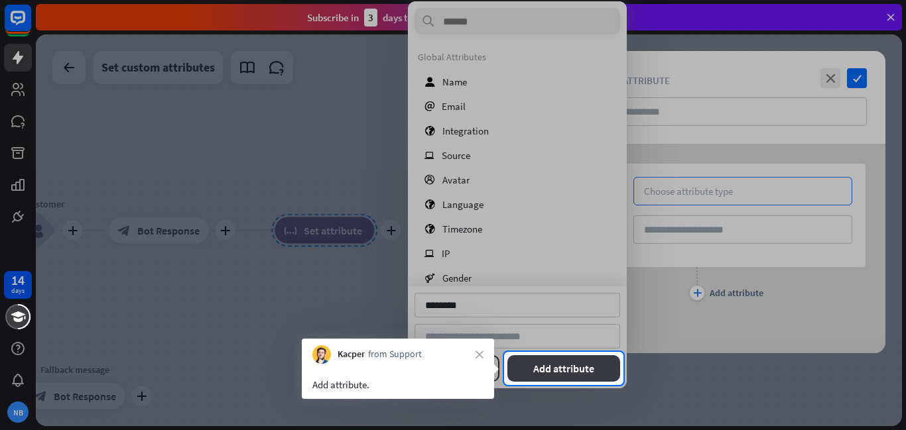
click at [534, 360] on button "Add attribute" at bounding box center [563, 368] width 113 height 27
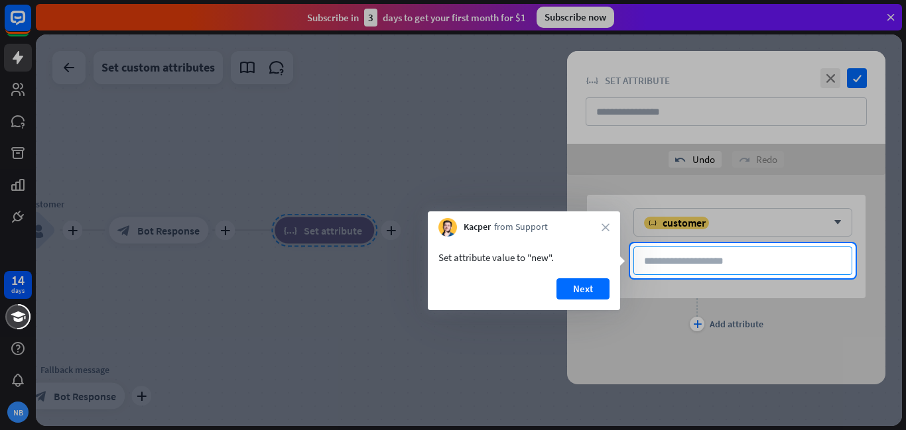
click at [725, 266] on input at bounding box center [742, 261] width 219 height 29
type input "***"
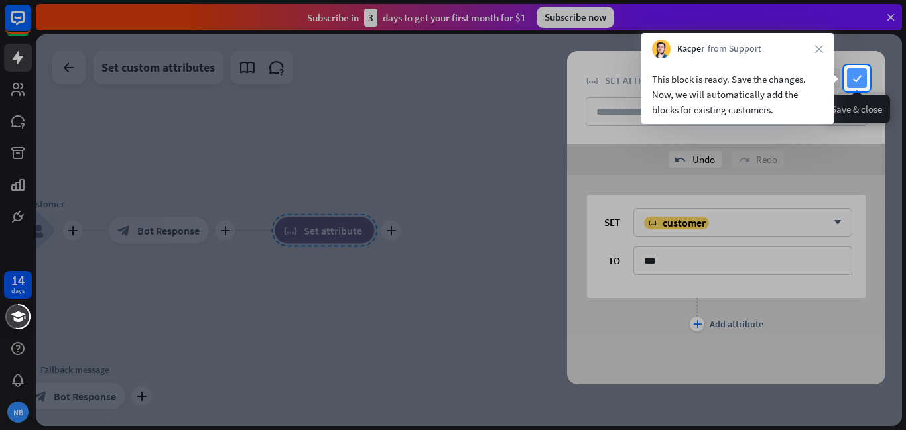
click at [857, 79] on icon "check" at bounding box center [857, 78] width 20 height 20
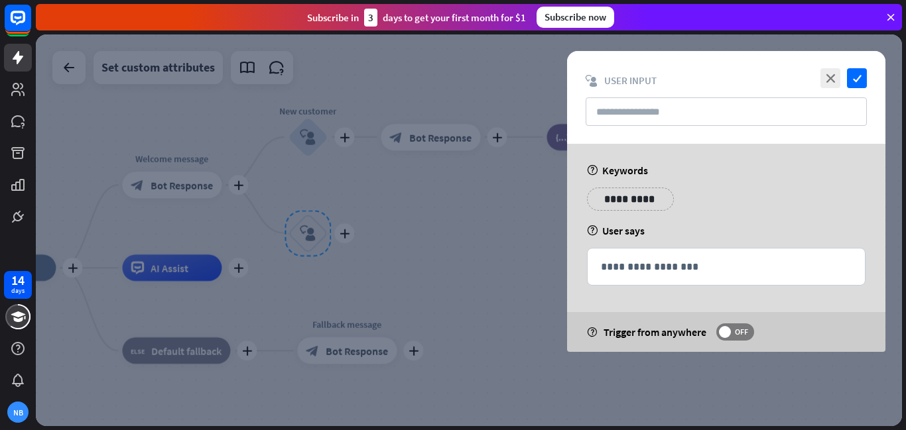
type input "**********"
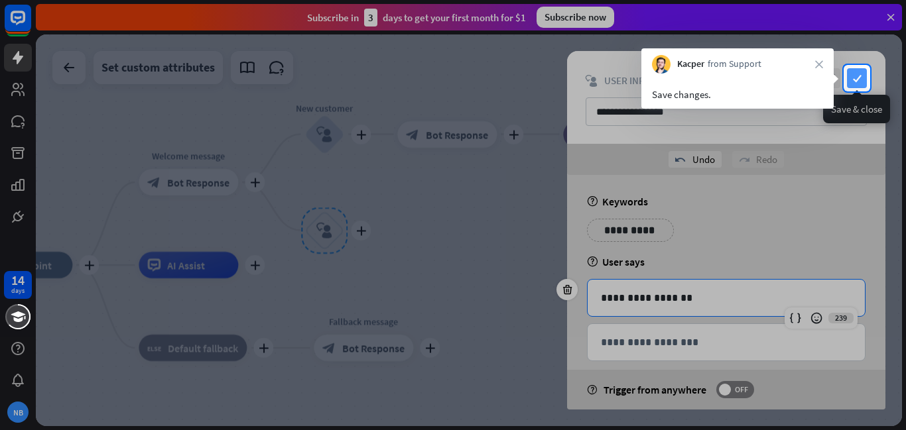
click at [861, 79] on icon "check" at bounding box center [857, 78] width 20 height 20
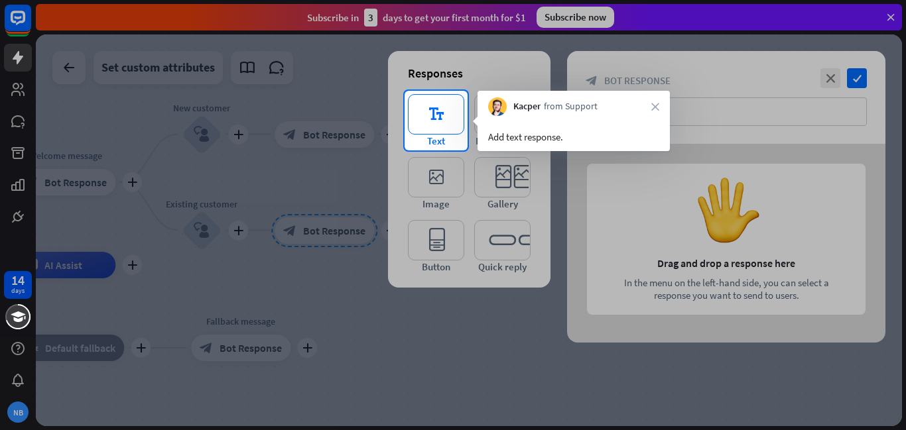
click at [431, 125] on icon "editor_text" at bounding box center [436, 114] width 56 height 40
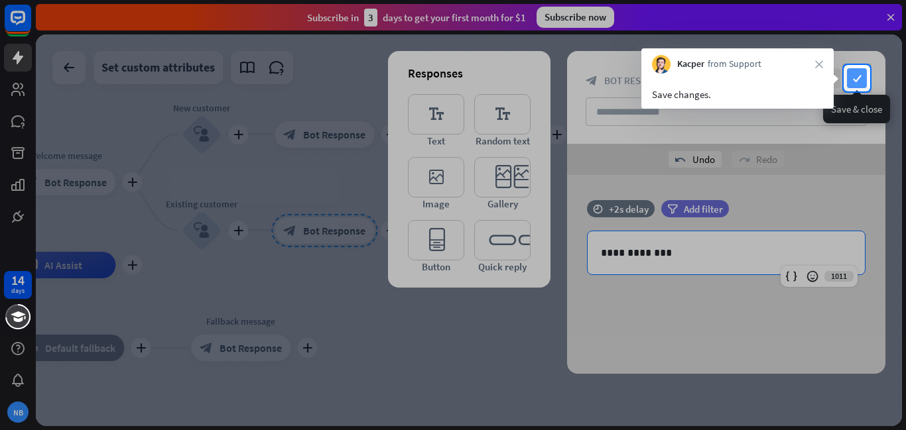
click at [851, 74] on icon "check" at bounding box center [857, 78] width 20 height 20
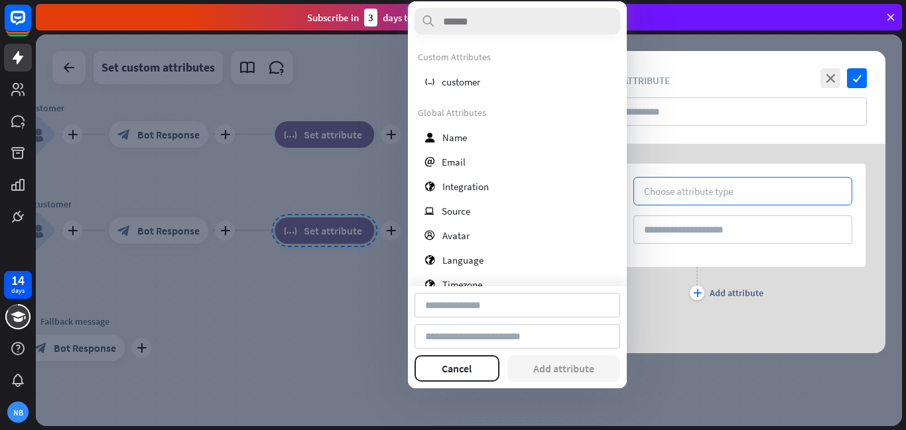
type input "********"
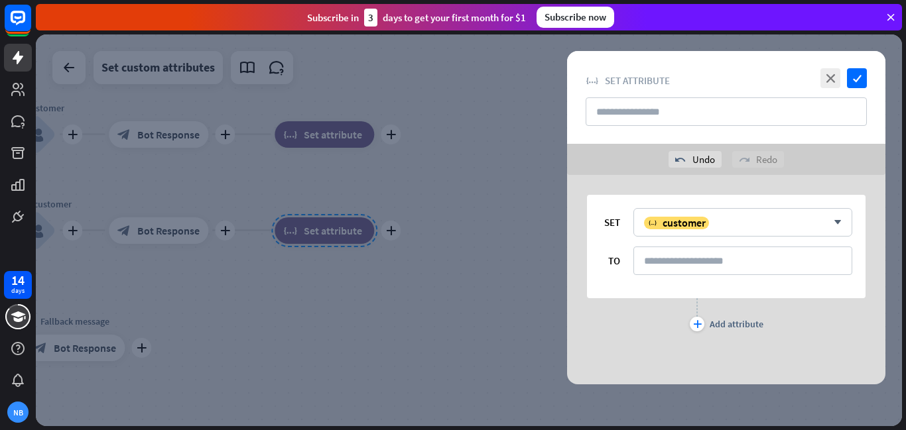
type input "********"
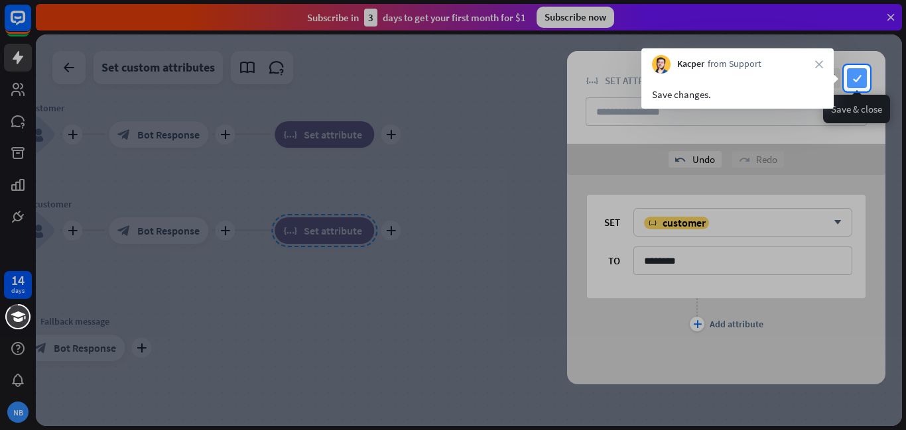
click at [855, 74] on icon "check" at bounding box center [857, 78] width 20 height 20
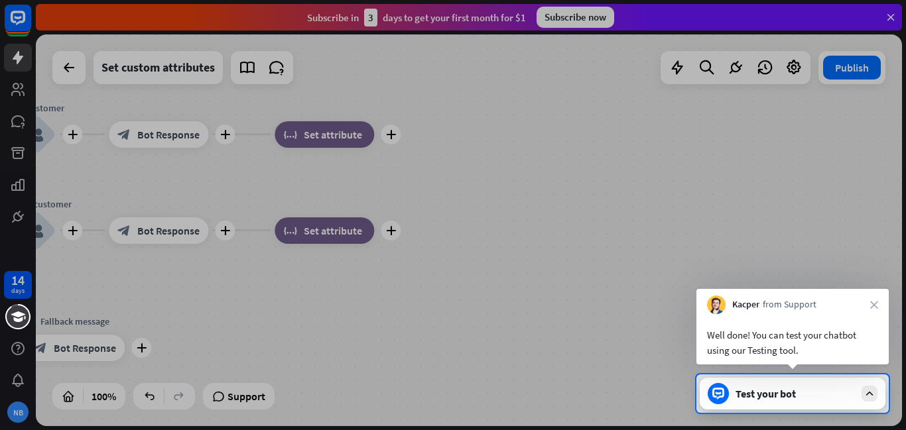
click at [824, 404] on div "Test your bot" at bounding box center [793, 394] width 186 height 32
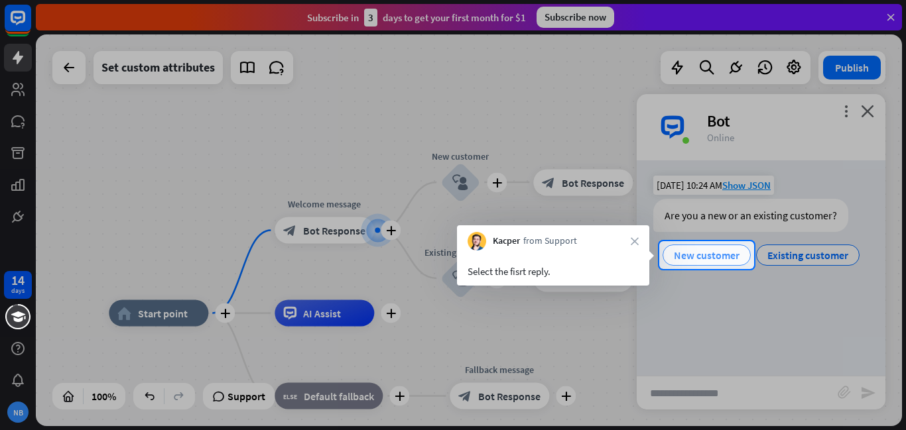
click at [689, 253] on span "New customer" at bounding box center [707, 255] width 66 height 13
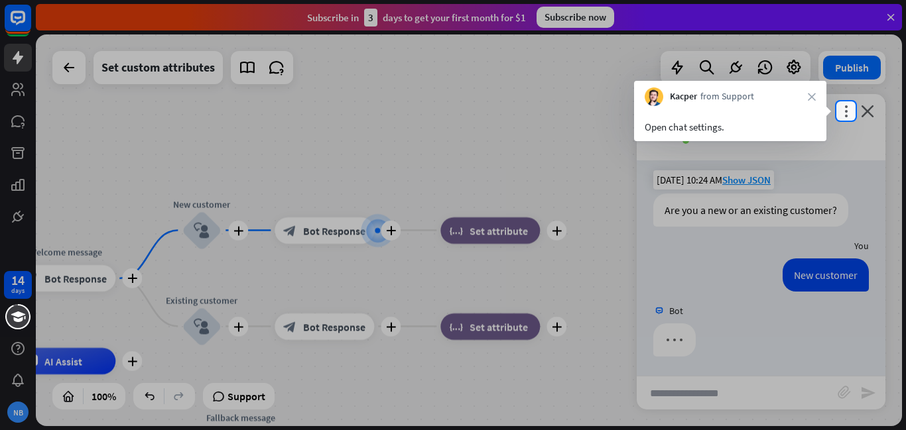
scroll to position [6, 0]
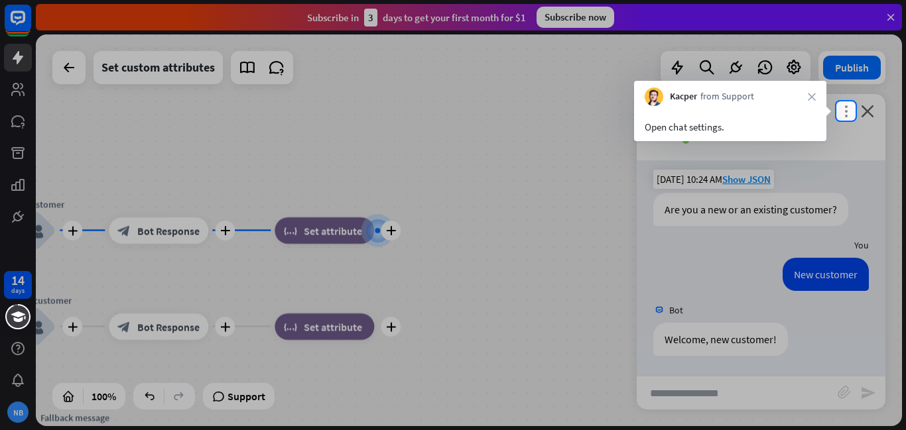
click at [848, 105] on icon "more_vert" at bounding box center [845, 111] width 13 height 13
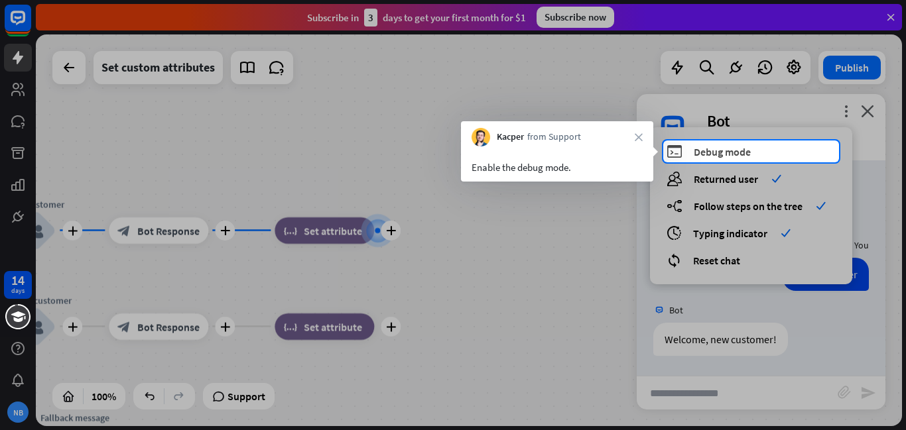
click at [775, 155] on div "debug Debug mode" at bounding box center [750, 151] width 169 height 15
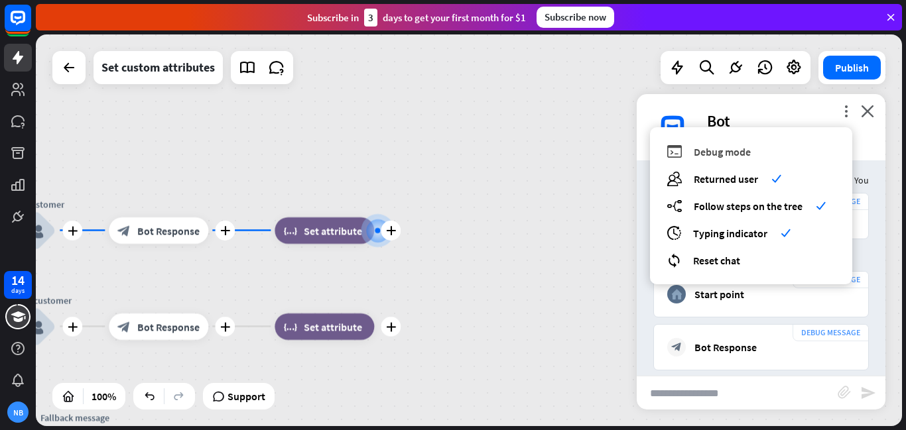
scroll to position [409, 0]
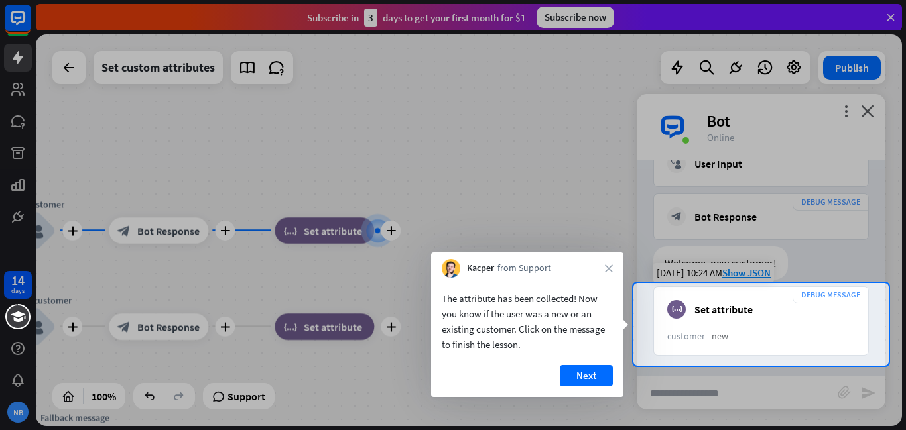
click at [731, 340] on div "new" at bounding box center [783, 336] width 143 height 12
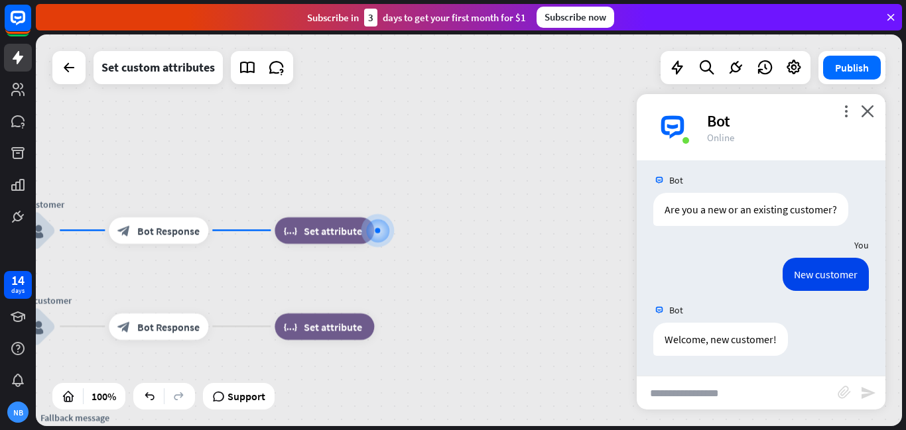
click at [686, 339] on div "close Congratulations! You have successfully completed the lesson. Please rate …" at bounding box center [453, 215] width 906 height 430
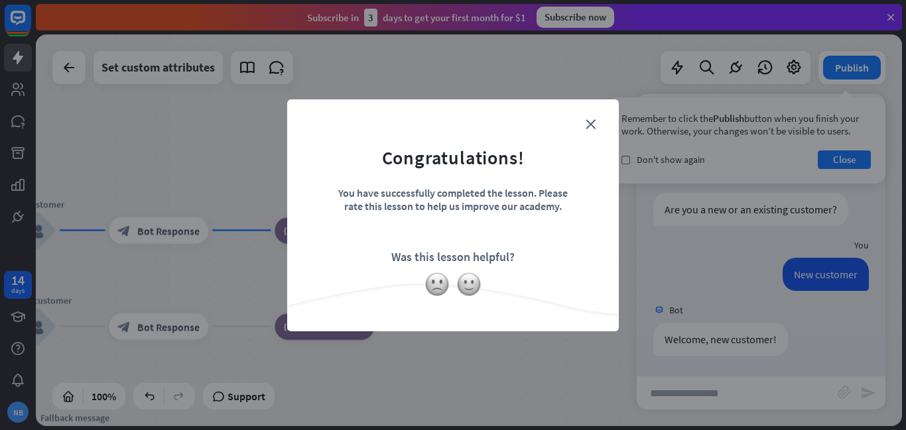
scroll to position [6, 0]
click at [471, 288] on img at bounding box center [468, 284] width 25 height 25
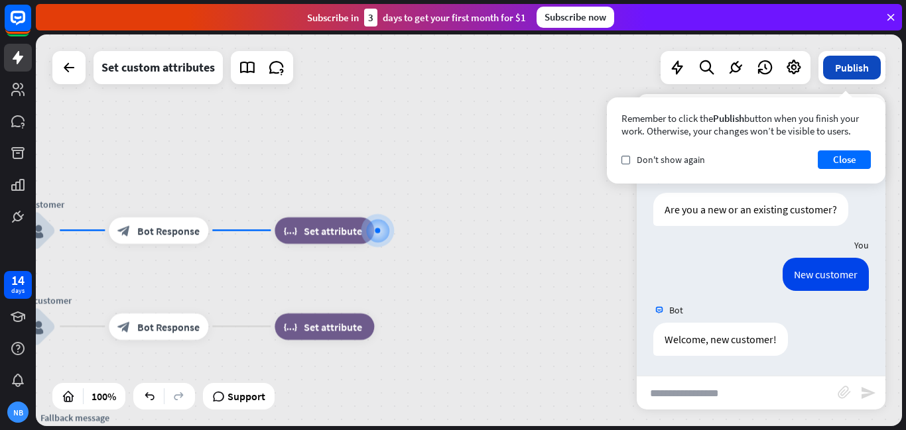
drag, startPoint x: 869, startPoint y: 74, endPoint x: 869, endPoint y: 65, distance: 8.6
click at [869, 65] on button "Publish" at bounding box center [852, 68] width 58 height 24
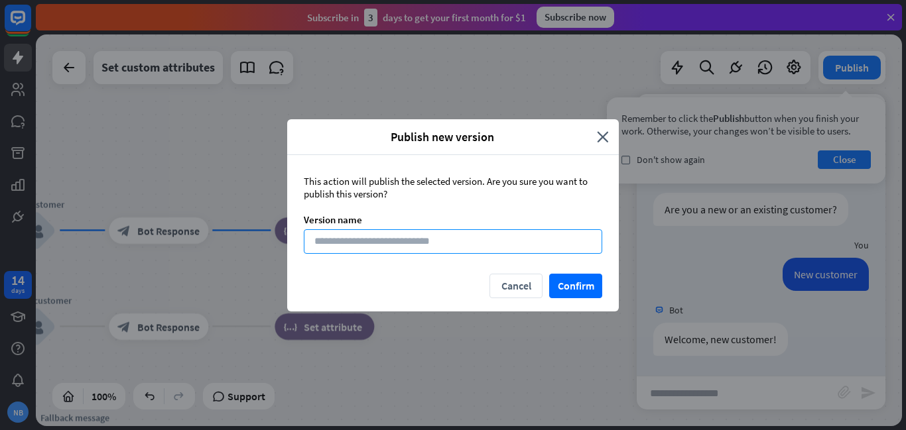
drag, startPoint x: 483, startPoint y: 244, endPoint x: 505, endPoint y: 234, distance: 24.0
click at [488, 245] on input at bounding box center [453, 241] width 298 height 25
type input "**********"
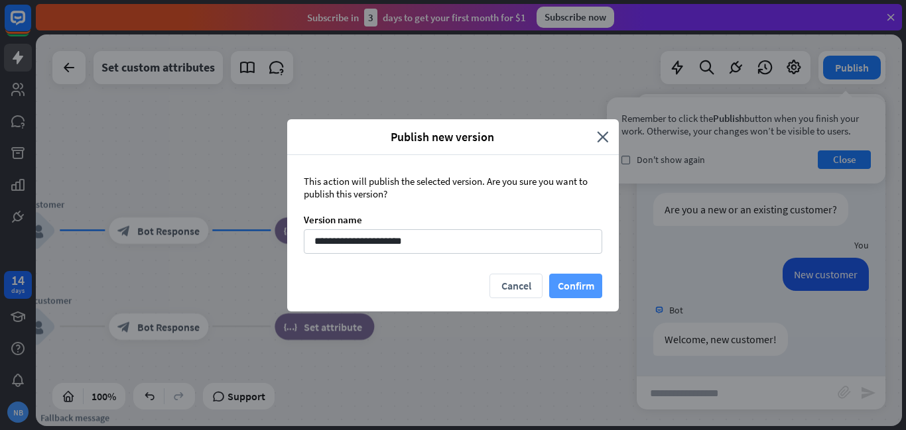
click at [571, 290] on button "Confirm" at bounding box center [575, 286] width 53 height 25
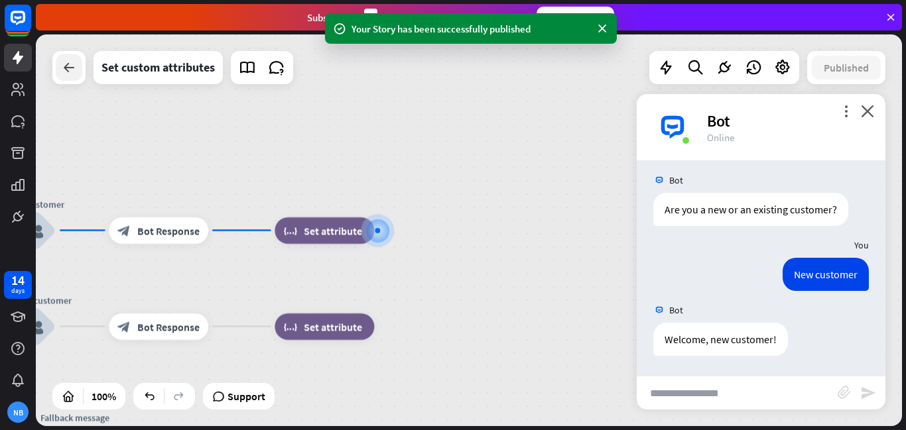
click at [64, 74] on icon at bounding box center [69, 68] width 16 height 16
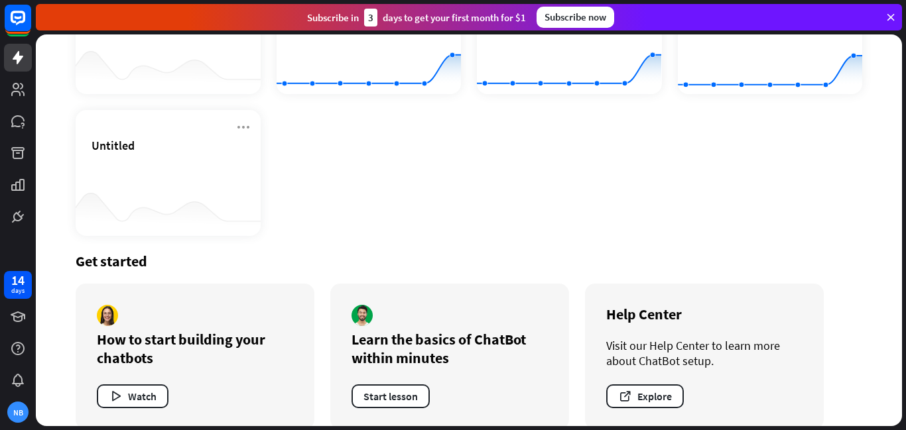
scroll to position [303, 0]
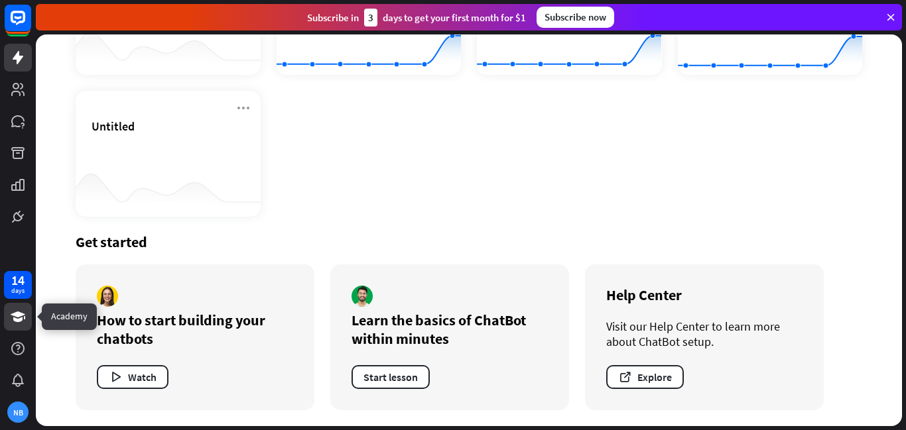
click at [12, 316] on icon at bounding box center [18, 317] width 16 height 16
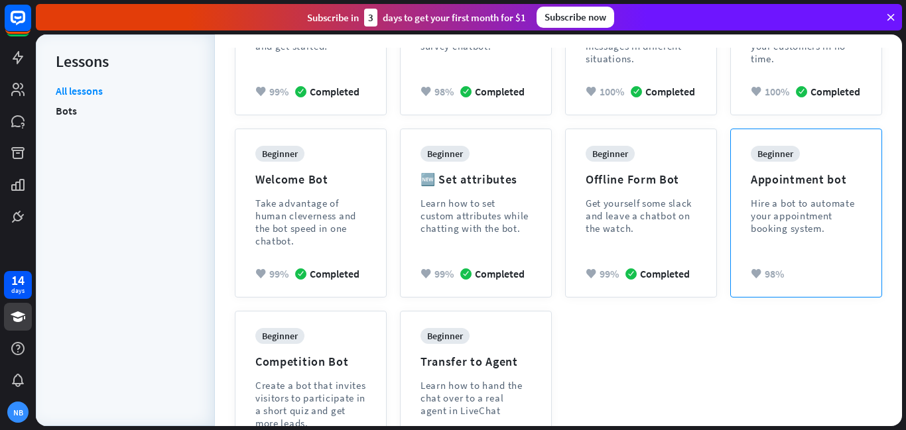
scroll to position [330, 0]
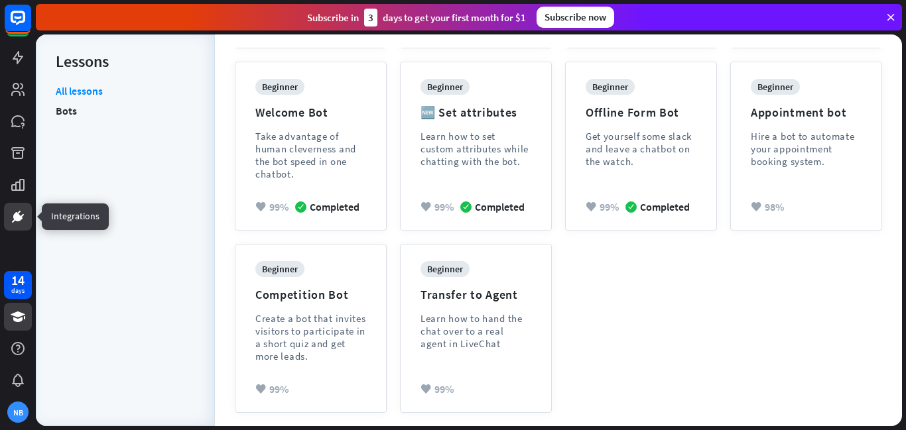
click at [18, 215] on icon at bounding box center [17, 216] width 9 height 9
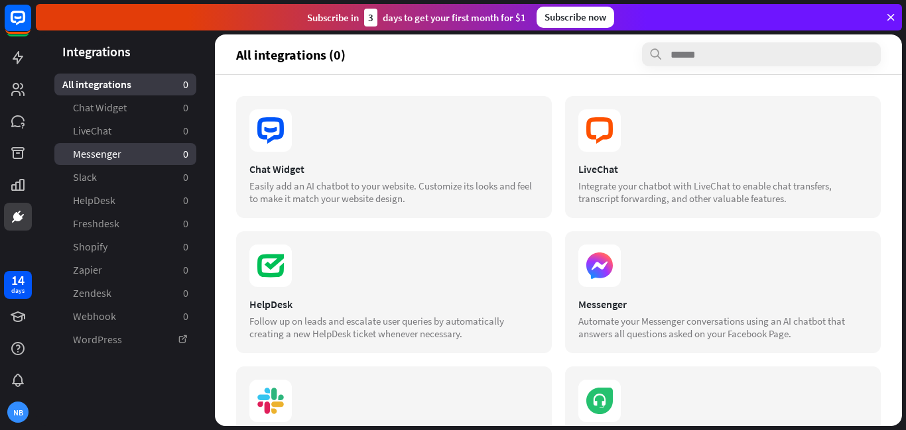
click at [159, 143] on link "Messenger 0" at bounding box center [125, 154] width 142 height 22
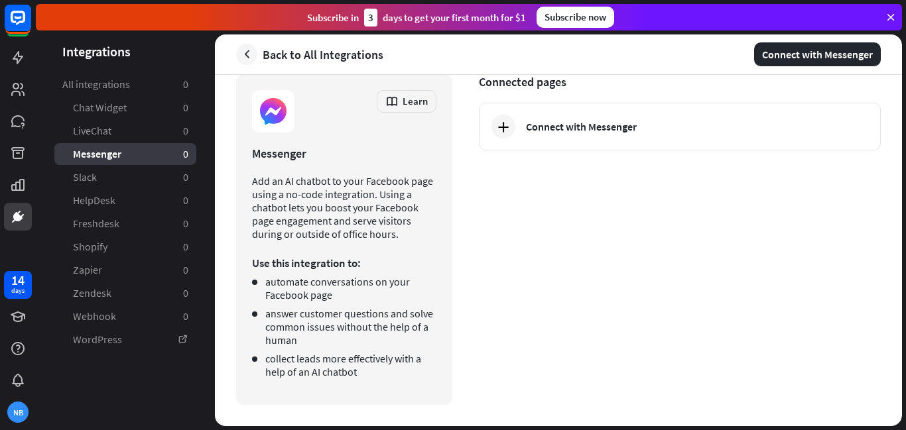
scroll to position [32, 0]
click at [145, 101] on link "Chat Widget 0" at bounding box center [125, 108] width 142 height 22
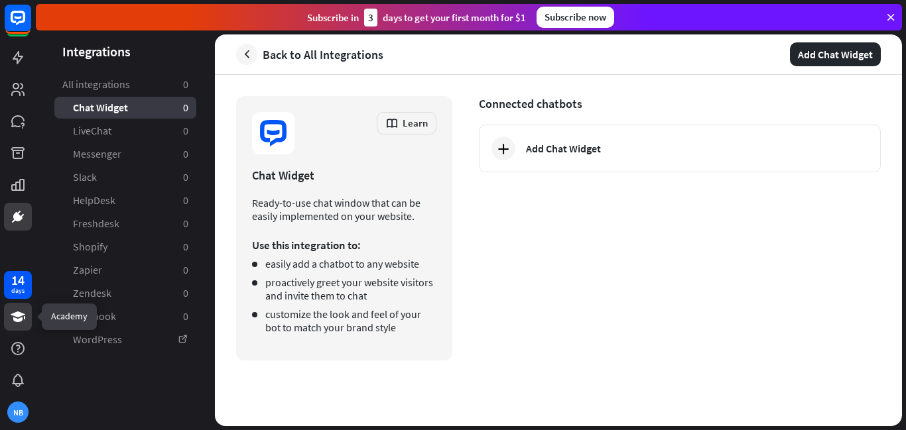
click at [19, 317] on icon at bounding box center [18, 317] width 15 height 11
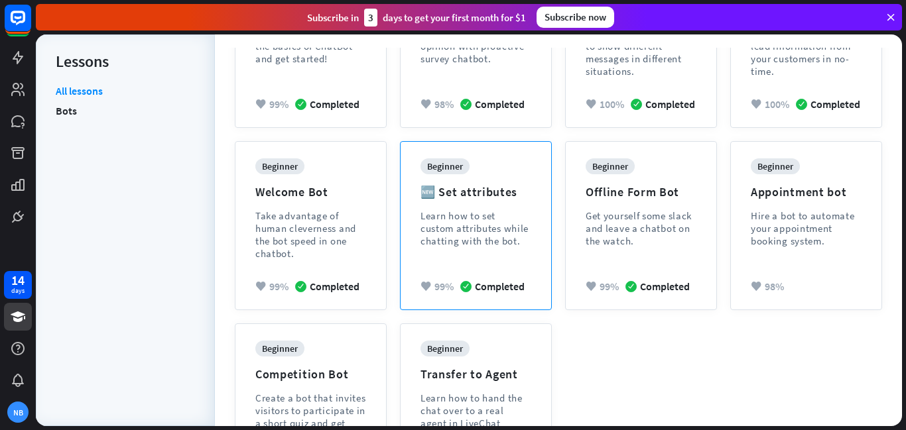
scroll to position [255, 0]
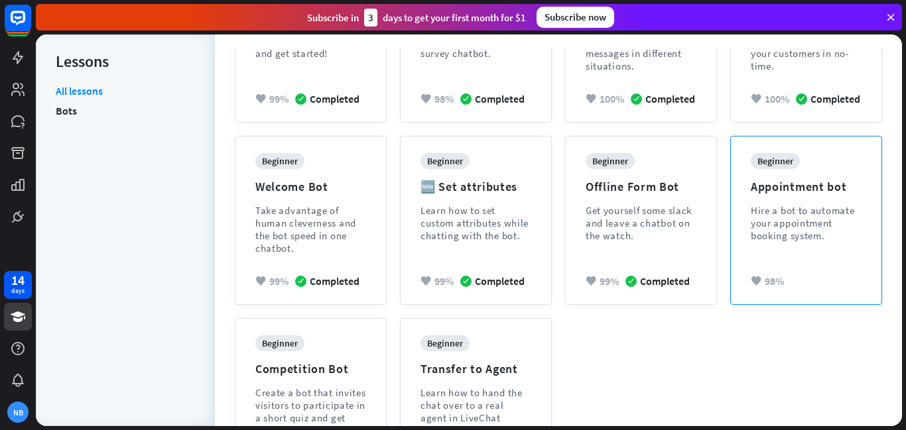
click at [790, 226] on div "Hire a bot to automate your appointment booking system." at bounding box center [806, 223] width 111 height 38
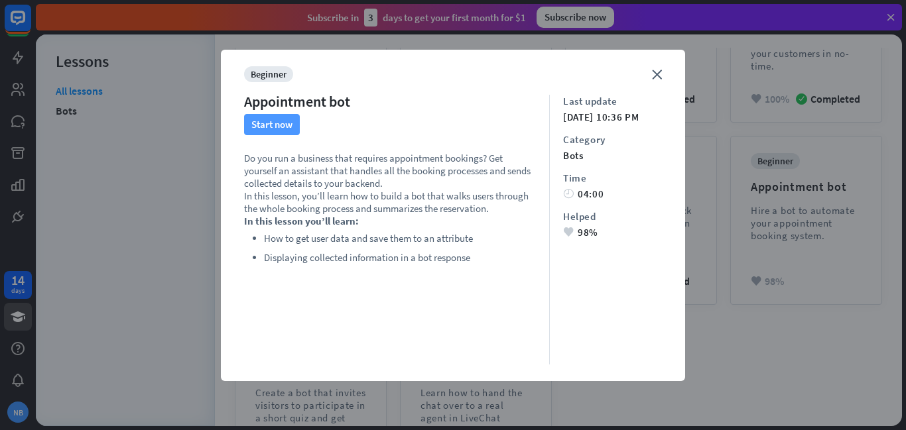
click at [292, 127] on button "Start now" at bounding box center [272, 124] width 56 height 21
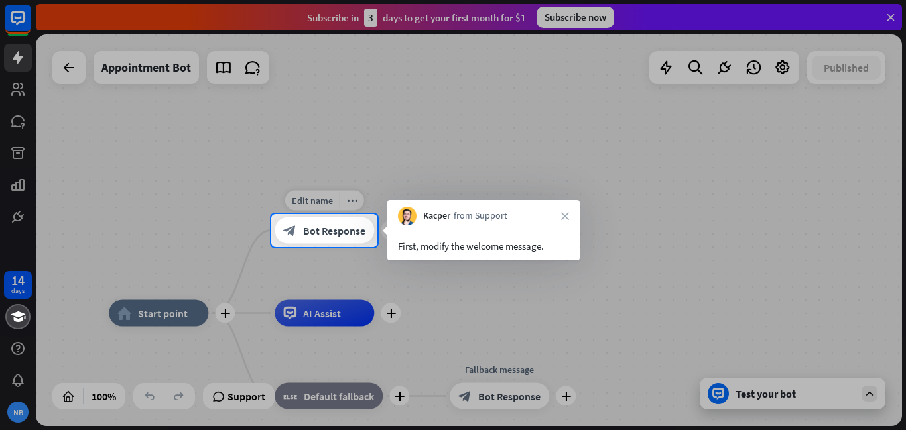
click at [347, 237] on div "block_bot_response Bot Response" at bounding box center [324, 230] width 99 height 27
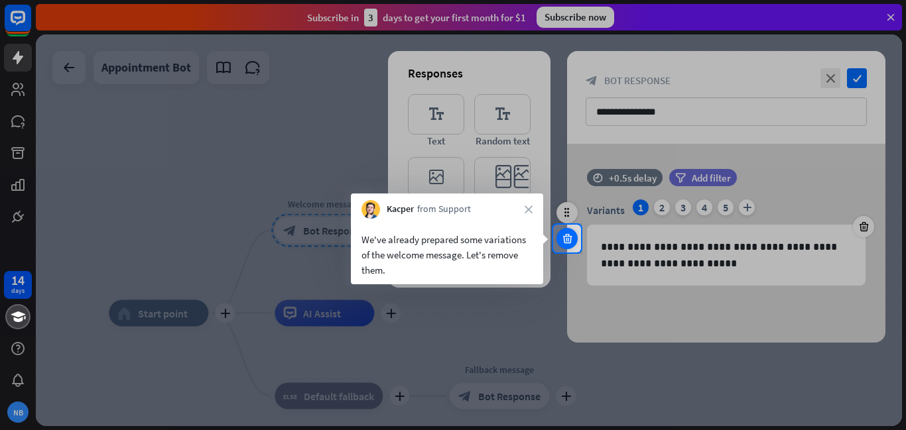
click at [572, 238] on icon at bounding box center [567, 239] width 13 height 12
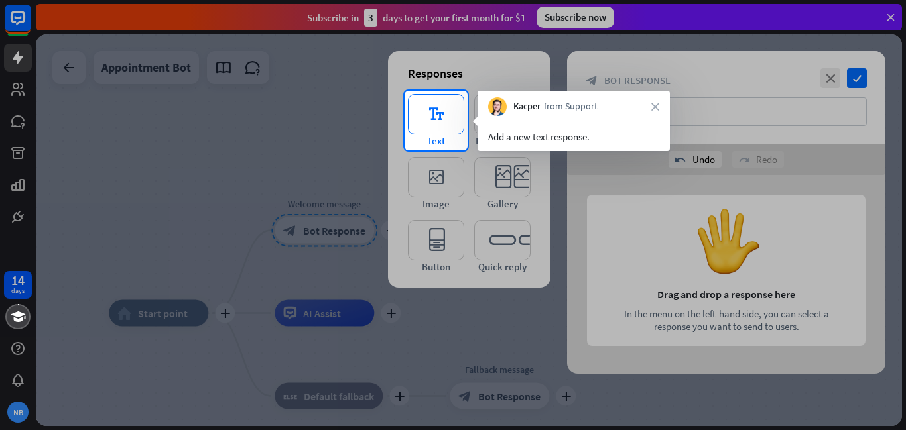
click at [448, 132] on icon "editor_text" at bounding box center [436, 114] width 56 height 40
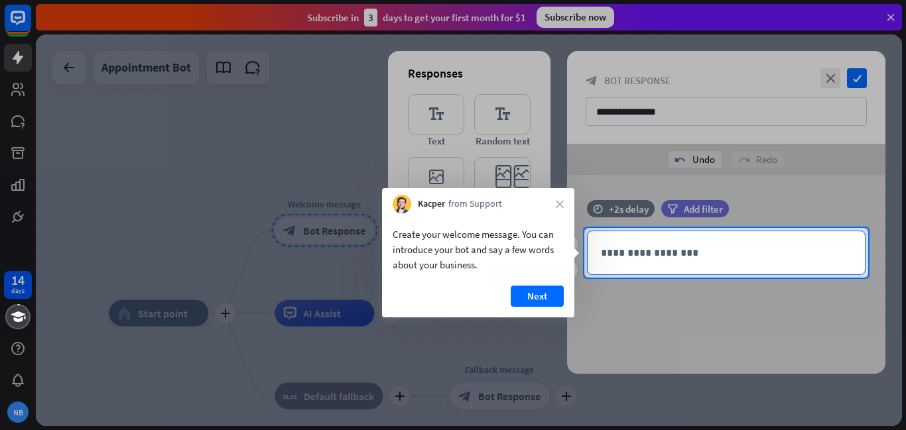
click at [682, 253] on p "**********" at bounding box center [726, 253] width 251 height 17
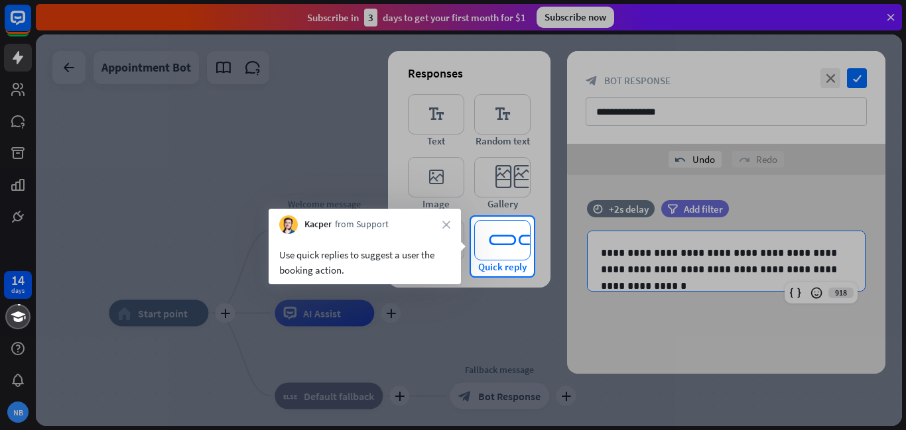
click at [514, 241] on icon "editor_quick_replies" at bounding box center [502, 240] width 56 height 40
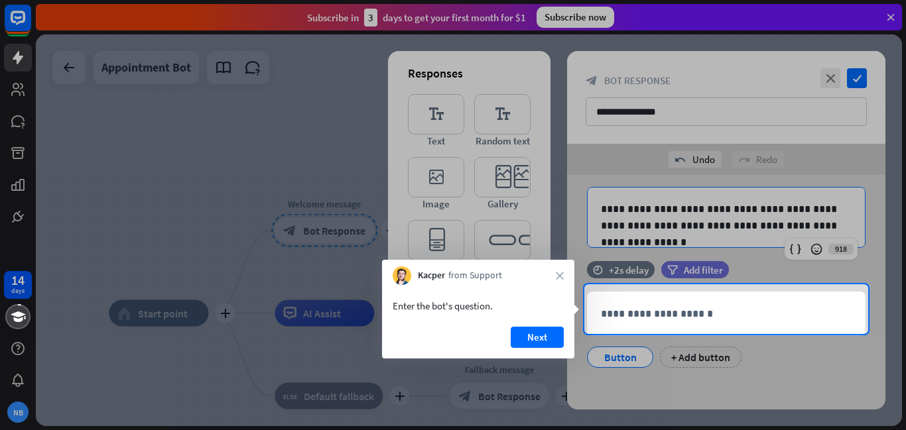
scroll to position [48, 0]
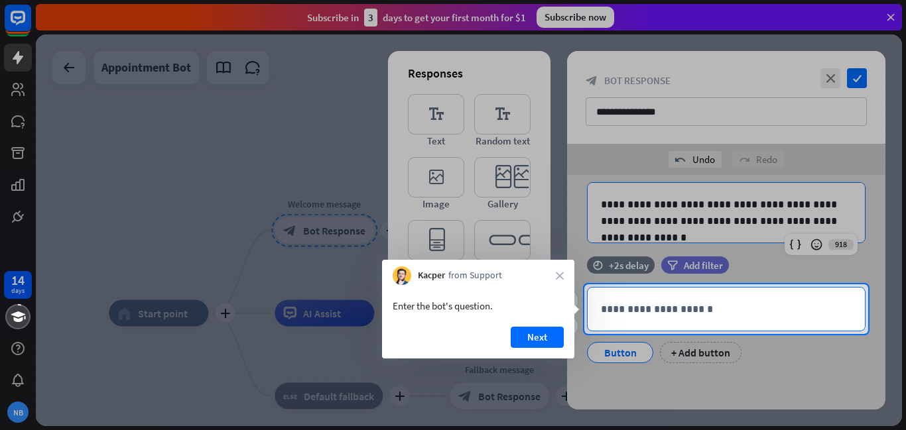
click at [665, 308] on p "**********" at bounding box center [726, 309] width 251 height 17
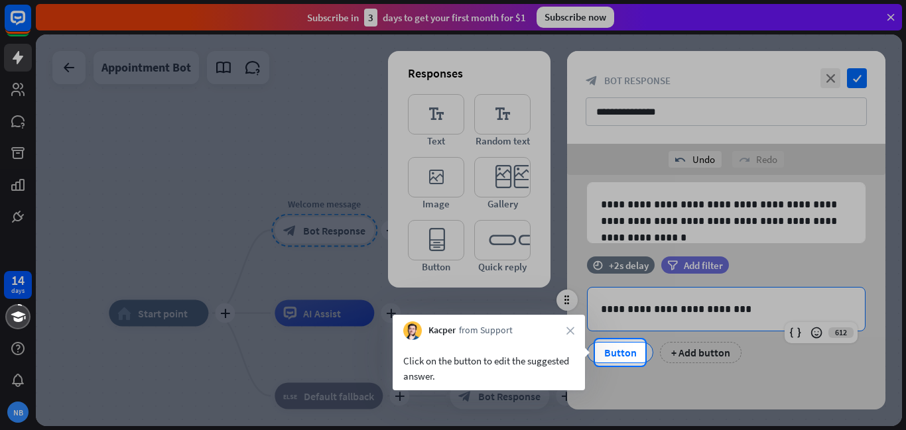
click at [627, 355] on div "Button" at bounding box center [620, 353] width 44 height 20
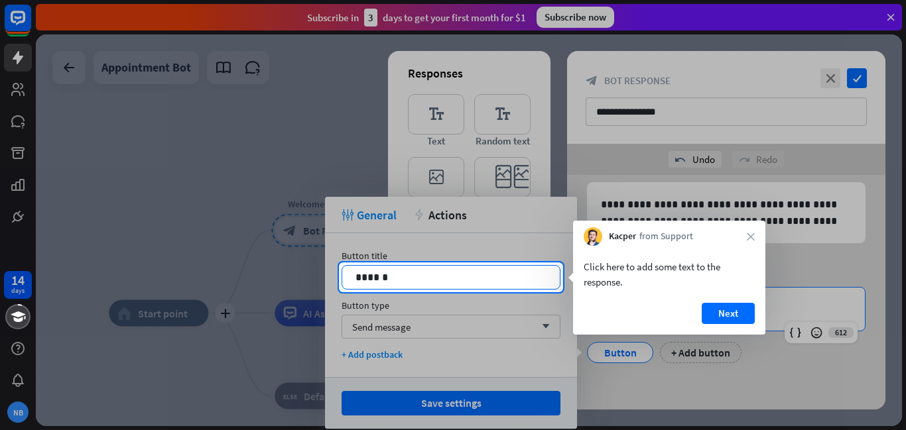
click at [519, 278] on p "******" at bounding box center [450, 277] width 191 height 17
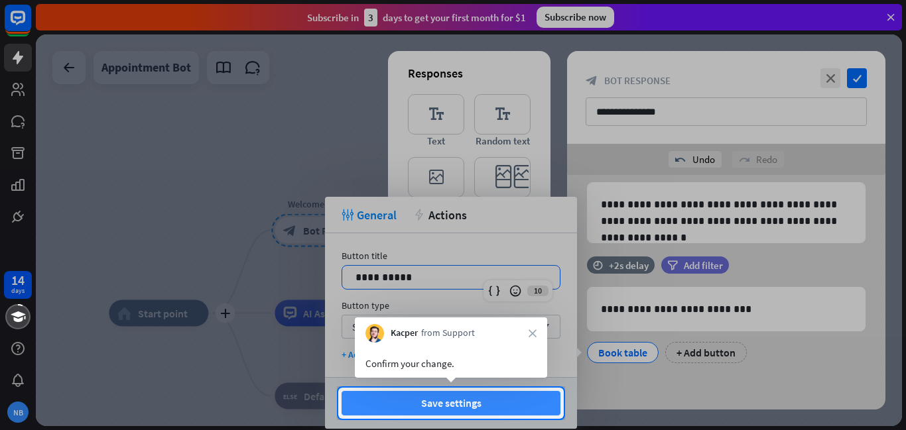
click at [493, 406] on button "Save settings" at bounding box center [450, 403] width 219 height 25
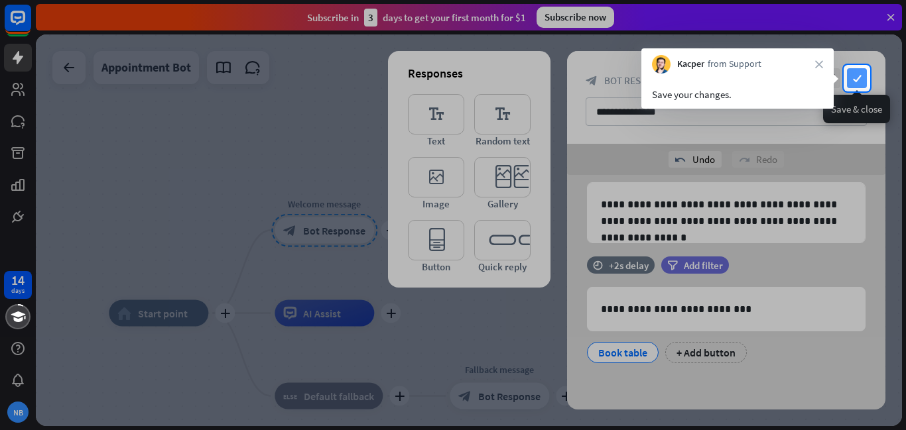
click at [857, 79] on icon "check" at bounding box center [857, 78] width 20 height 20
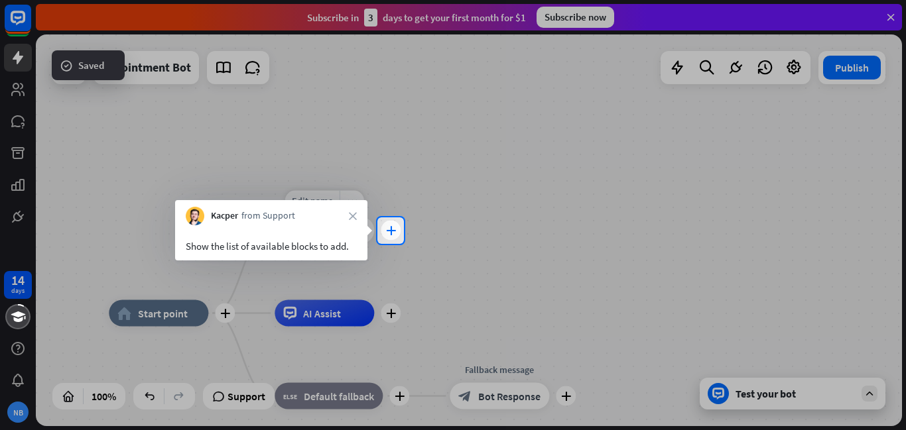
click at [395, 229] on div "plus" at bounding box center [391, 231] width 20 height 20
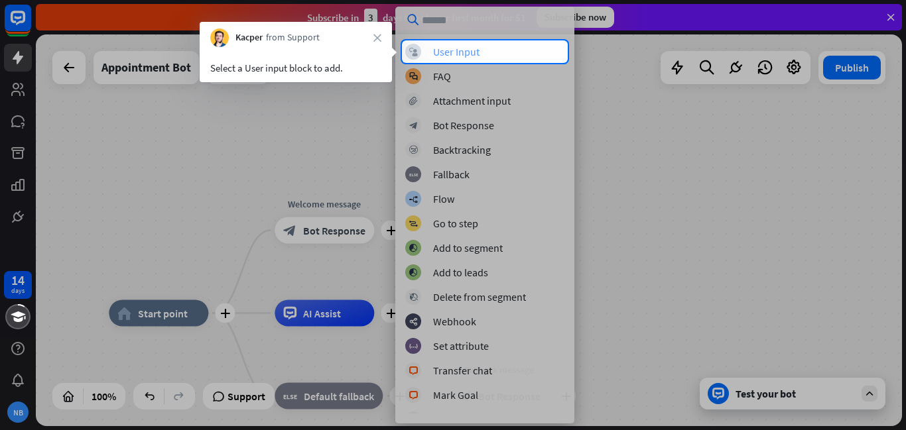
click at [524, 51] on div "block_user_input User Input" at bounding box center [484, 52] width 159 height 16
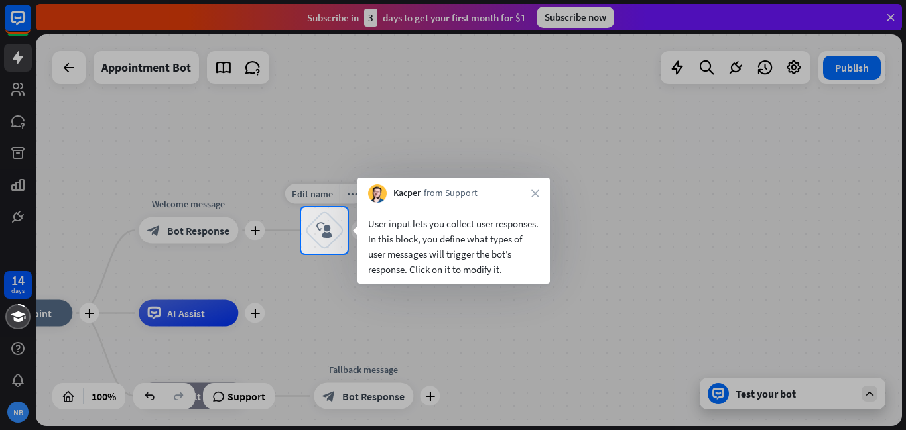
click at [326, 227] on icon "block_user_input" at bounding box center [324, 231] width 16 height 16
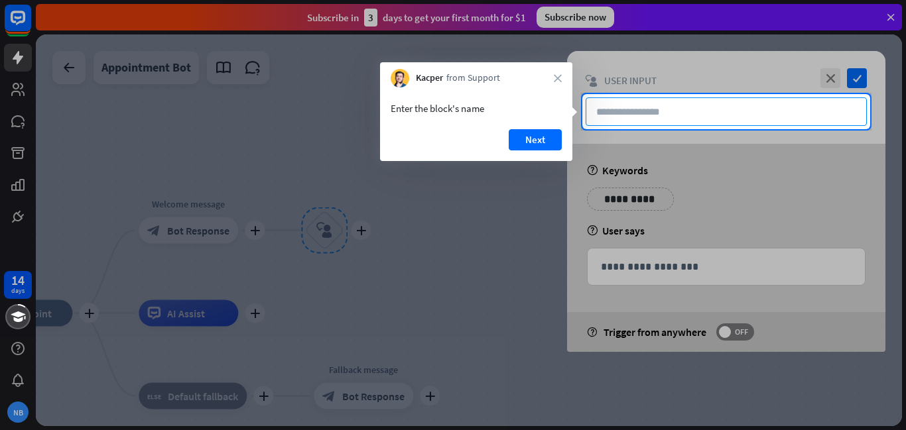
click at [754, 109] on input "text" at bounding box center [726, 111] width 281 height 29
type input "**********"
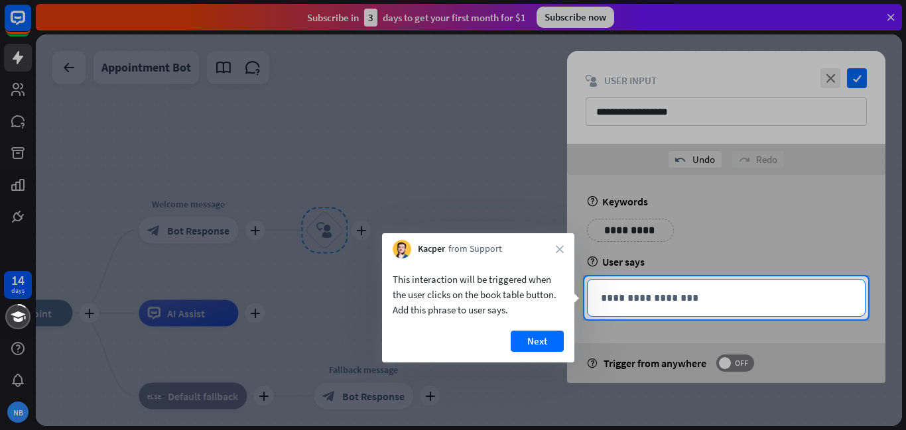
click at [614, 295] on p "**********" at bounding box center [726, 298] width 251 height 17
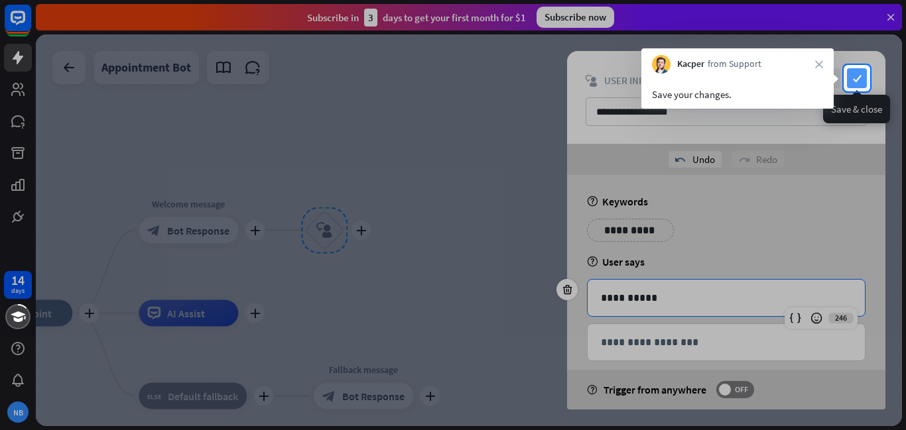
click at [859, 78] on icon "check" at bounding box center [857, 78] width 20 height 20
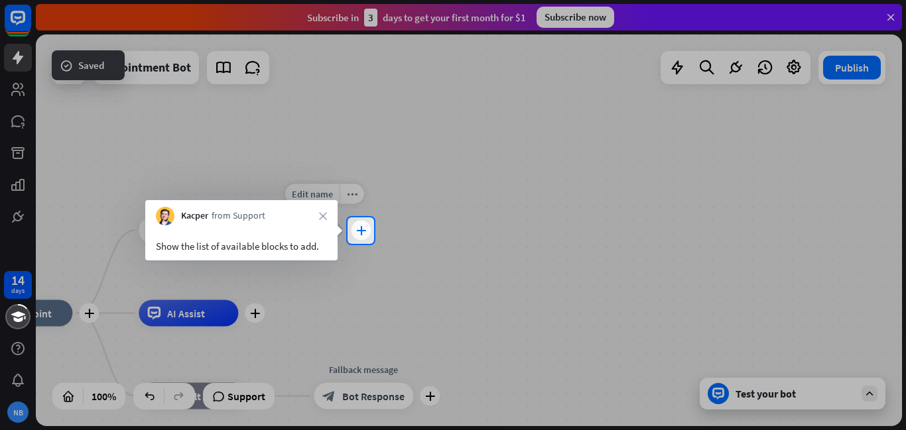
click at [358, 227] on icon "plus" at bounding box center [361, 230] width 10 height 9
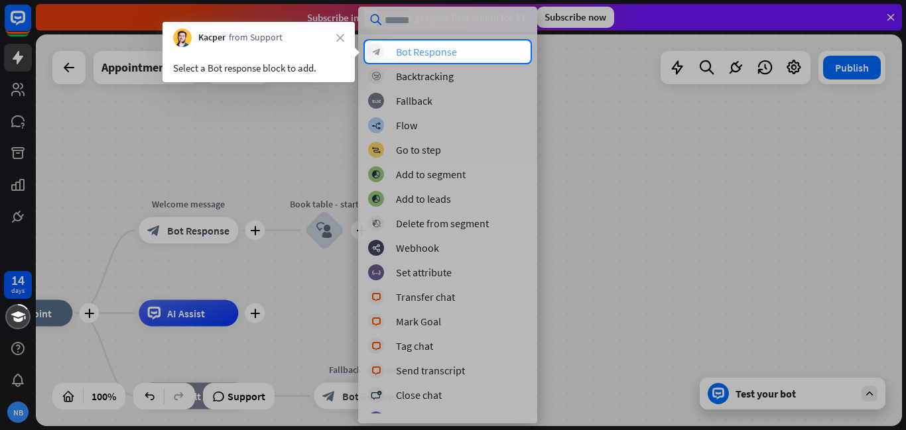
click at [495, 52] on div "block_bot_response Bot Response" at bounding box center [447, 52] width 159 height 16
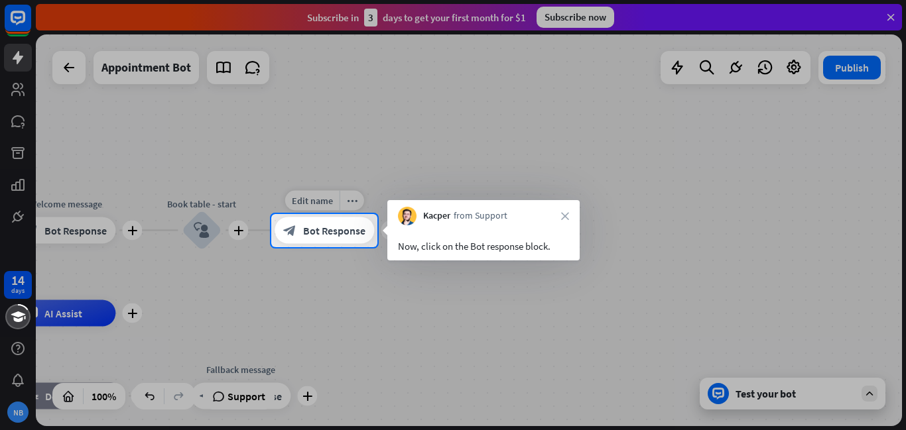
click at [345, 229] on span "Bot Response" at bounding box center [334, 230] width 62 height 13
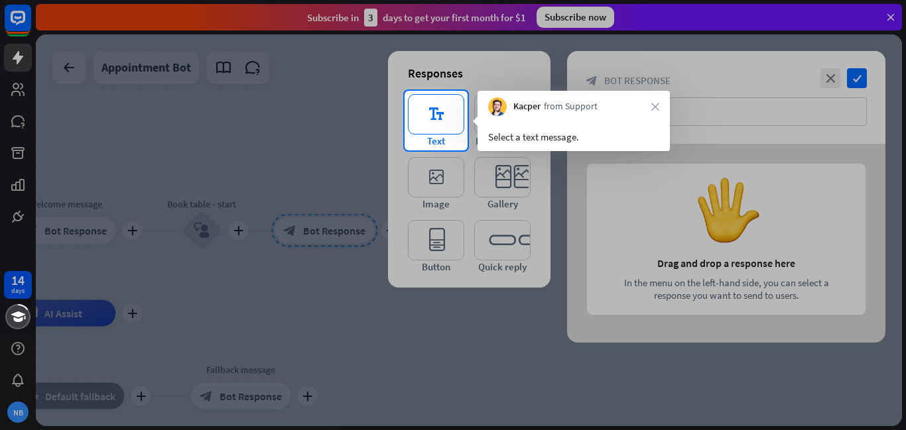
drag, startPoint x: 438, startPoint y: 116, endPoint x: 440, endPoint y: 107, distance: 9.7
click at [440, 111] on icon "editor_text" at bounding box center [436, 114] width 56 height 40
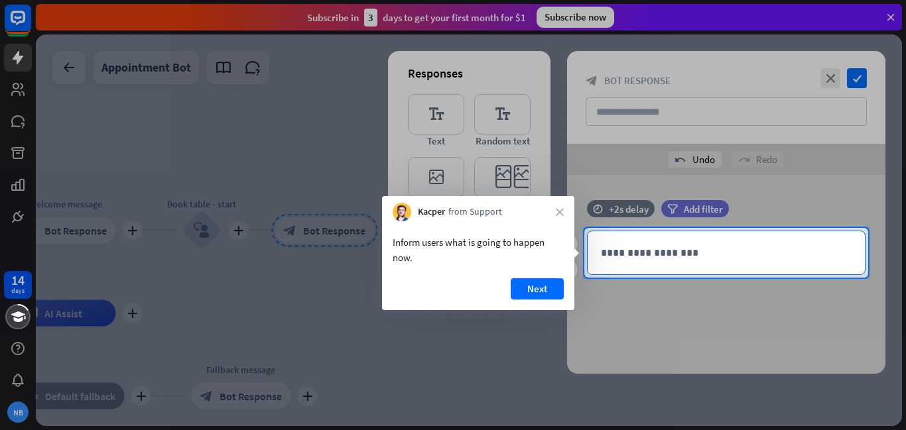
click at [629, 257] on p "**********" at bounding box center [726, 253] width 251 height 17
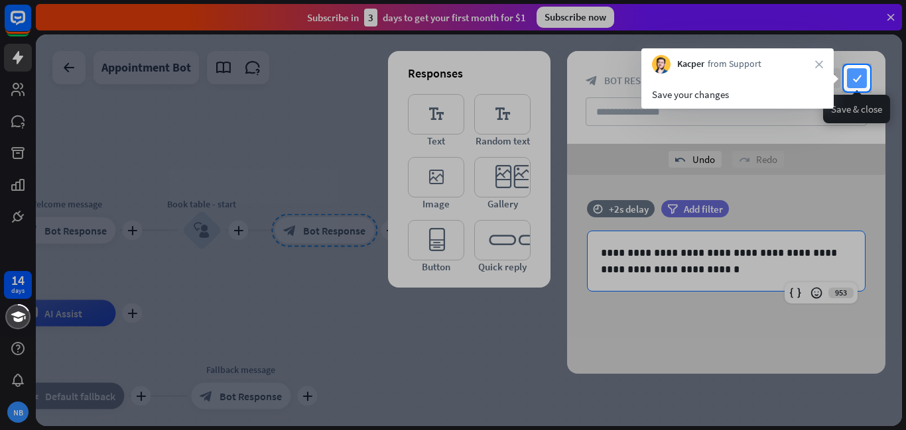
click at [855, 82] on icon "check" at bounding box center [857, 78] width 20 height 20
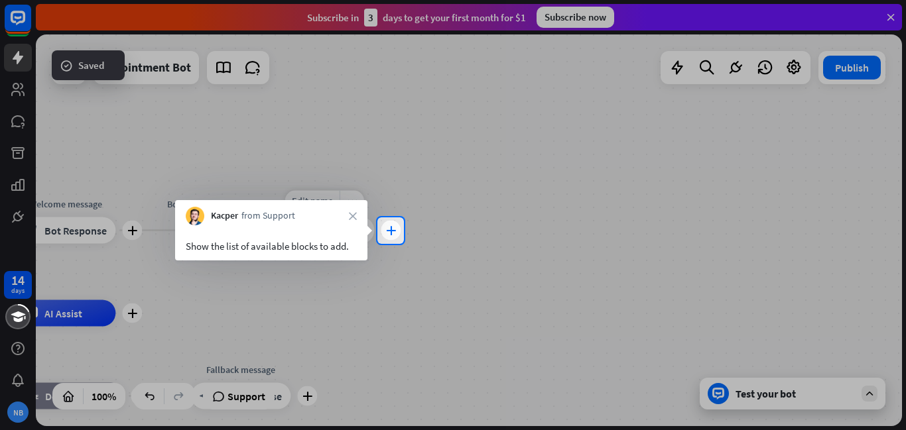
click at [389, 229] on icon "plus" at bounding box center [391, 230] width 10 height 9
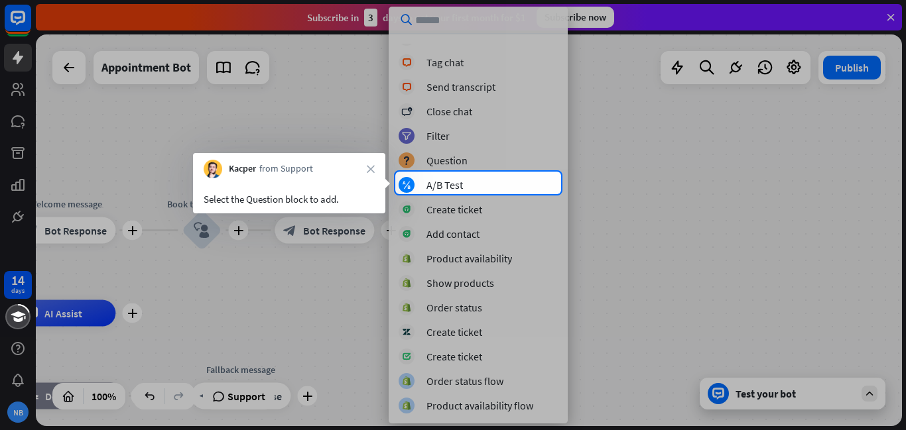
scroll to position [357, 0]
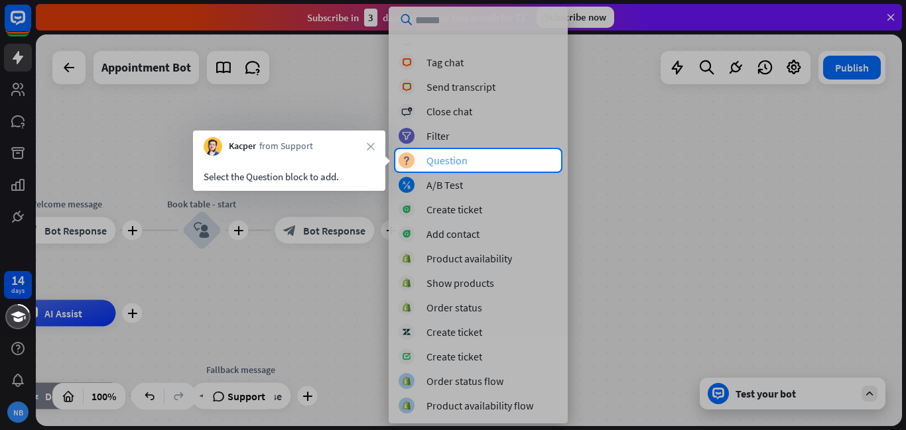
click at [463, 161] on div "Question" at bounding box center [446, 160] width 41 height 13
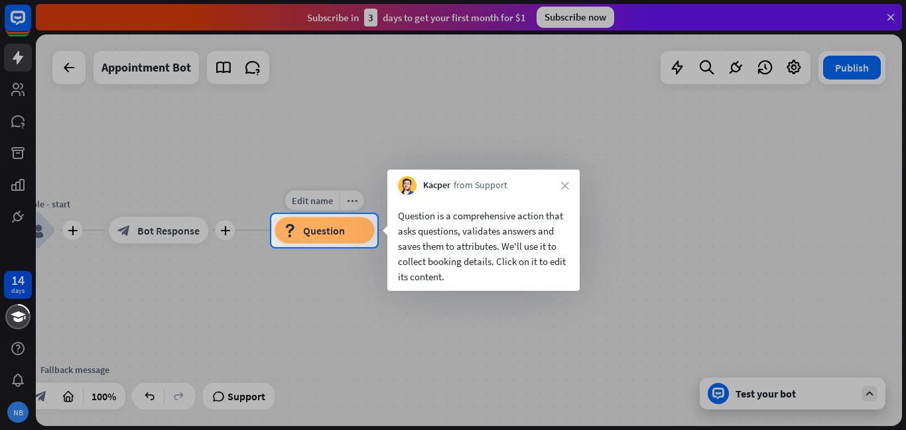
click at [360, 232] on div "block_question Question" at bounding box center [324, 230] width 99 height 27
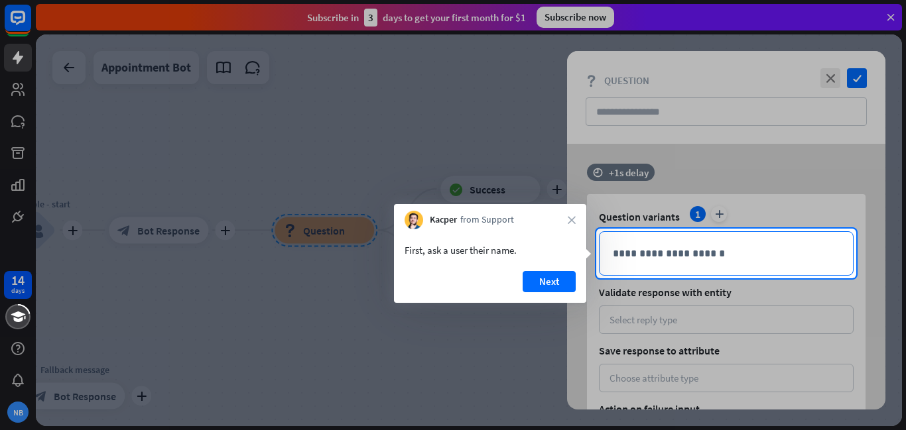
click at [629, 259] on p "**********" at bounding box center [726, 253] width 227 height 17
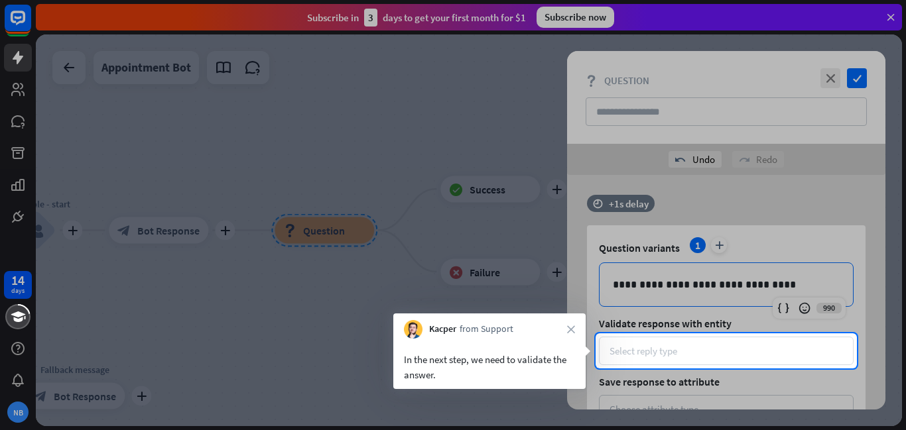
drag, startPoint x: 702, startPoint y: 345, endPoint x: 699, endPoint y: 352, distance: 7.1
click at [699, 351] on div "Select reply type" at bounding box center [725, 351] width 233 height 13
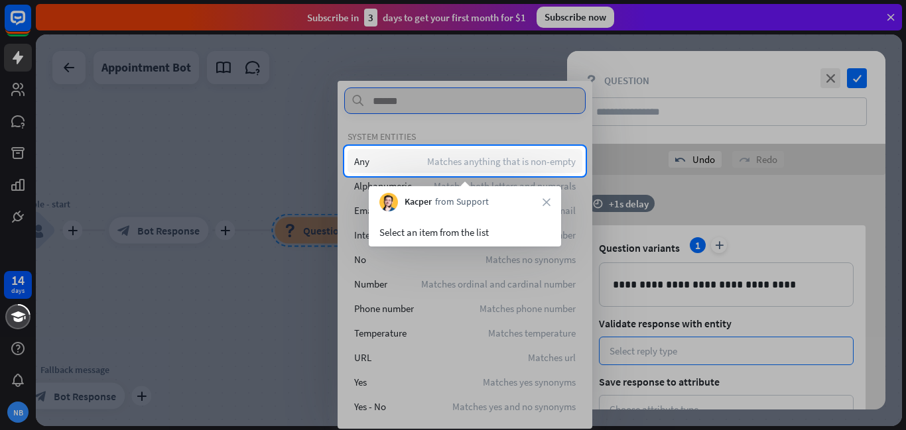
click at [530, 159] on span "Matches anything that is non-empty" at bounding box center [501, 161] width 149 height 13
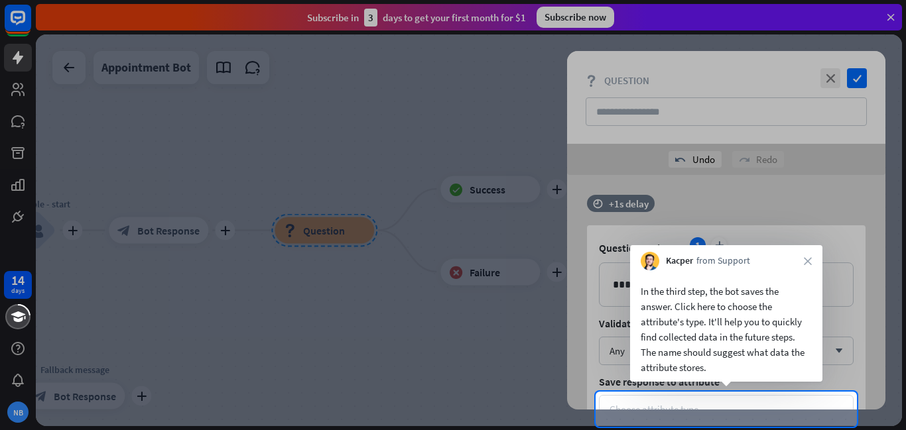
click at [680, 400] on div "Choose attribute type" at bounding box center [726, 409] width 255 height 29
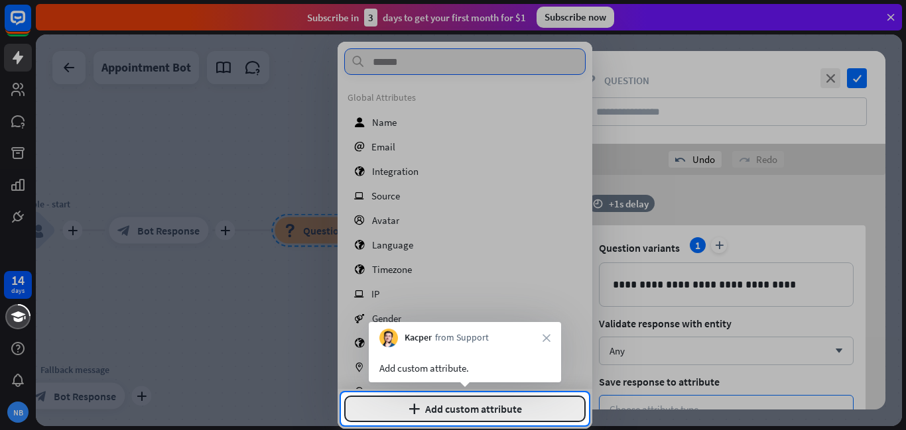
click at [495, 408] on button "plus Add custom attribute" at bounding box center [464, 409] width 241 height 27
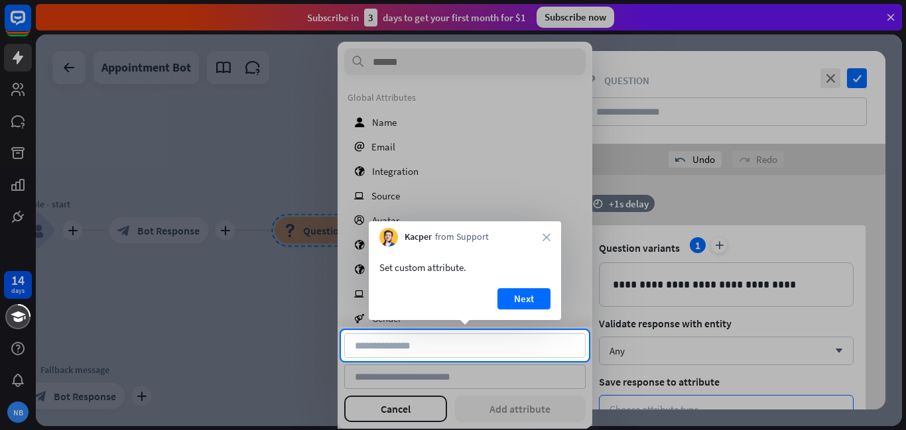
click at [487, 359] on div "Cancel Add attribute" at bounding box center [464, 378] width 241 height 89
type input "*********"
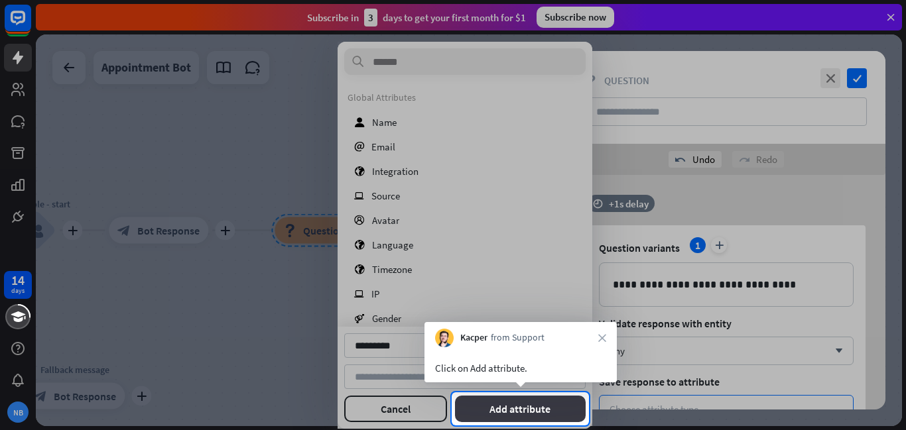
click at [478, 406] on button "Add attribute" at bounding box center [520, 409] width 131 height 27
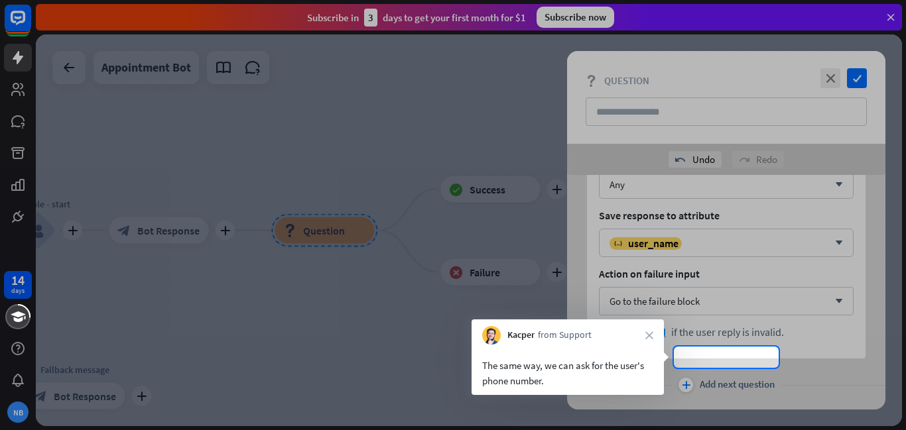
scroll to position [195, 0]
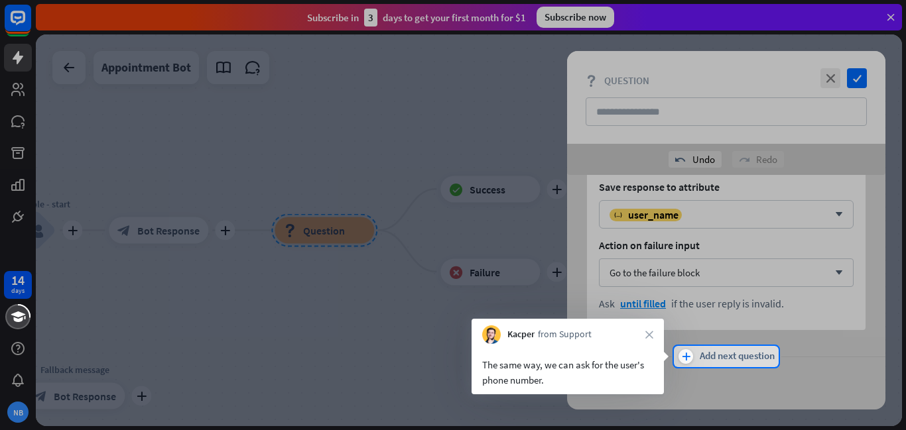
click at [700, 359] on span "Add next question" at bounding box center [737, 356] width 75 height 15
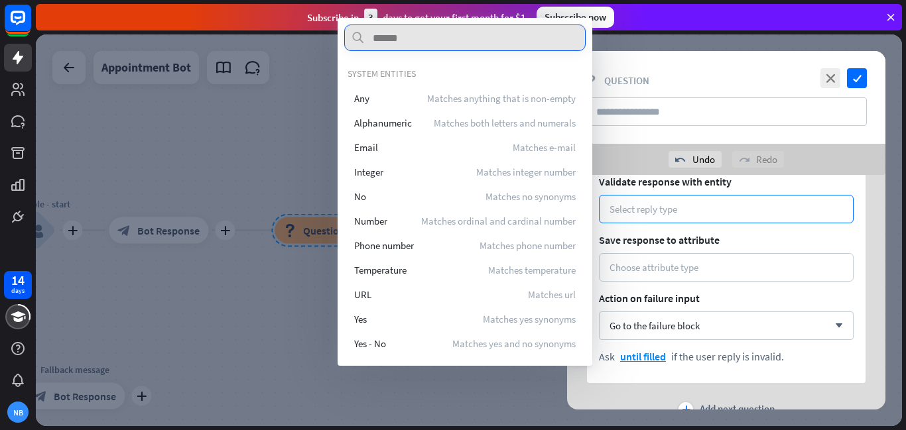
scroll to position [522, 0]
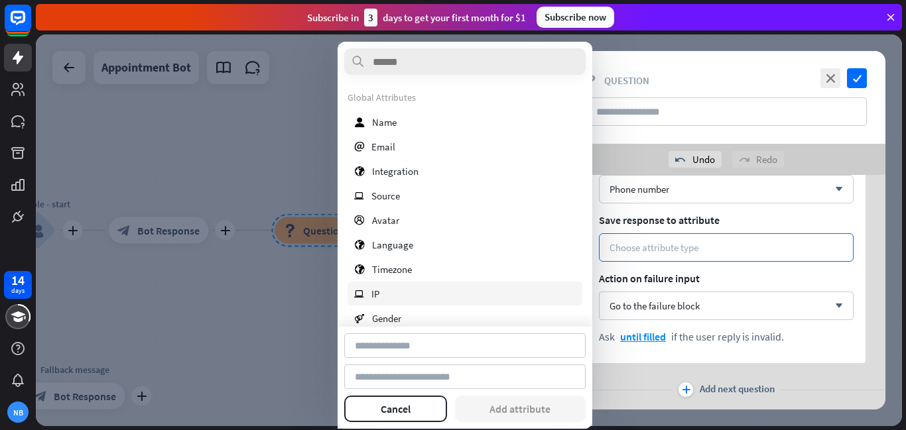
type input "**********"
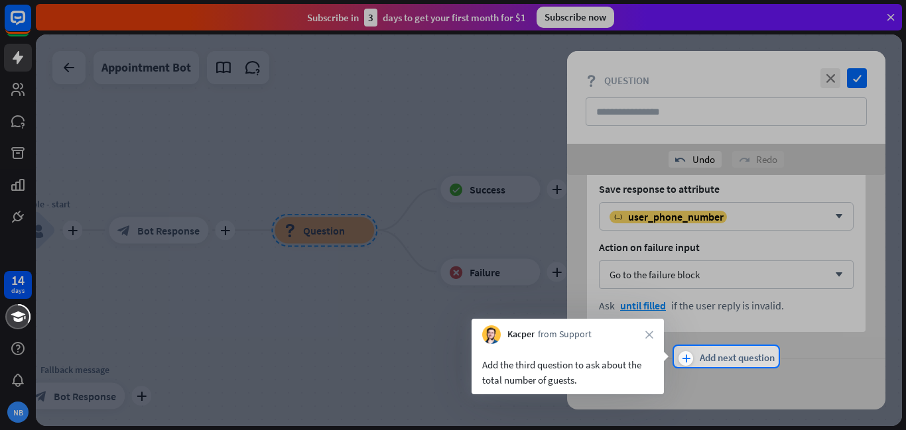
scroll to position [555, 0]
click at [708, 359] on span "Add next question" at bounding box center [737, 356] width 75 height 15
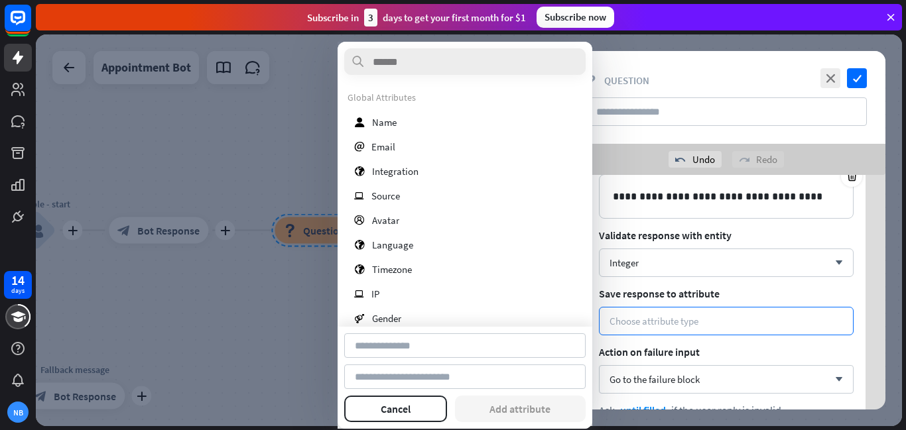
scroll to position [899, 0]
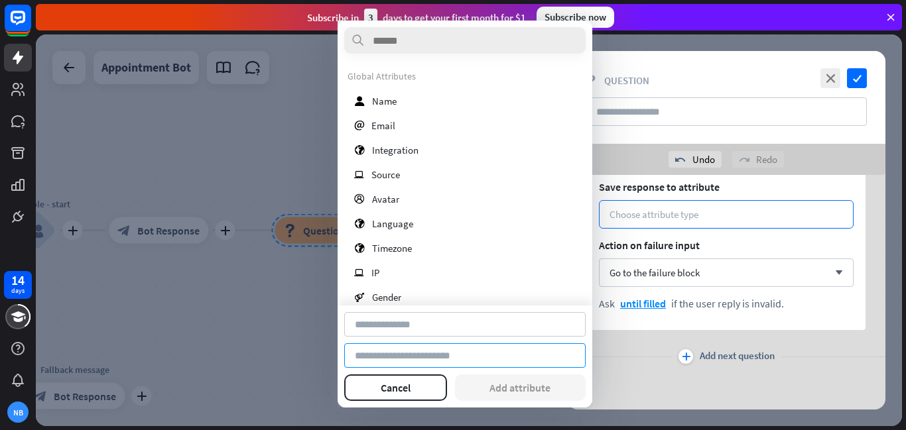
type input "**********"
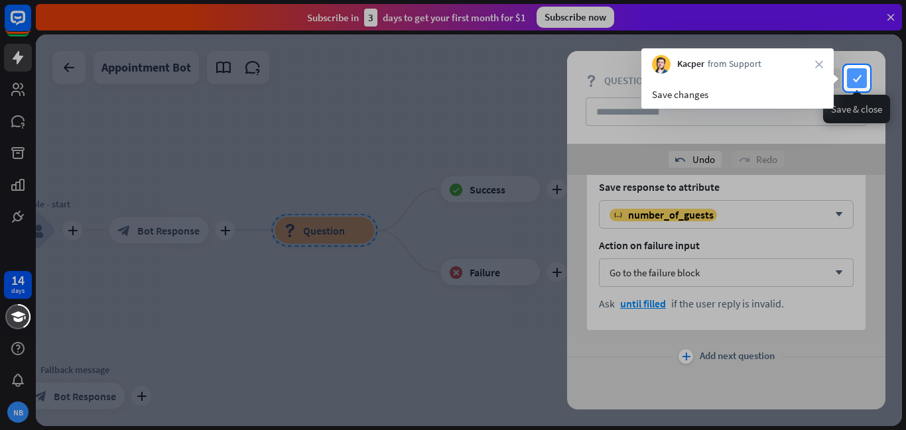
click at [850, 72] on icon "check" at bounding box center [857, 78] width 20 height 20
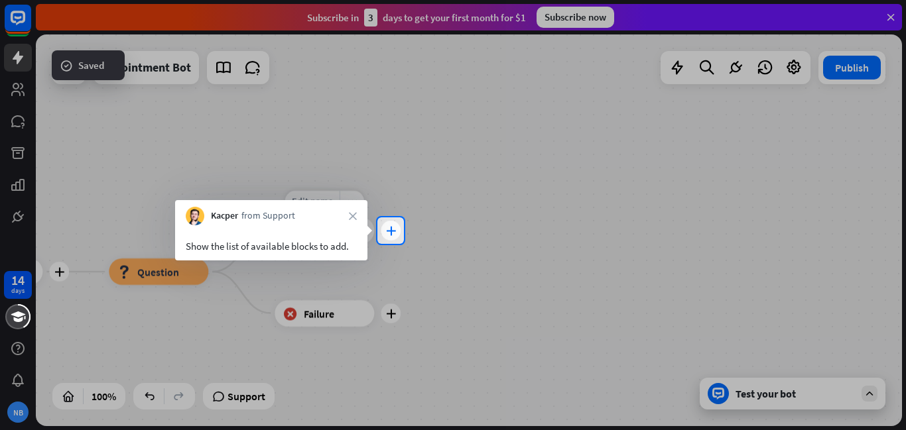
click at [396, 238] on div "plus" at bounding box center [391, 231] width 20 height 20
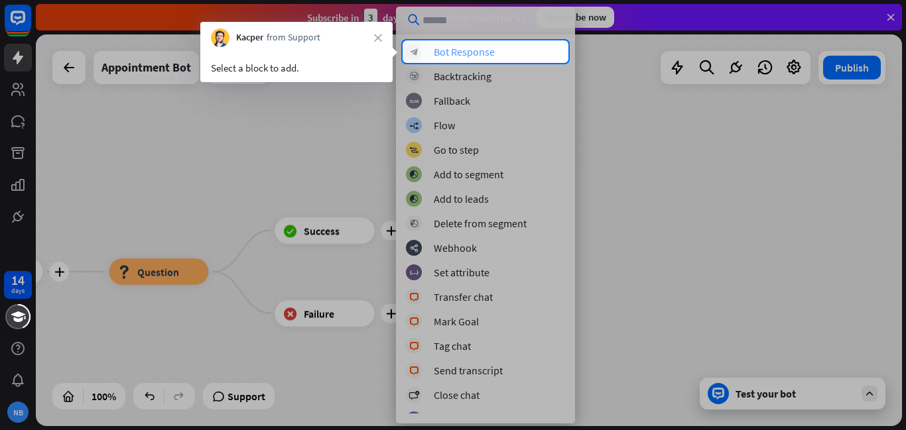
click at [534, 55] on div "block_bot_response Bot Response" at bounding box center [485, 52] width 159 height 16
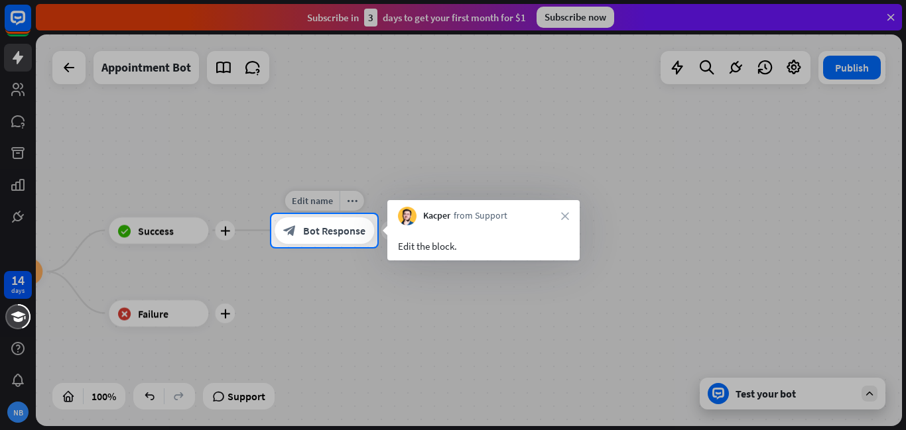
click at [353, 229] on span "Bot Response" at bounding box center [334, 230] width 62 height 13
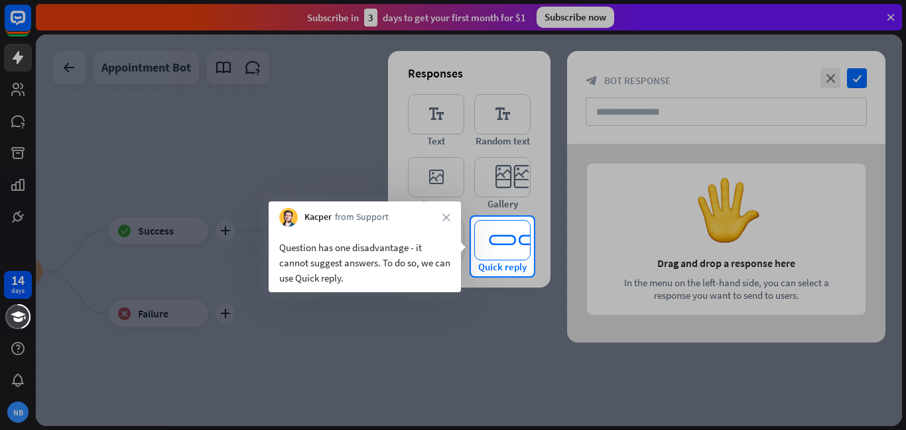
click at [504, 247] on icon "editor_quick_replies" at bounding box center [502, 240] width 56 height 40
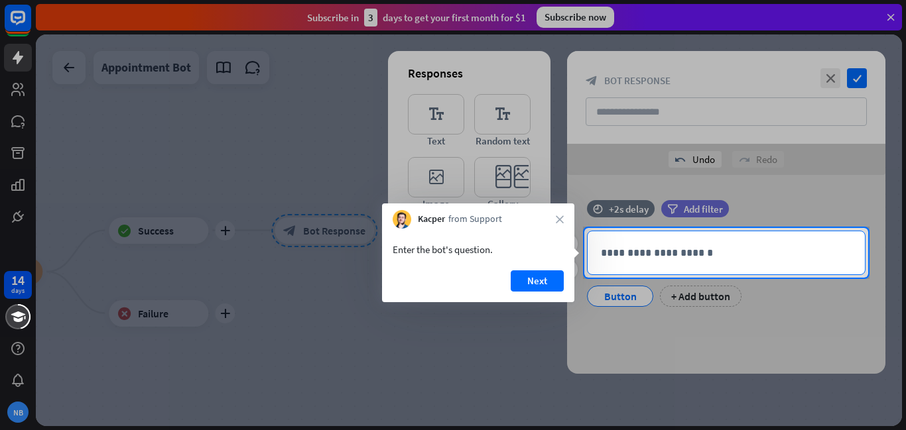
click at [701, 253] on p "**********" at bounding box center [726, 253] width 251 height 17
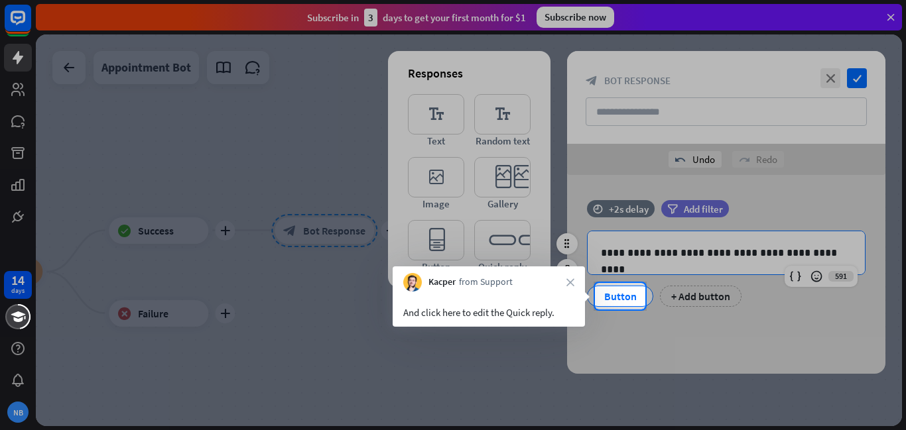
click at [611, 290] on div "Button" at bounding box center [620, 296] width 44 height 20
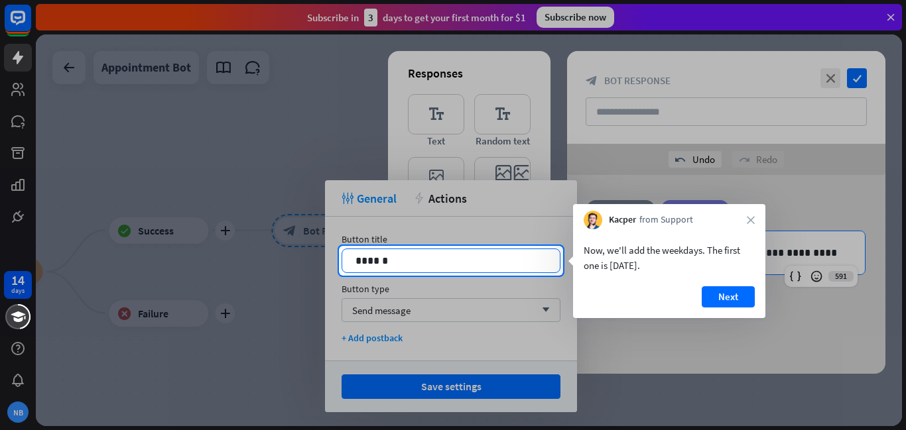
click at [539, 263] on p "******" at bounding box center [450, 261] width 191 height 17
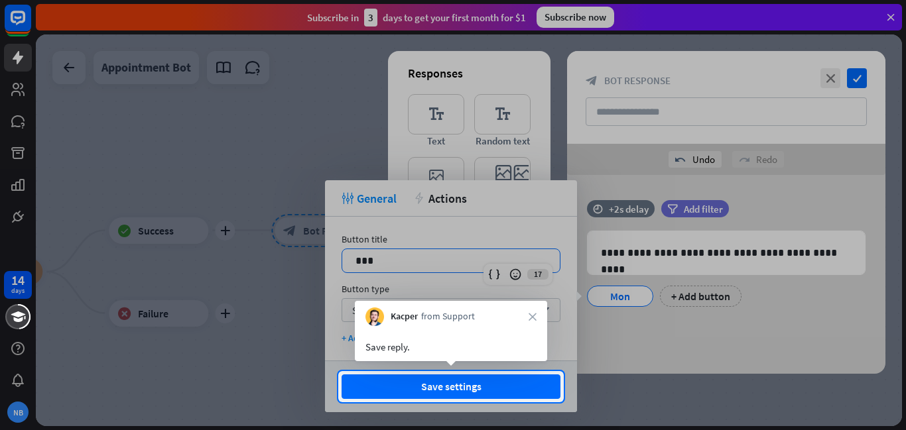
click at [510, 388] on button "Save settings" at bounding box center [450, 387] width 219 height 25
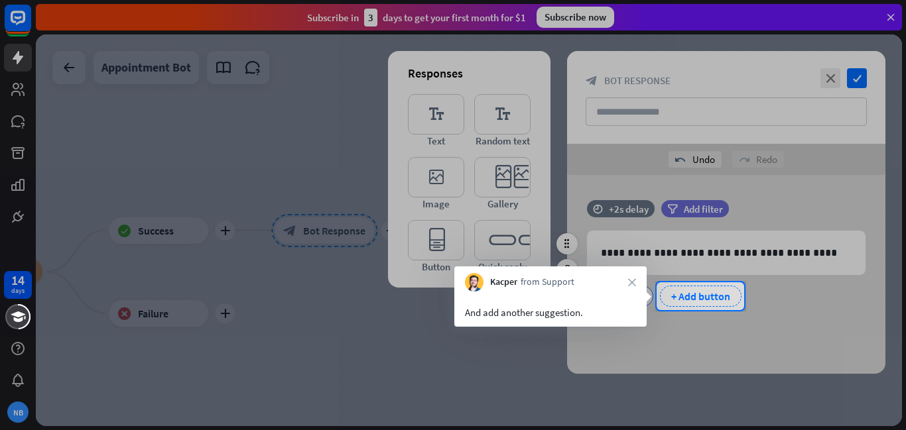
click at [711, 306] on div "+ Add button" at bounding box center [701, 296] width 82 height 21
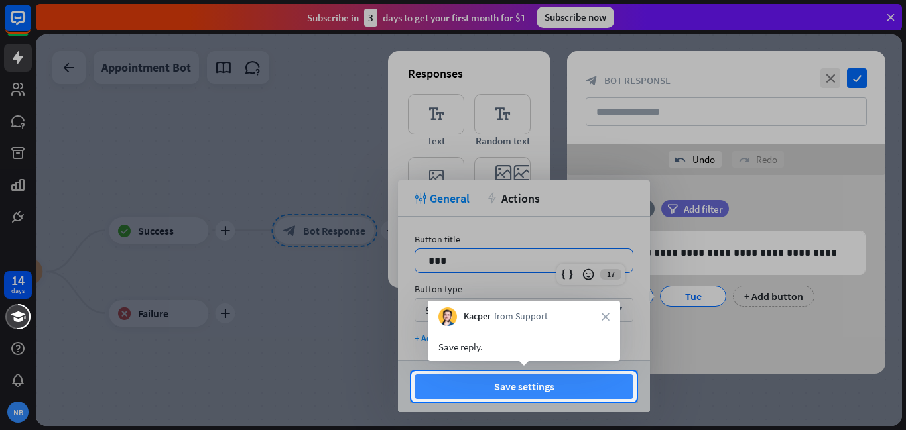
click at [552, 381] on button "Save settings" at bounding box center [523, 387] width 219 height 25
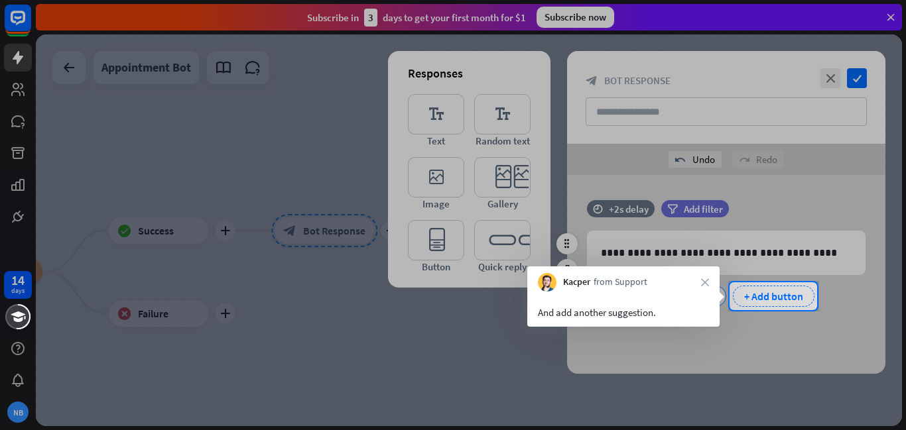
click at [756, 302] on div "+ Add button" at bounding box center [774, 296] width 82 height 21
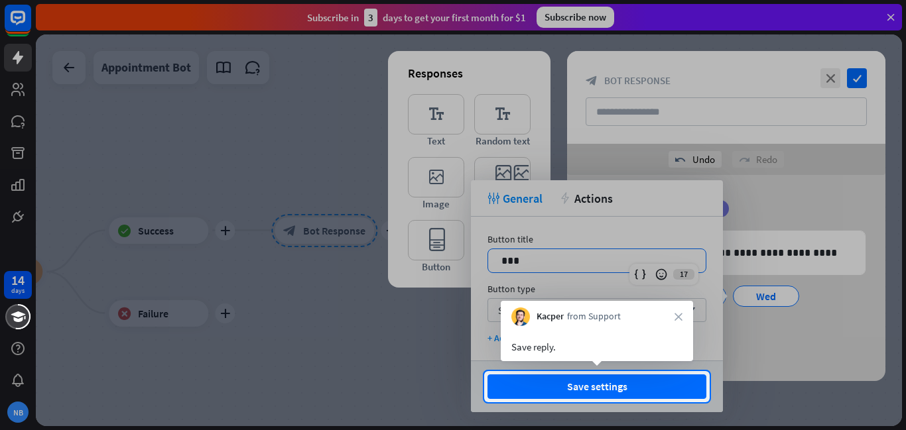
click at [613, 383] on button "Save settings" at bounding box center [596, 387] width 219 height 25
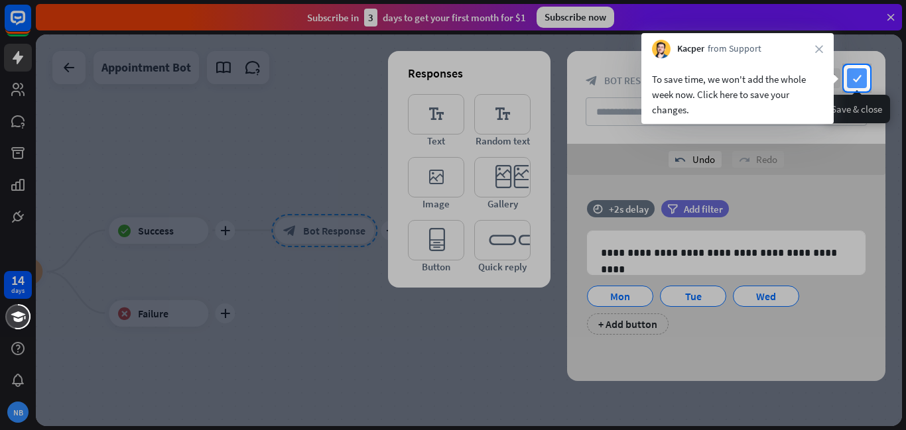
click at [854, 72] on icon "check" at bounding box center [857, 78] width 20 height 20
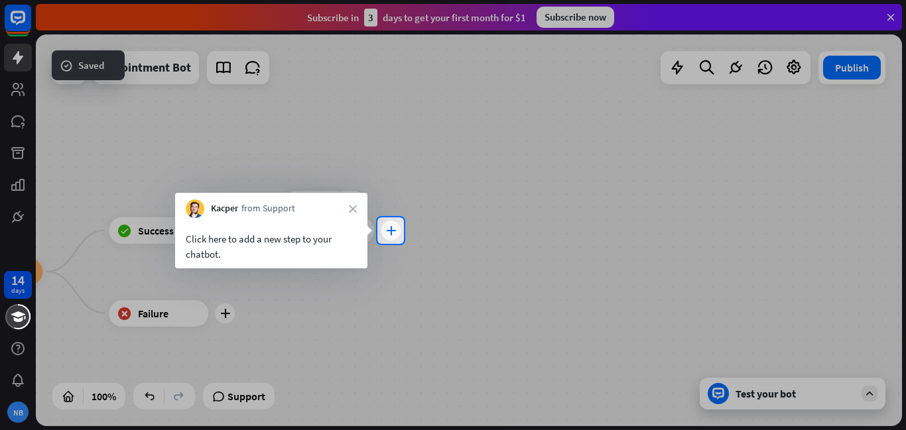
click at [393, 230] on icon "plus" at bounding box center [391, 230] width 10 height 9
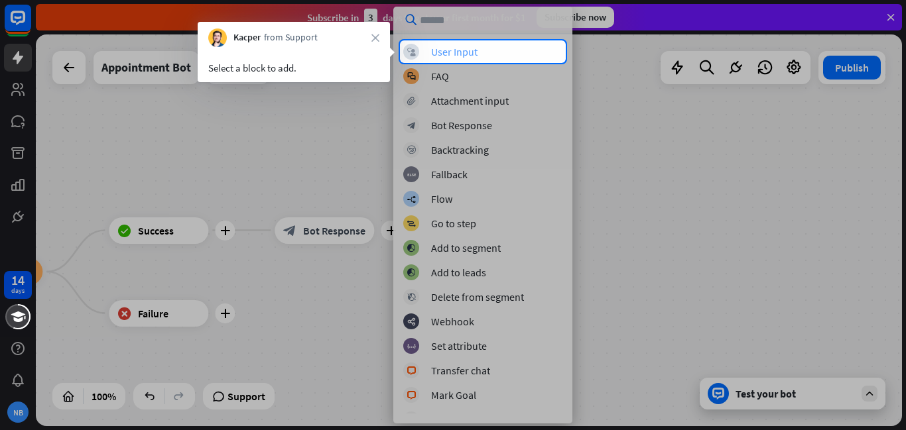
click at [505, 48] on div "block_user_input User Input" at bounding box center [482, 52] width 159 height 16
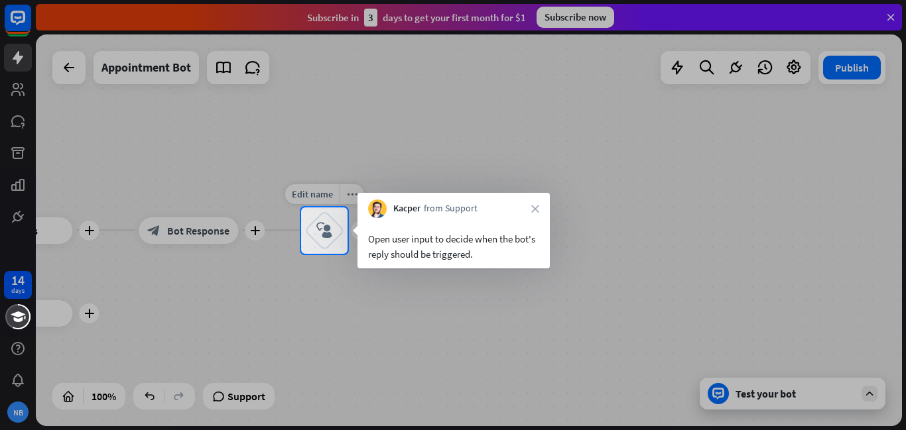
click at [327, 237] on icon "block_user_input" at bounding box center [324, 231] width 16 height 16
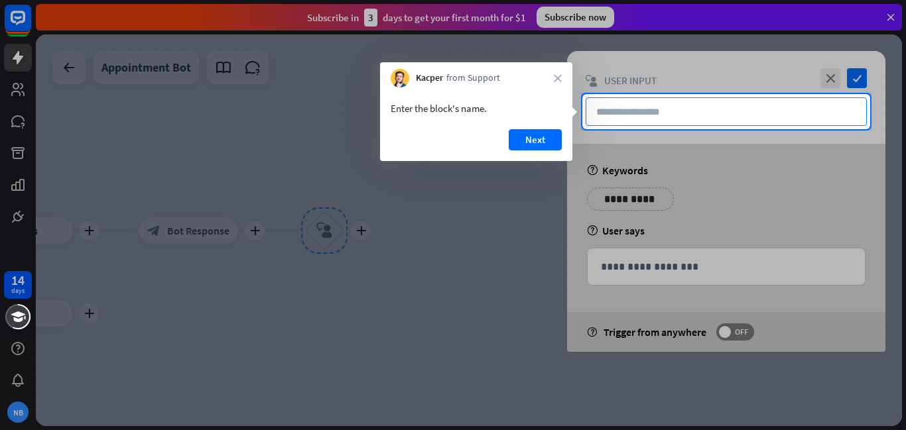
click at [690, 107] on input "text" at bounding box center [726, 111] width 281 height 29
type input "**********"
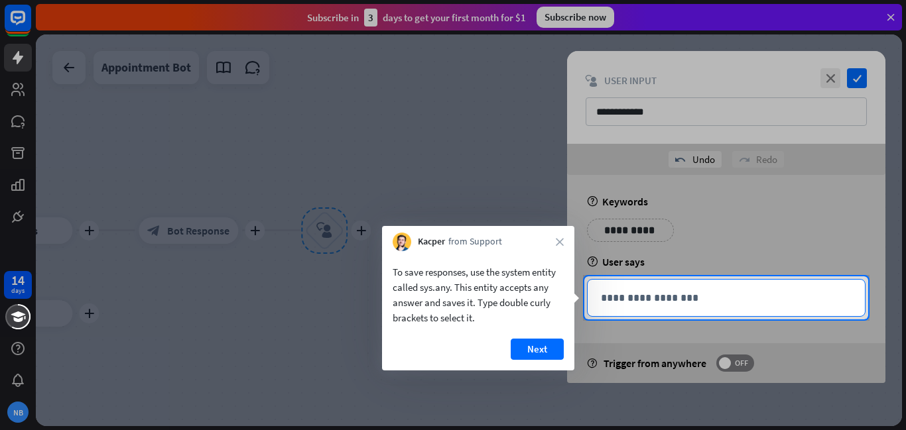
click at [656, 294] on p "**********" at bounding box center [726, 298] width 251 height 17
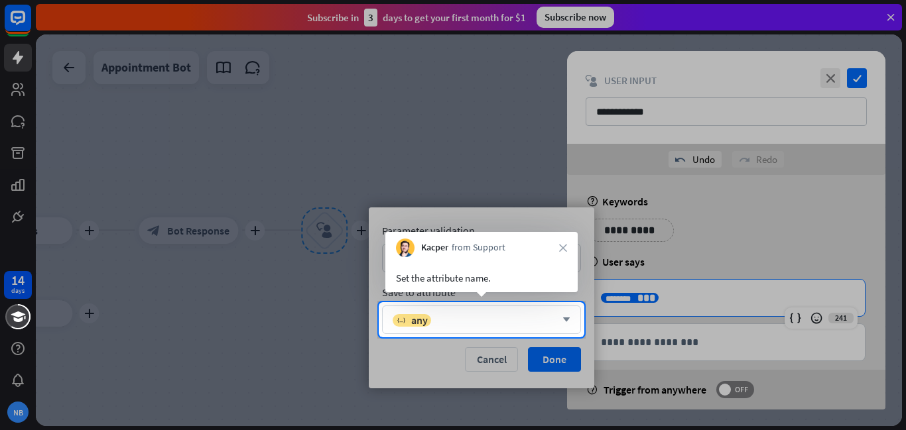
click at [519, 332] on div "variable any arrow_down" at bounding box center [481, 320] width 199 height 29
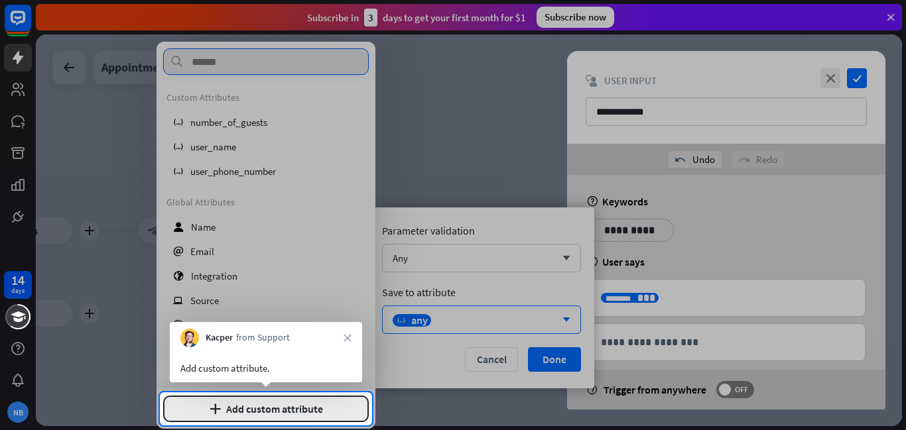
click at [306, 403] on button "plus Add custom attribute" at bounding box center [266, 409] width 206 height 27
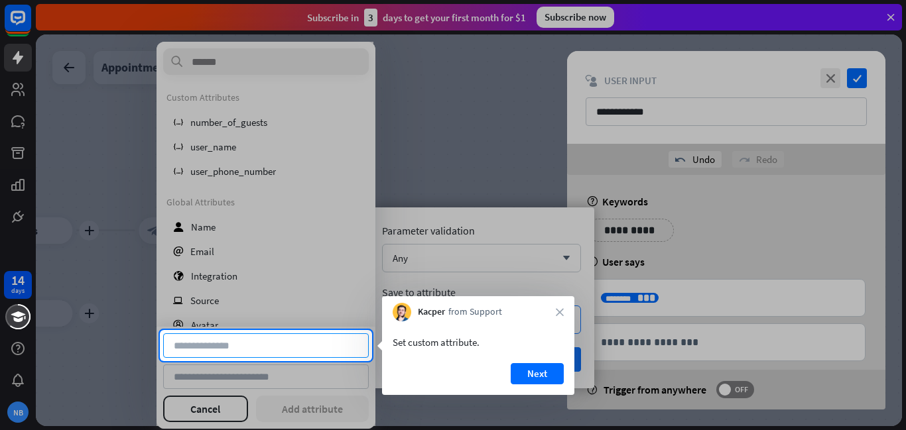
click at [347, 345] on input at bounding box center [266, 346] width 206 height 25
type input "**********"
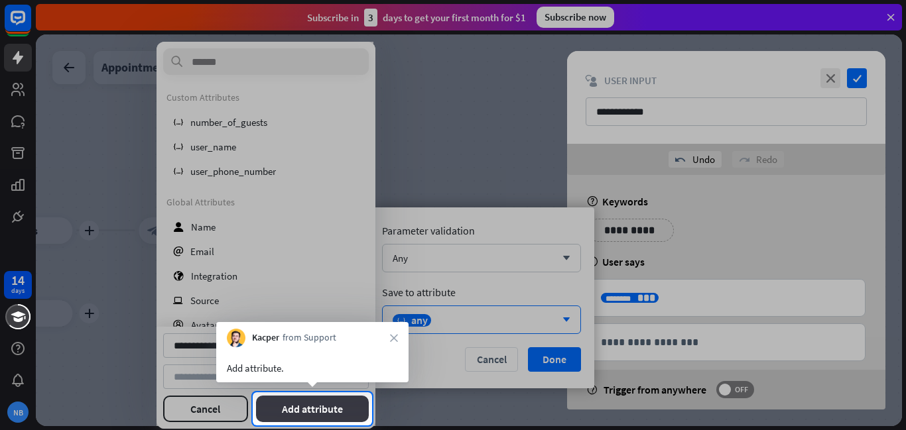
click at [310, 410] on button "Add attribute" at bounding box center [312, 409] width 113 height 27
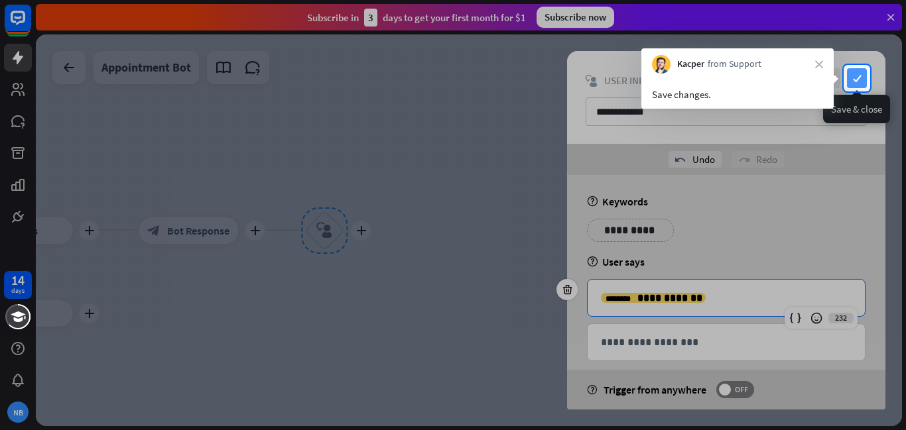
click at [859, 83] on icon "check" at bounding box center [857, 78] width 20 height 20
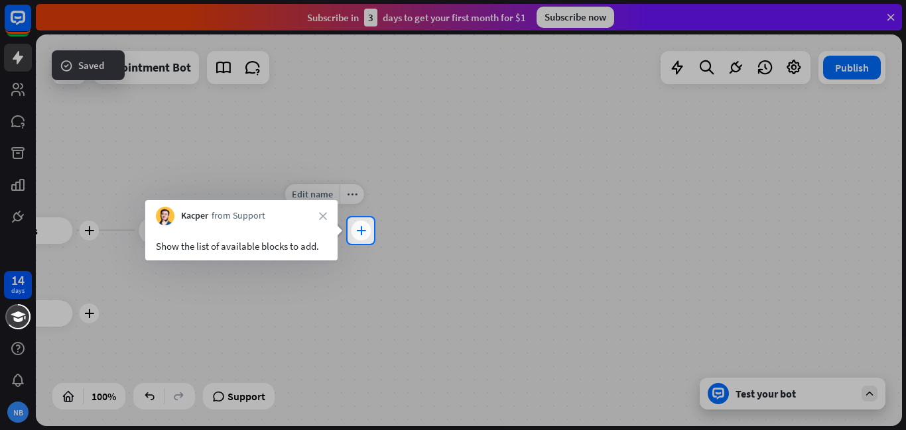
click at [363, 239] on div "plus" at bounding box center [361, 231] width 20 height 20
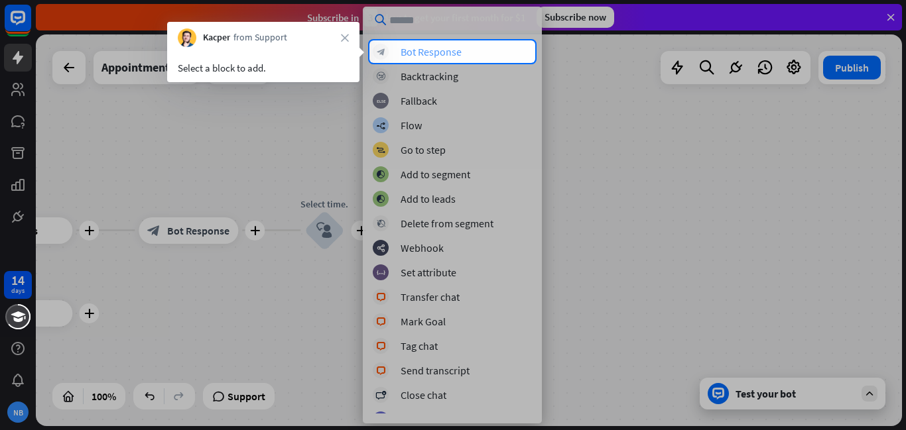
click at [499, 50] on div "block_bot_response Bot Response" at bounding box center [452, 52] width 159 height 16
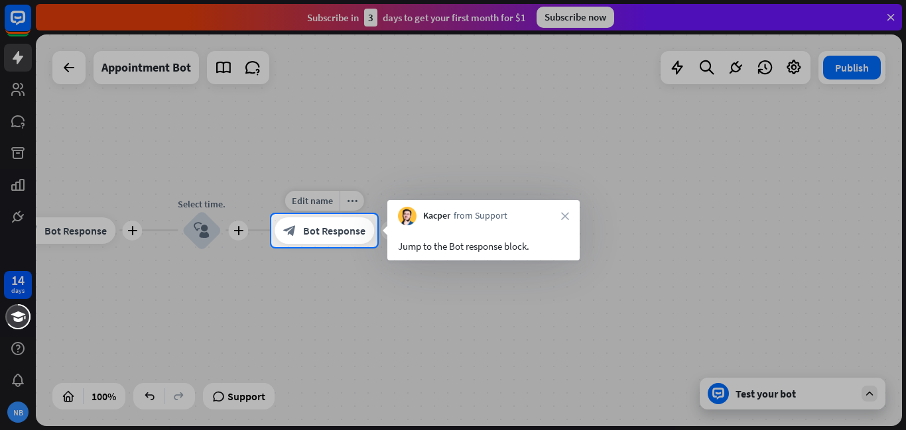
click at [342, 240] on div "block_bot_response Bot Response" at bounding box center [324, 230] width 99 height 27
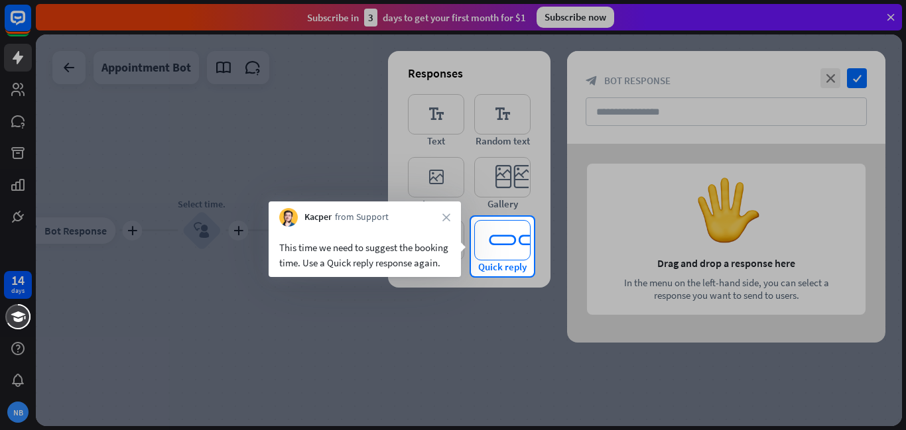
click at [491, 235] on icon "editor_quick_replies" at bounding box center [502, 240] width 56 height 40
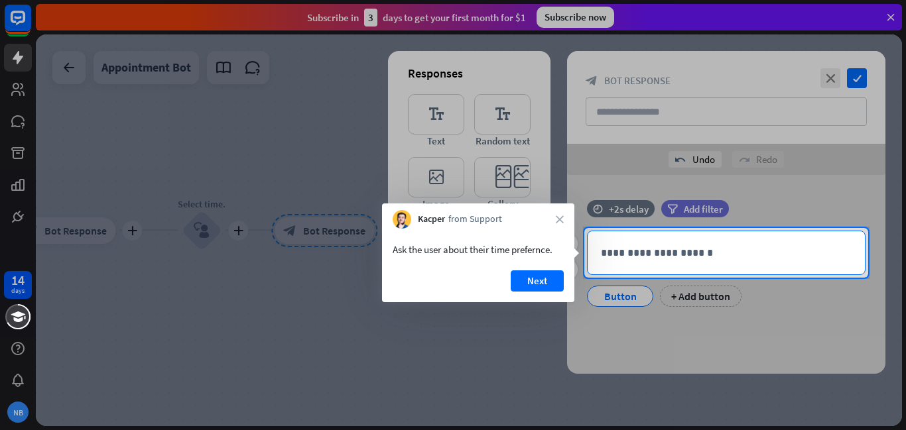
click at [651, 260] on p "**********" at bounding box center [726, 253] width 251 height 17
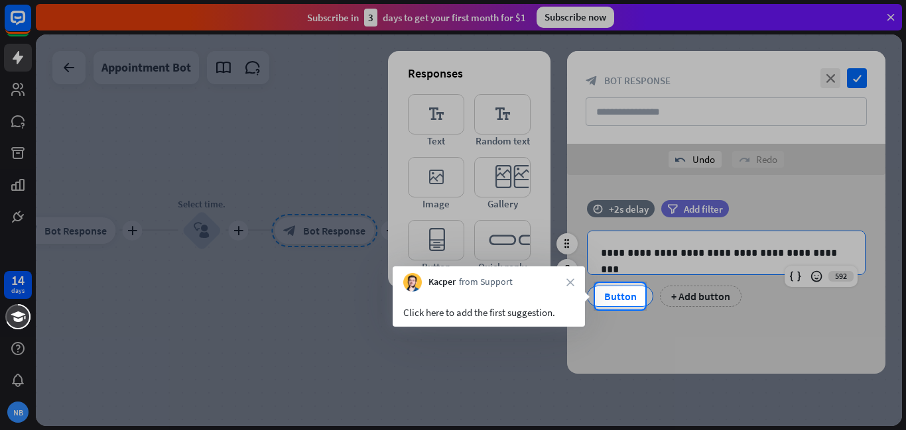
click at [621, 304] on div "Button" at bounding box center [620, 296] width 44 height 20
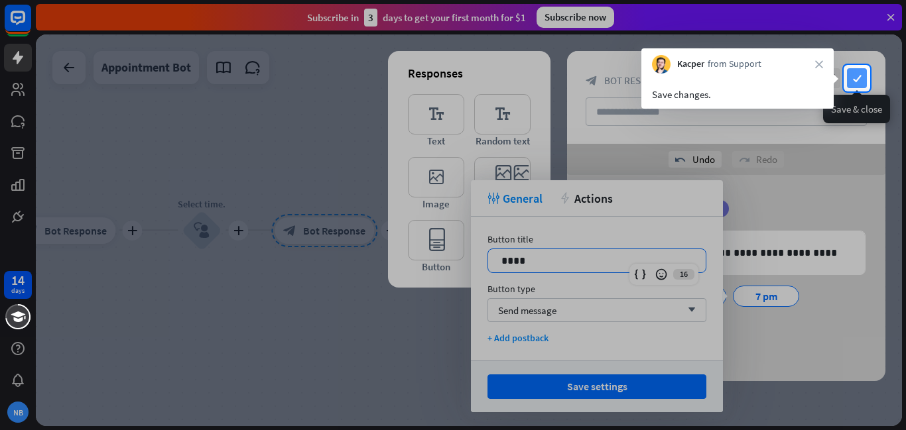
click at [856, 76] on icon "check" at bounding box center [857, 78] width 20 height 20
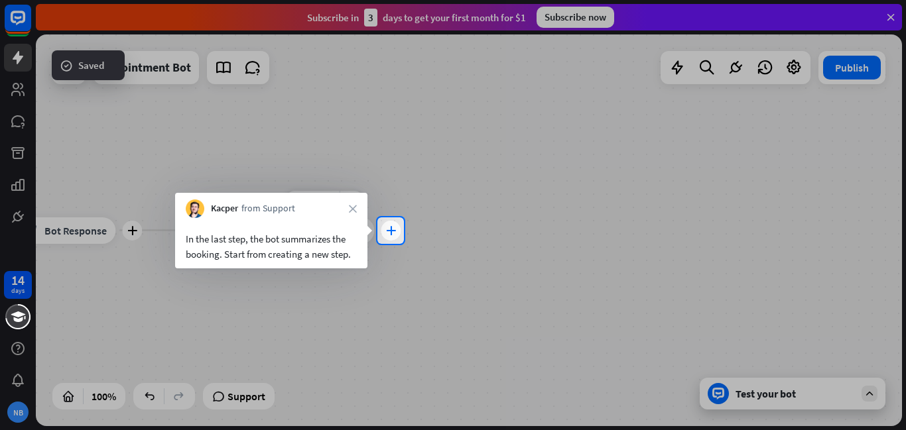
click at [389, 231] on icon "plus" at bounding box center [391, 230] width 10 height 9
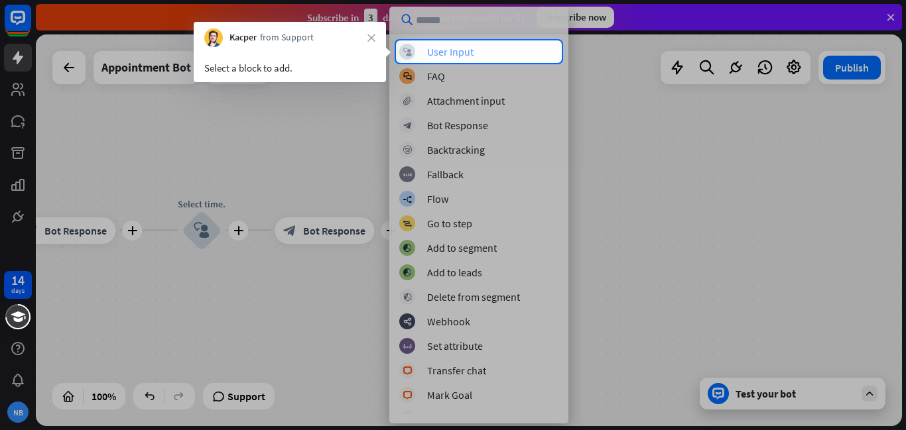
click at [489, 48] on div "block_user_input User Input" at bounding box center [478, 52] width 159 height 16
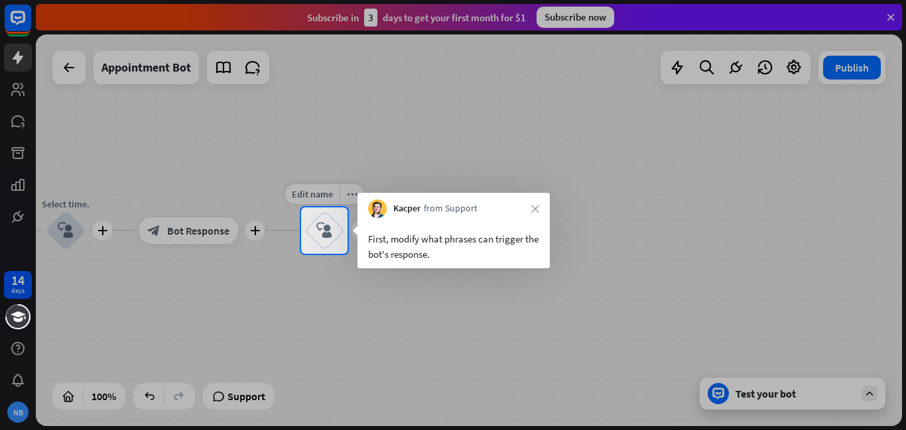
click at [331, 242] on div "block_user_input" at bounding box center [324, 231] width 40 height 40
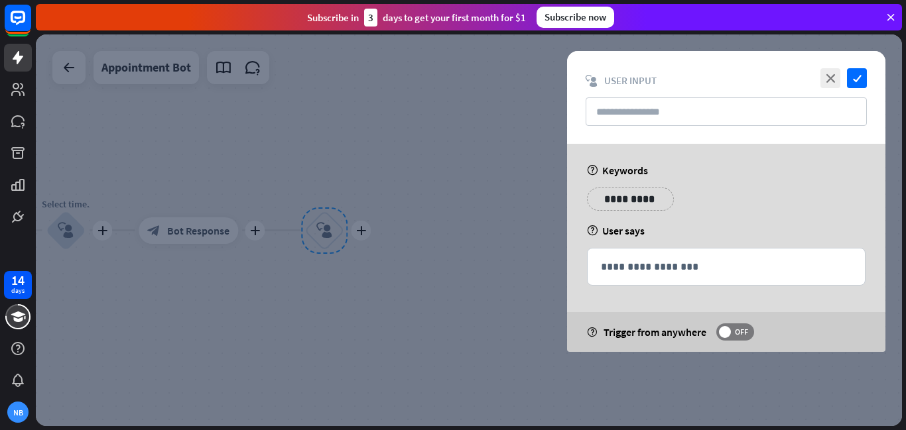
type input "**********"
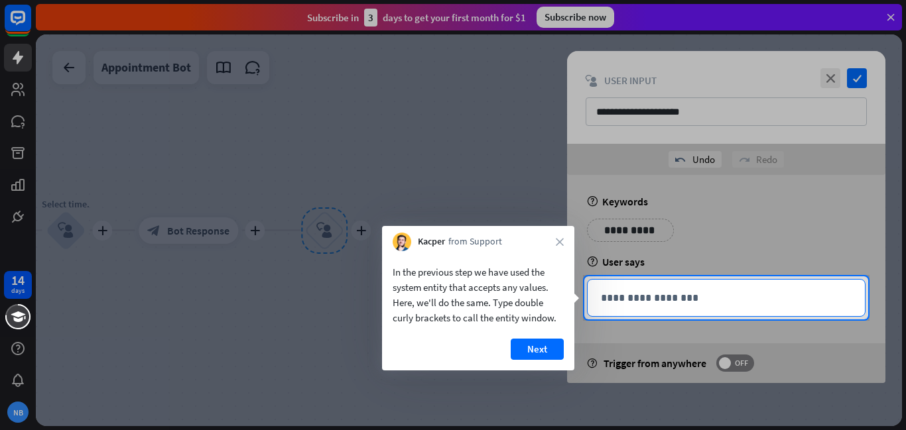
click at [721, 298] on p "**********" at bounding box center [726, 298] width 251 height 17
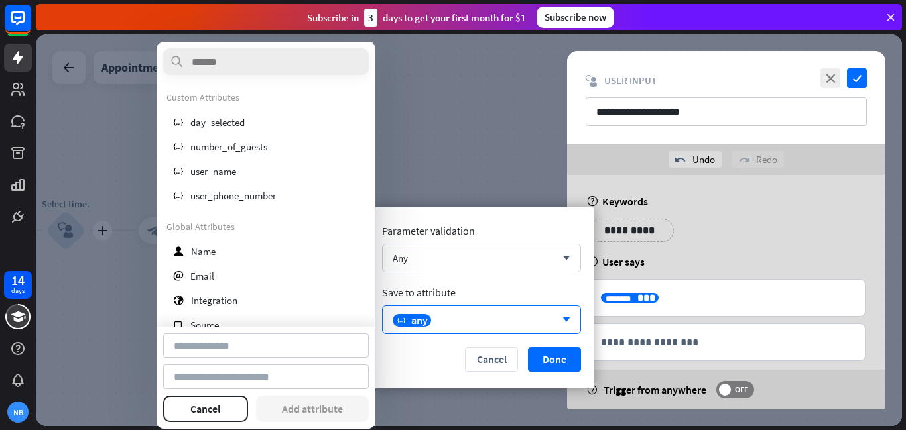
type input "**********"
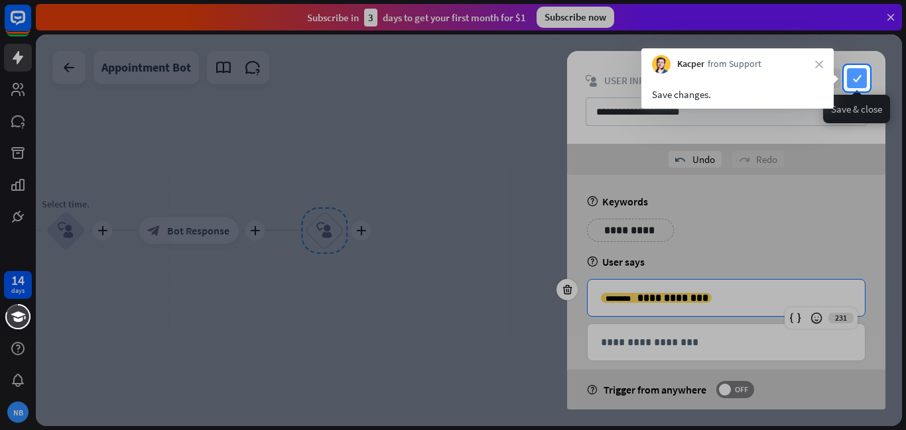
click at [858, 71] on icon "check" at bounding box center [857, 78] width 20 height 20
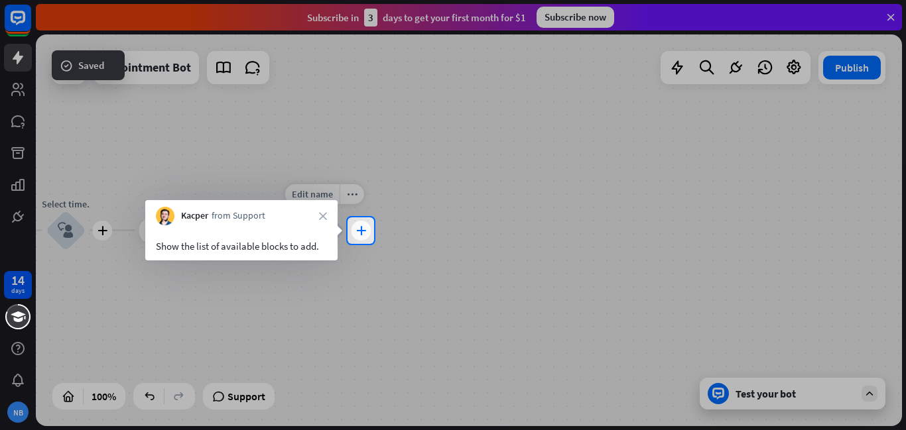
click at [365, 231] on div "plus" at bounding box center [361, 231] width 20 height 20
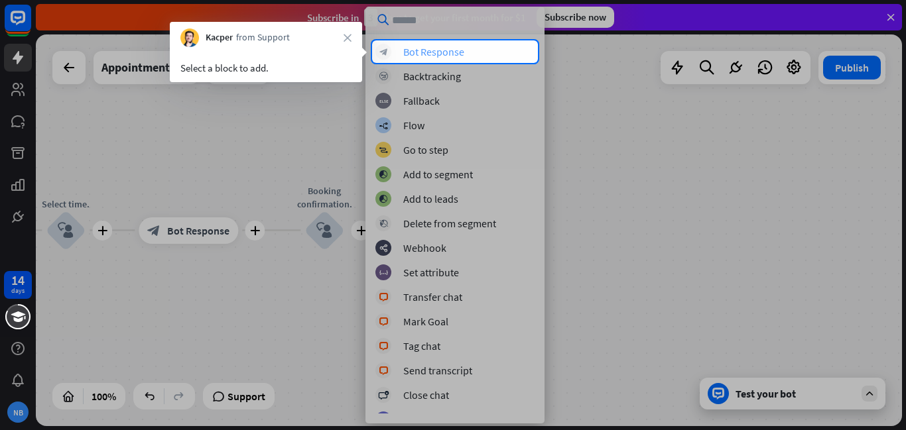
click at [515, 56] on div "block_bot_response Bot Response" at bounding box center [454, 52] width 159 height 16
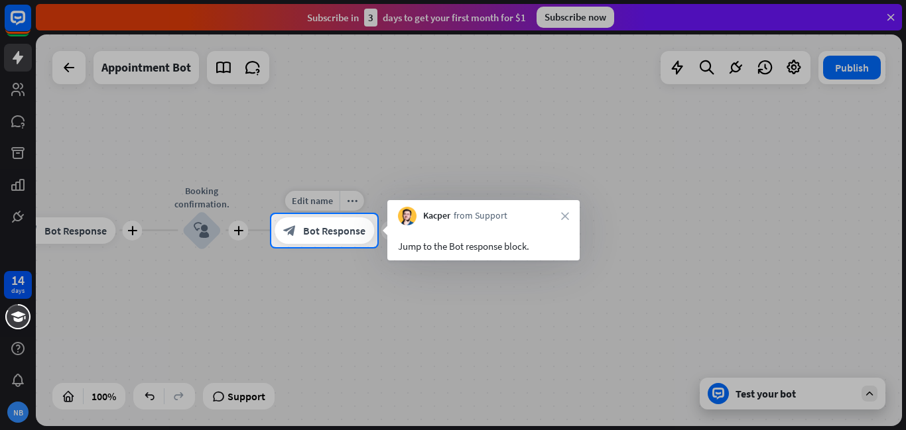
click at [334, 237] on span "Bot Response" at bounding box center [334, 230] width 62 height 13
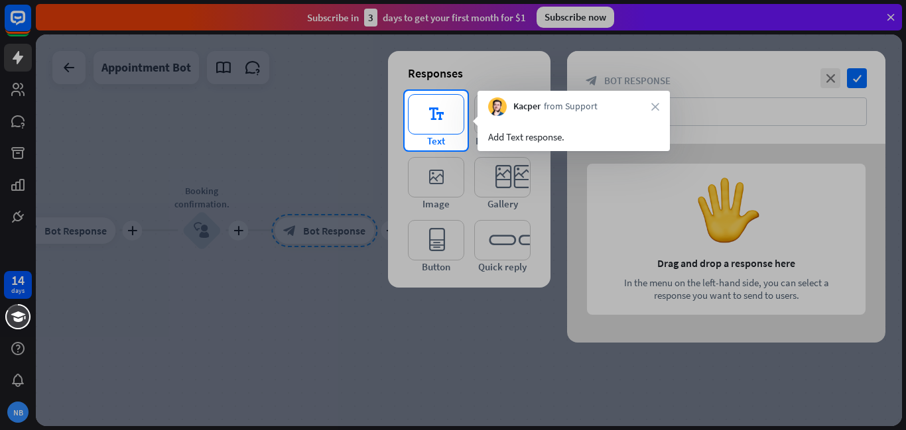
click at [432, 120] on icon "editor_text" at bounding box center [436, 114] width 56 height 40
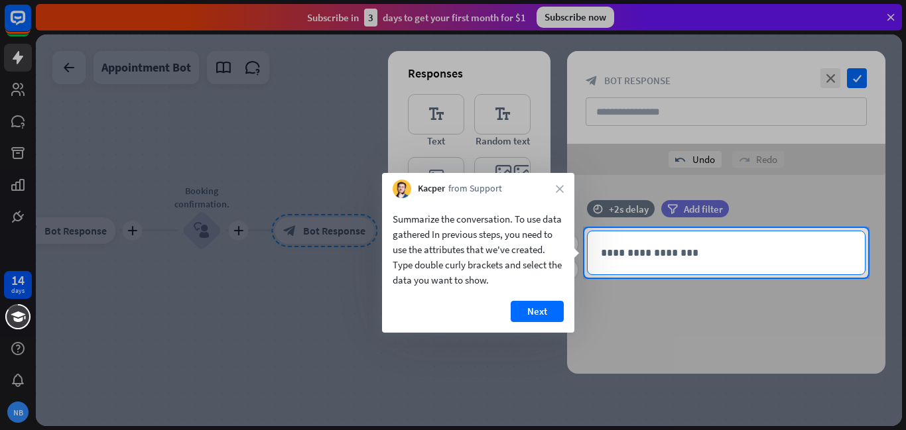
click at [624, 247] on p "**********" at bounding box center [726, 253] width 251 height 17
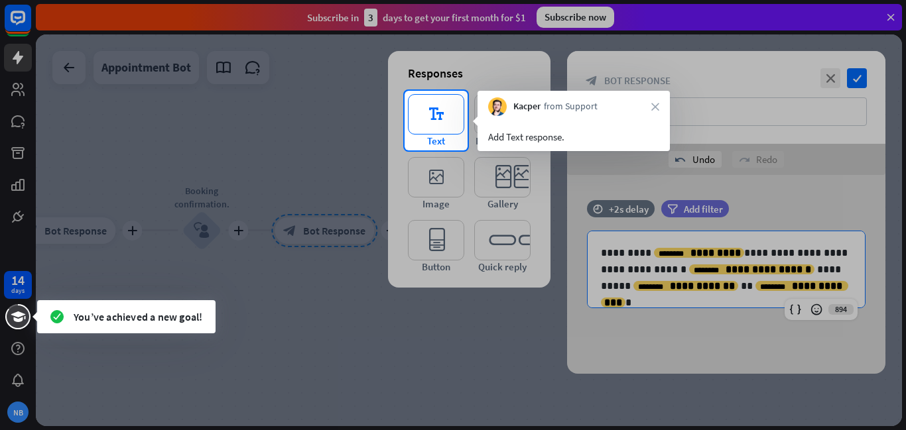
click at [444, 121] on icon "editor_text" at bounding box center [436, 114] width 56 height 40
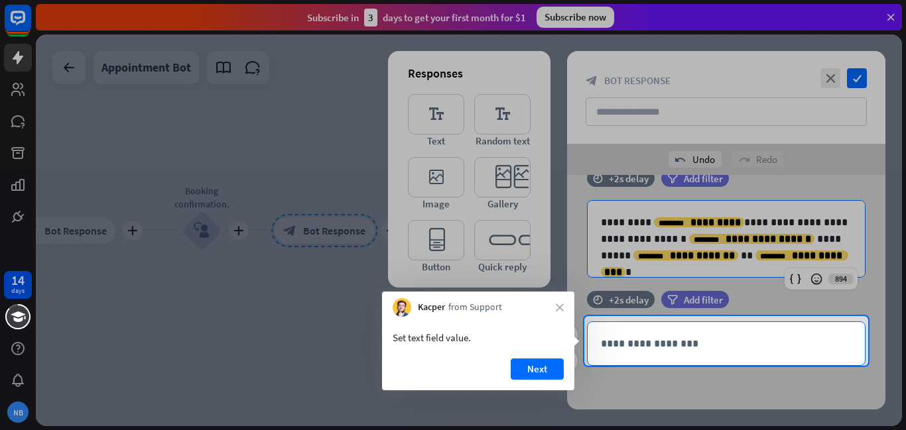
scroll to position [33, 0]
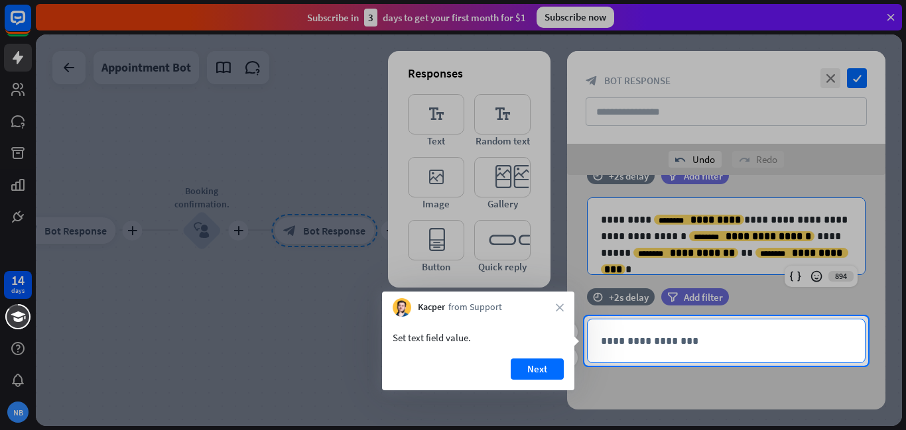
click at [720, 349] on div "**********" at bounding box center [726, 341] width 277 height 43
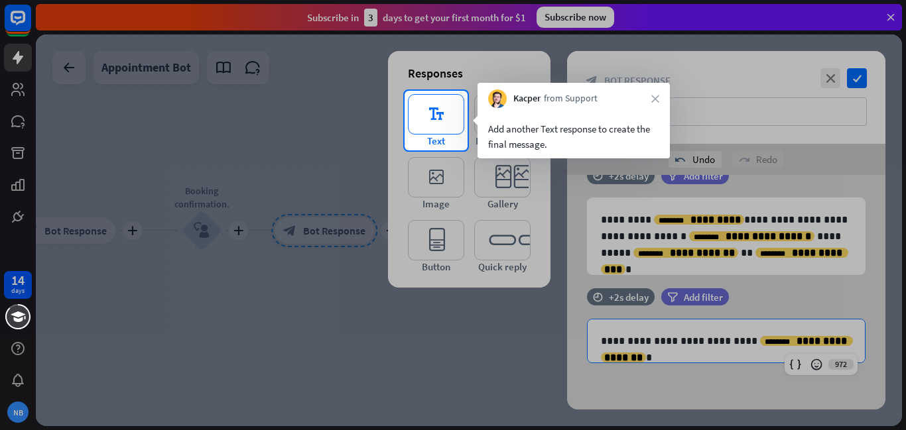
click at [434, 128] on icon "editor_text" at bounding box center [436, 114] width 56 height 40
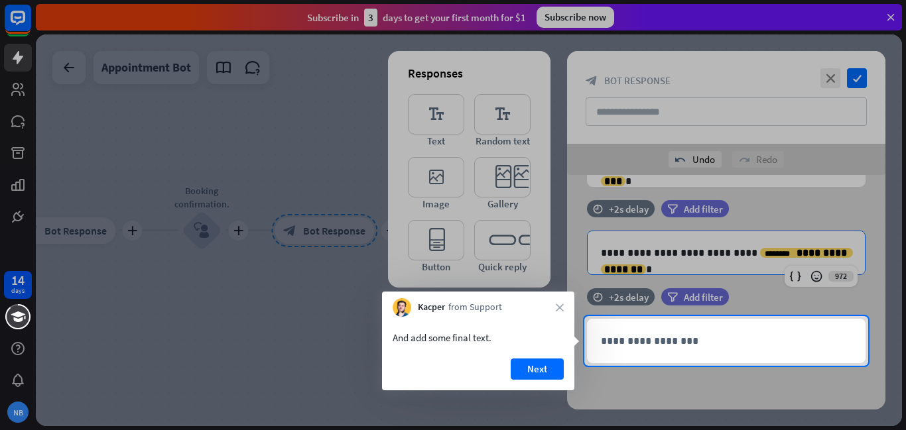
scroll to position [121, 0]
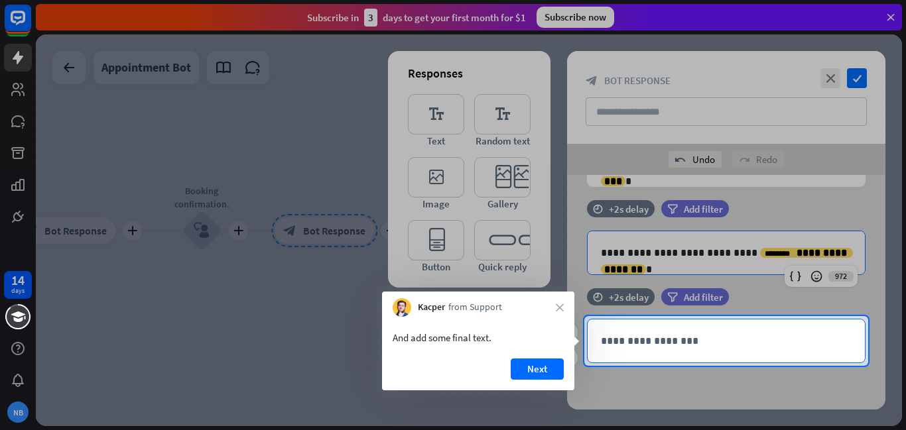
click at [643, 344] on p "**********" at bounding box center [726, 341] width 251 height 17
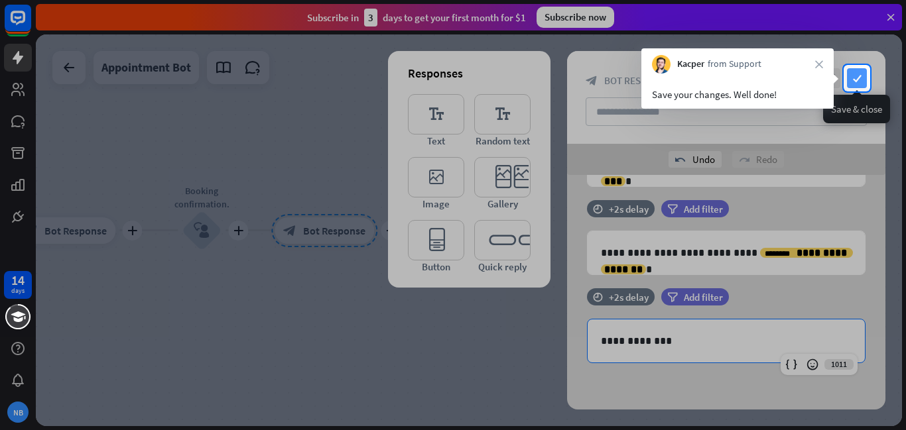
click at [853, 77] on icon "check" at bounding box center [857, 78] width 20 height 20
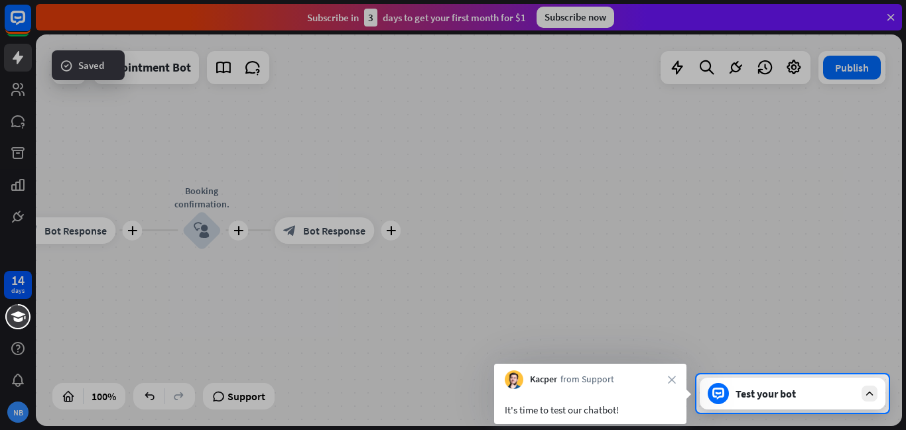
click at [799, 393] on div "Test your bot" at bounding box center [794, 393] width 119 height 13
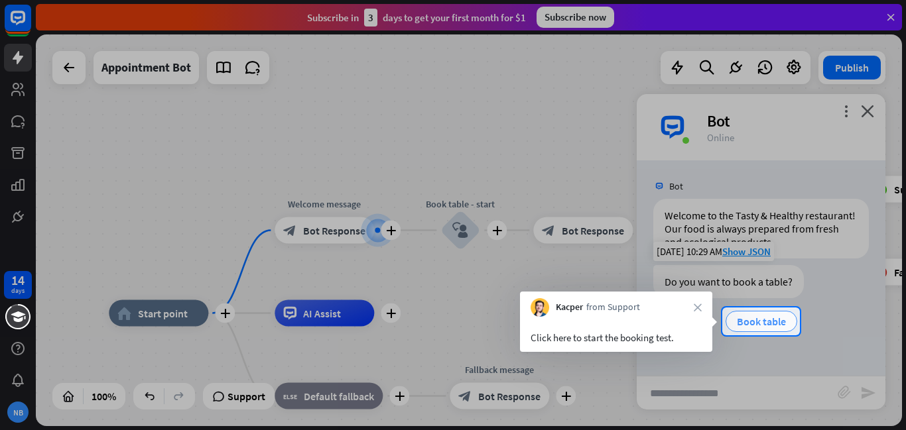
click at [776, 323] on span "Book table" at bounding box center [761, 321] width 49 height 13
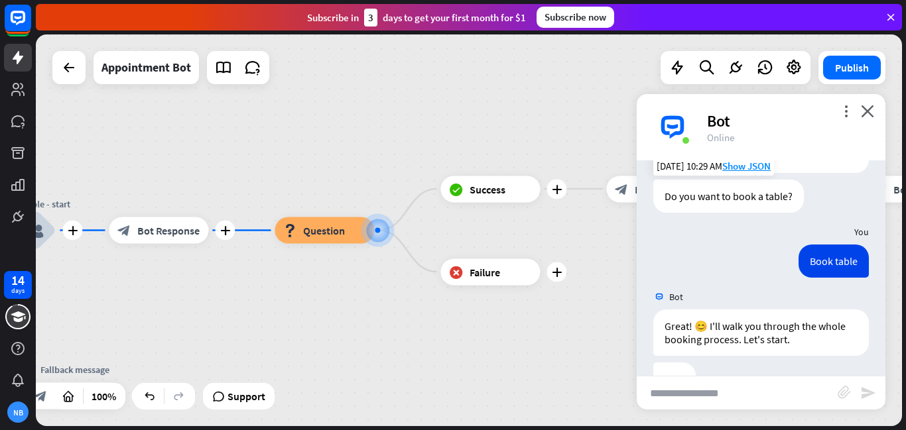
scroll to position [125, 0]
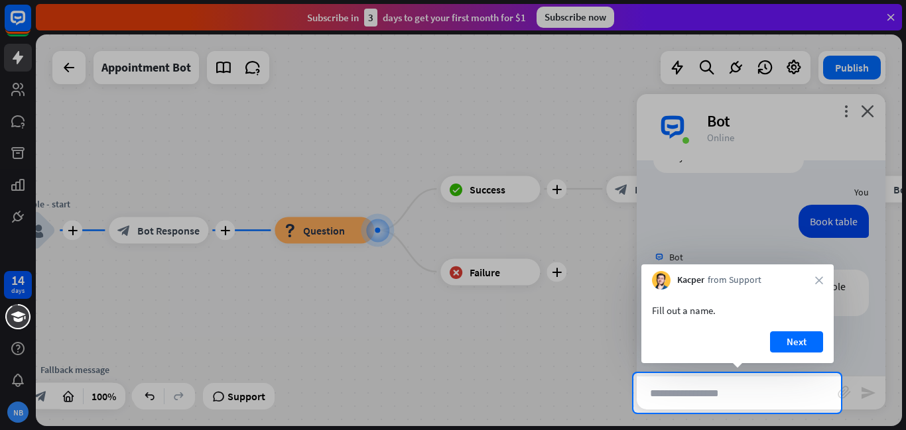
click at [760, 398] on input "text" at bounding box center [737, 393] width 201 height 33
type input "*****"
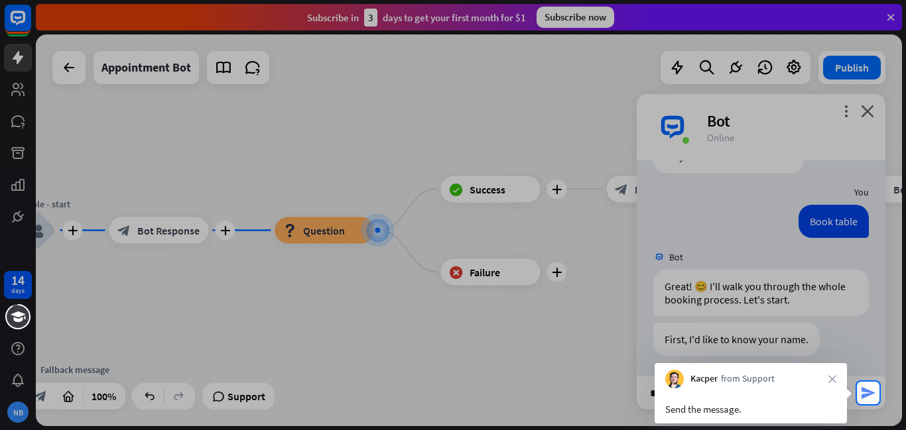
click at [865, 398] on icon "send" at bounding box center [868, 393] width 16 height 16
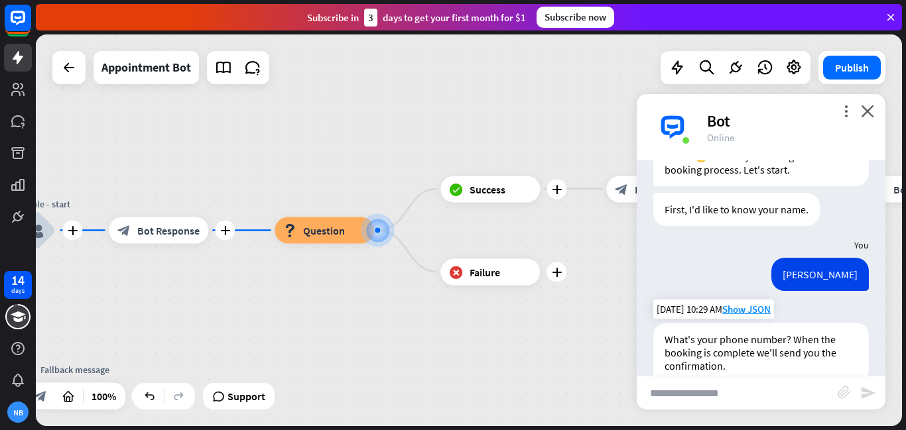
scroll to position [282, 0]
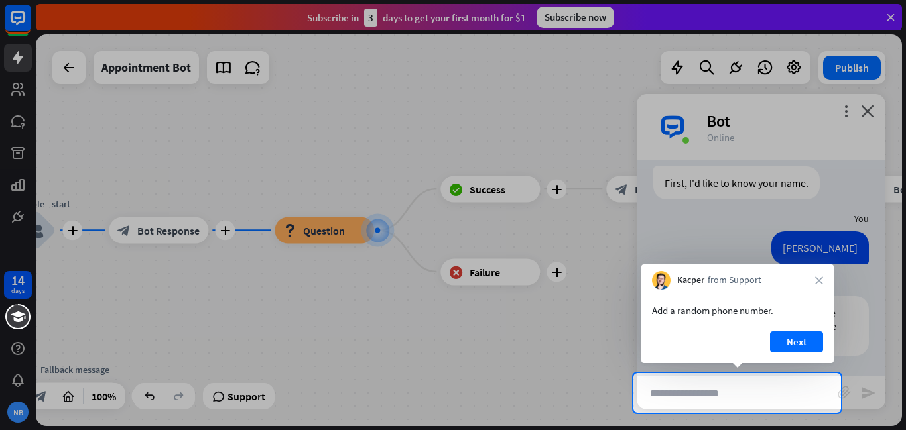
click at [711, 384] on input "text" at bounding box center [737, 393] width 201 height 33
type input "**********"
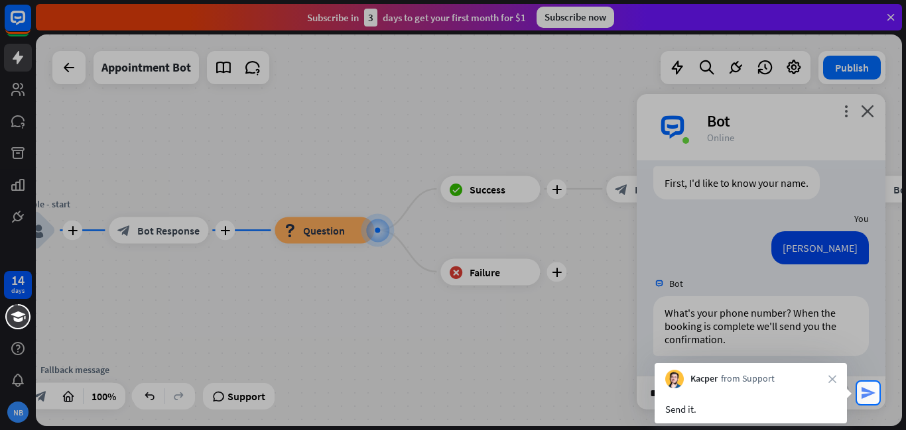
click at [870, 395] on icon "send" at bounding box center [868, 393] width 16 height 16
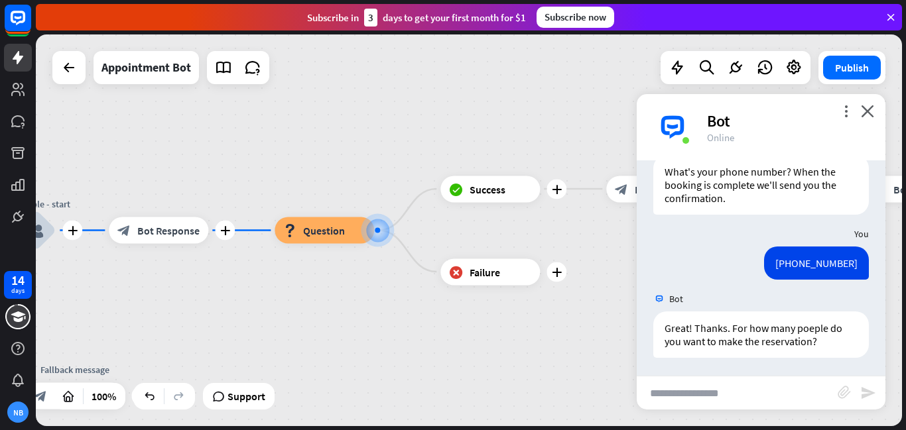
scroll to position [425, 0]
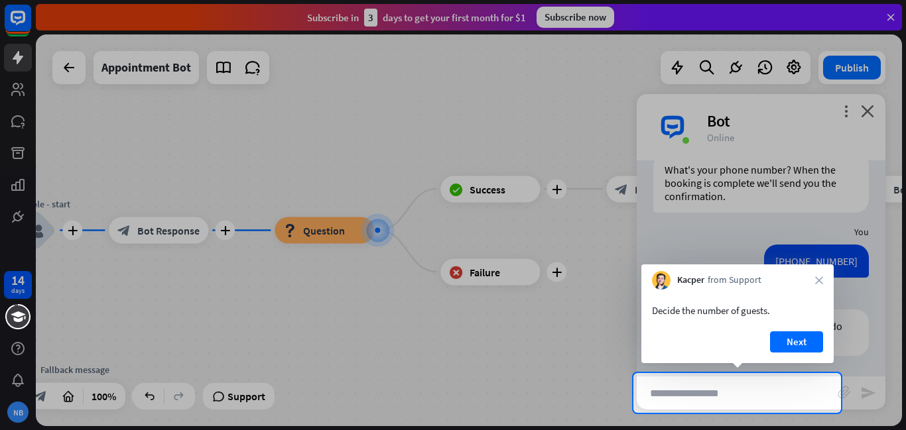
click at [744, 391] on input "text" at bounding box center [737, 393] width 201 height 33
type input "*"
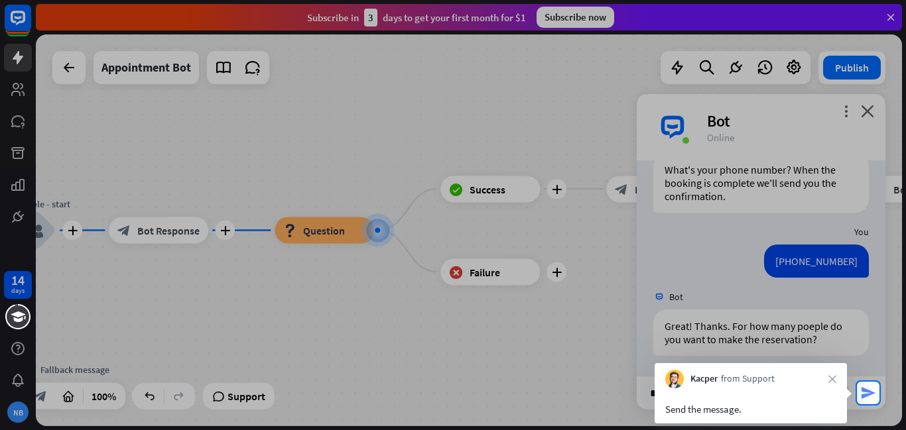
click at [869, 395] on icon "send" at bounding box center [868, 393] width 16 height 16
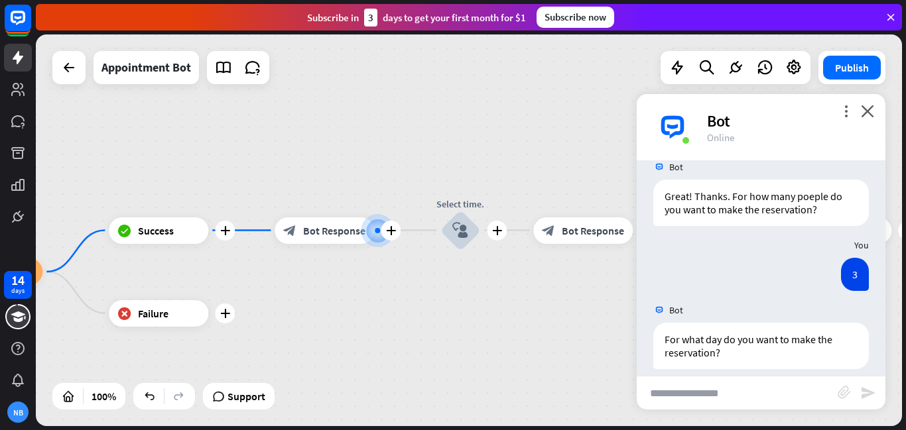
scroll to position [605, 0]
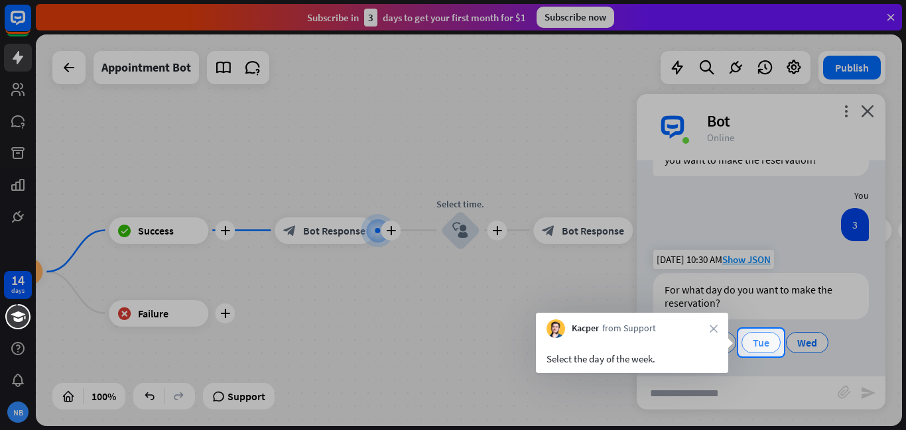
click at [753, 346] on span "Tue" at bounding box center [761, 342] width 17 height 13
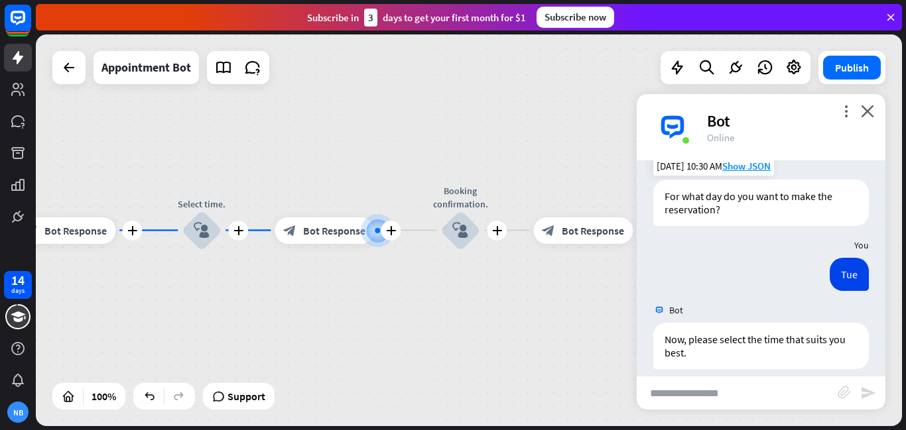
scroll to position [748, 0]
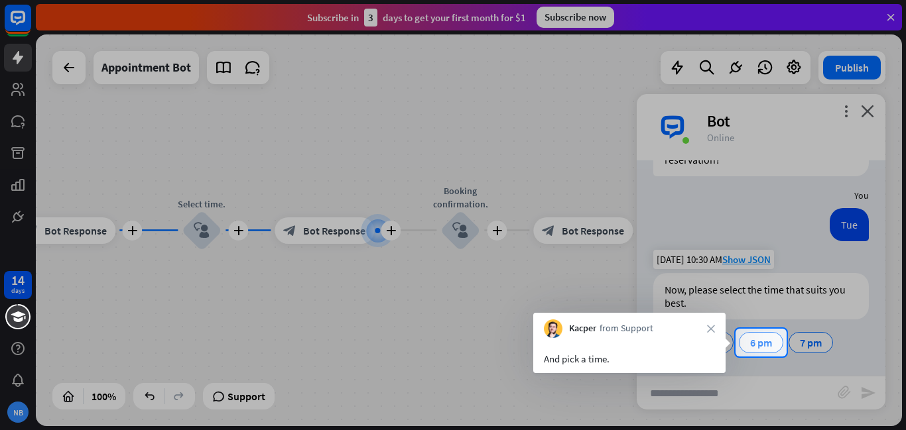
click at [764, 344] on span "6 pm" at bounding box center [761, 342] width 22 height 13
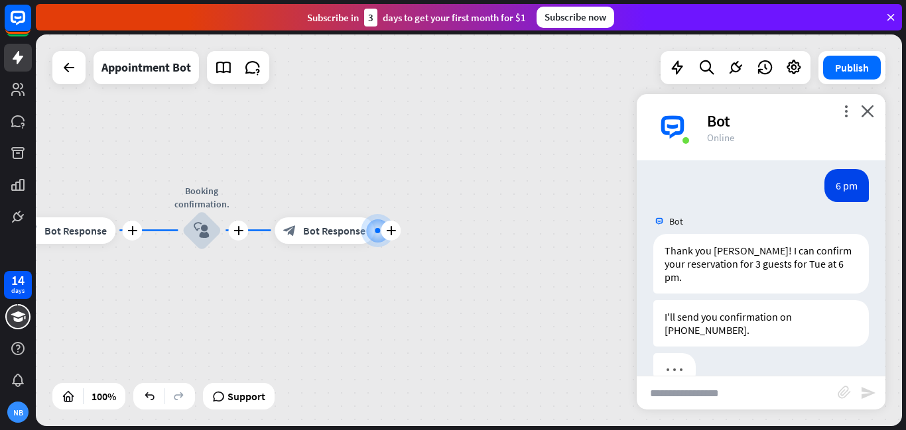
scroll to position [934, 0]
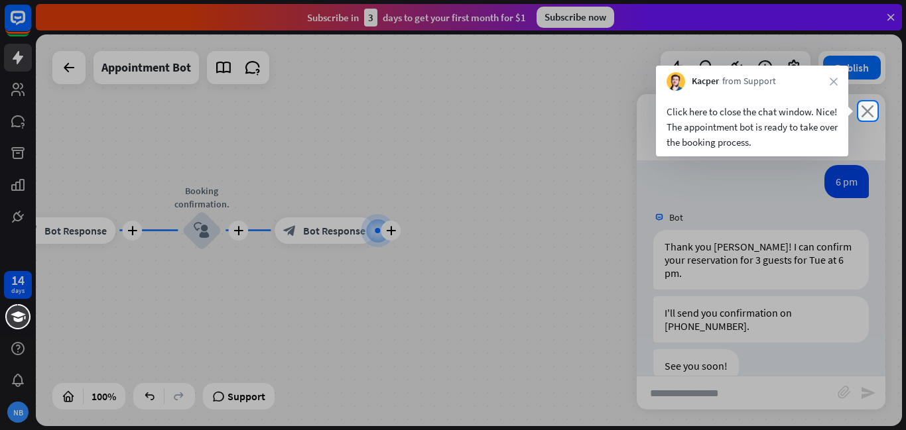
click at [868, 107] on icon "close" at bounding box center [867, 111] width 13 height 13
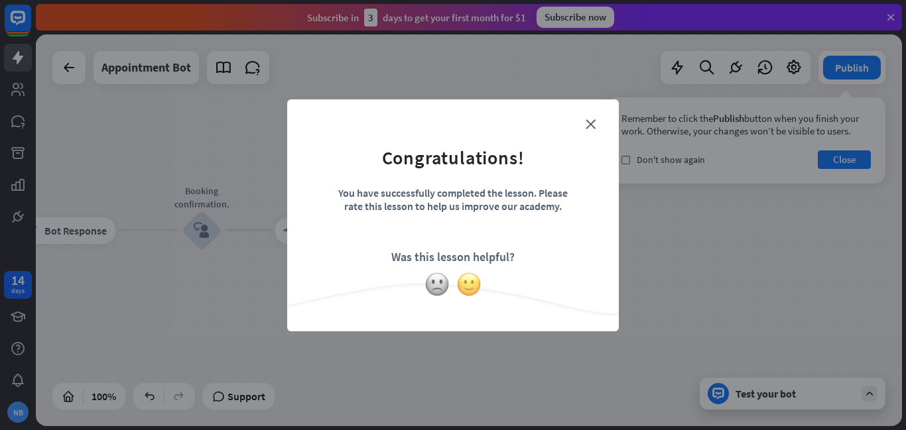
click at [473, 288] on img at bounding box center [468, 284] width 25 height 25
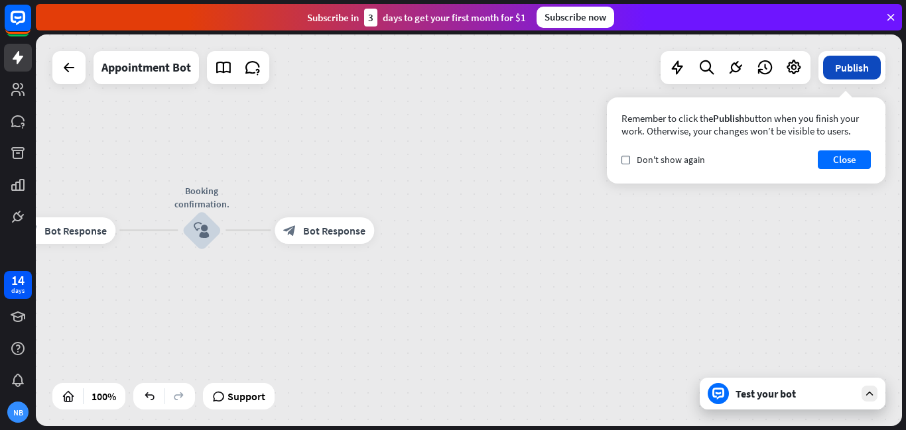
click at [849, 68] on button "Publish" at bounding box center [852, 68] width 58 height 24
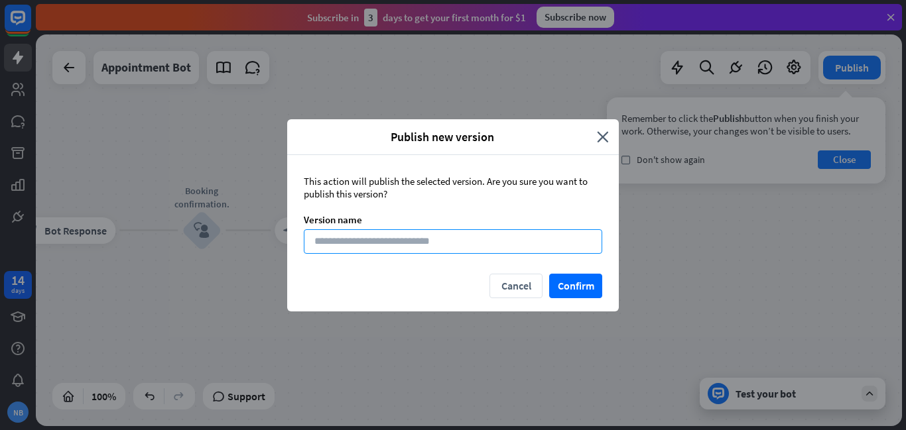
click at [456, 245] on input at bounding box center [453, 241] width 298 height 25
type input "**********"
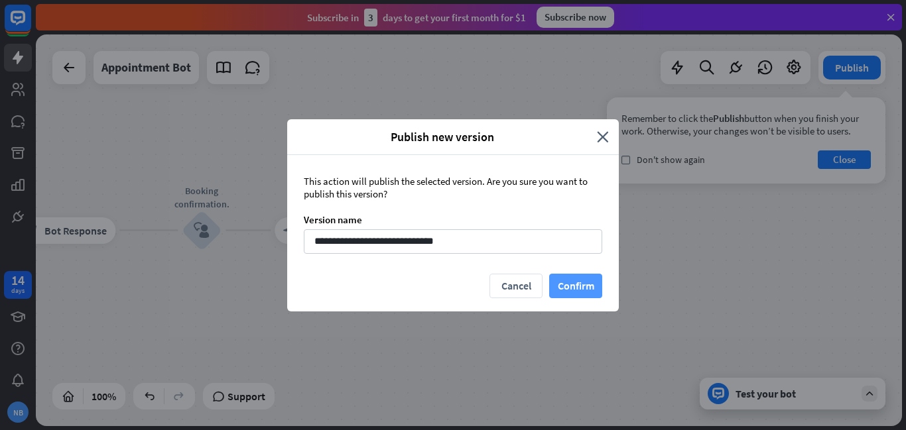
click at [582, 288] on button "Confirm" at bounding box center [575, 286] width 53 height 25
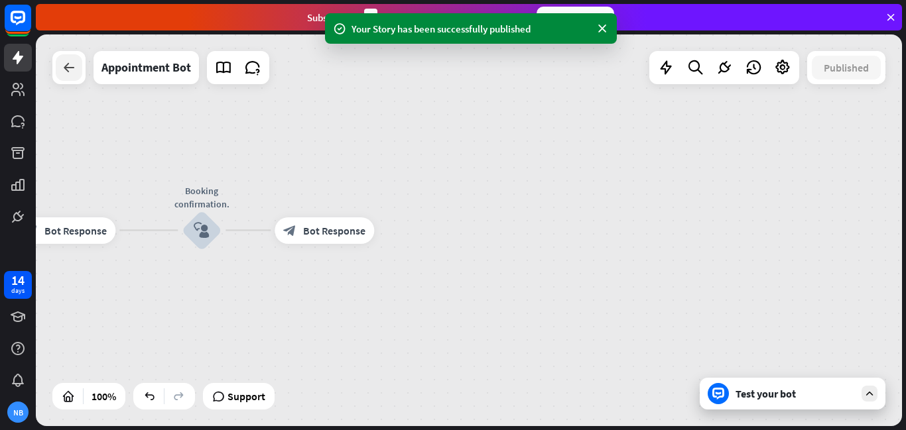
click at [68, 69] on icon at bounding box center [69, 68] width 16 height 16
